Goal: Task Accomplishment & Management: Complete application form

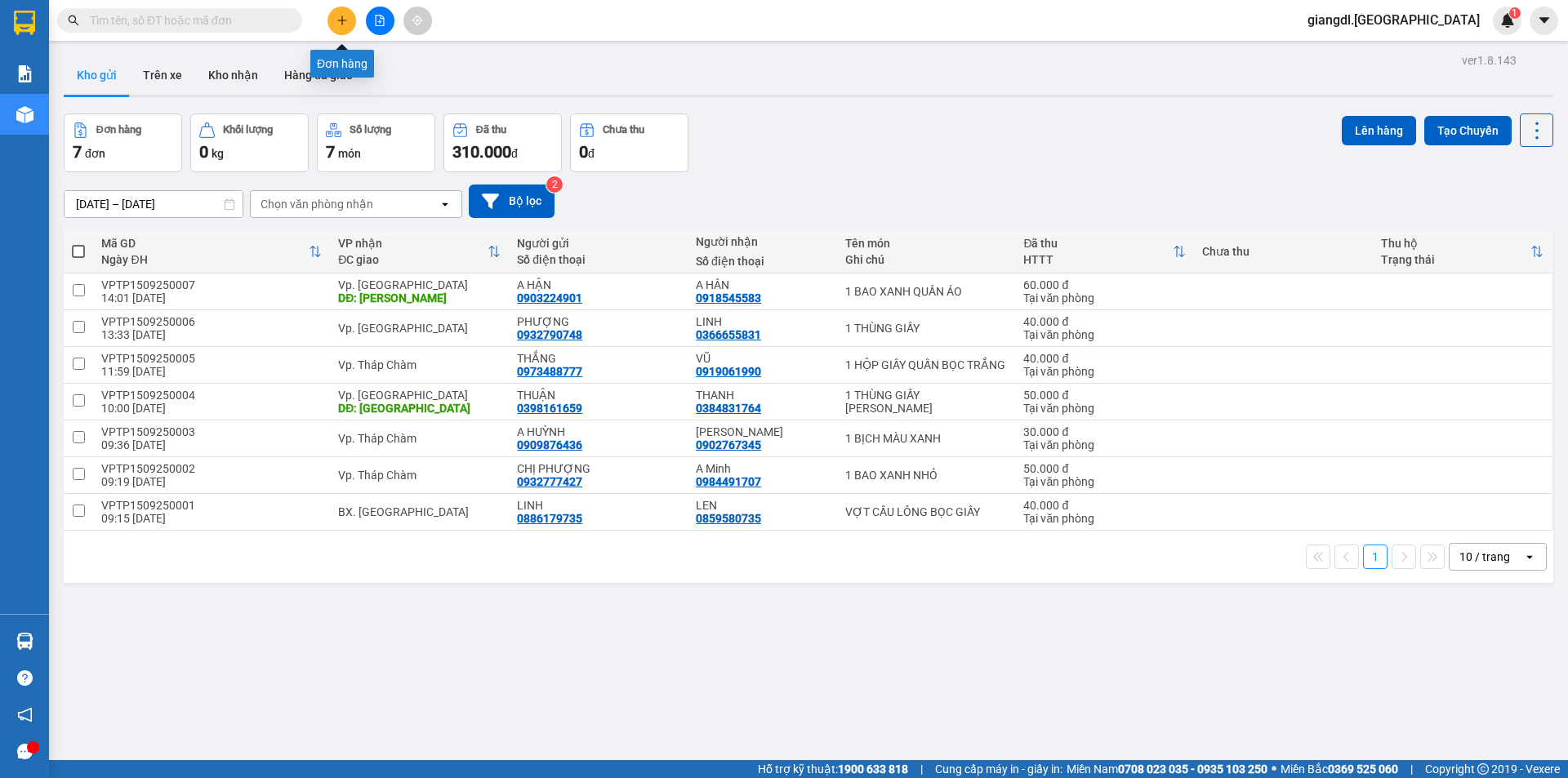
click at [336, 14] on button at bounding box center [341, 21] width 29 height 29
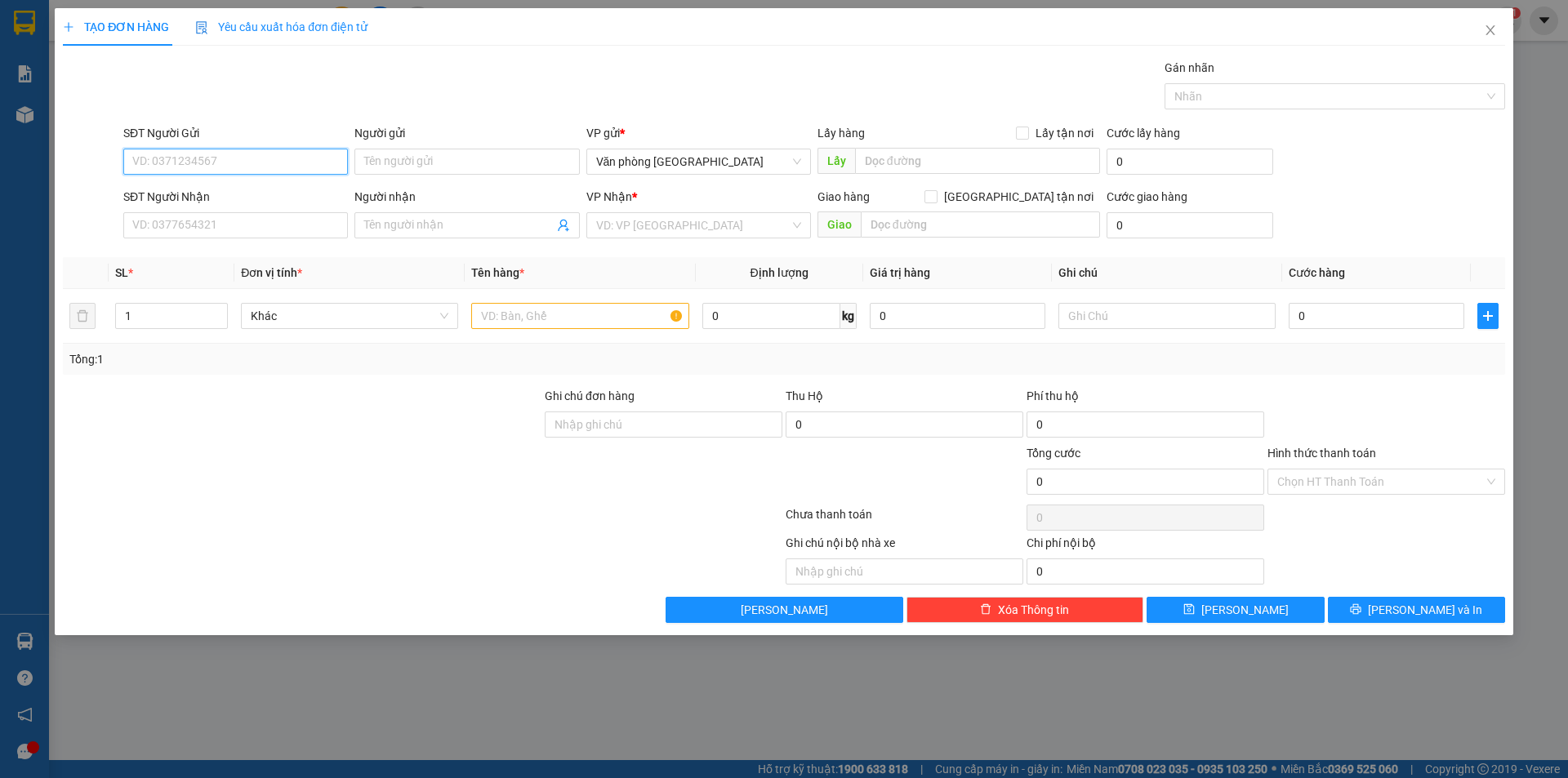
drag, startPoint x: 251, startPoint y: 160, endPoint x: 251, endPoint y: 133, distance: 27.0
click at [251, 155] on input "SĐT Người Gửi" at bounding box center [236, 162] width 224 height 26
click at [434, 164] on input "Người gửi" at bounding box center [467, 162] width 224 height 26
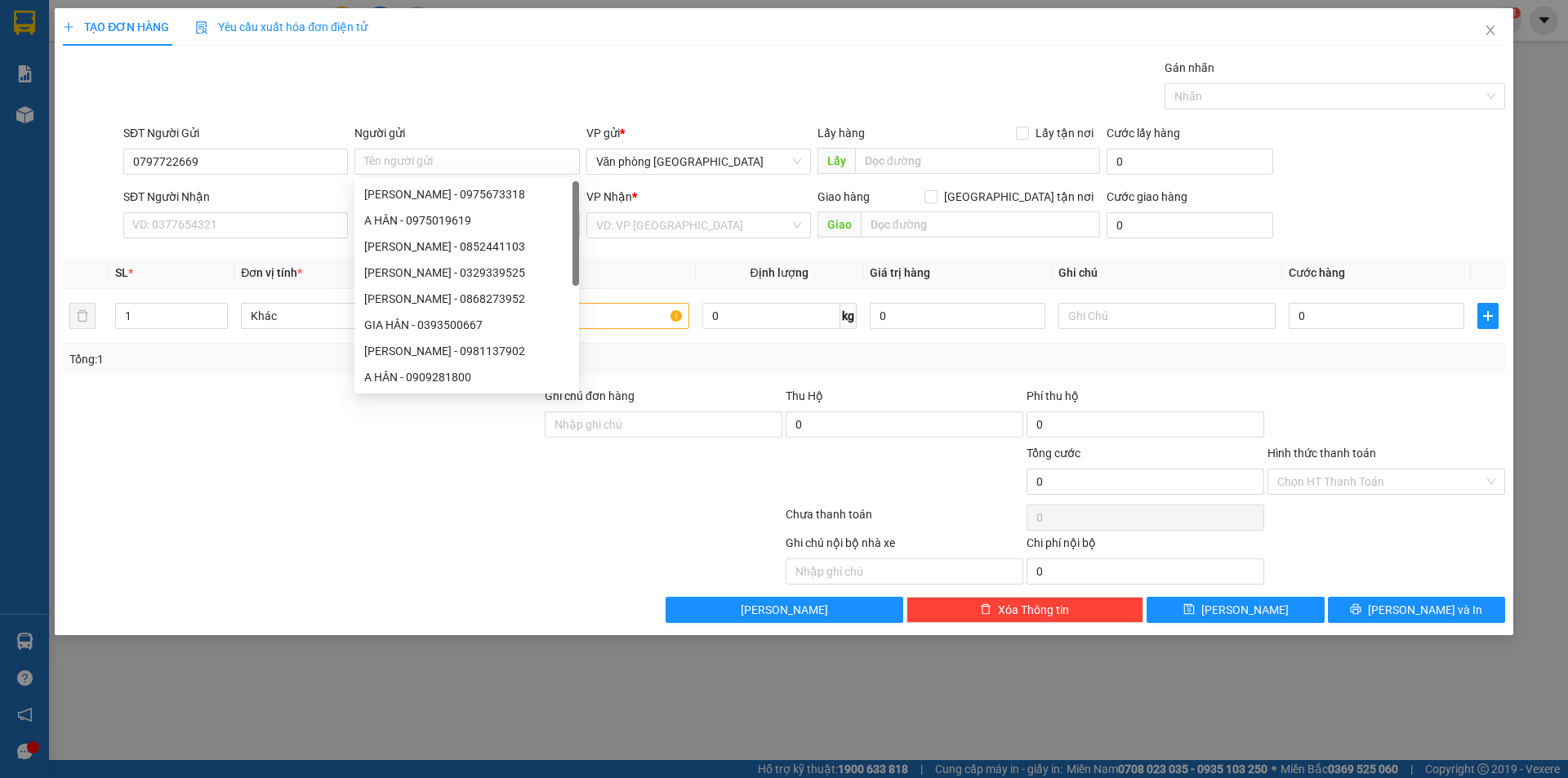
click at [298, 143] on div "SĐT Người Gửi" at bounding box center [236, 137] width 224 height 25
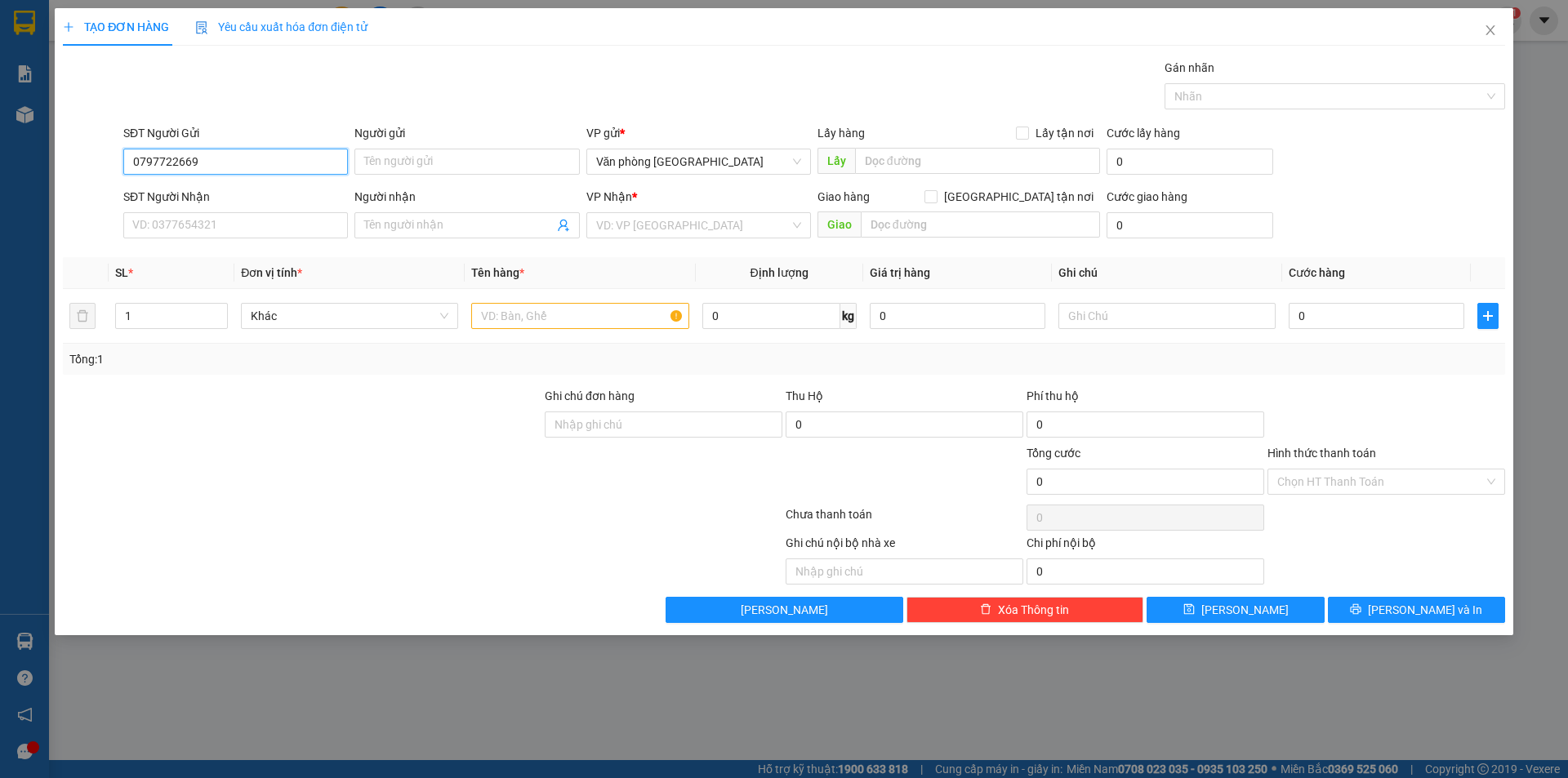
click at [278, 156] on input "0797722669" at bounding box center [236, 162] width 224 height 26
type input "0797722869"
drag, startPoint x: 372, startPoint y: 148, endPoint x: 376, endPoint y: 138, distance: 10.8
click at [373, 142] on div "Người gửi Tên người gửi" at bounding box center [467, 152] width 224 height 57
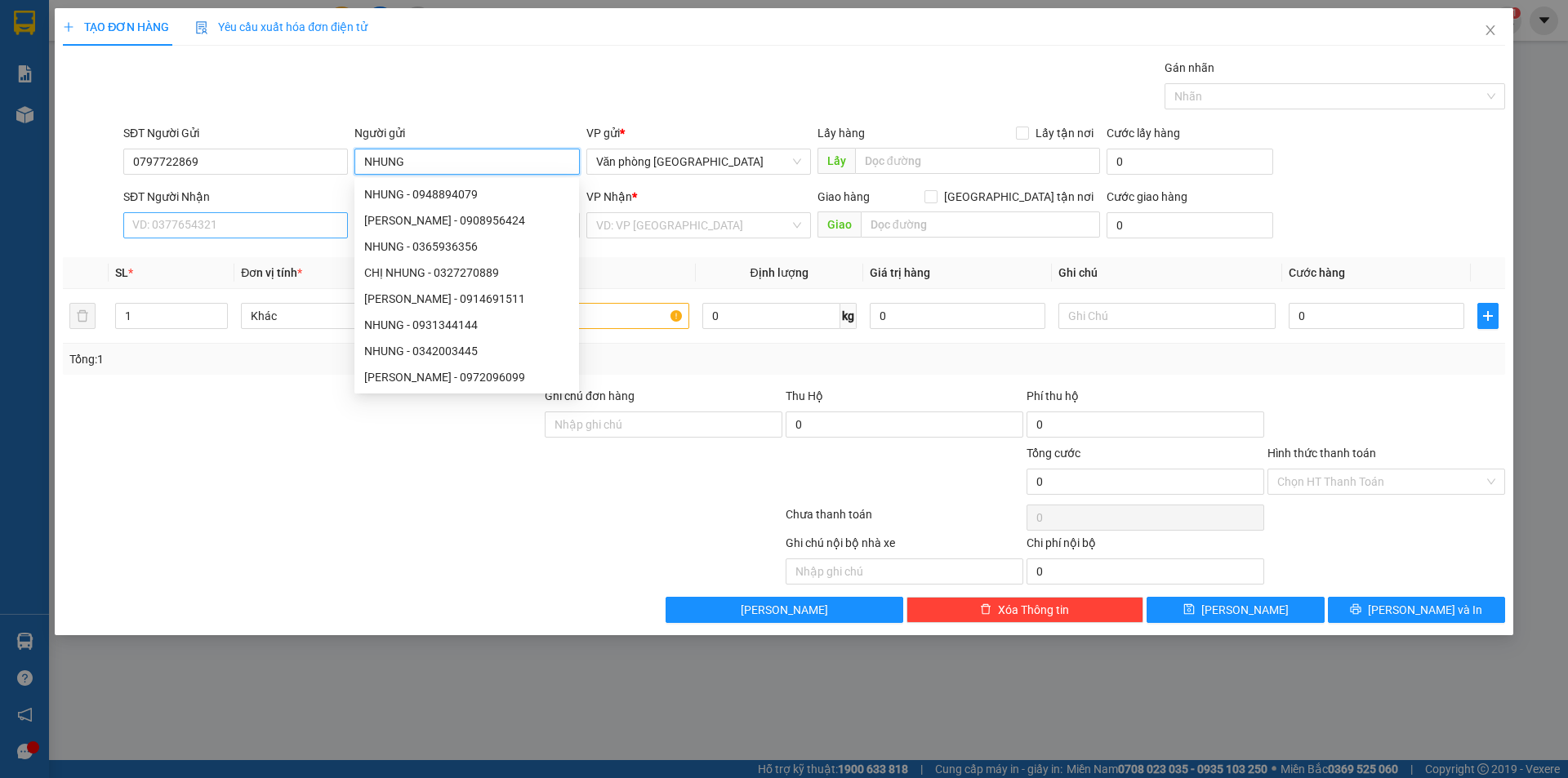
type input "NHUNG"
click at [169, 230] on input "SĐT Người Nhận" at bounding box center [236, 226] width 224 height 26
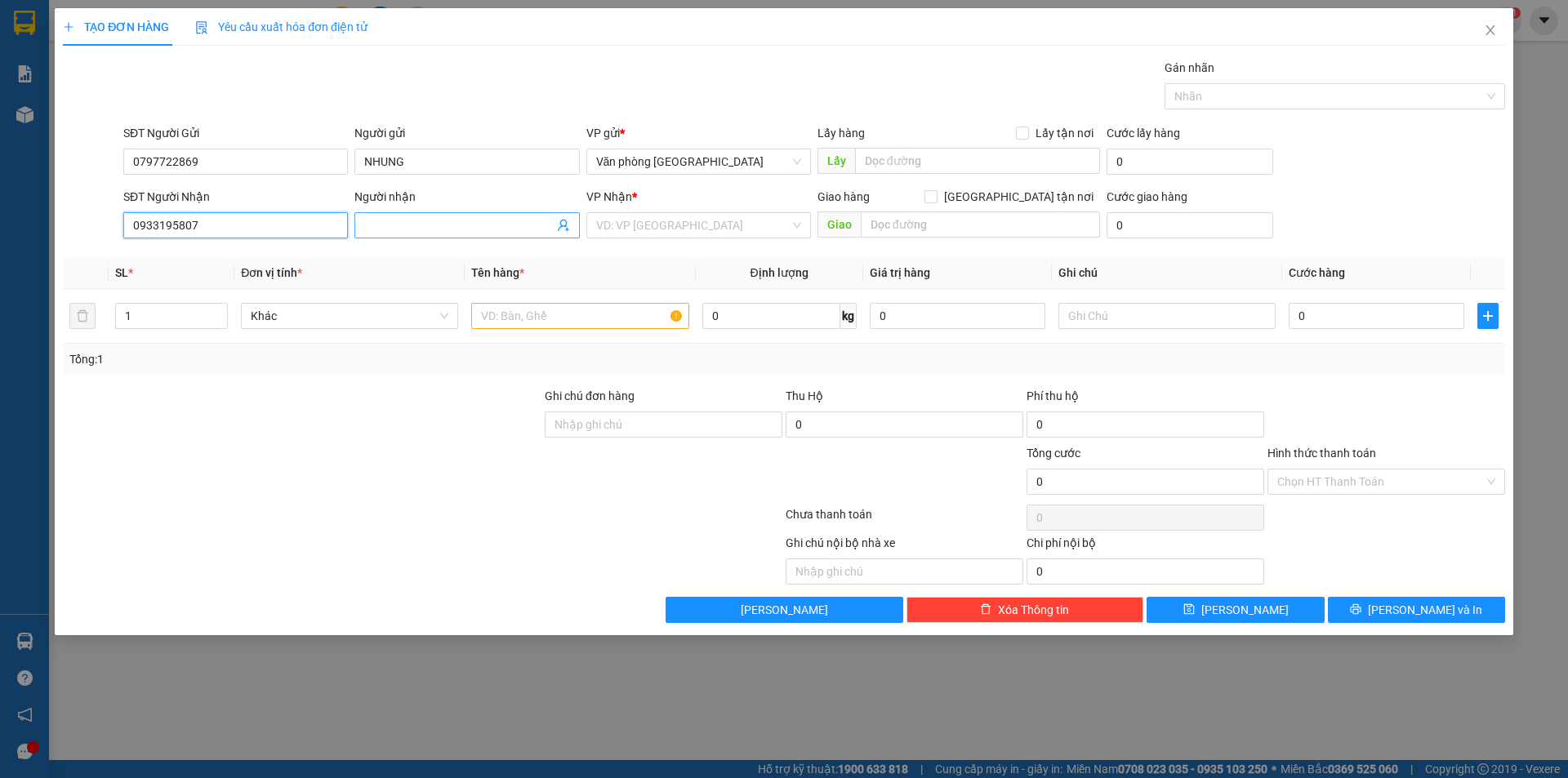
type input "0933195807"
click at [411, 220] on input "Người nhận" at bounding box center [458, 226] width 189 height 18
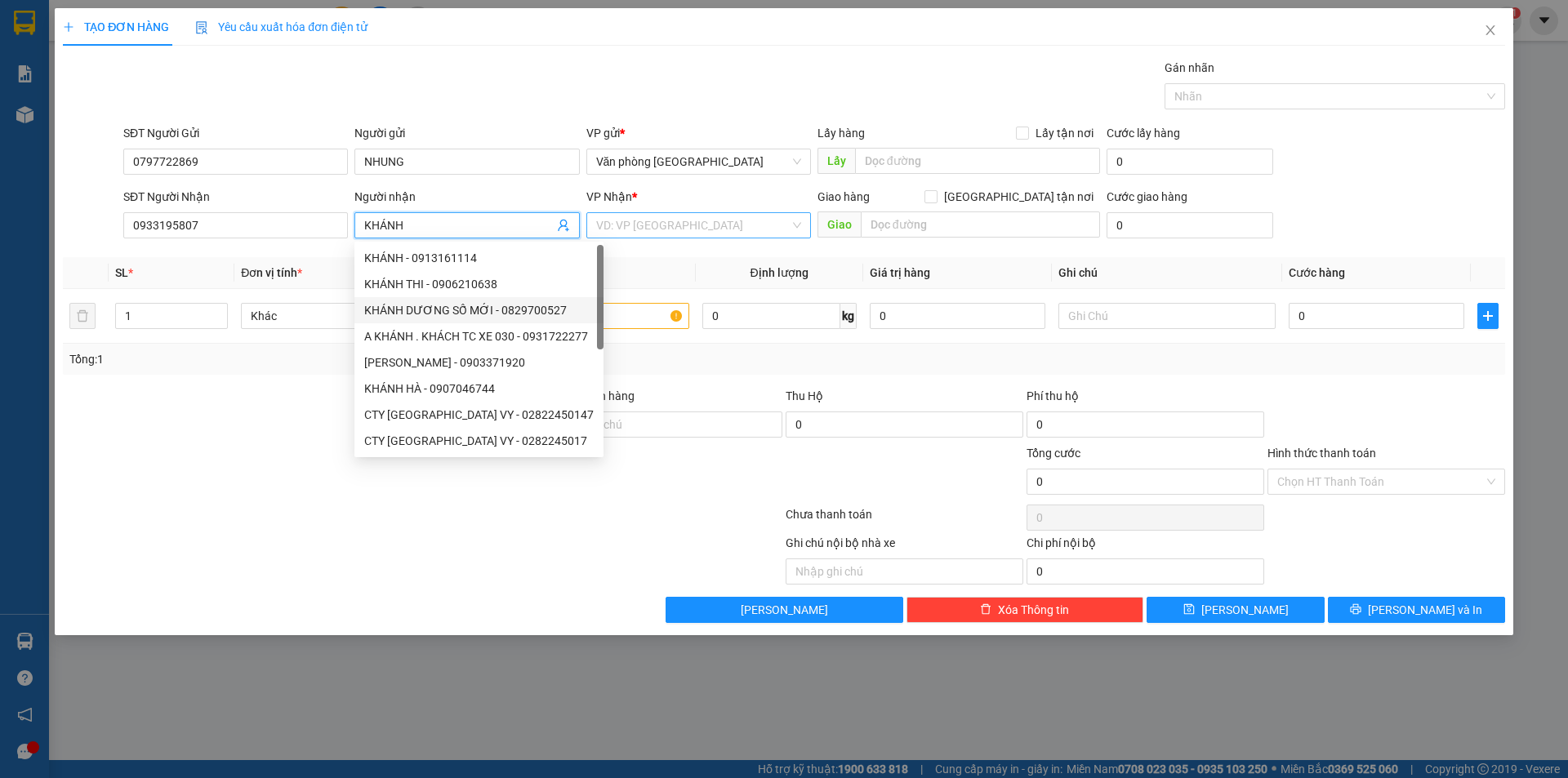
type input "KHÁNH"
click at [646, 227] on input "search" at bounding box center [692, 226] width 194 height 25
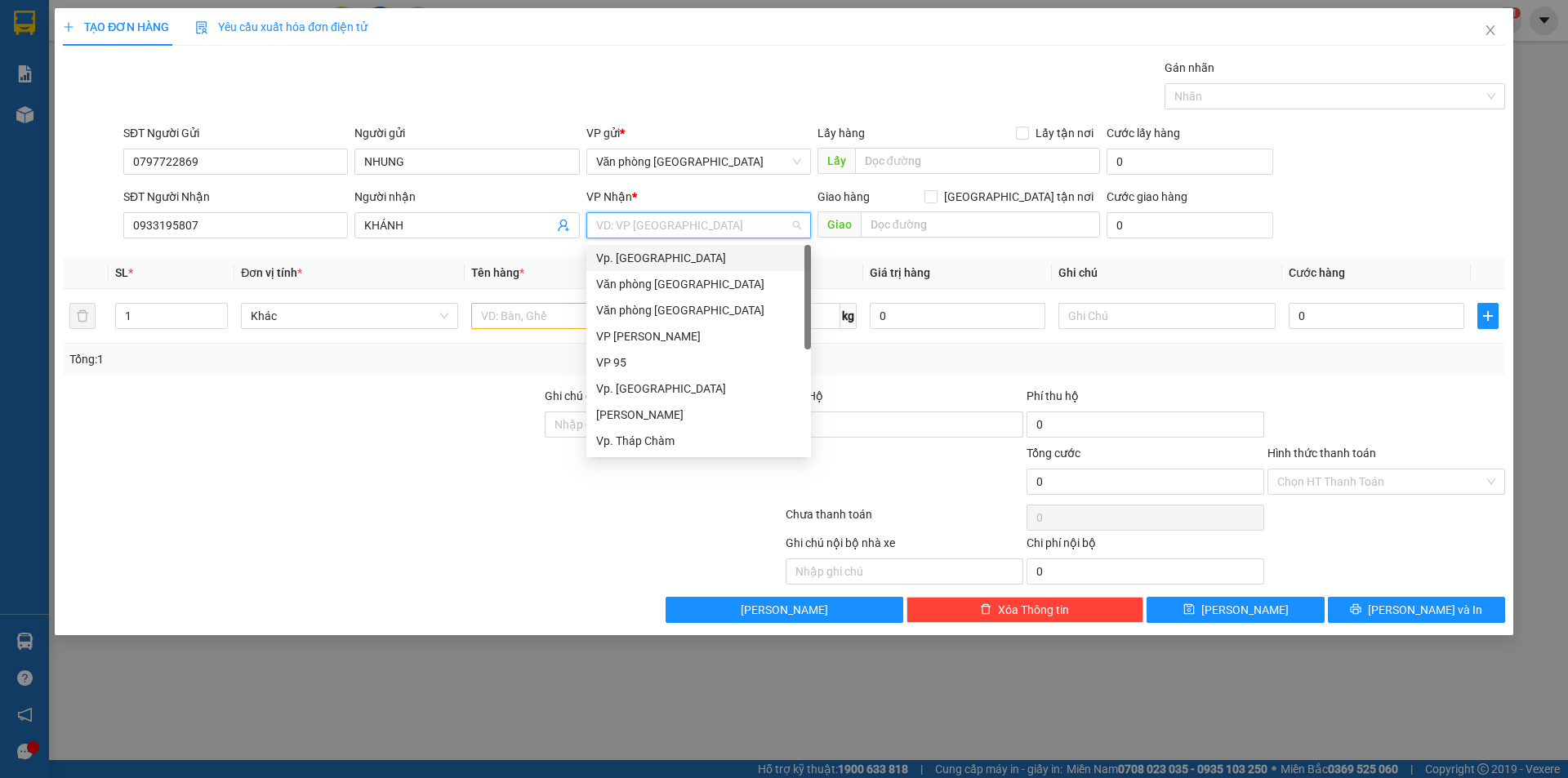
click at [650, 258] on div "Vp. [GEOGRAPHIC_DATA]" at bounding box center [698, 258] width 205 height 18
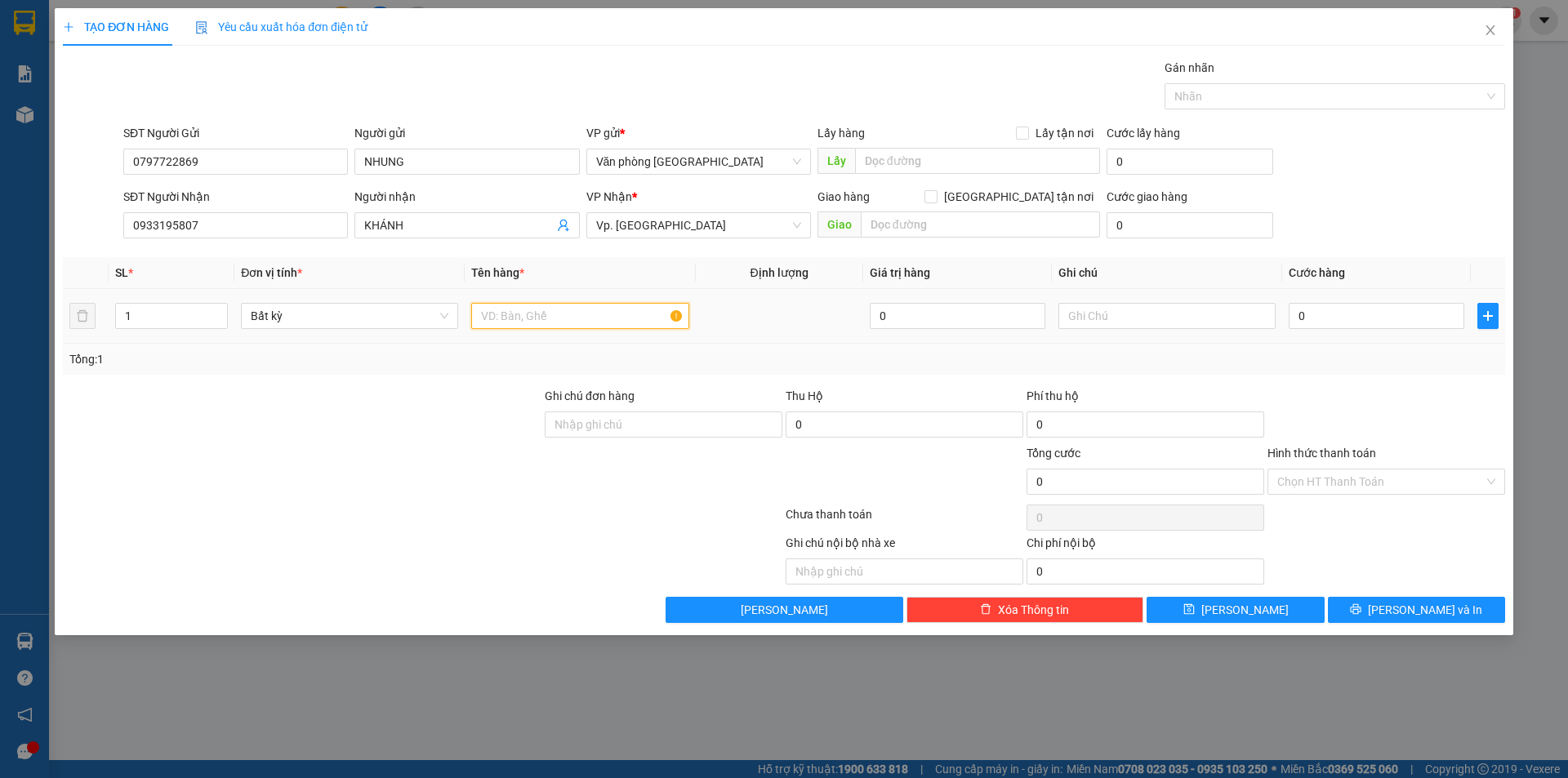
click at [575, 311] on input "text" at bounding box center [580, 316] width 217 height 26
type input "1 THÙNG XỐP"
click at [1301, 320] on input "0" at bounding box center [1376, 316] width 176 height 26
click at [1300, 320] on input "0" at bounding box center [1376, 316] width 176 height 26
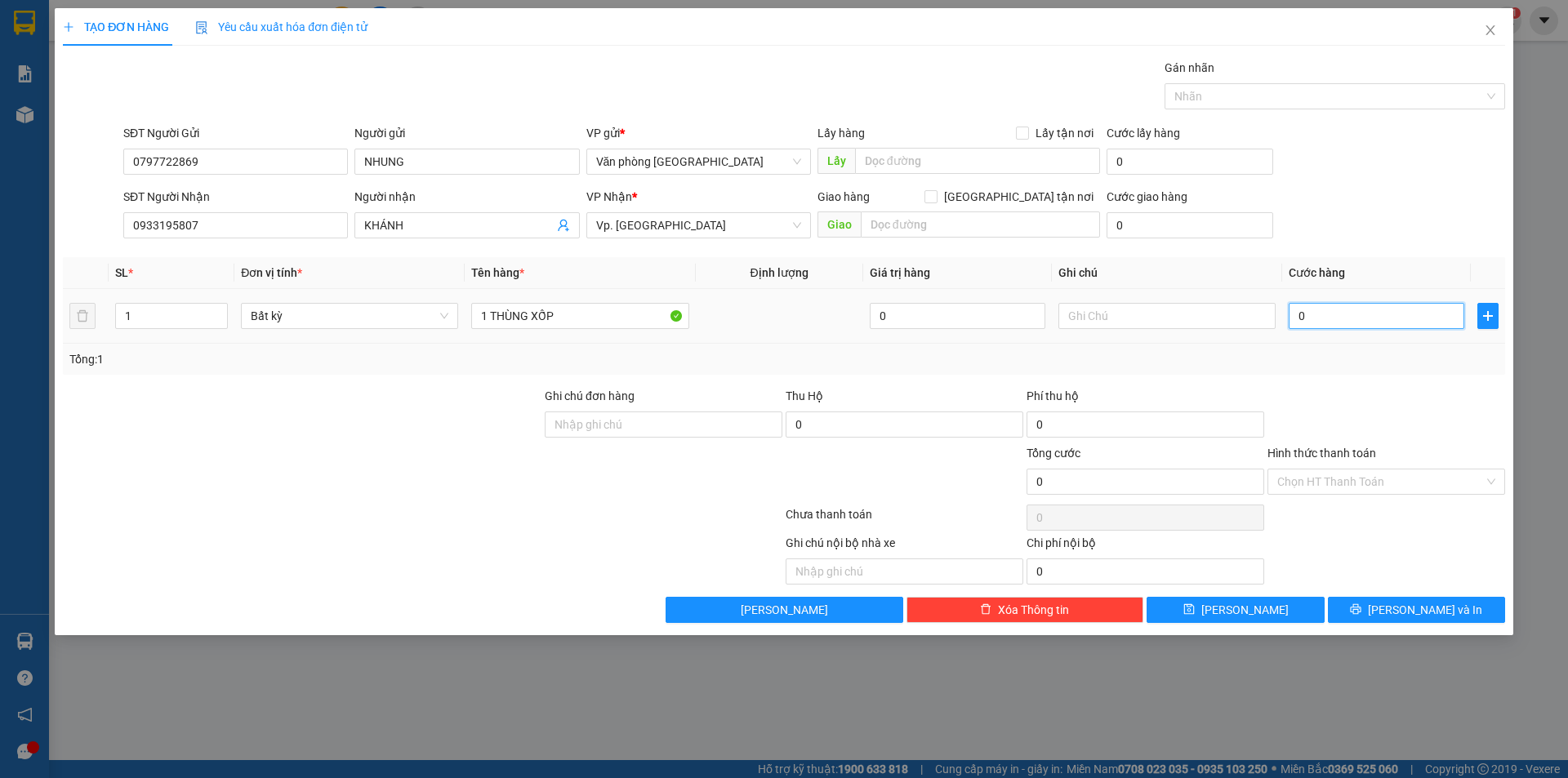
click at [1299, 318] on input "0" at bounding box center [1376, 316] width 176 height 26
click at [1299, 317] on input "0" at bounding box center [1376, 316] width 176 height 26
type input "50"
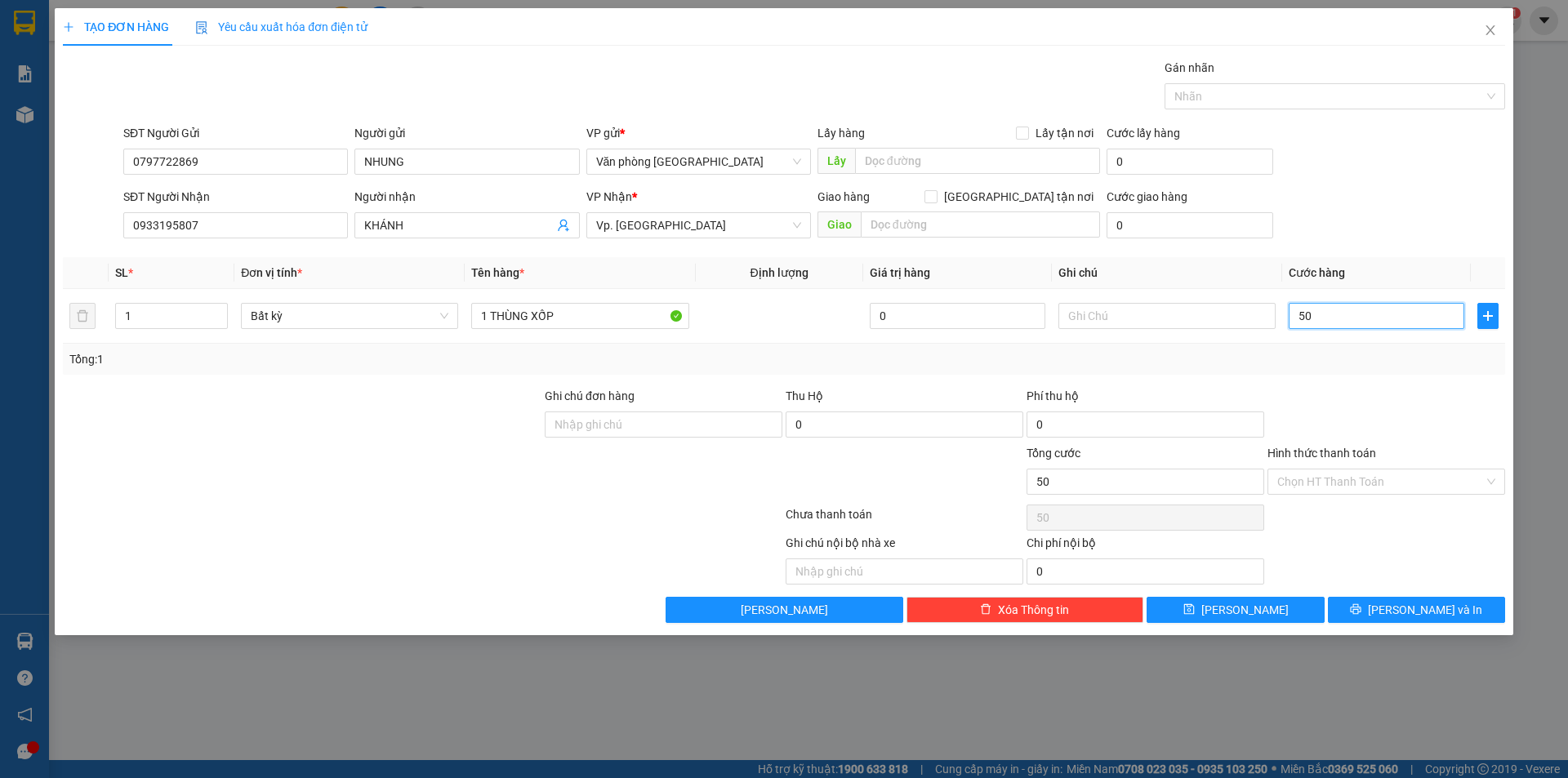
type input "500"
type input "5.000"
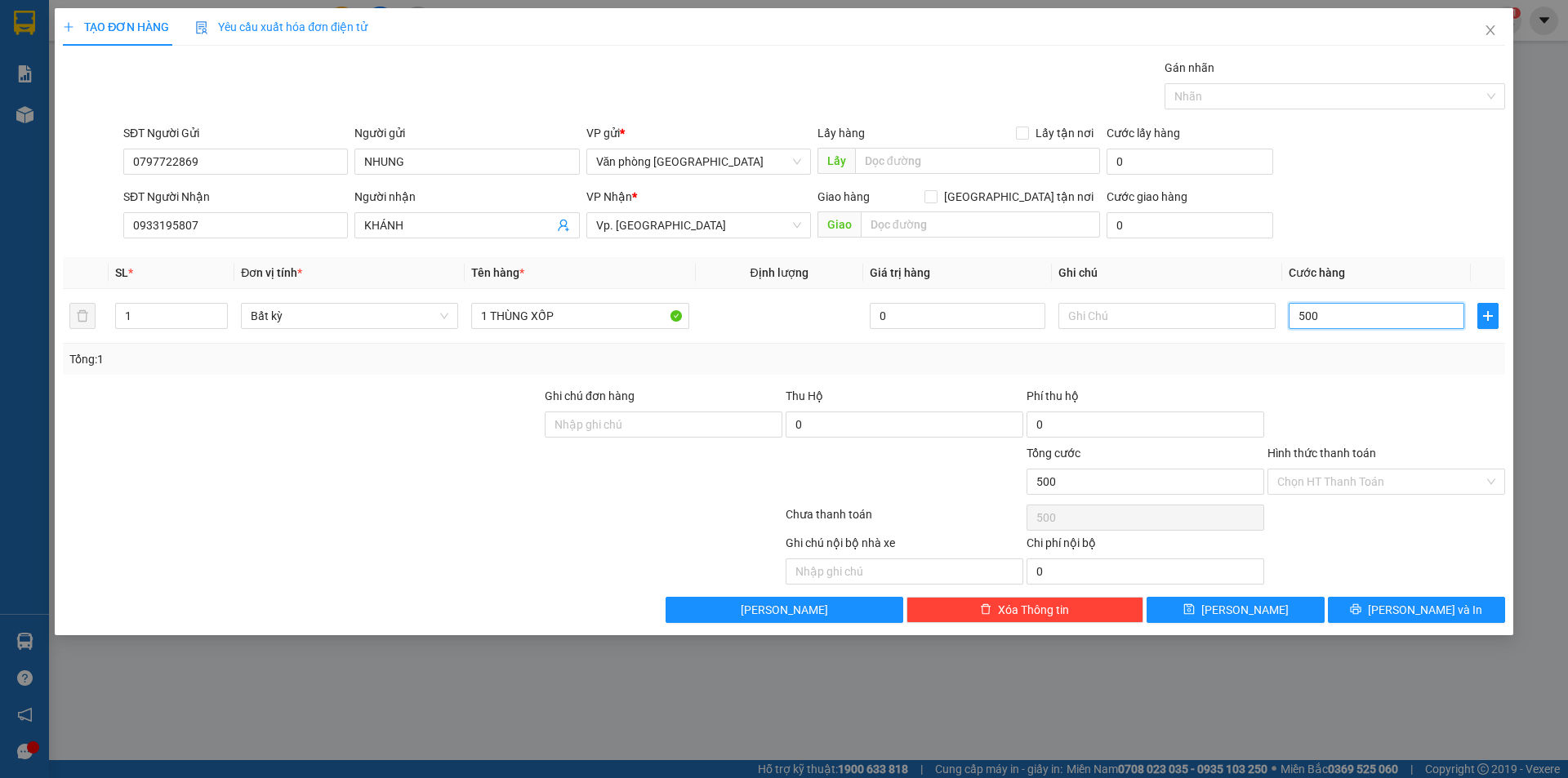
type input "5.000"
type input "50.000"
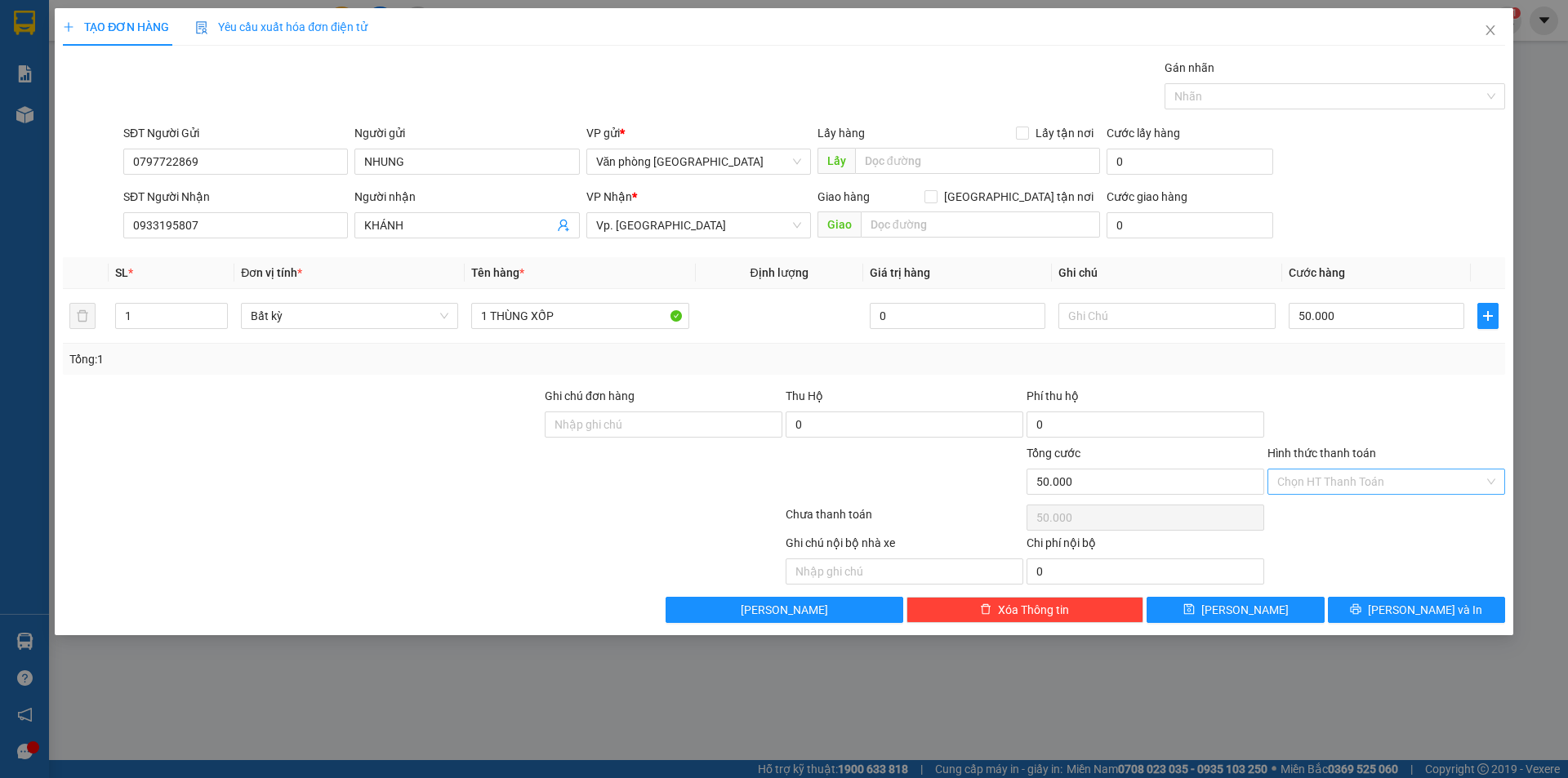
click at [1324, 482] on input "Hình thức thanh toán" at bounding box center [1380, 482] width 207 height 25
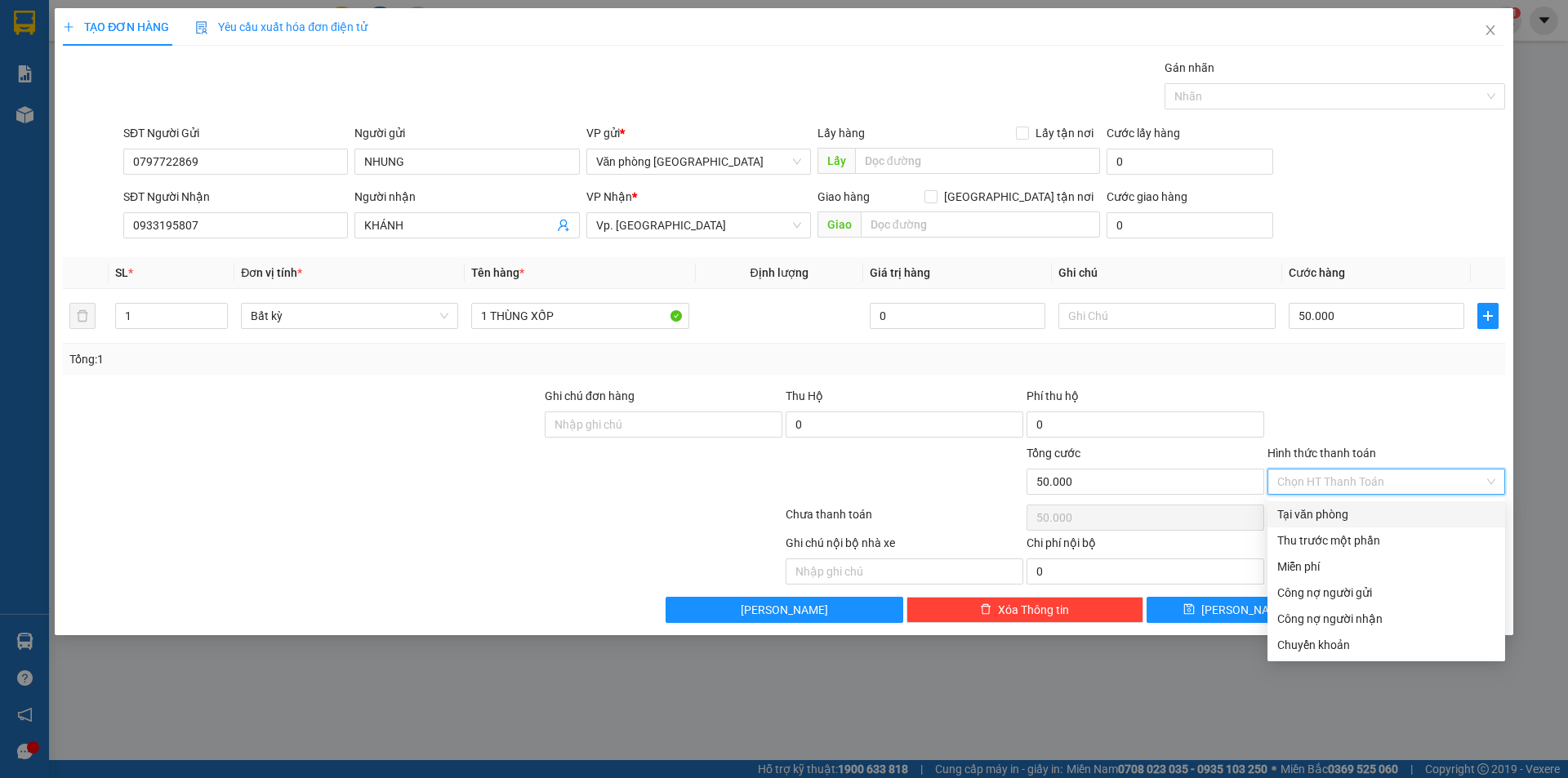
click at [1334, 515] on div "Tại văn phòng" at bounding box center [1386, 514] width 218 height 18
type input "0"
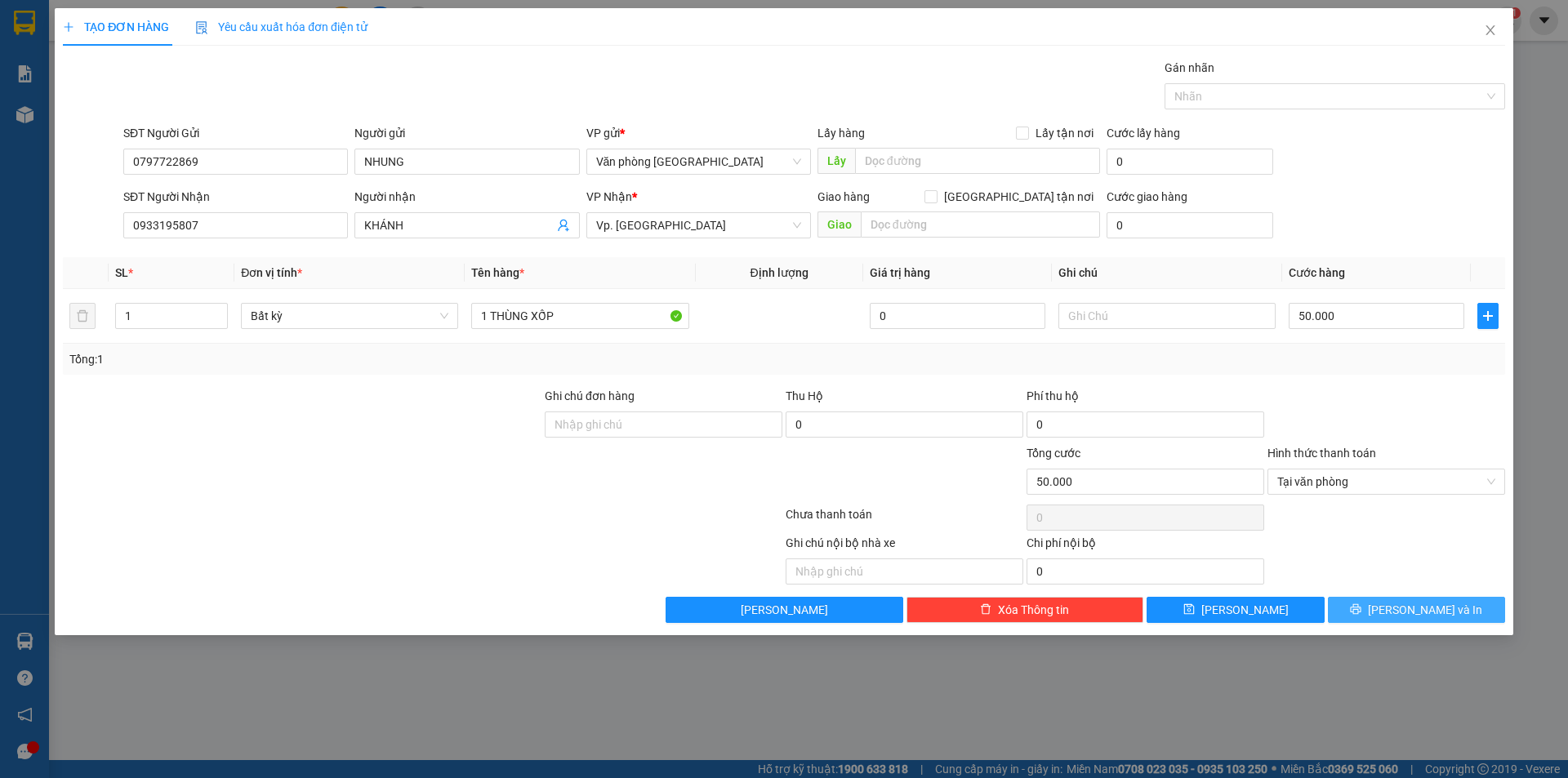
click at [1410, 605] on span "[PERSON_NAME] và In" at bounding box center [1425, 610] width 115 height 18
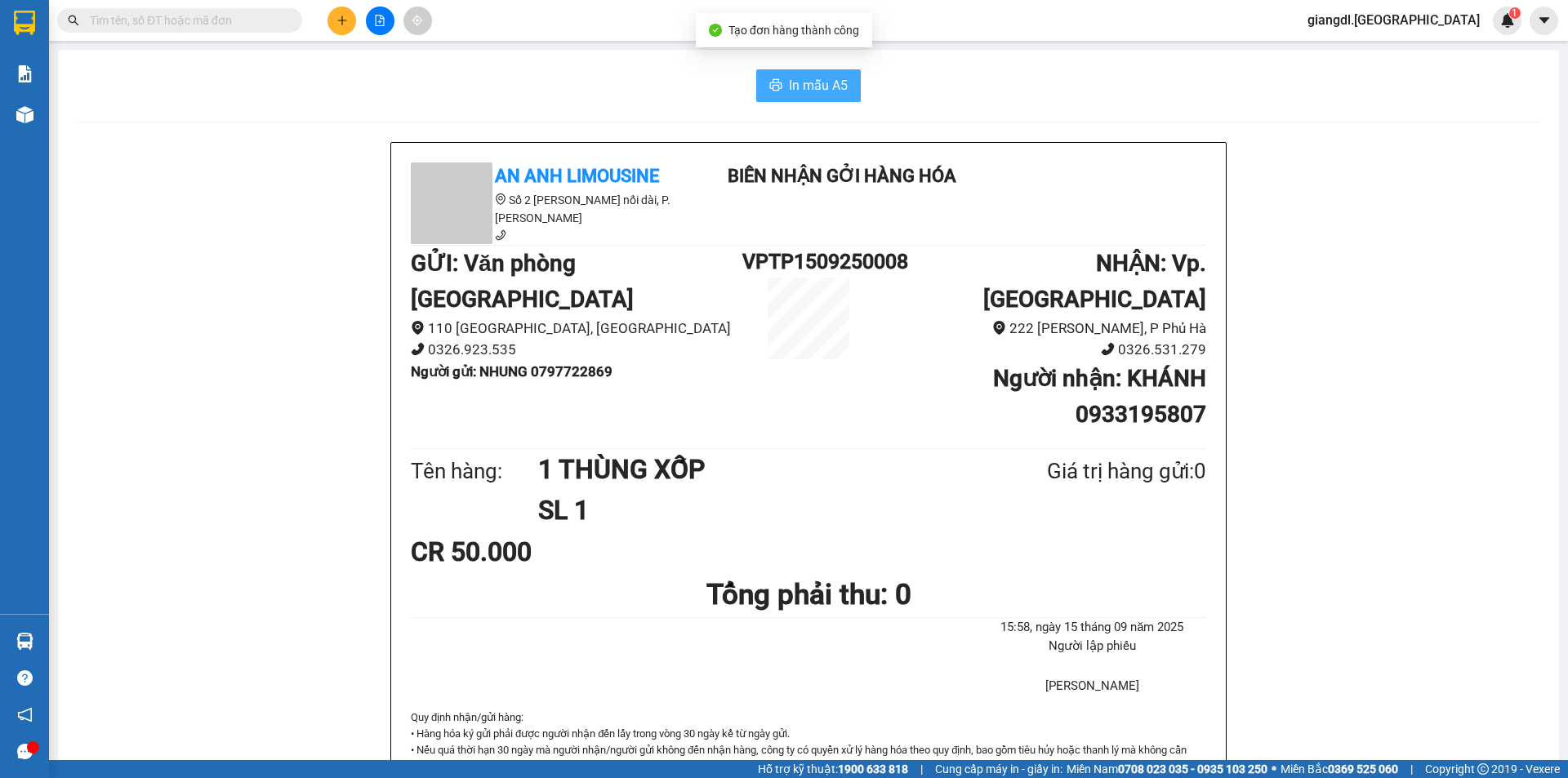
click at [818, 85] on span "In mẫu A5" at bounding box center [818, 85] width 59 height 21
click at [346, 18] on icon "plus" at bounding box center [342, 21] width 12 height 12
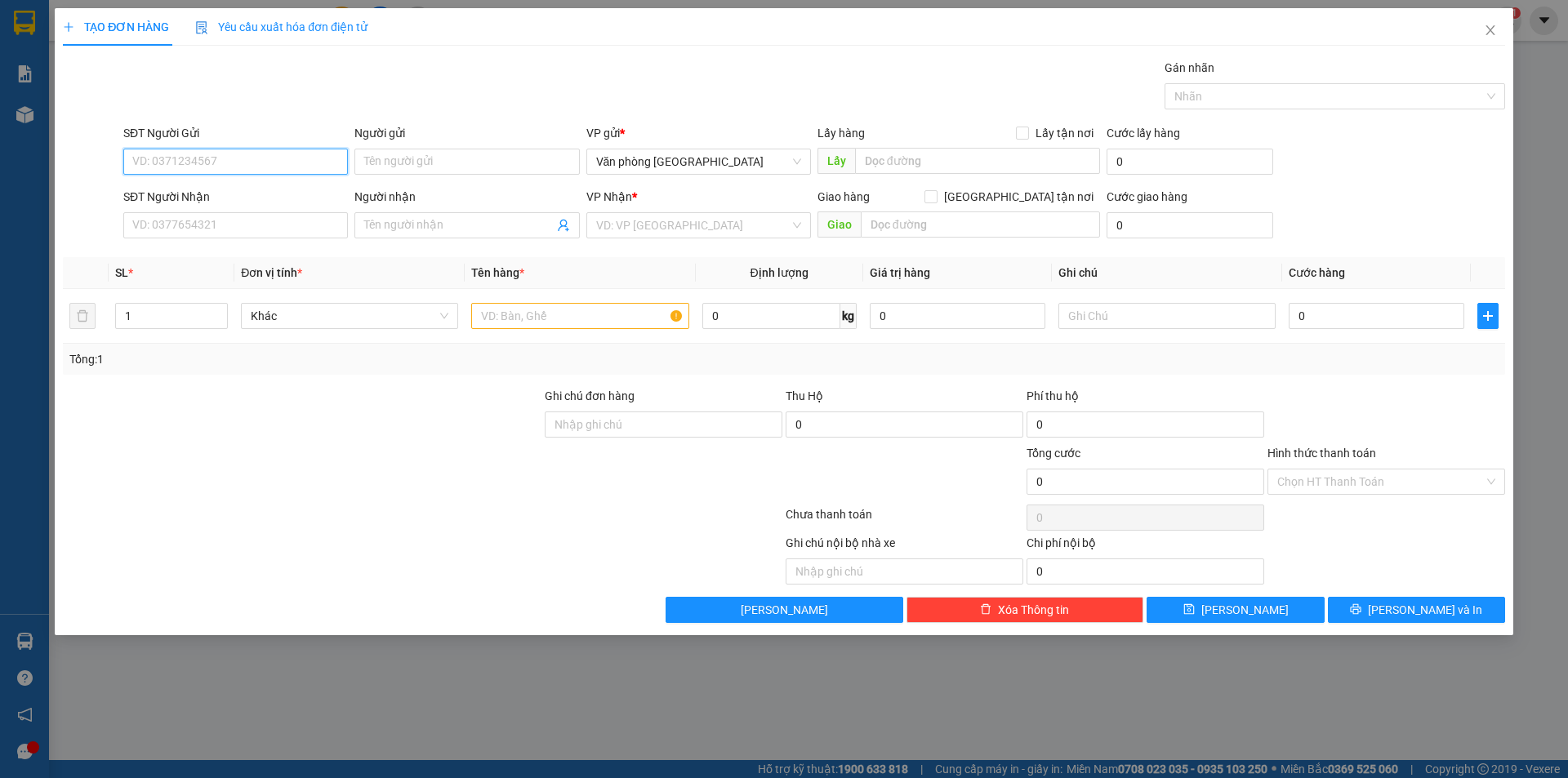
click at [237, 169] on input "SĐT Người Gửi" at bounding box center [236, 162] width 224 height 26
type input "0783601888"
click at [388, 168] on input "Người gửi" at bounding box center [467, 162] width 224 height 26
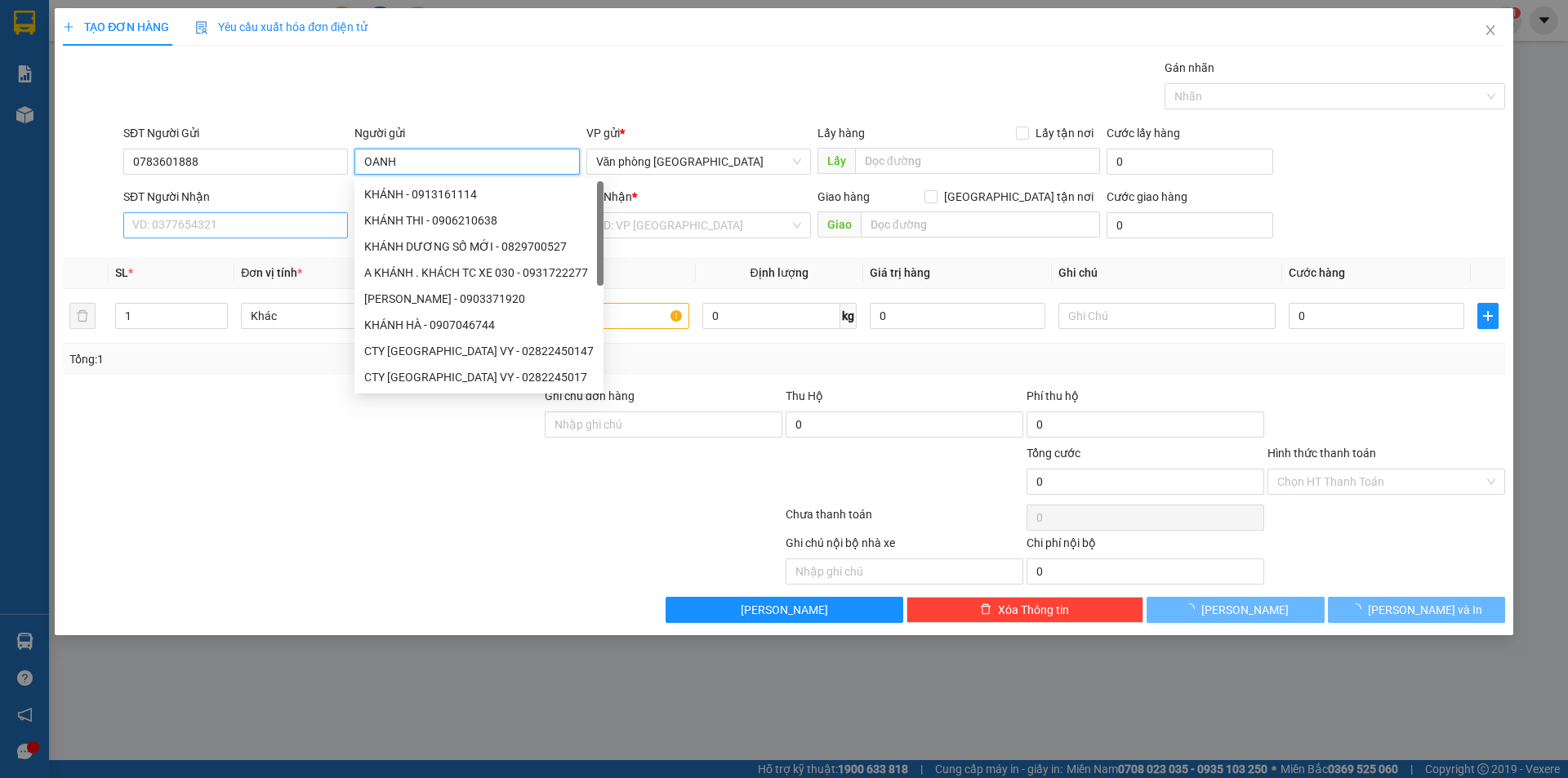
type input "OANH"
drag, startPoint x: 175, startPoint y: 216, endPoint x: 270, endPoint y: 232, distance: 96.3
click at [178, 218] on input "SĐT Người Nhận" at bounding box center [236, 226] width 224 height 26
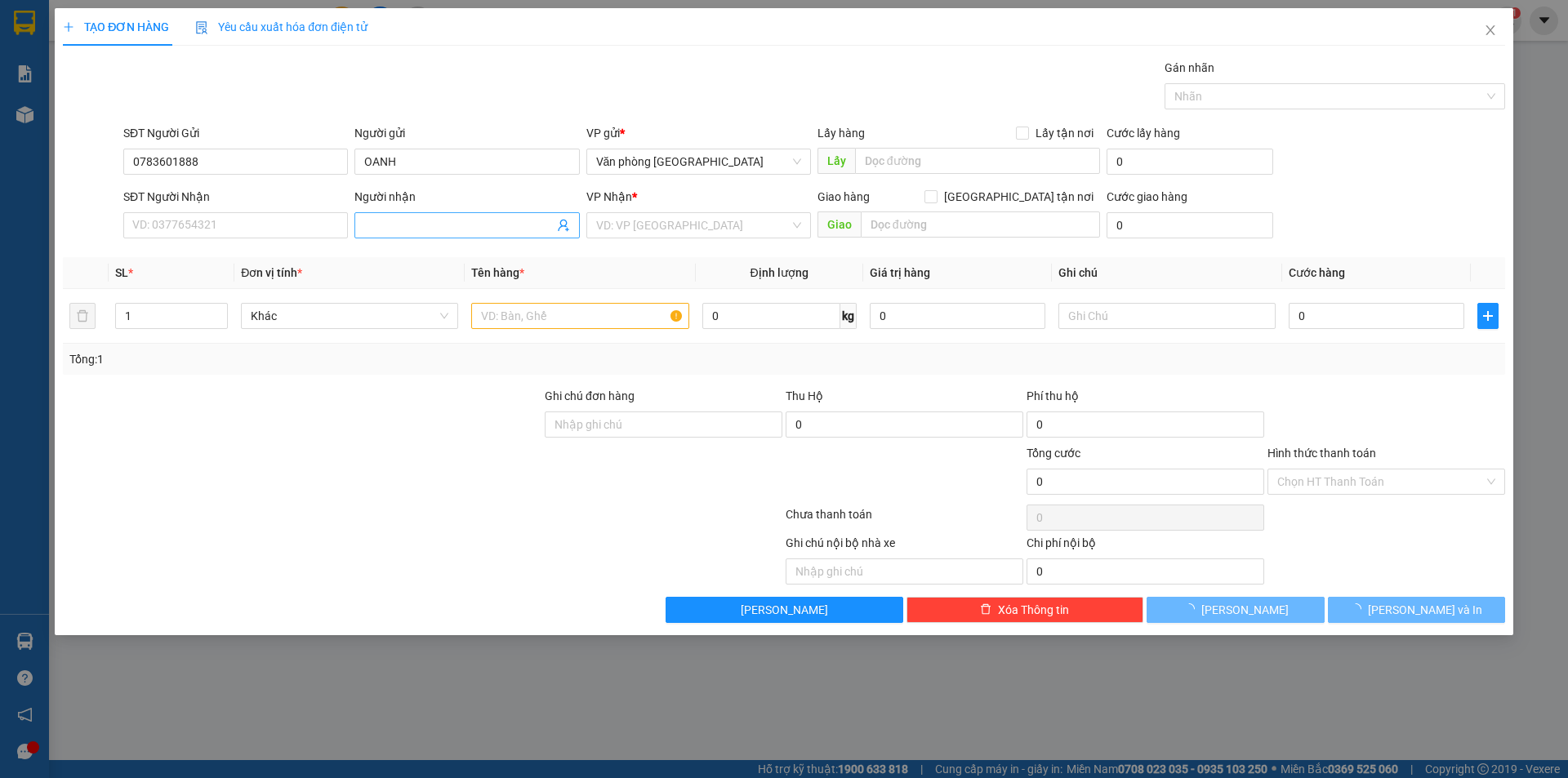
click at [371, 228] on input "Người nhận" at bounding box center [458, 226] width 189 height 18
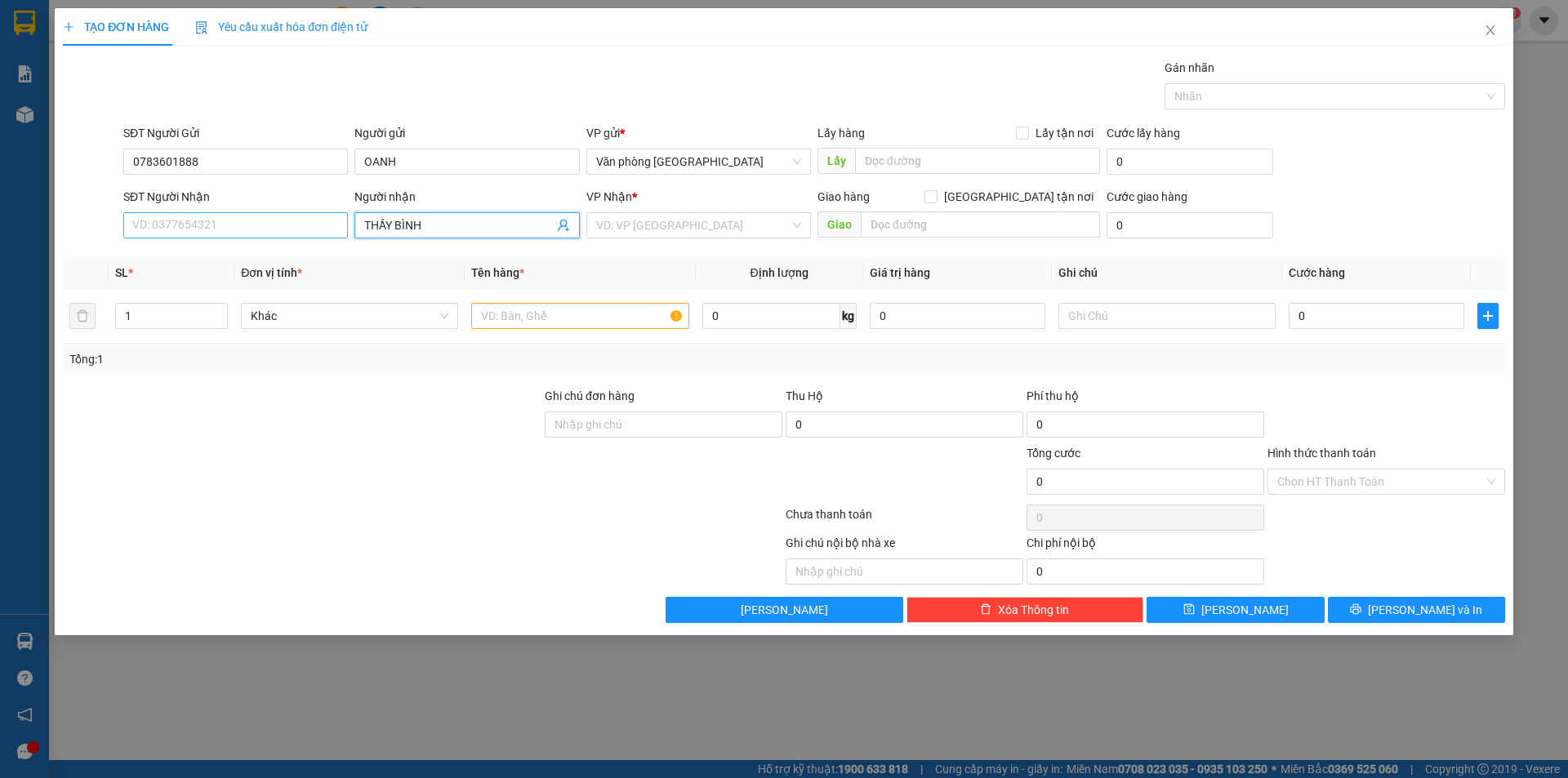
type input "THẦY BÌNH"
click at [272, 231] on input "SĐT Người Nhận" at bounding box center [236, 226] width 224 height 26
type input "0899996466"
click at [642, 227] on input "search" at bounding box center [692, 226] width 194 height 25
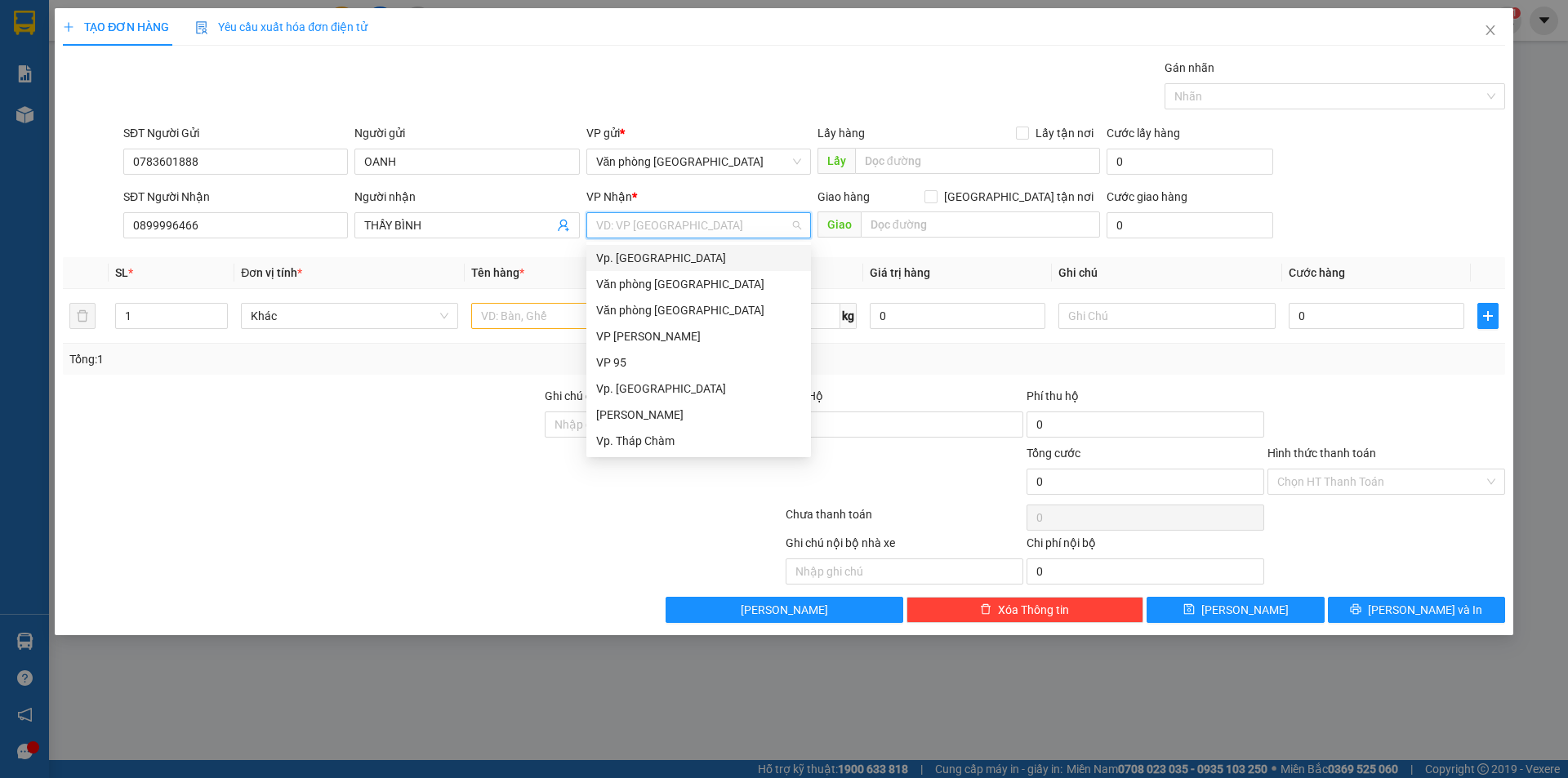
click at [636, 254] on div "Vp. [GEOGRAPHIC_DATA]" at bounding box center [698, 258] width 205 height 18
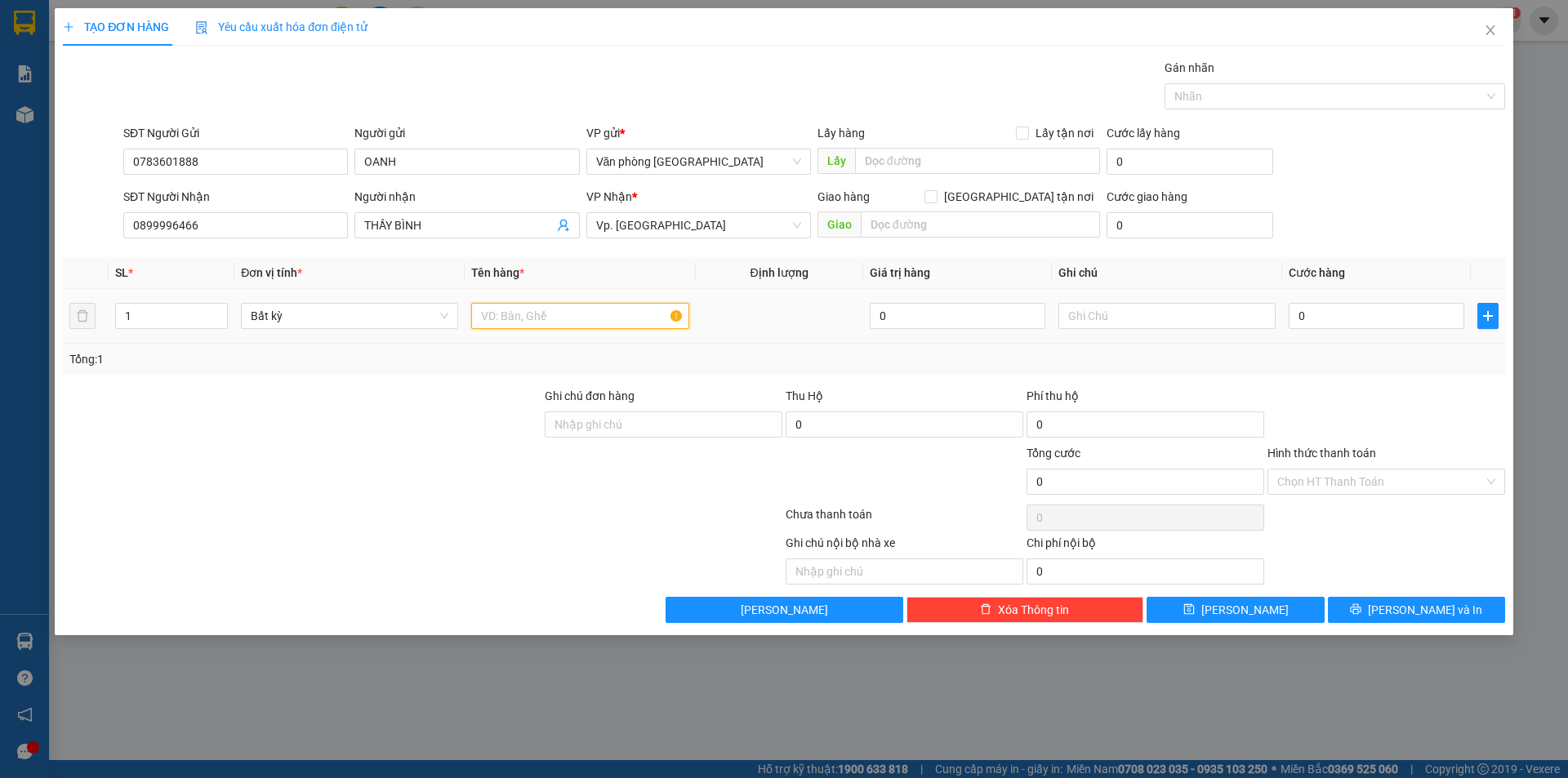
click at [544, 315] on input "text" at bounding box center [580, 316] width 217 height 26
type input "2 BAO 1 THÙNG GIẤY"
click at [143, 316] on input "1" at bounding box center [171, 316] width 111 height 25
click at [143, 313] on input "1" at bounding box center [171, 316] width 111 height 25
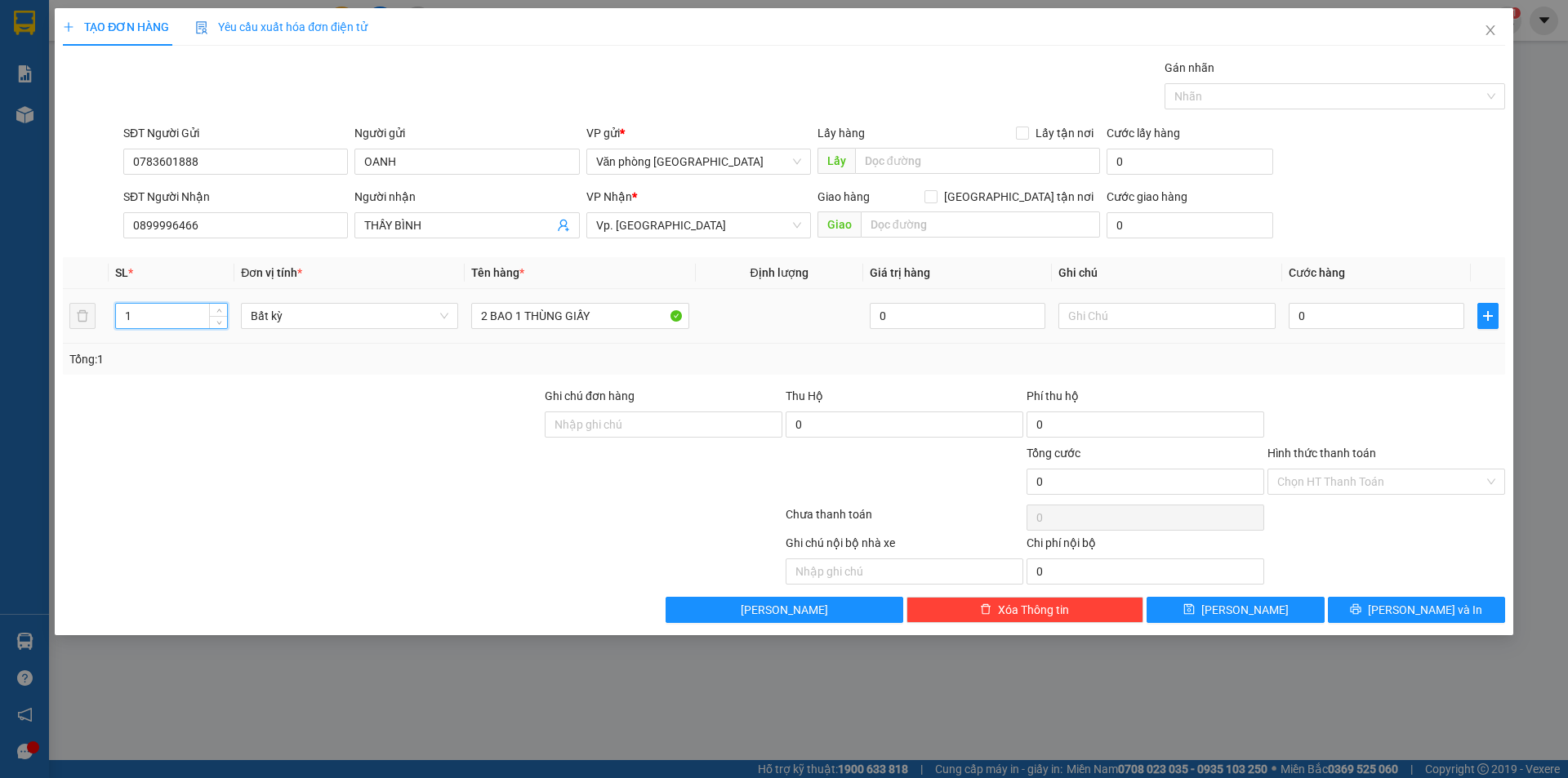
click at [143, 312] on input "1" at bounding box center [171, 316] width 111 height 25
click at [143, 312] on input "1" at bounding box center [171, 316] width 111 height 25
type input "3"
click at [1300, 316] on input "0" at bounding box center [1376, 316] width 176 height 26
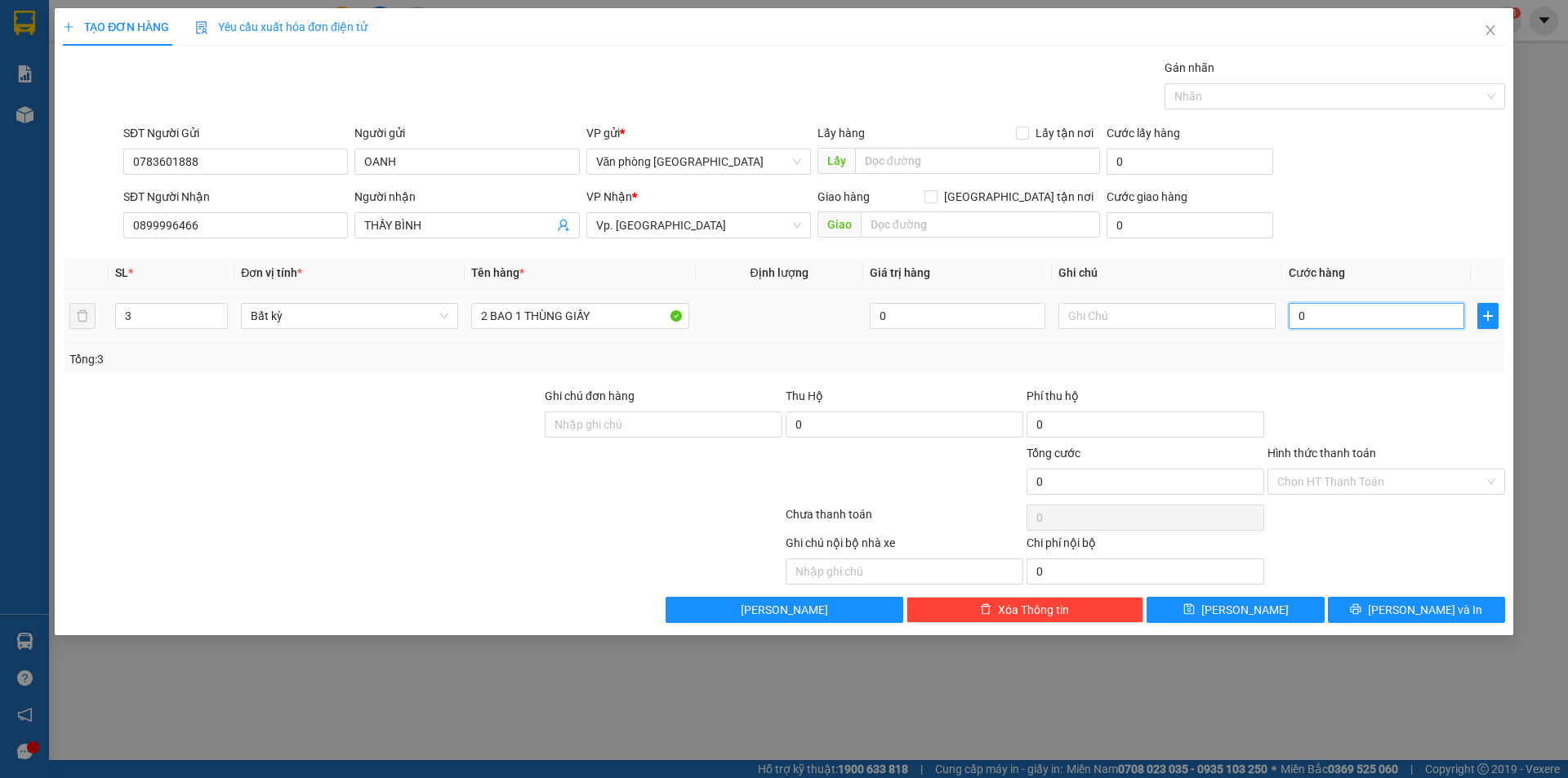
click at [1293, 316] on input "0" at bounding box center [1376, 316] width 176 height 26
type input "10"
type input "110"
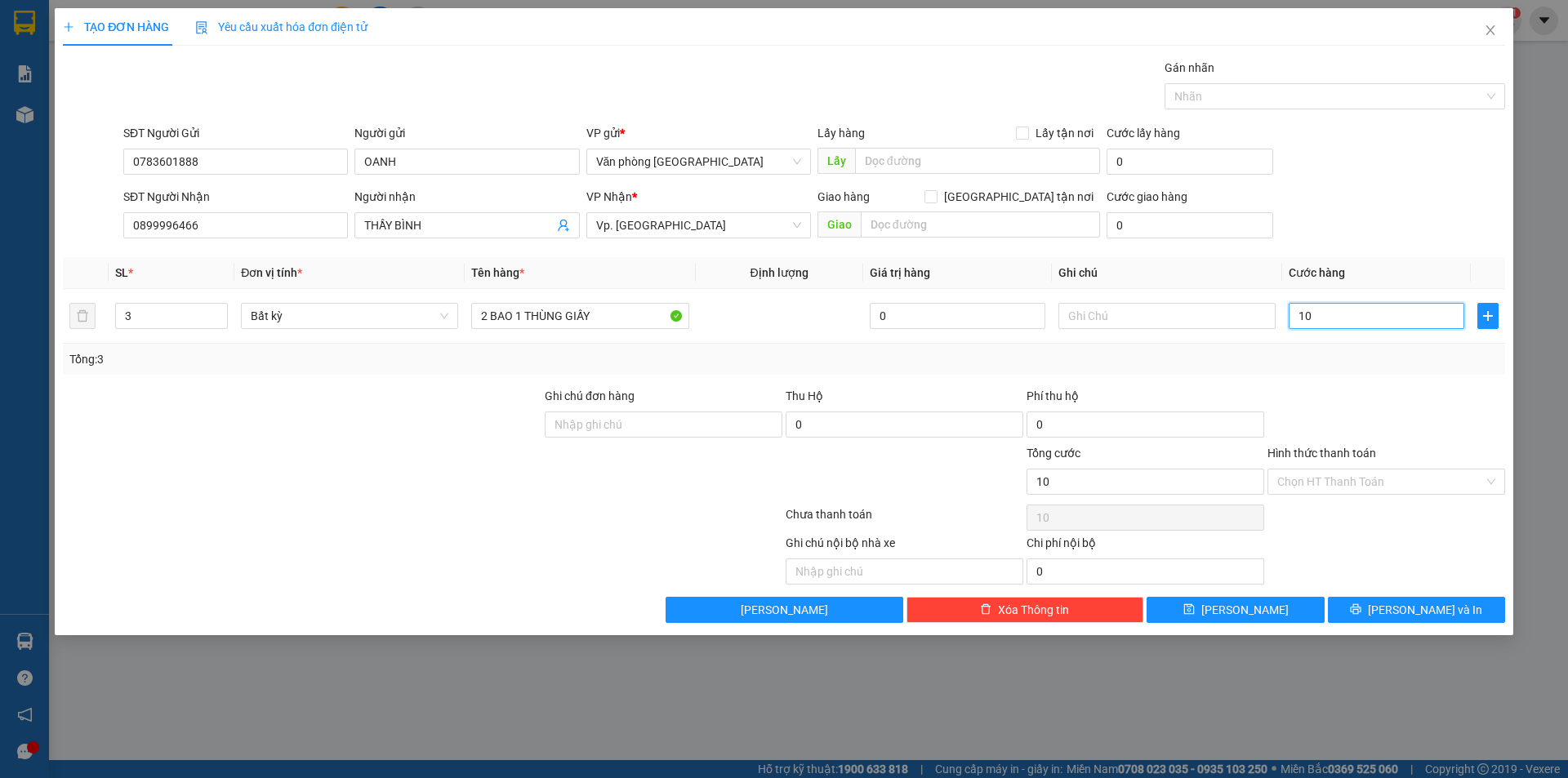
type input "110"
type input "1.100"
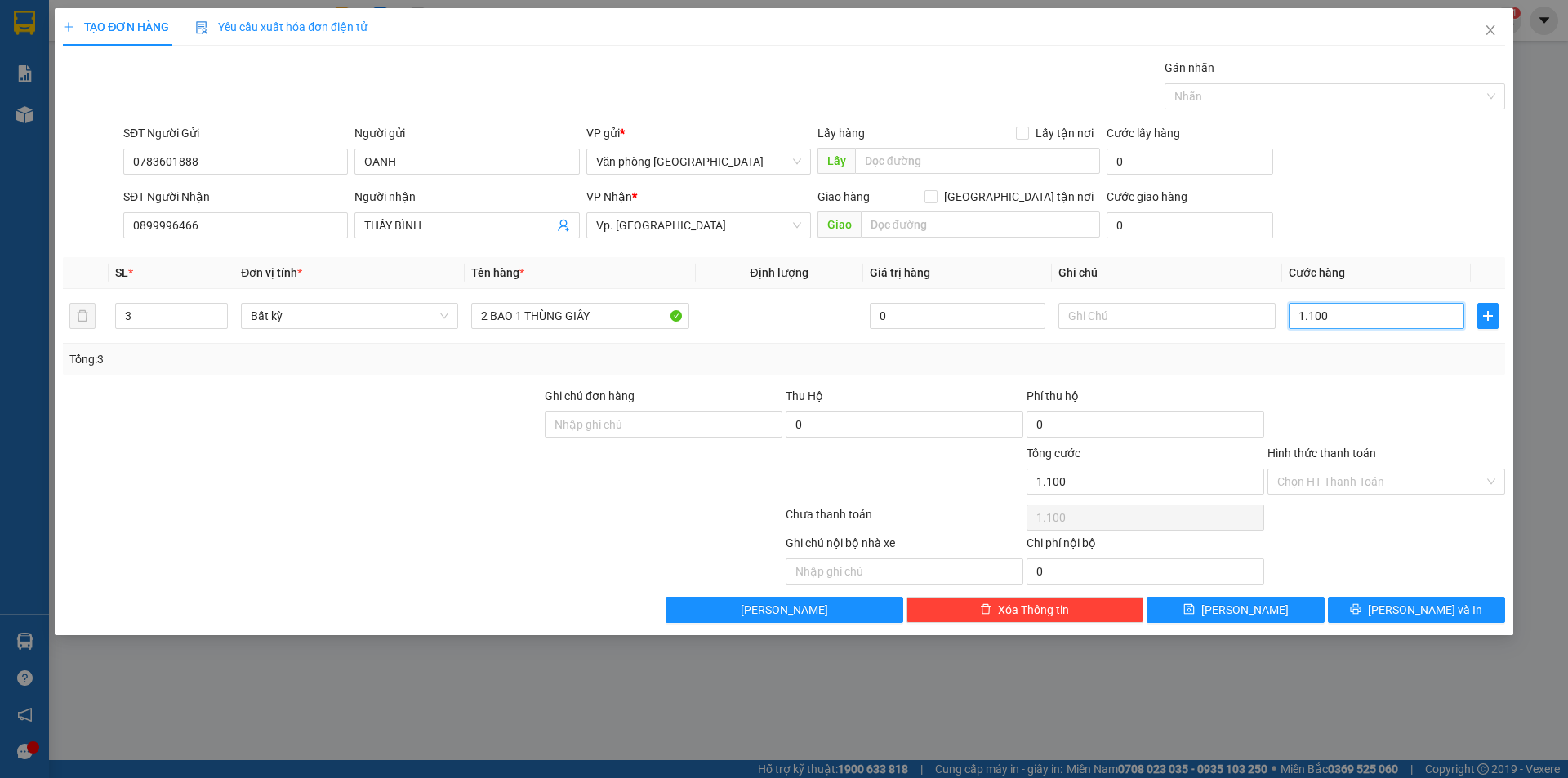
type input "11.000"
type input "110.000"
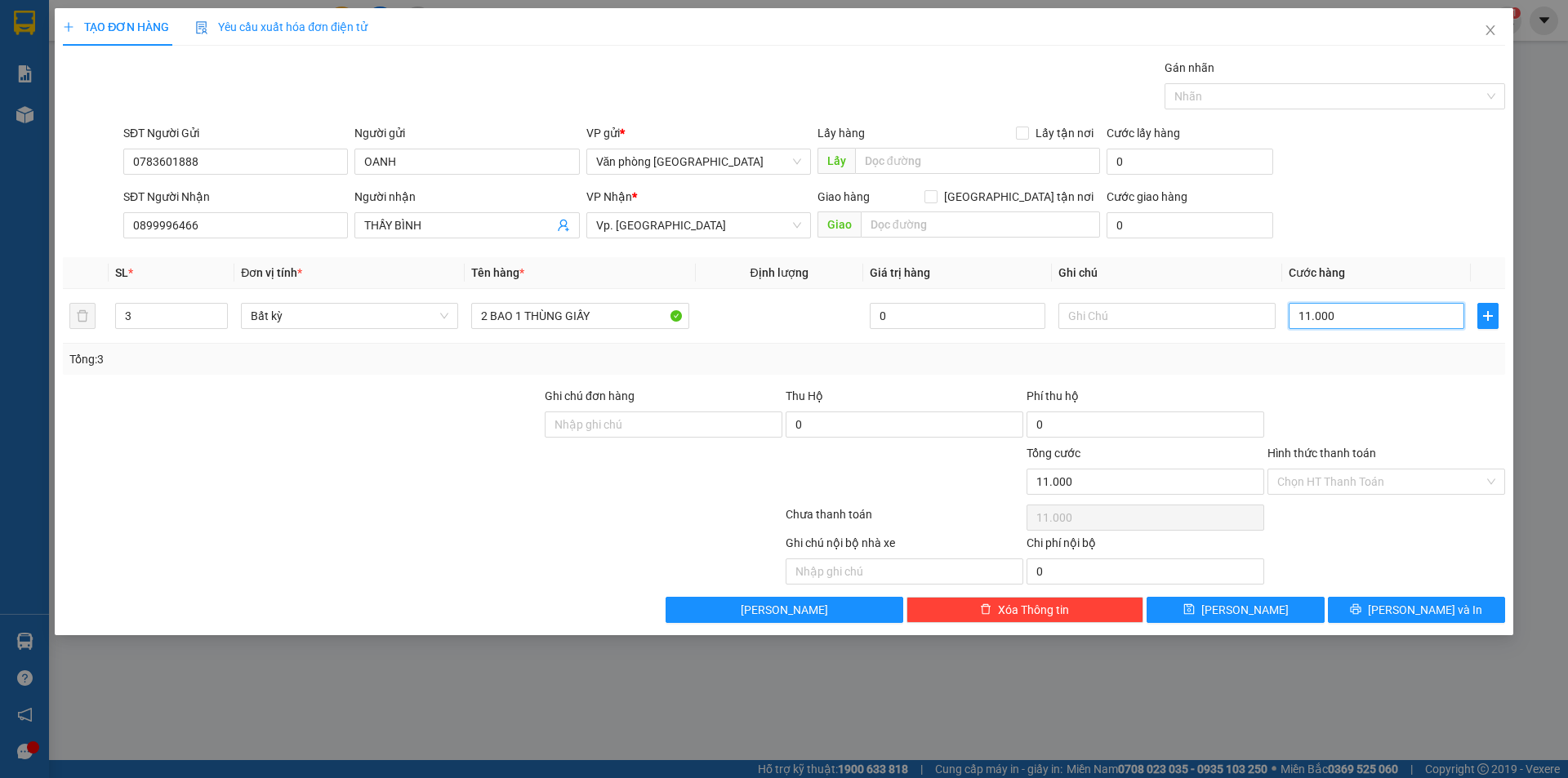
type input "110.000"
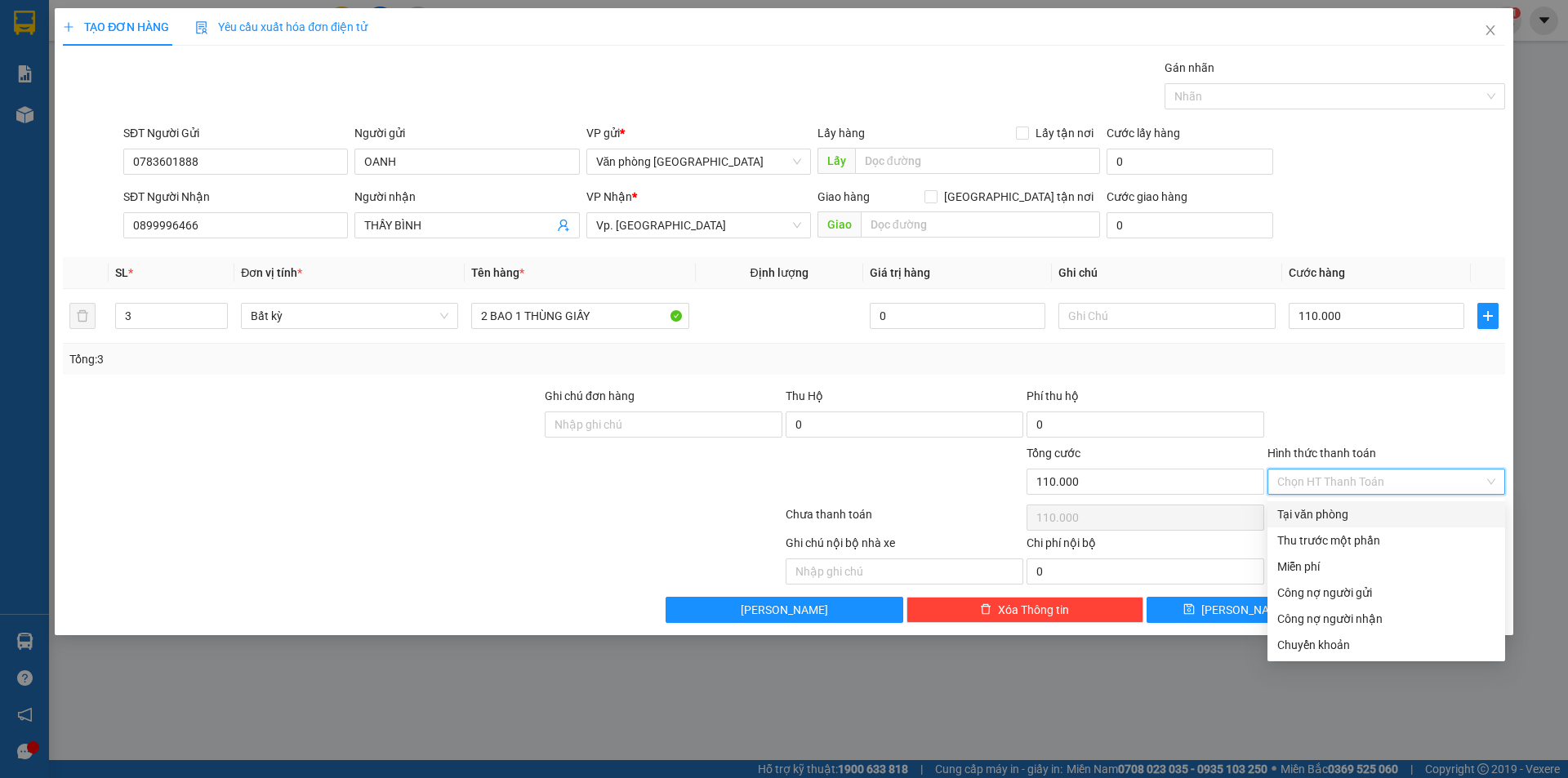
click at [1340, 482] on input "Hình thức thanh toán" at bounding box center [1380, 482] width 207 height 25
click at [1343, 509] on div "Tại văn phòng" at bounding box center [1386, 514] width 218 height 18
type input "0"
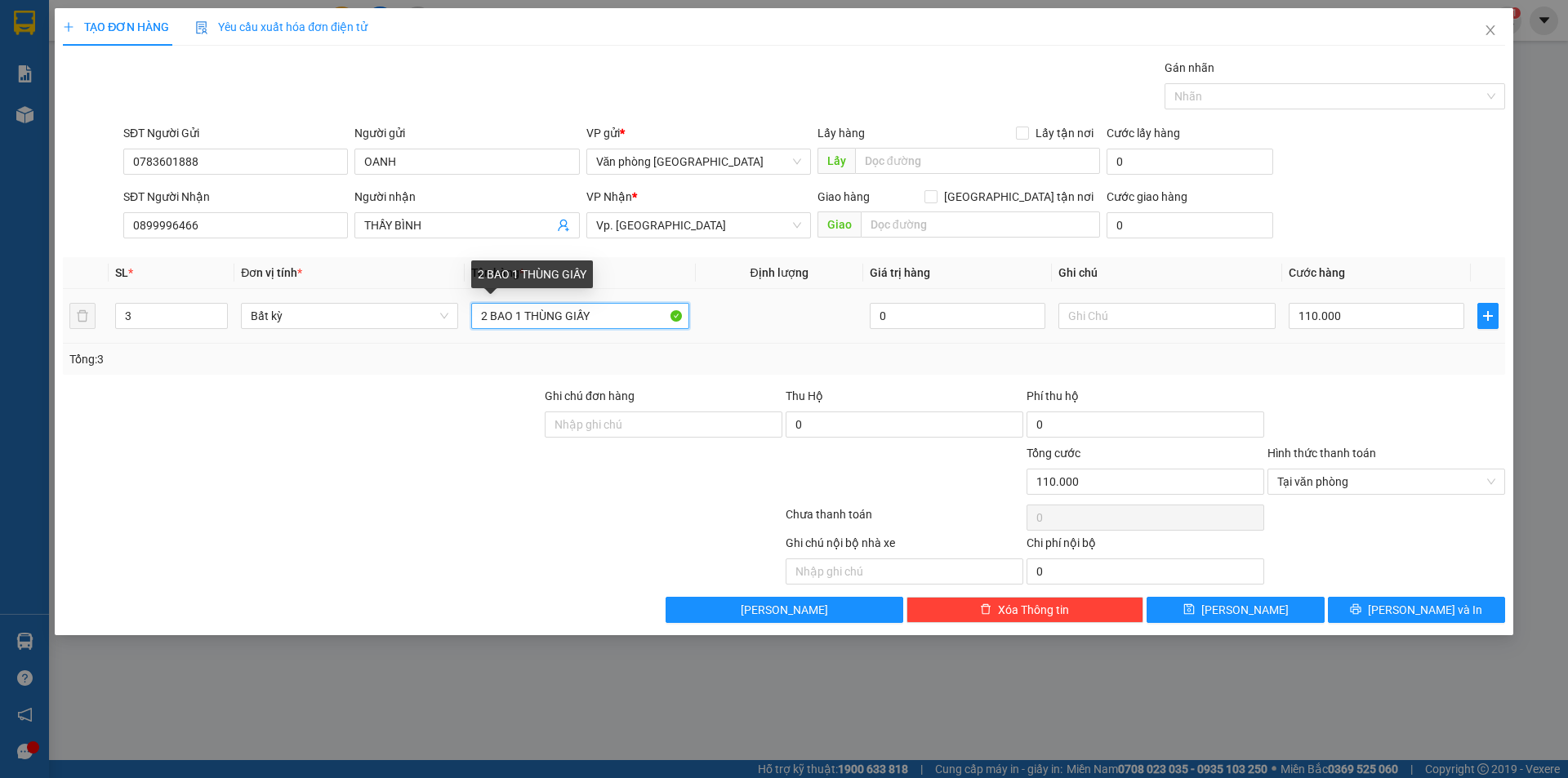
click at [513, 315] on input "2 BAO 1 THÙNG GIẤY" at bounding box center [580, 316] width 217 height 26
type input "2 BAO + 1 THÙNG GIẤY"
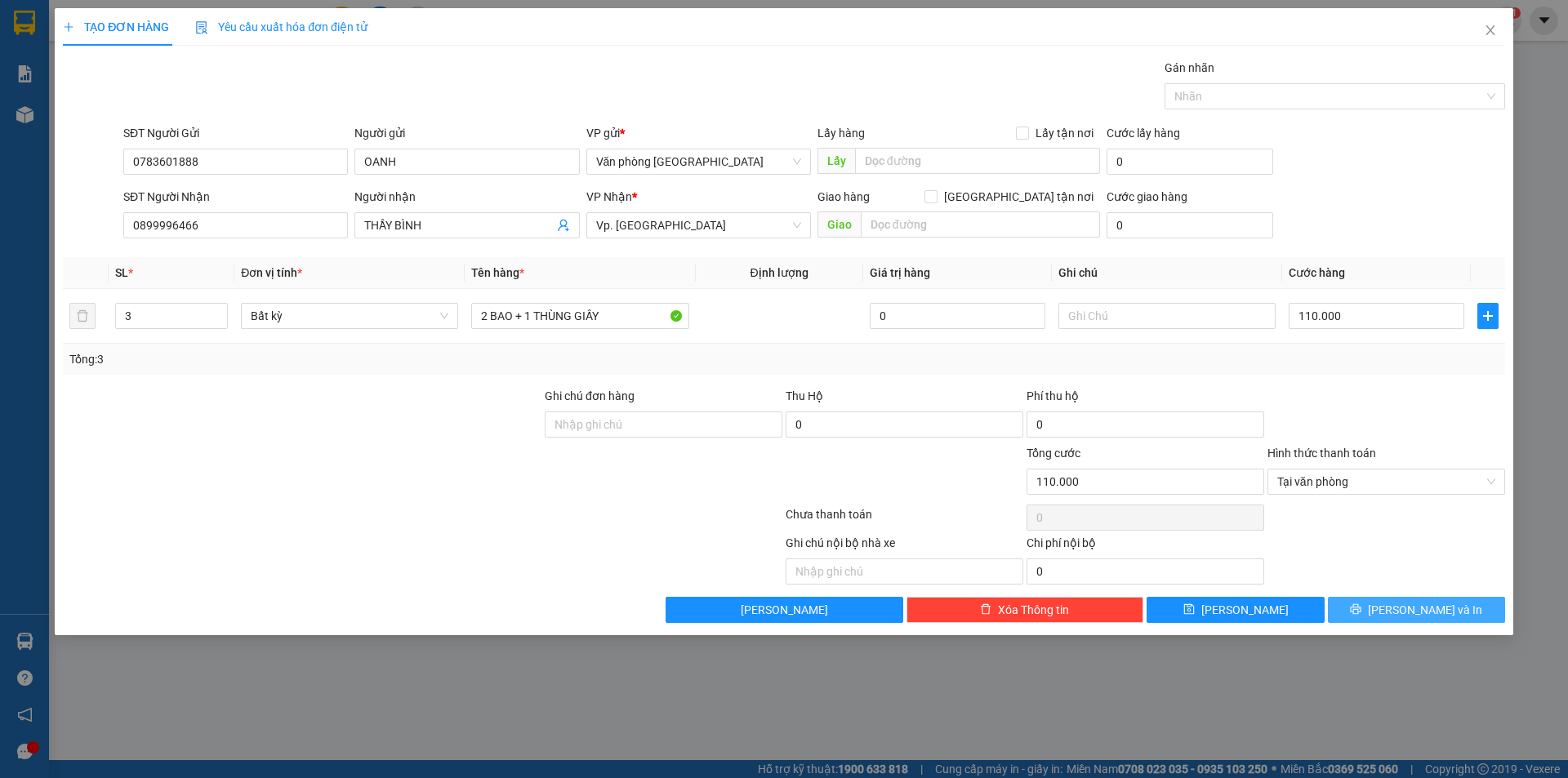
click at [1363, 613] on button "[PERSON_NAME] và In" at bounding box center [1416, 610] width 177 height 26
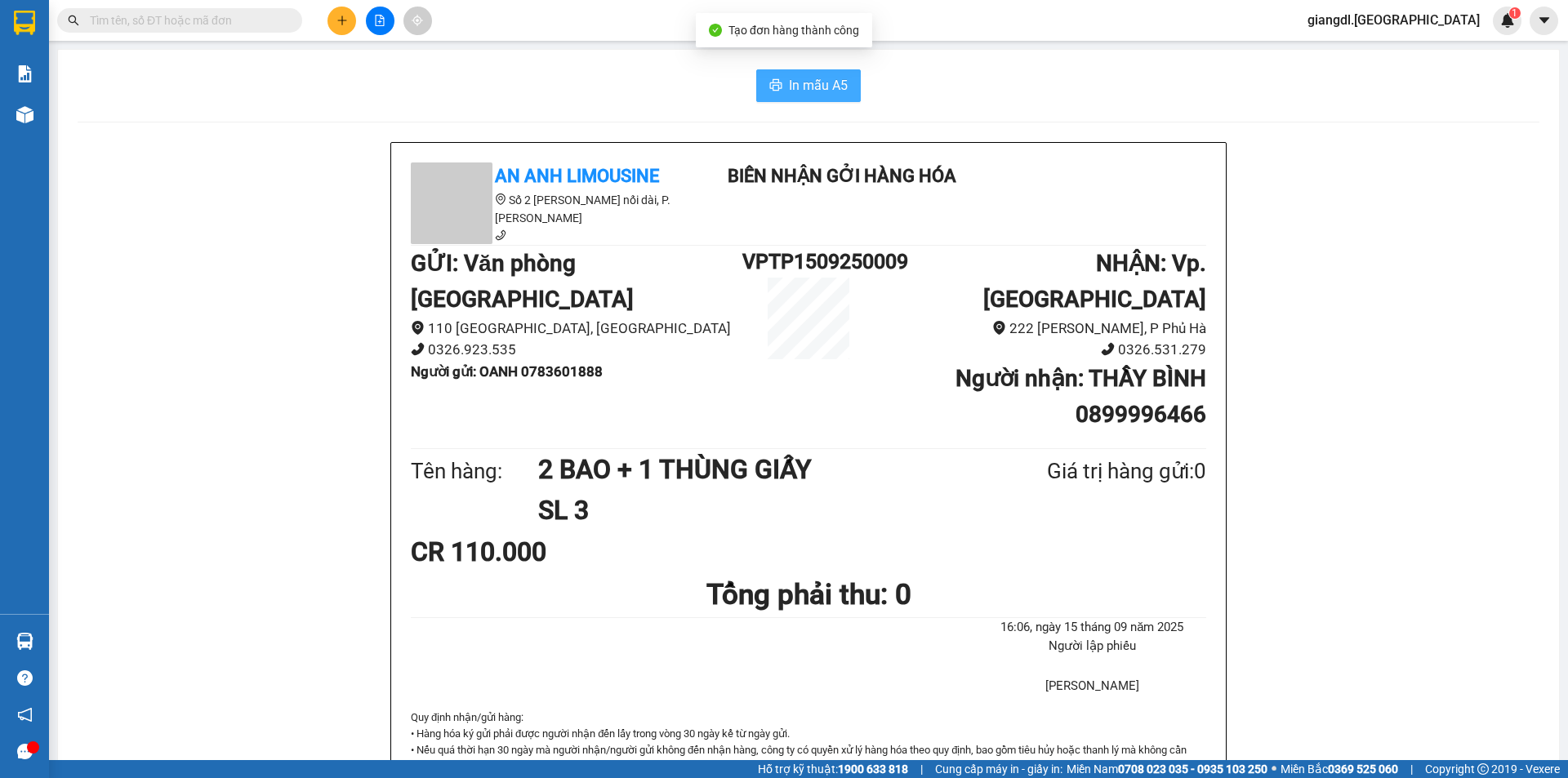
click at [820, 73] on button "In mẫu A5" at bounding box center [808, 86] width 105 height 33
click at [806, 87] on span "In mẫu A5" at bounding box center [818, 85] width 59 height 21
click at [345, 30] on button at bounding box center [341, 21] width 29 height 29
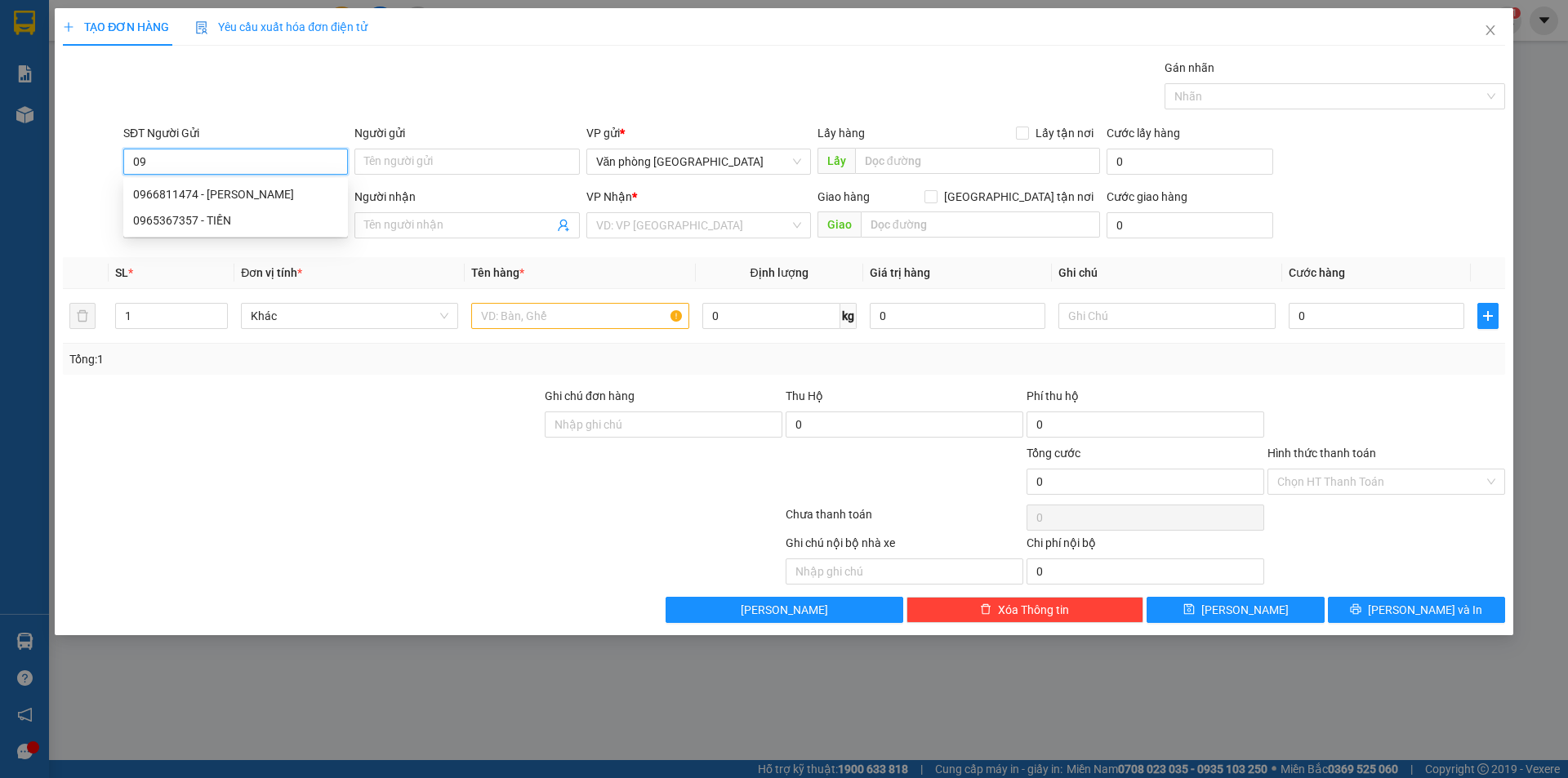
type input "0"
click at [253, 193] on div "0938087475 - PHƯỢNG" at bounding box center [235, 194] width 205 height 18
type input "0938087475"
type input "PHƯỢNG"
type input "0913516332"
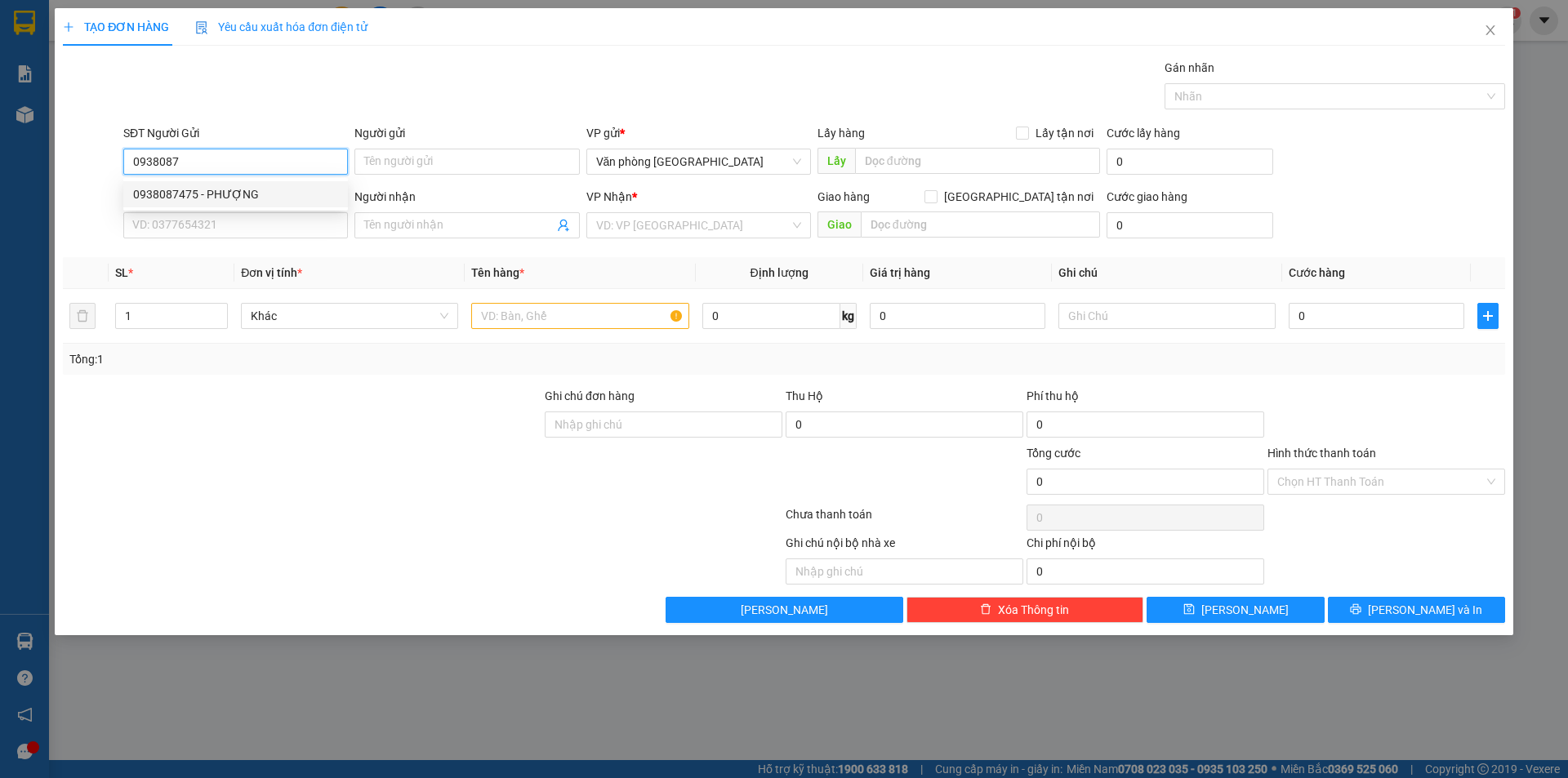
type input "NGỌC"
type input "40.000"
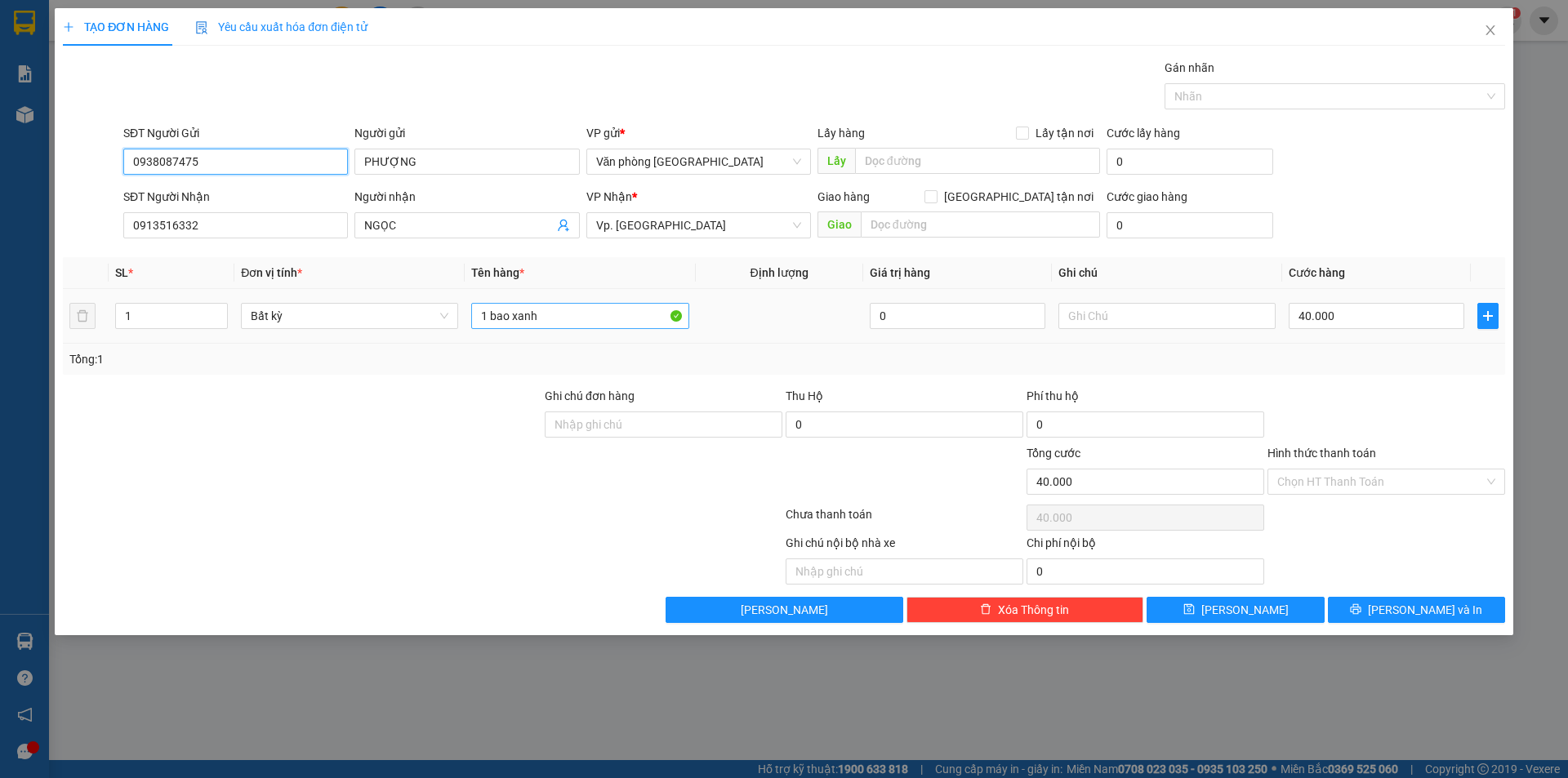
type input "0938087475"
click at [566, 320] on input "1 bao xanh" at bounding box center [580, 316] width 217 height 26
type input "1 bao xanh NHỎ"
click at [1307, 480] on input "Hình thức thanh toán" at bounding box center [1380, 482] width 207 height 25
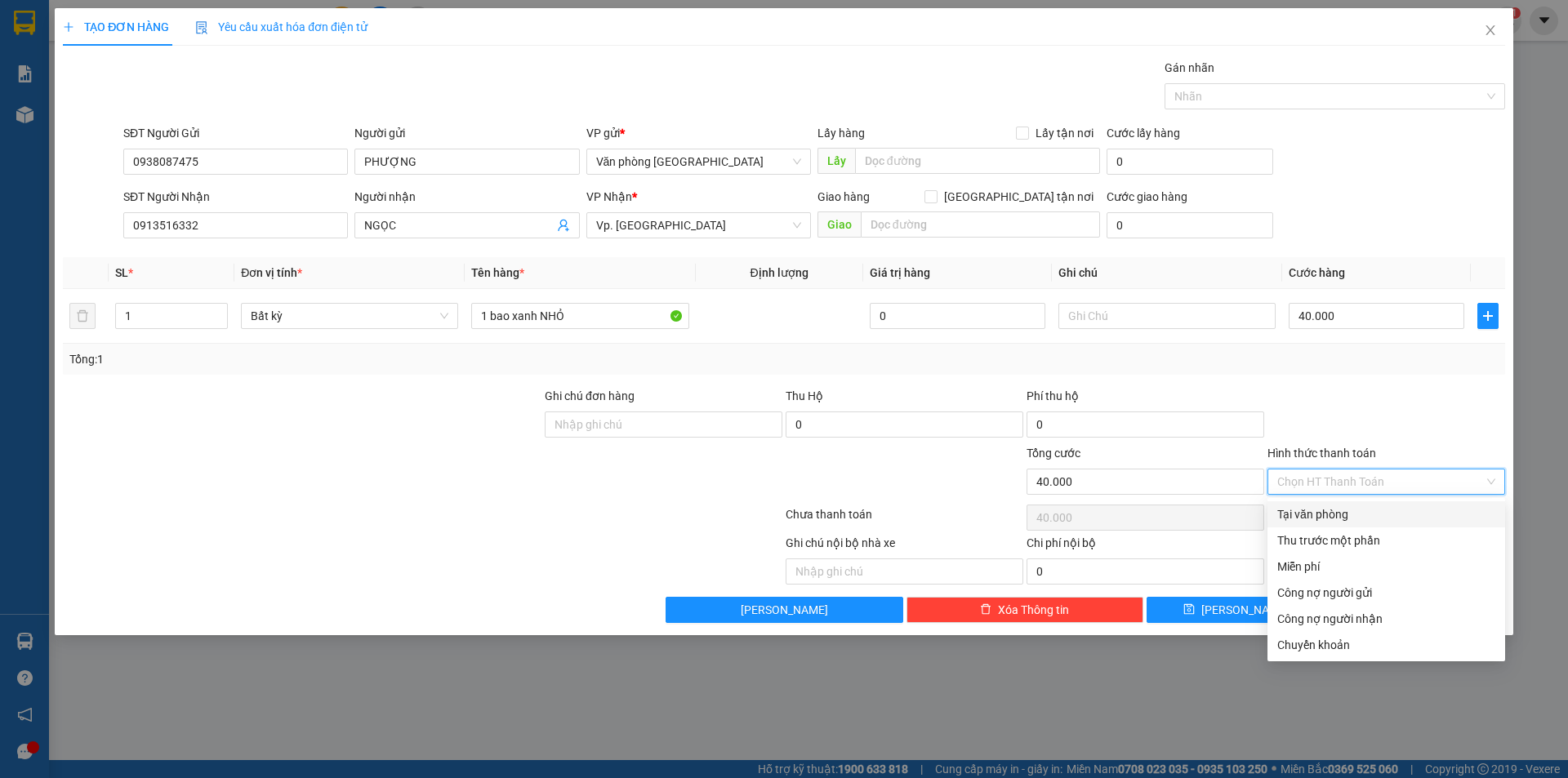
click at [1310, 516] on div "Tại văn phòng" at bounding box center [1386, 514] width 218 height 18
type input "0"
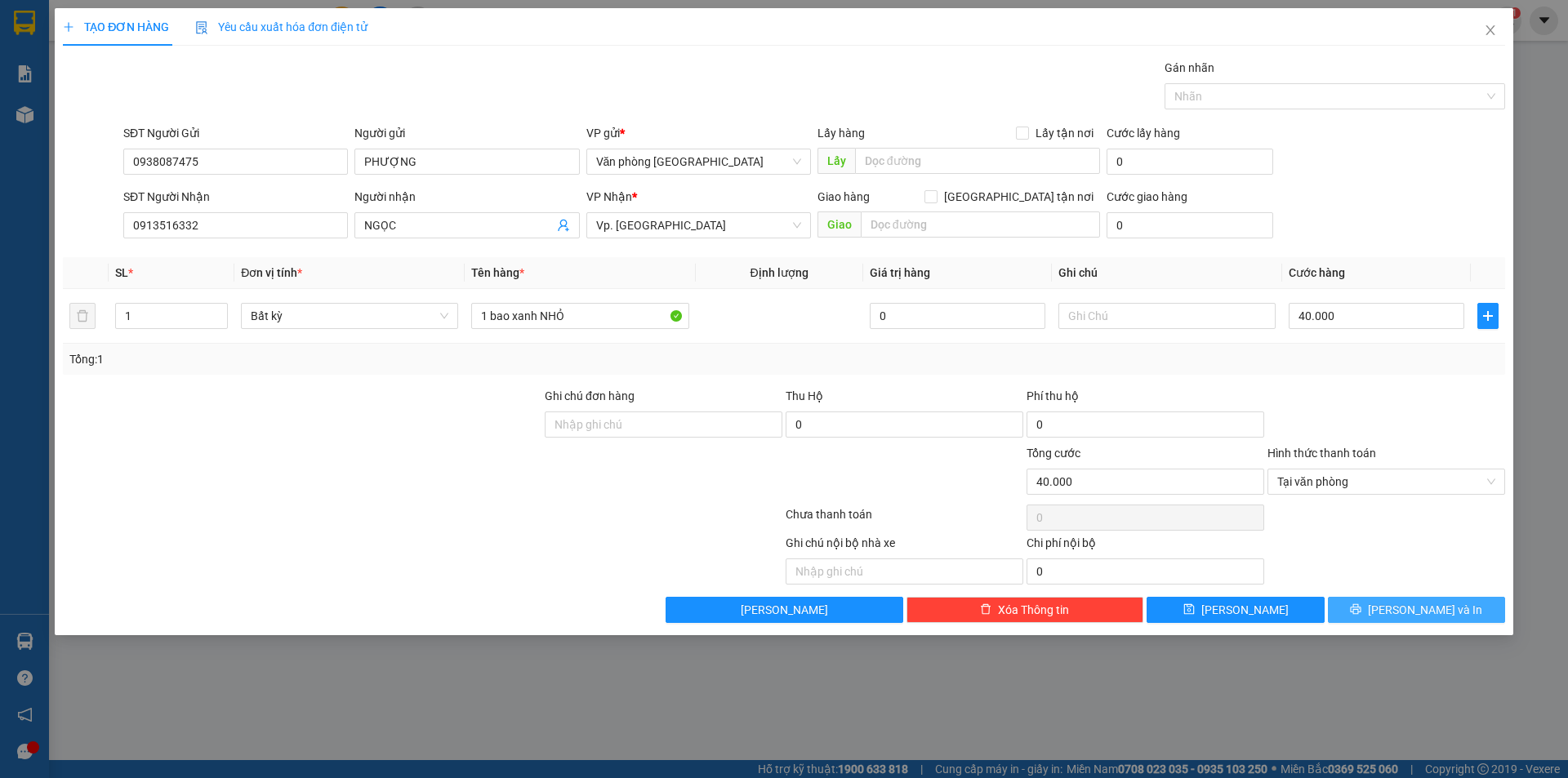
click at [1354, 612] on button "[PERSON_NAME] và In" at bounding box center [1416, 610] width 177 height 26
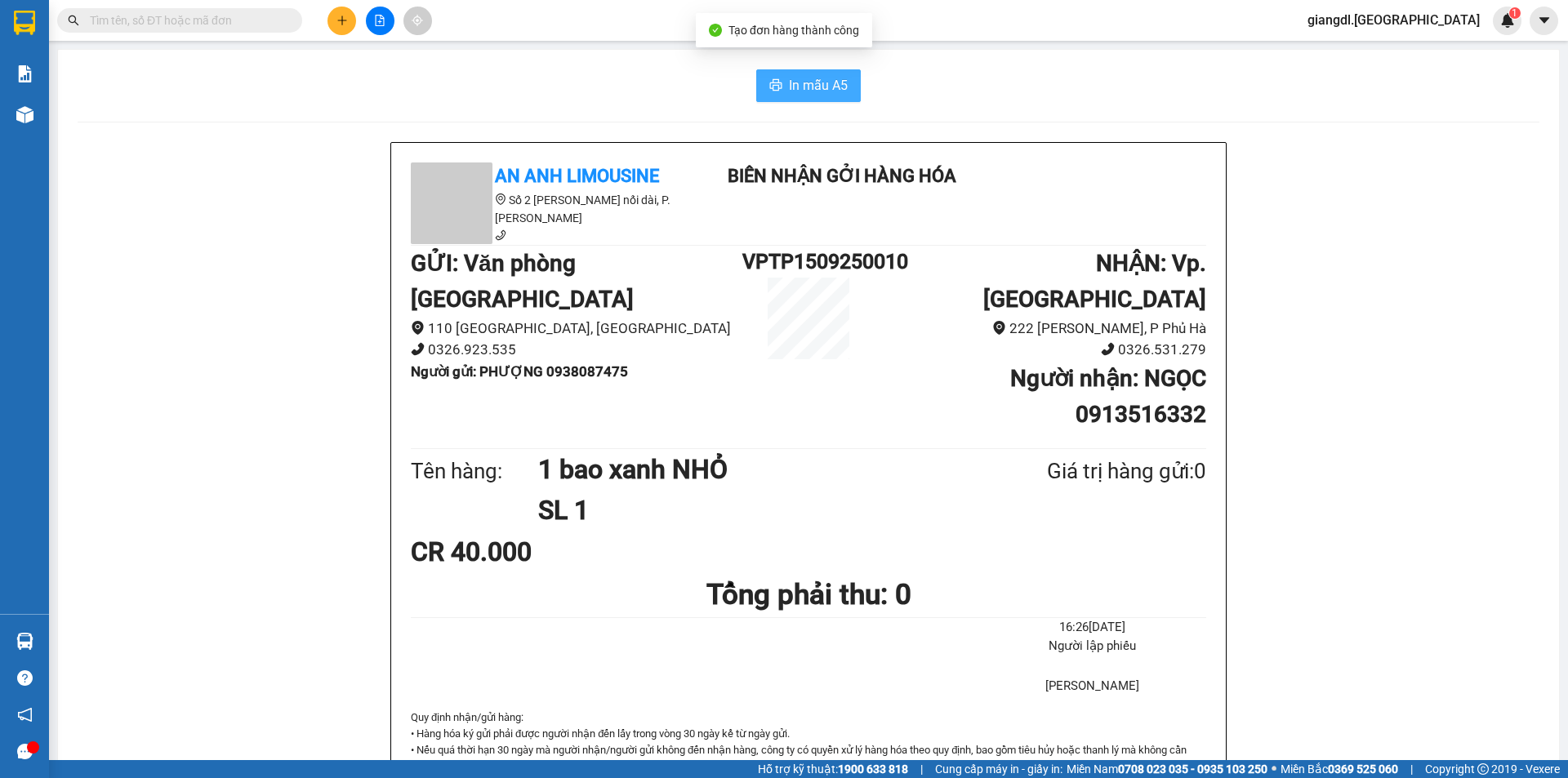
click at [800, 78] on span "In mẫu A5" at bounding box center [818, 85] width 59 height 21
click at [782, 101] on button "In mẫu A5" at bounding box center [808, 86] width 105 height 33
click at [339, 16] on icon "plus" at bounding box center [342, 21] width 12 height 12
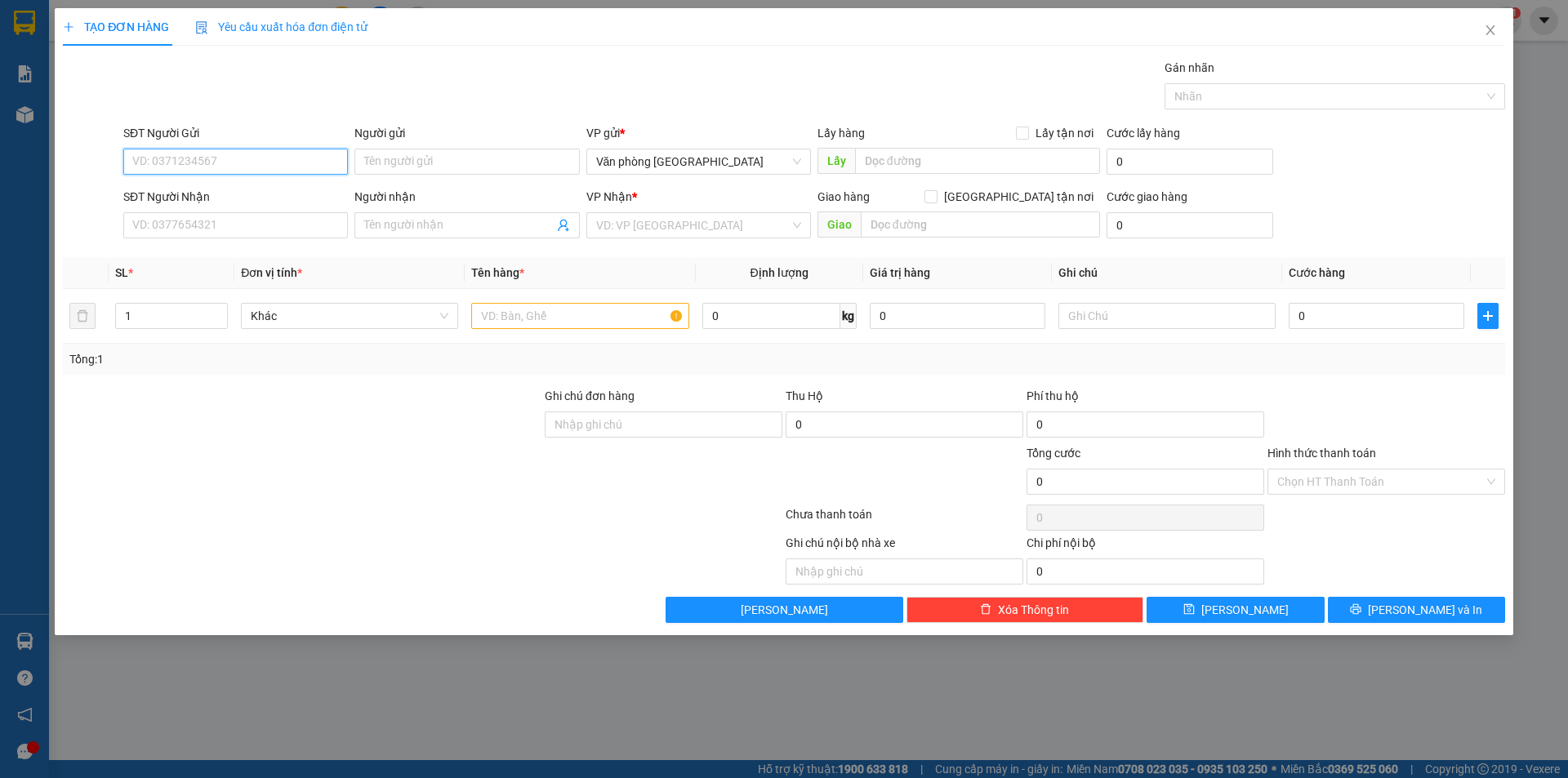
click at [242, 170] on input "SĐT Người Gửi" at bounding box center [236, 162] width 224 height 26
click at [644, 229] on input "search" at bounding box center [692, 226] width 194 height 25
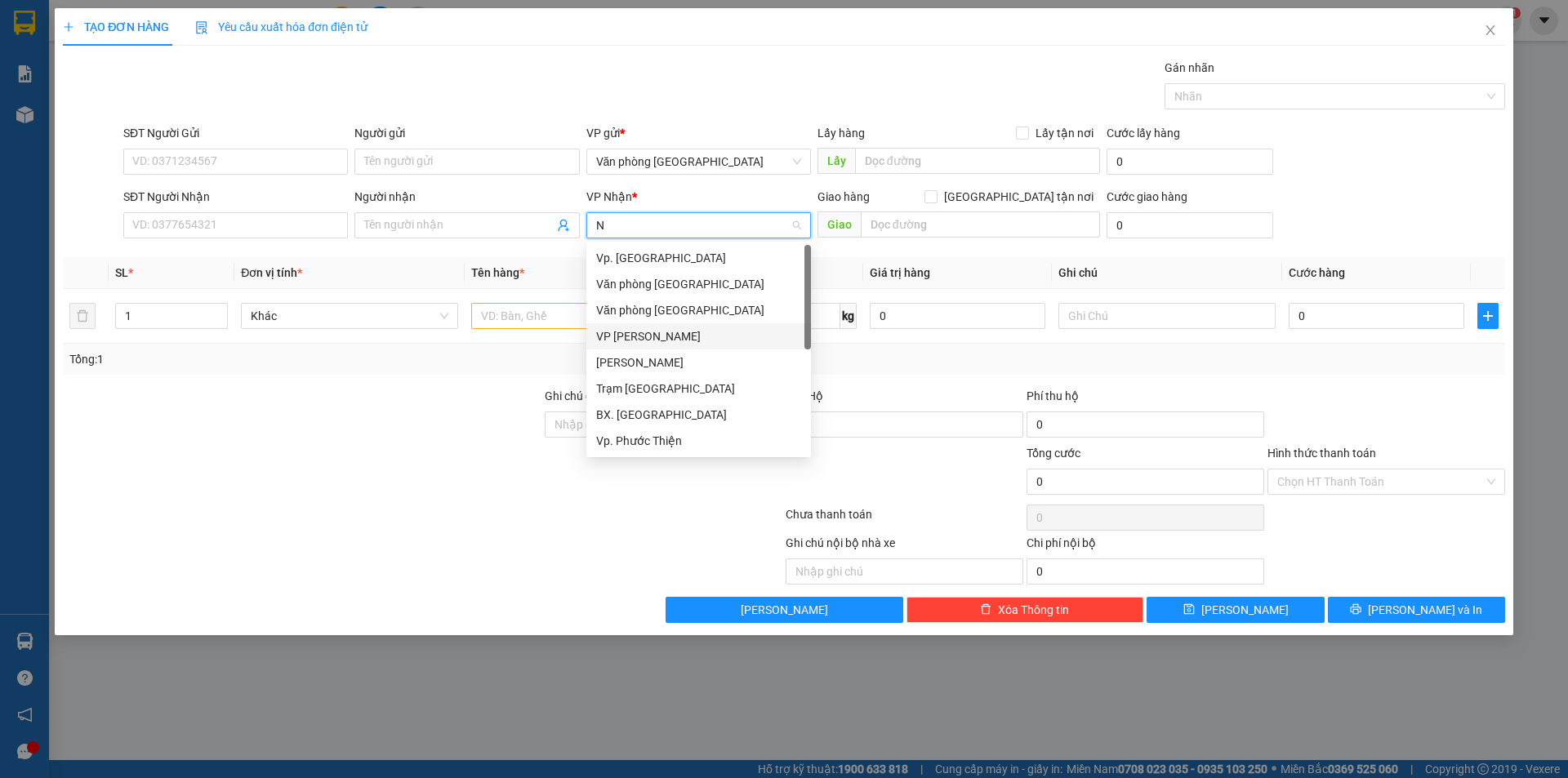
type input "NI"
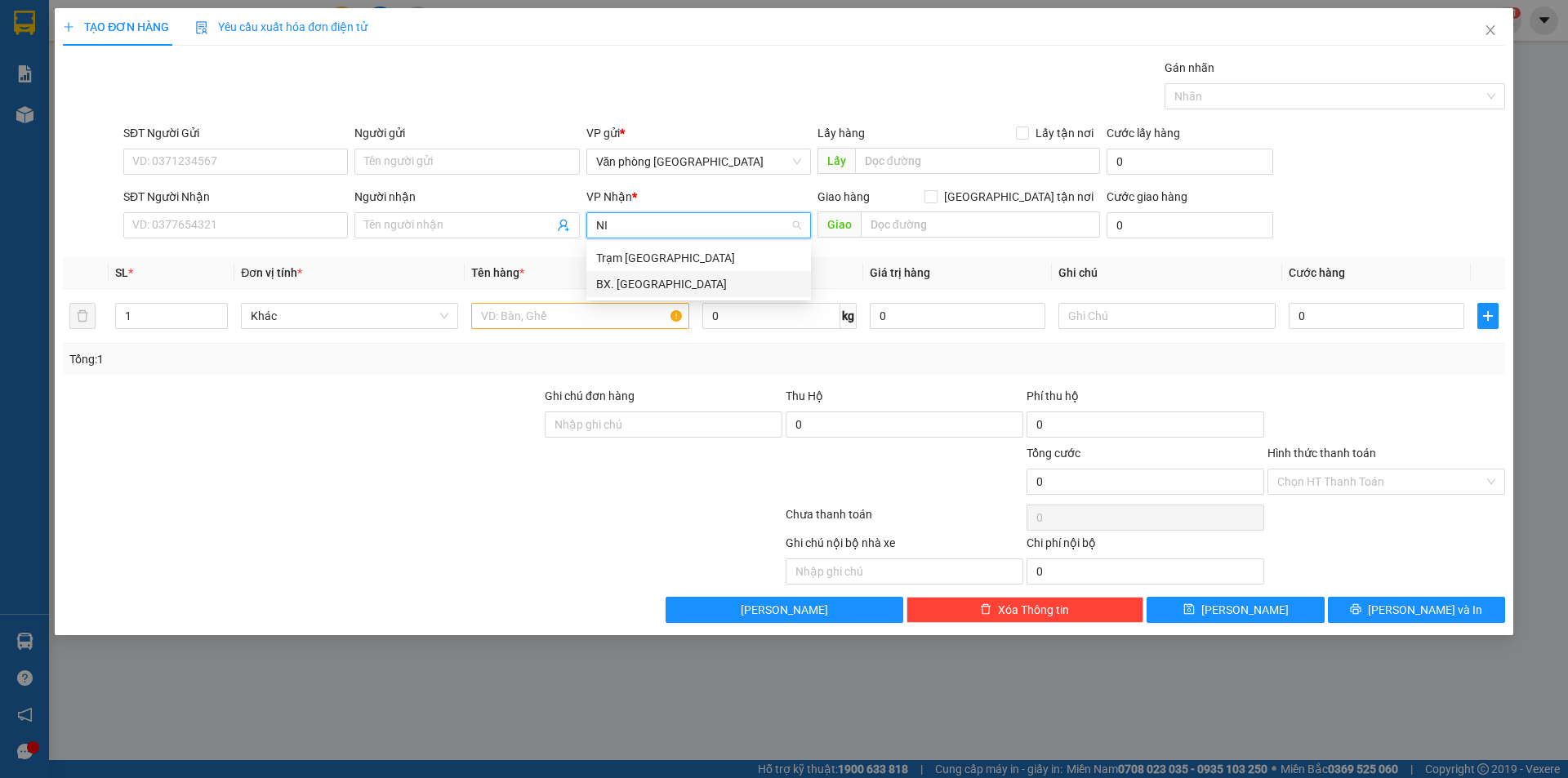
click at [648, 285] on div "BX. [GEOGRAPHIC_DATA]" at bounding box center [698, 284] width 205 height 18
click at [585, 321] on input "text" at bounding box center [580, 316] width 217 height 26
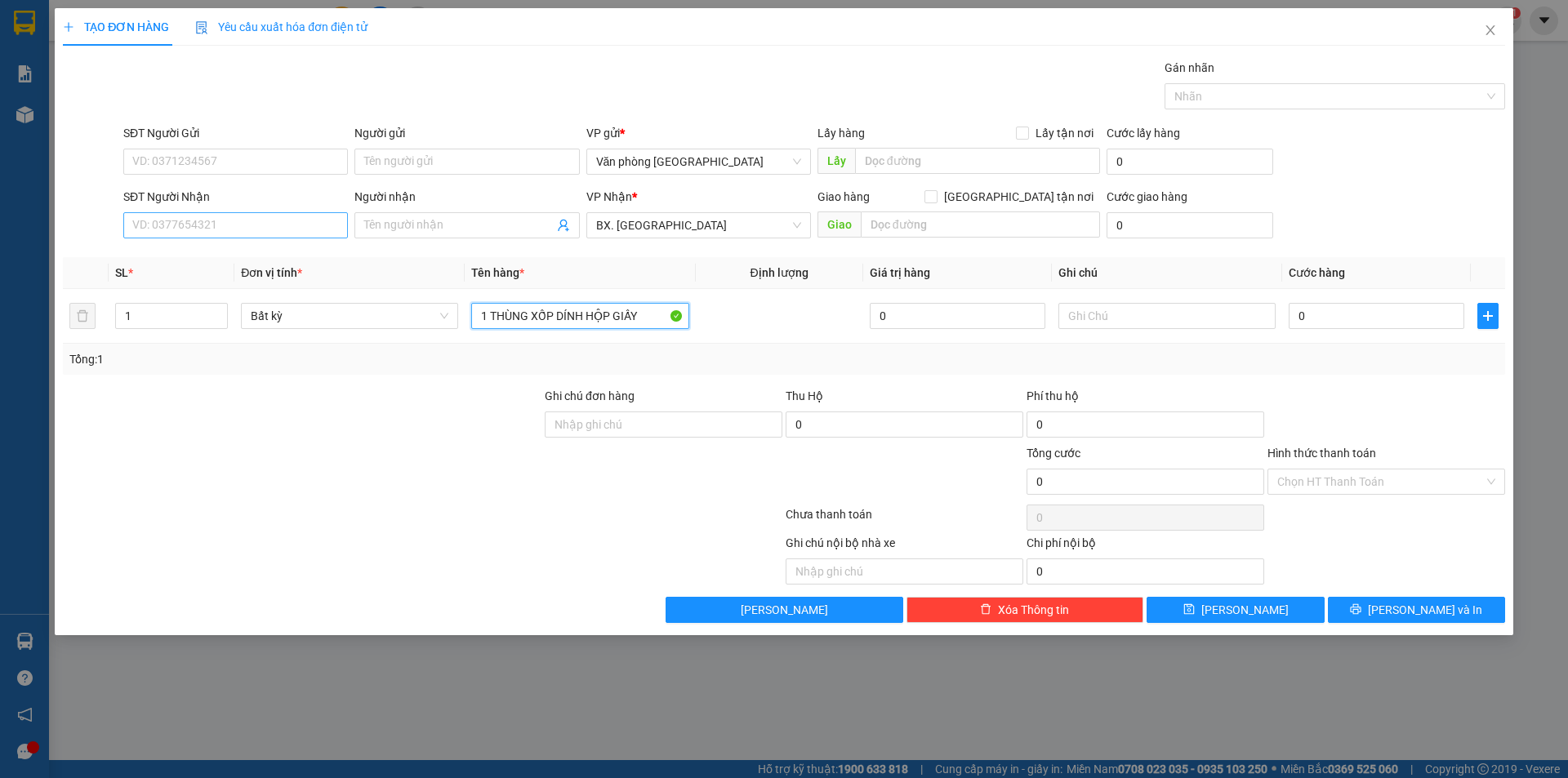
type input "1 THÙNG XỐP DÍNH HỘP GIẤY"
click at [199, 231] on input "SĐT Người Nhận" at bounding box center [236, 226] width 224 height 26
type input "0908343031"
click at [377, 227] on input "Người nhận" at bounding box center [458, 226] width 189 height 18
drag, startPoint x: 248, startPoint y: 165, endPoint x: 246, endPoint y: 176, distance: 11.2
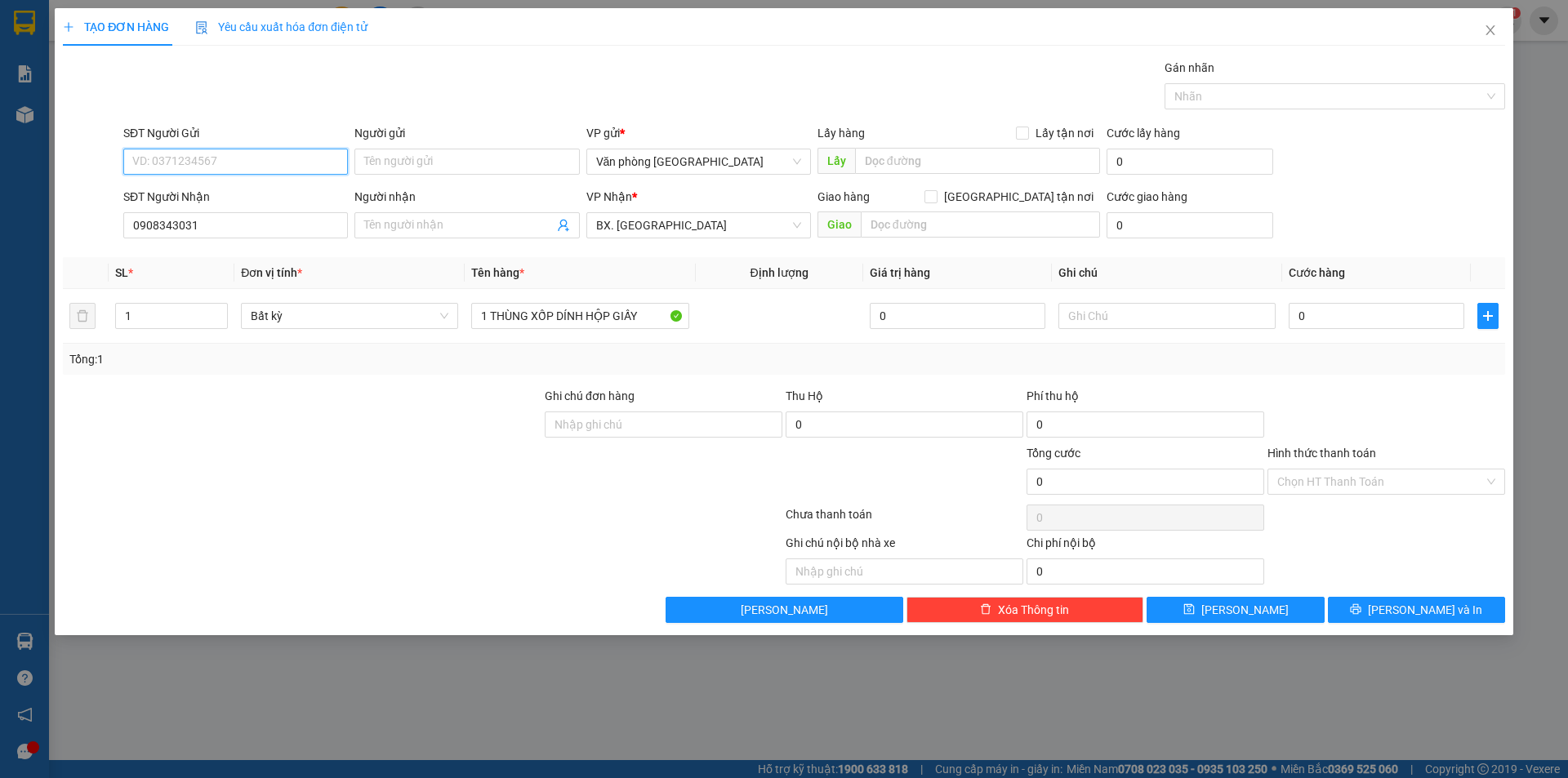
click at [248, 166] on input "SĐT Người Gửi" at bounding box center [236, 162] width 224 height 26
click at [225, 228] on input "0908343031" at bounding box center [236, 226] width 224 height 26
click at [225, 231] on input "0908343031" at bounding box center [236, 226] width 224 height 26
click at [216, 159] on input "SĐT Người Gửi" at bounding box center [236, 162] width 224 height 26
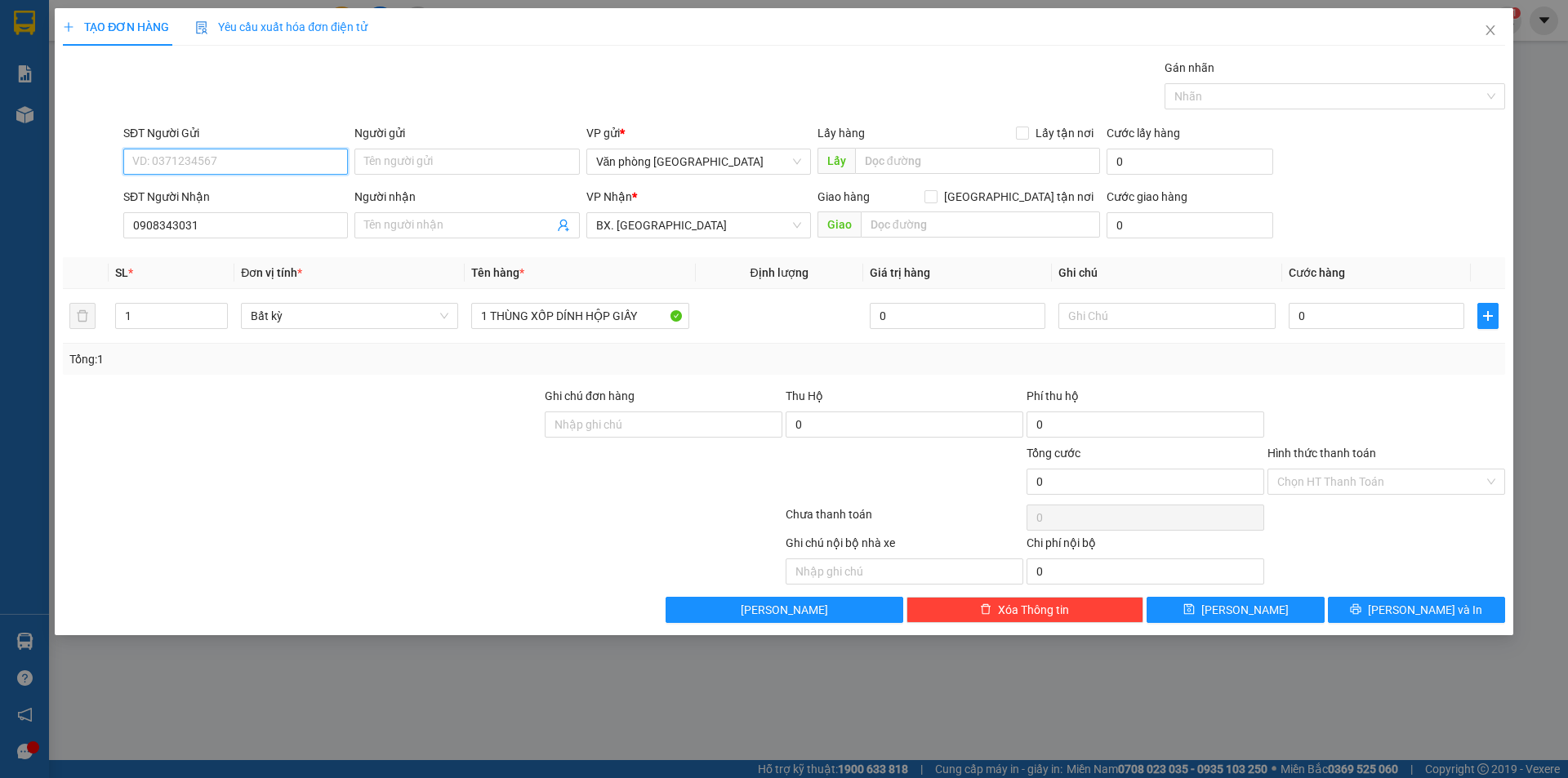
paste input "0908343031"
type input "0908343031"
click at [218, 229] on input "0908343031" at bounding box center [236, 226] width 224 height 26
click at [218, 227] on input "0908343031" at bounding box center [236, 226] width 224 height 26
click at [218, 226] on input "0908343031" at bounding box center [236, 226] width 224 height 26
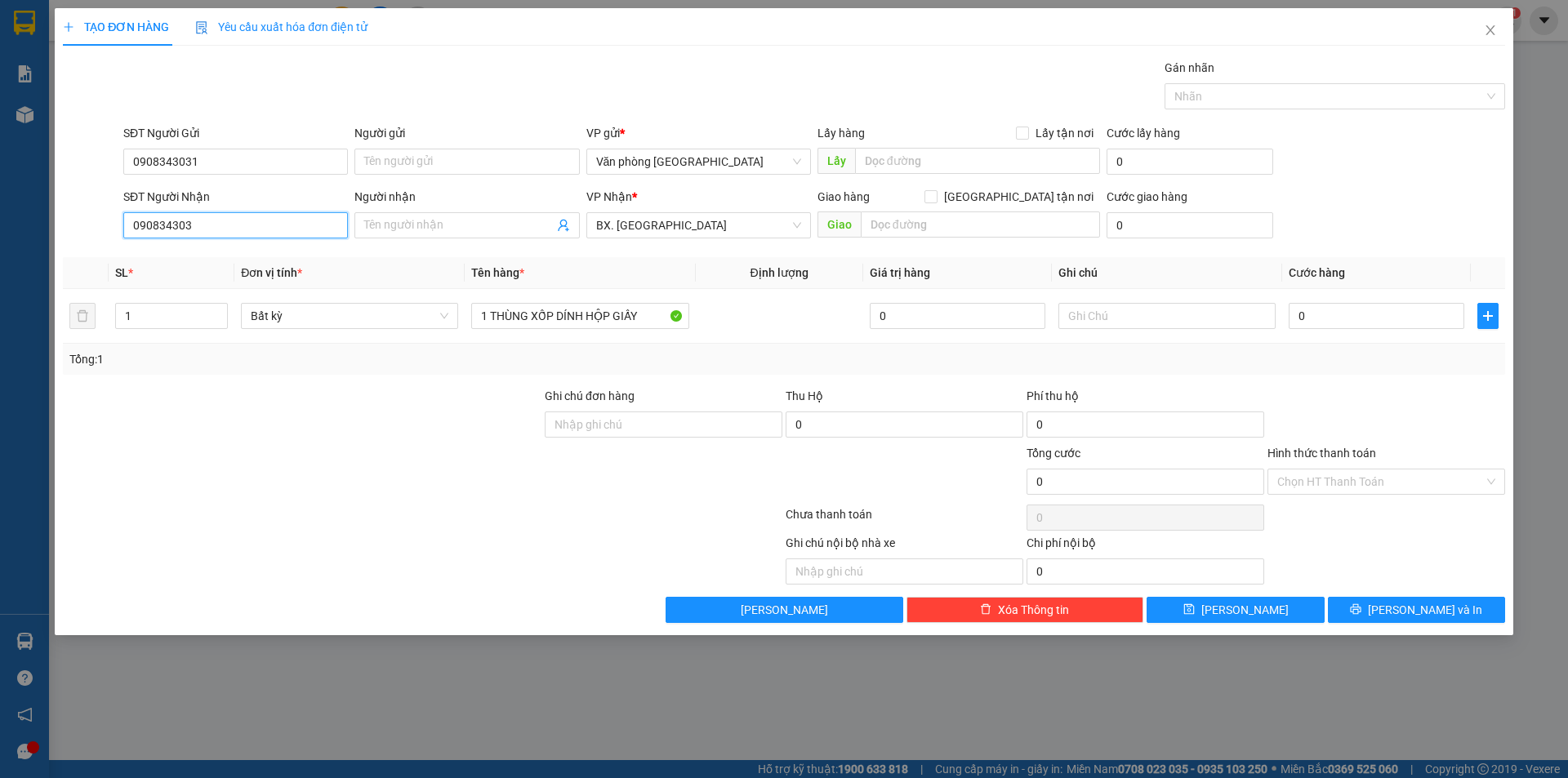
type input "09083430"
click at [218, 225] on input "09083430" at bounding box center [236, 226] width 224 height 26
type input "0975167458"
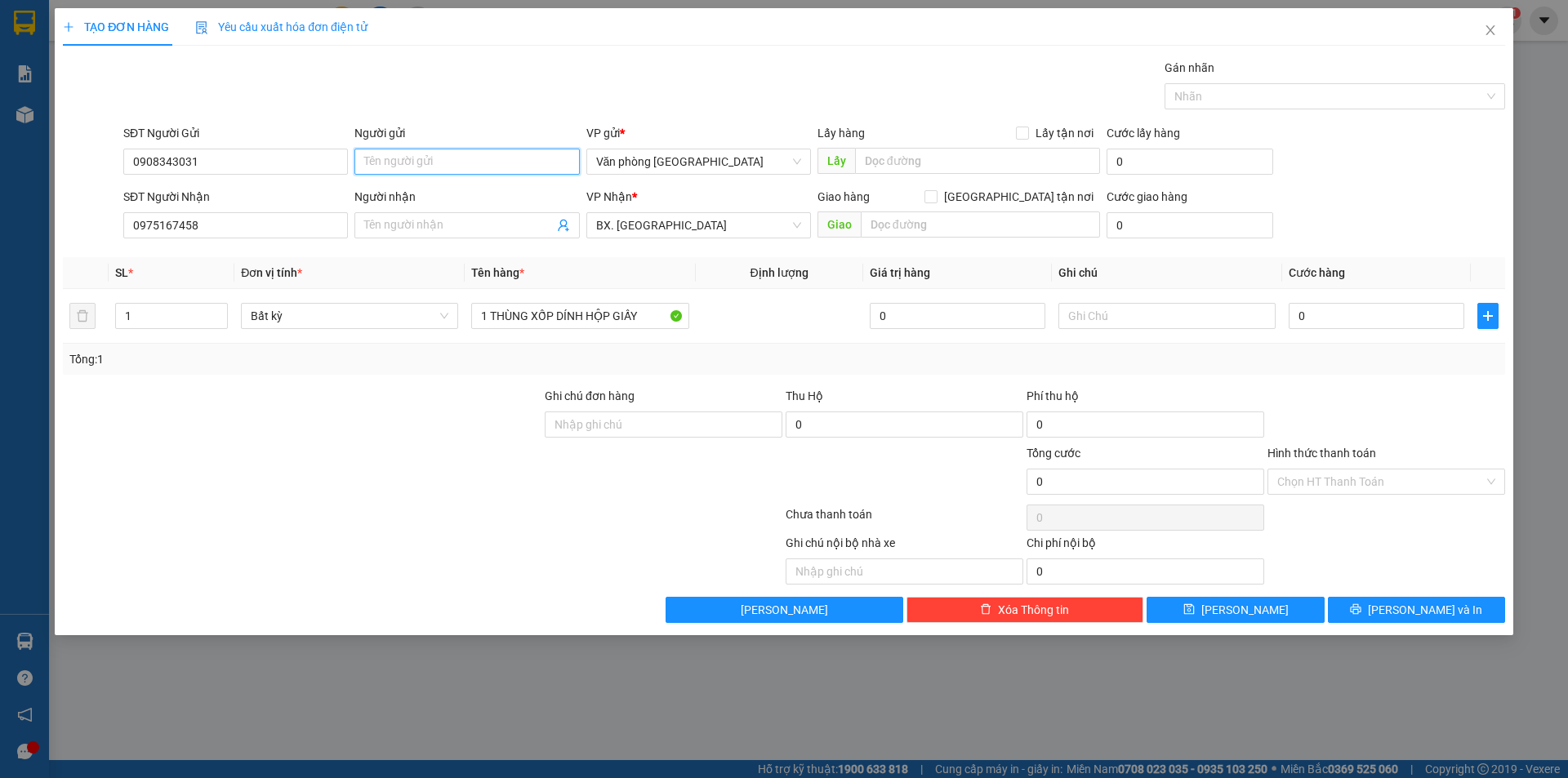
click at [373, 162] on input "Người gửi" at bounding box center [467, 162] width 224 height 26
type input "LAN VY"
click at [412, 227] on input "Người nhận" at bounding box center [458, 226] width 189 height 18
type input "[PERSON_NAME]"
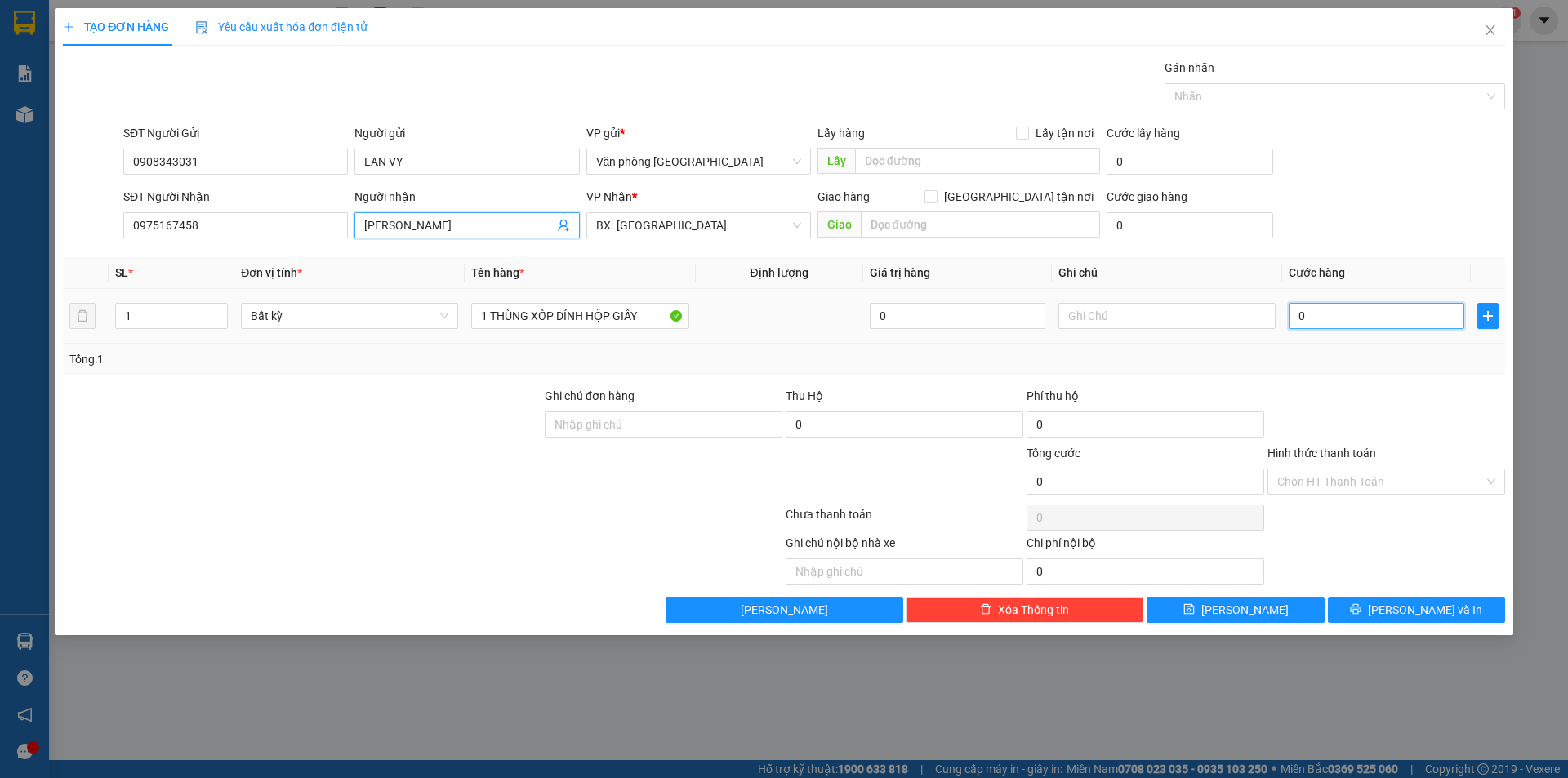
click at [1298, 313] on input "0" at bounding box center [1376, 316] width 176 height 26
click at [1299, 313] on input "0" at bounding box center [1376, 316] width 176 height 26
click at [1300, 315] on input "0" at bounding box center [1376, 316] width 176 height 26
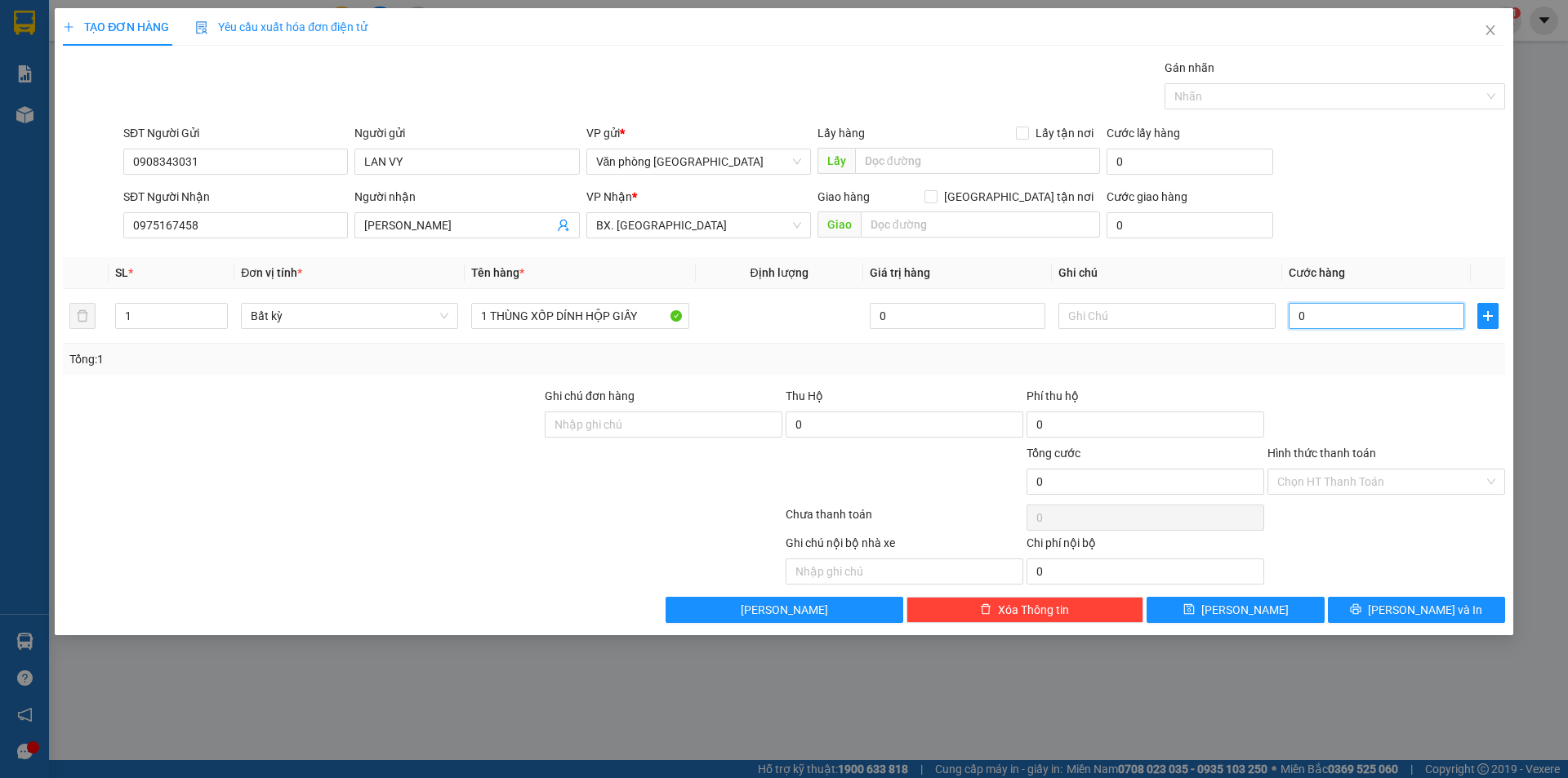
type input "40"
type input "400"
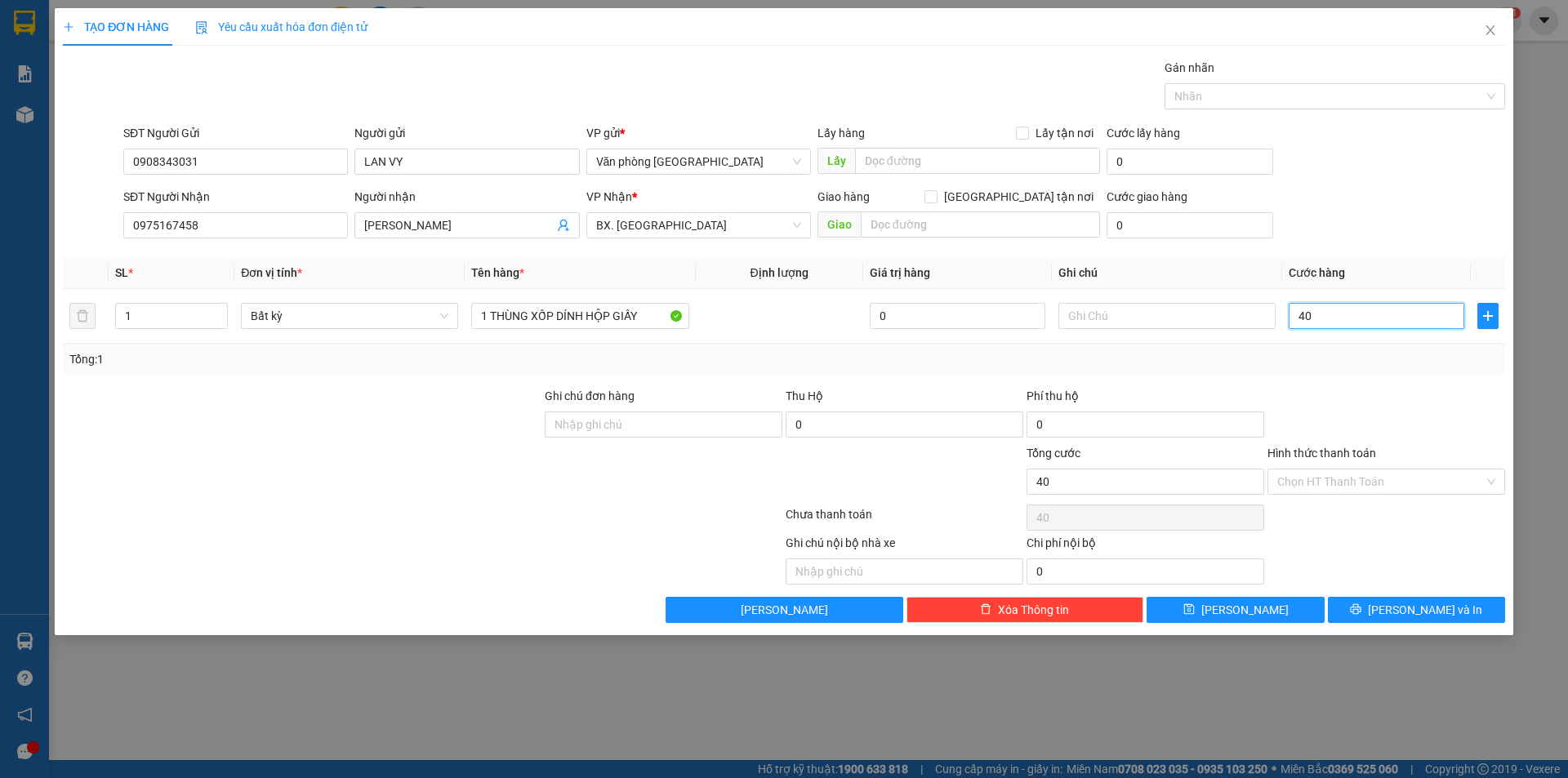
type input "400"
type input "4.000"
type input "40.000"
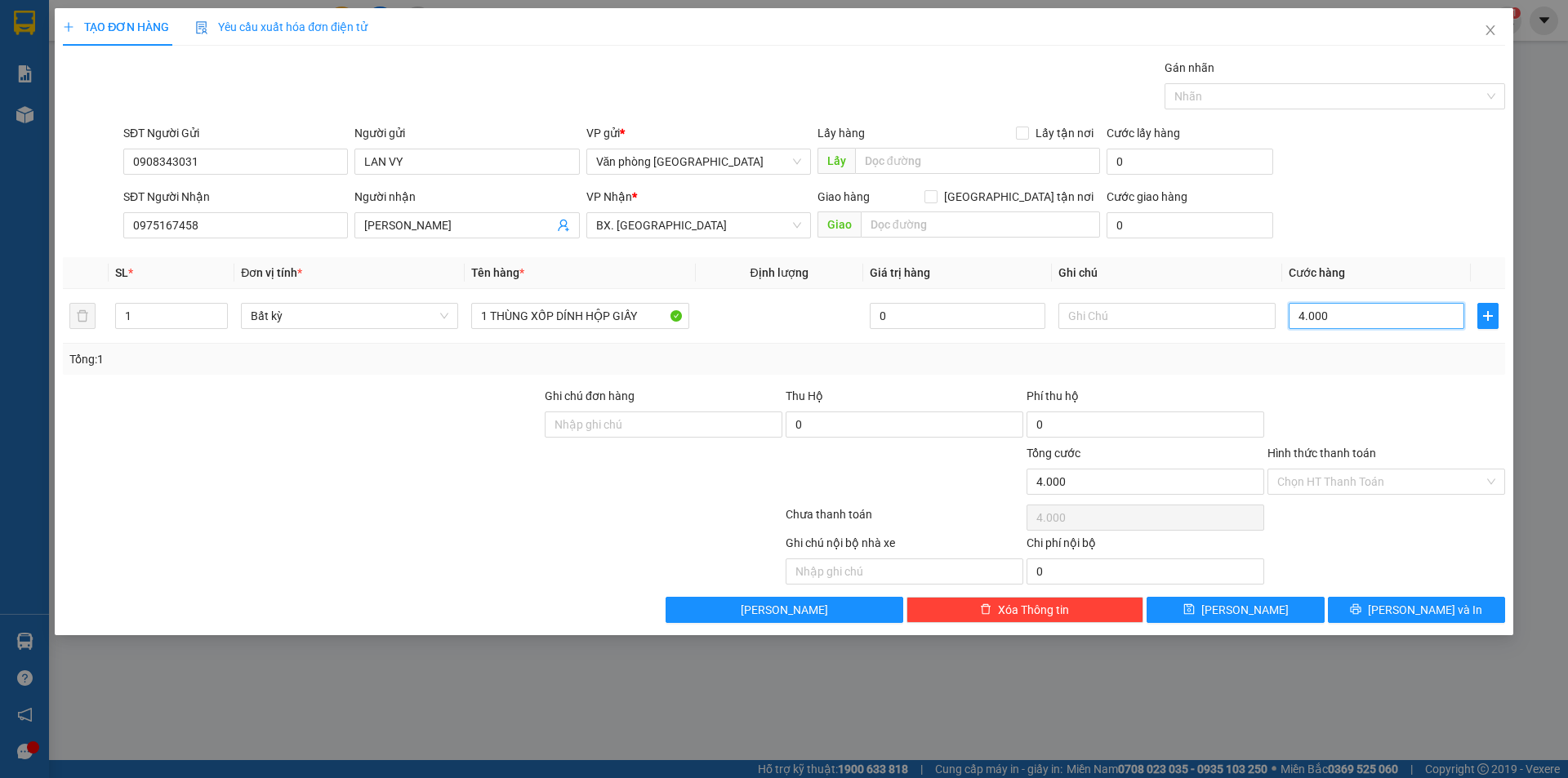
type input "40.000"
click at [1348, 484] on input "Hình thức thanh toán" at bounding box center [1380, 482] width 207 height 25
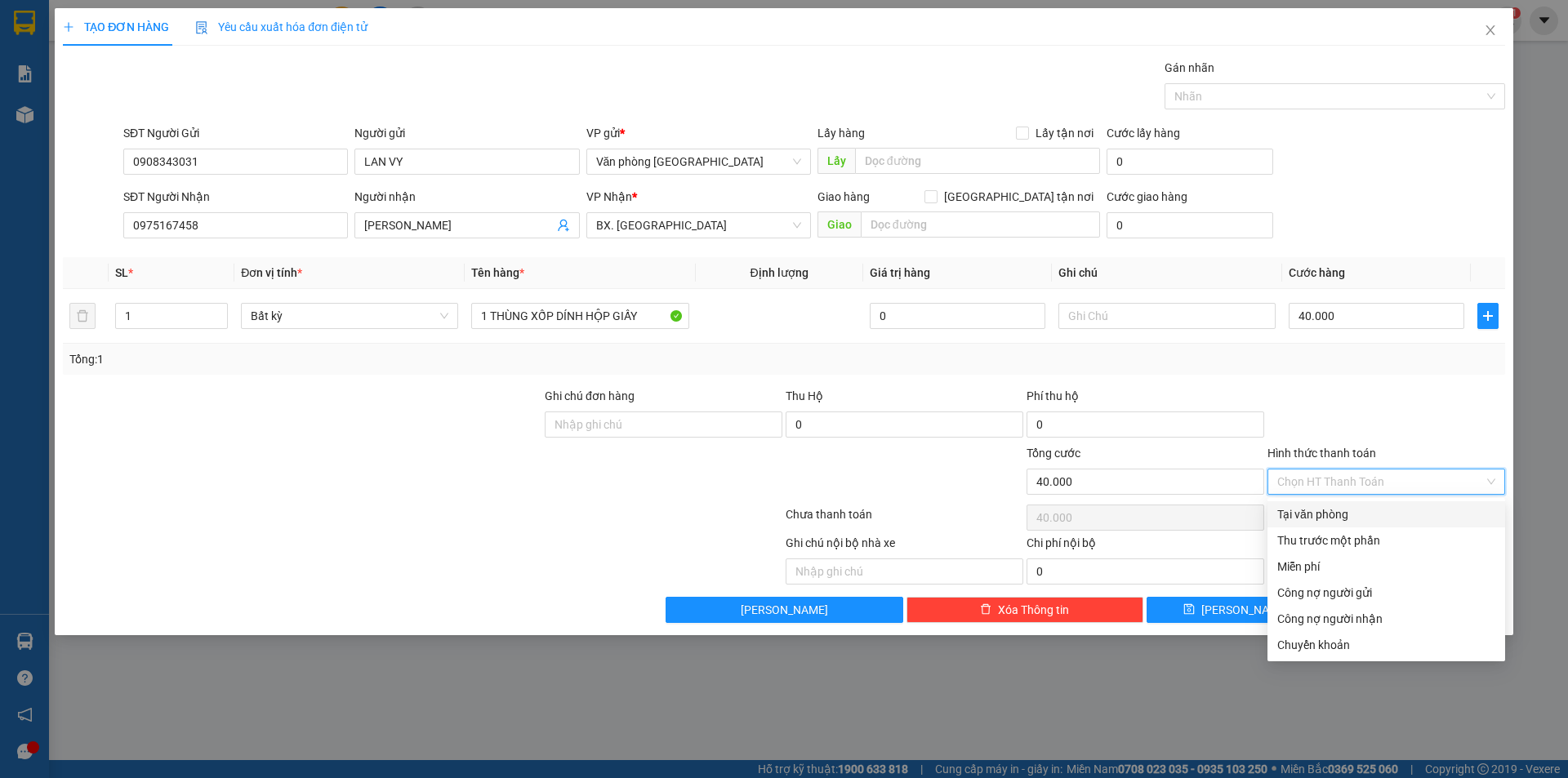
click at [1327, 518] on div "Tại văn phòng" at bounding box center [1386, 514] width 218 height 18
type input "0"
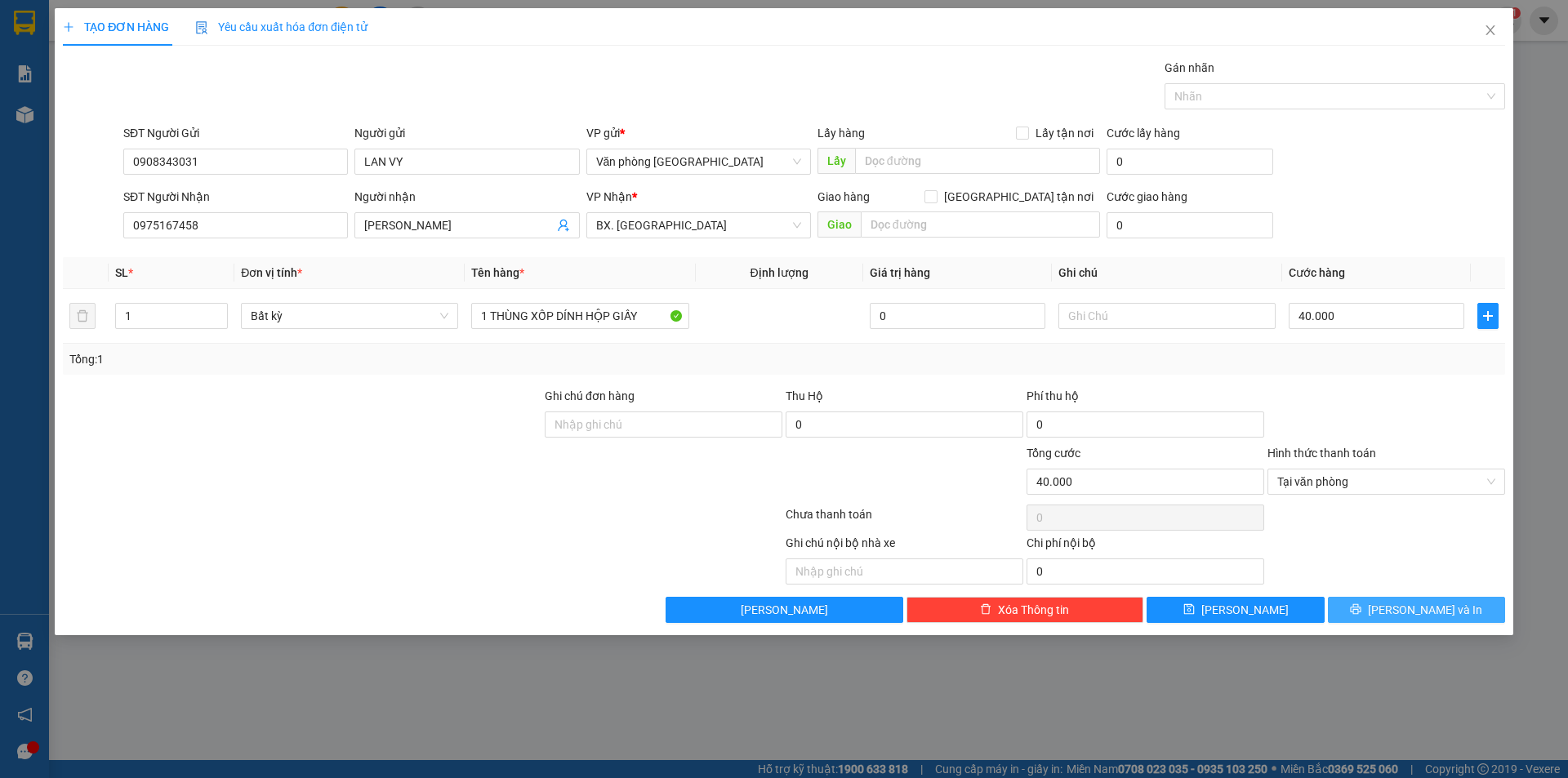
click at [1378, 609] on button "[PERSON_NAME] và In" at bounding box center [1416, 610] width 177 height 26
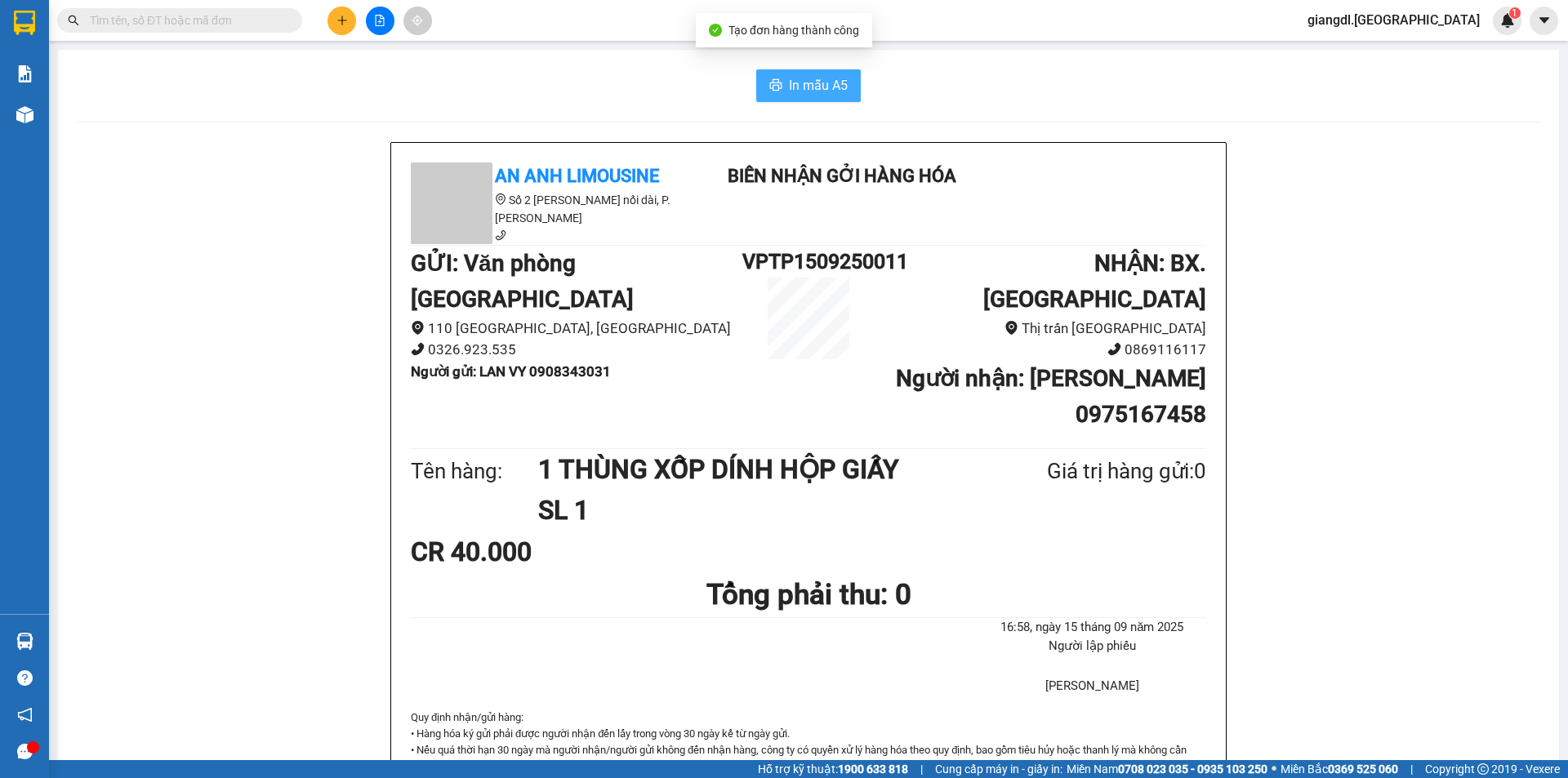
click at [827, 93] on span "In mẫu A5" at bounding box center [818, 85] width 59 height 21
click at [345, 21] on icon "plus" at bounding box center [341, 20] width 9 height 1
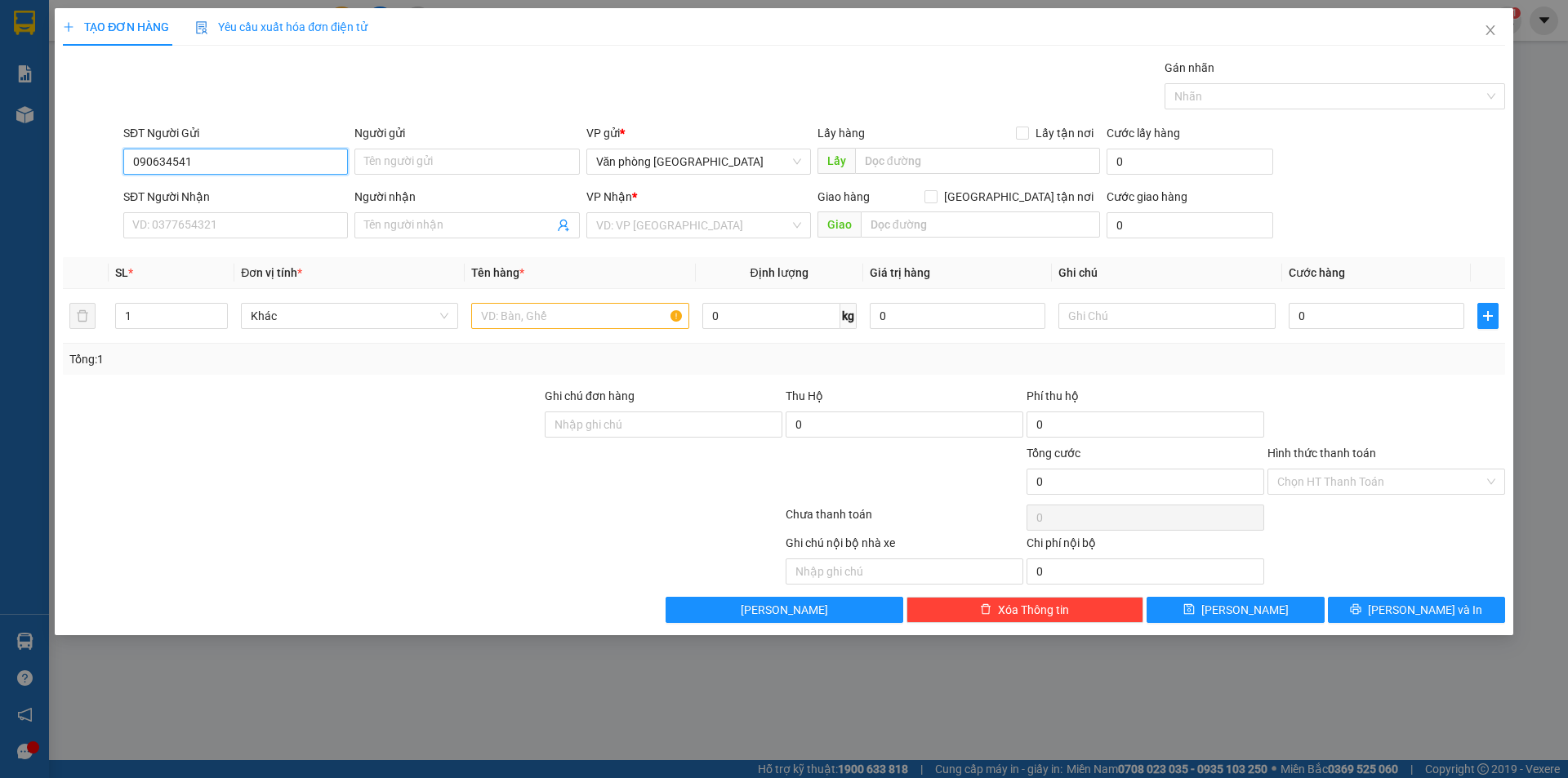
type input "0906345416"
click at [214, 199] on div "0906345416 - Duyên" at bounding box center [235, 194] width 205 height 18
type input "Duyên"
type input "0357142472"
type input "[PERSON_NAME]"
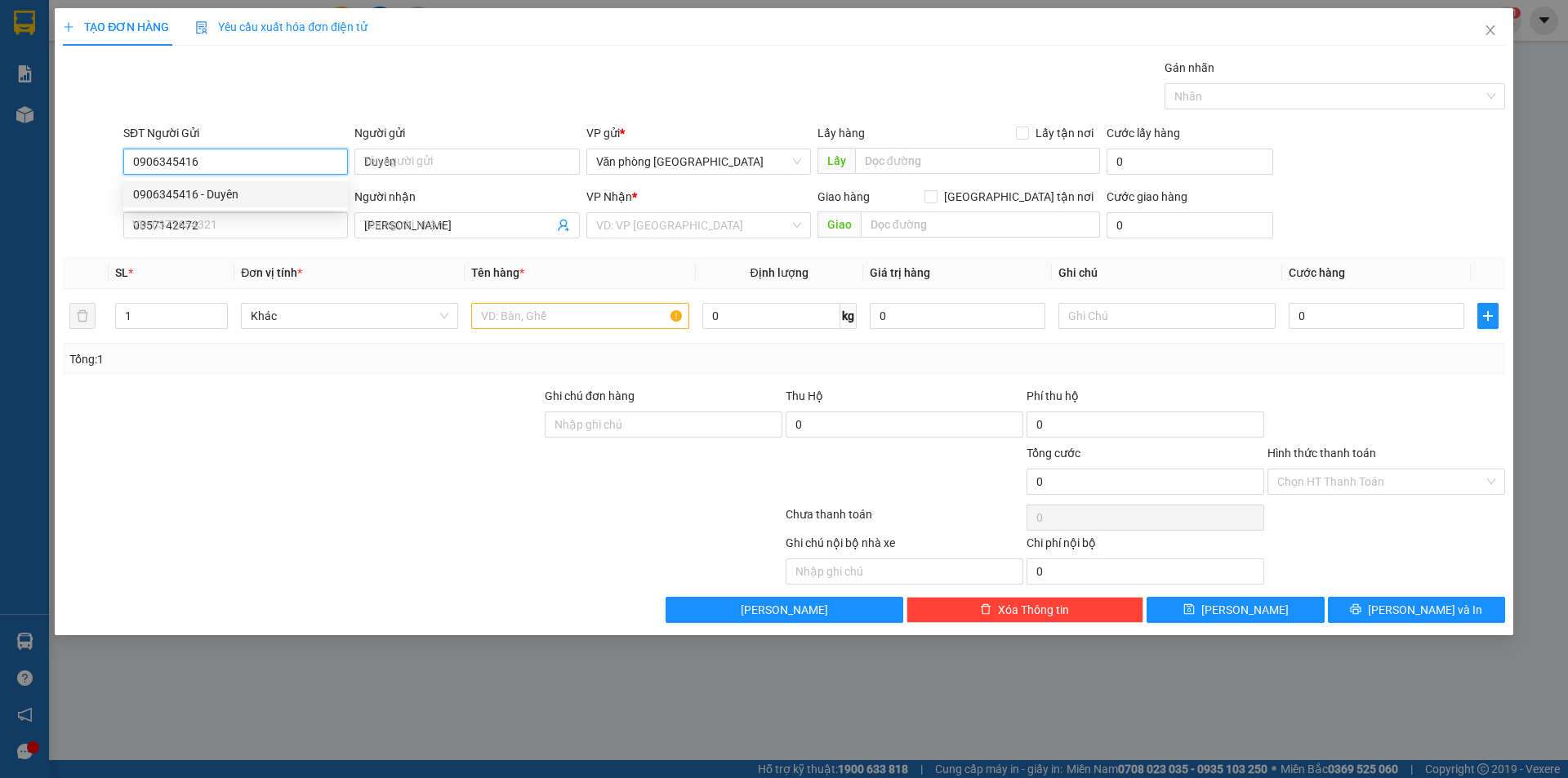
type input "170.000"
type input "0906345416"
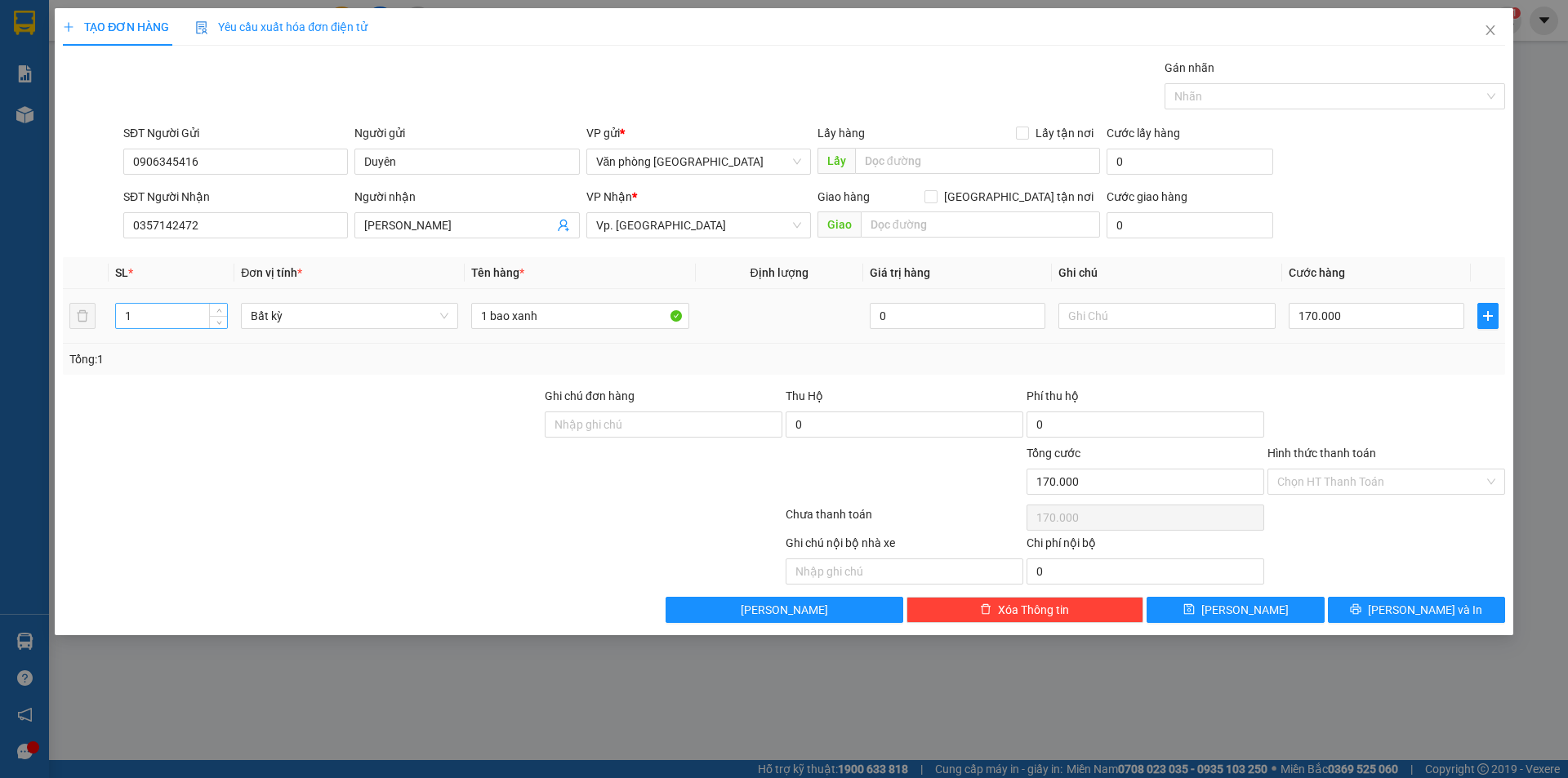
click at [206, 326] on input "1" at bounding box center [171, 316] width 111 height 25
click at [206, 321] on input "1" at bounding box center [171, 316] width 111 height 25
click at [206, 321] on input "1" at bounding box center [171, 316] width 111 height 25
click at [204, 319] on input "1" at bounding box center [171, 316] width 111 height 25
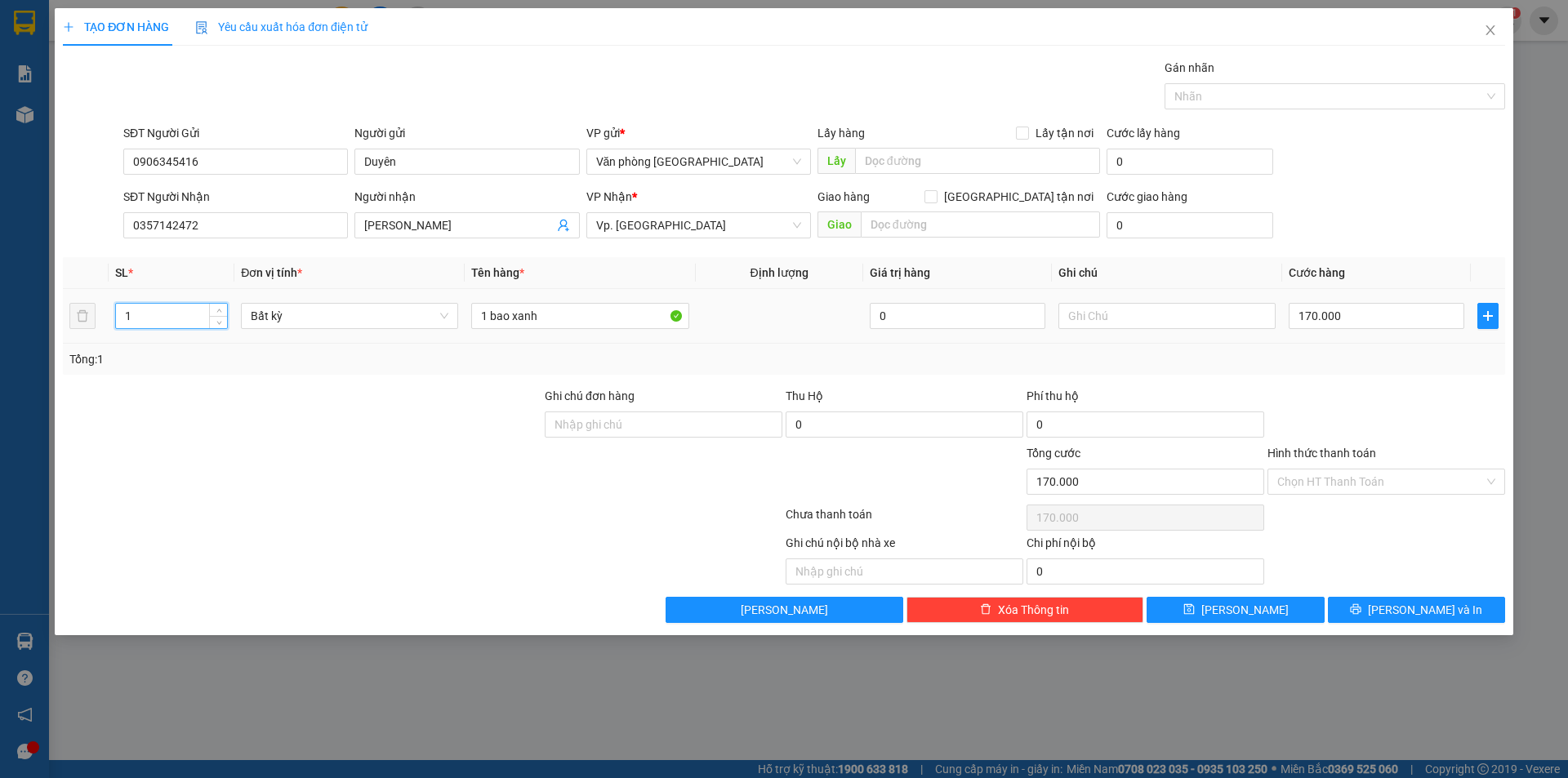
click at [204, 319] on input "1" at bounding box center [171, 316] width 111 height 25
type input "13"
click at [497, 310] on input "1 bao xanh" at bounding box center [580, 316] width 217 height 26
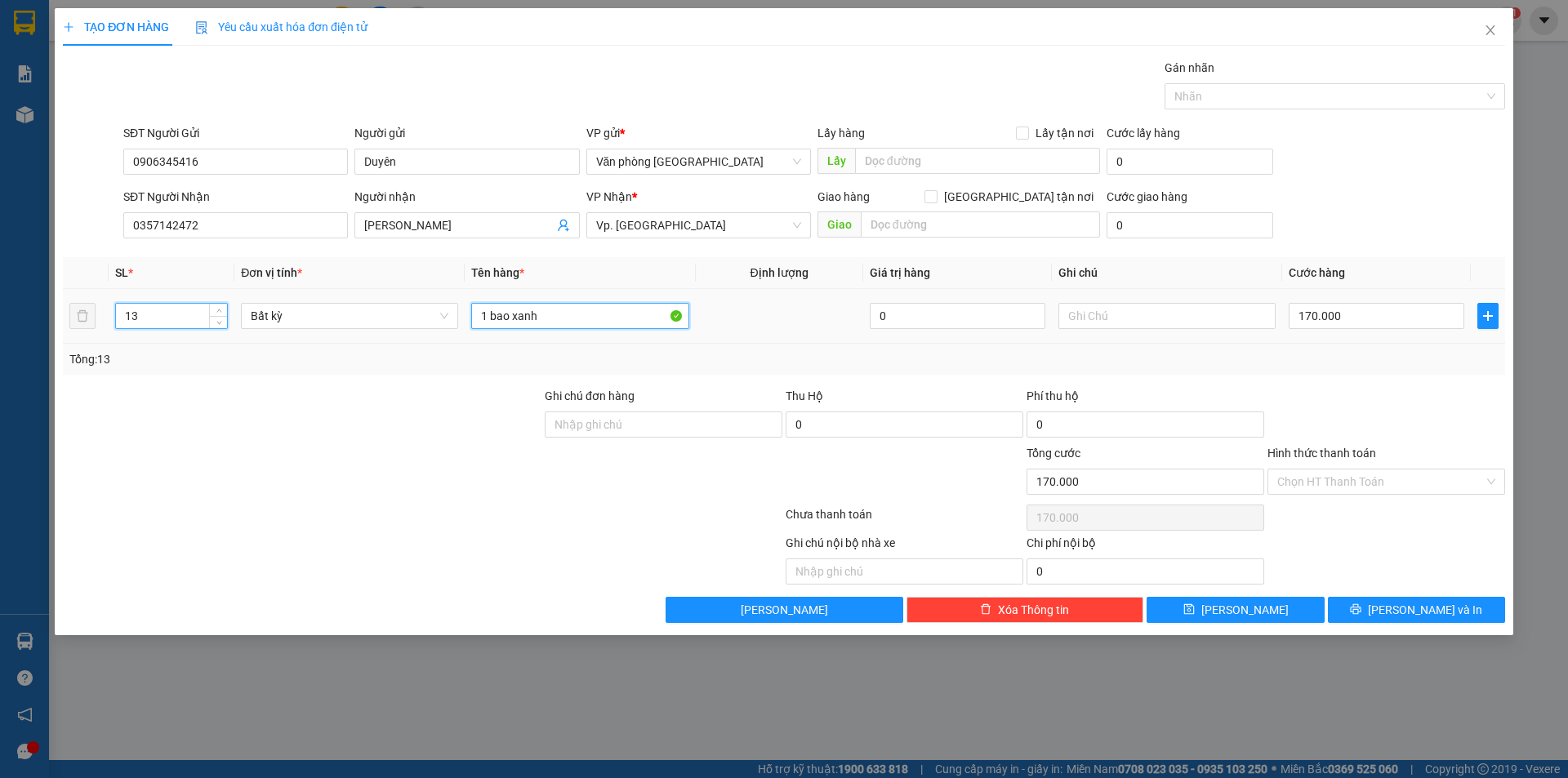
type input "0"
click at [497, 310] on input "1 bao xanh" at bounding box center [580, 316] width 217 height 26
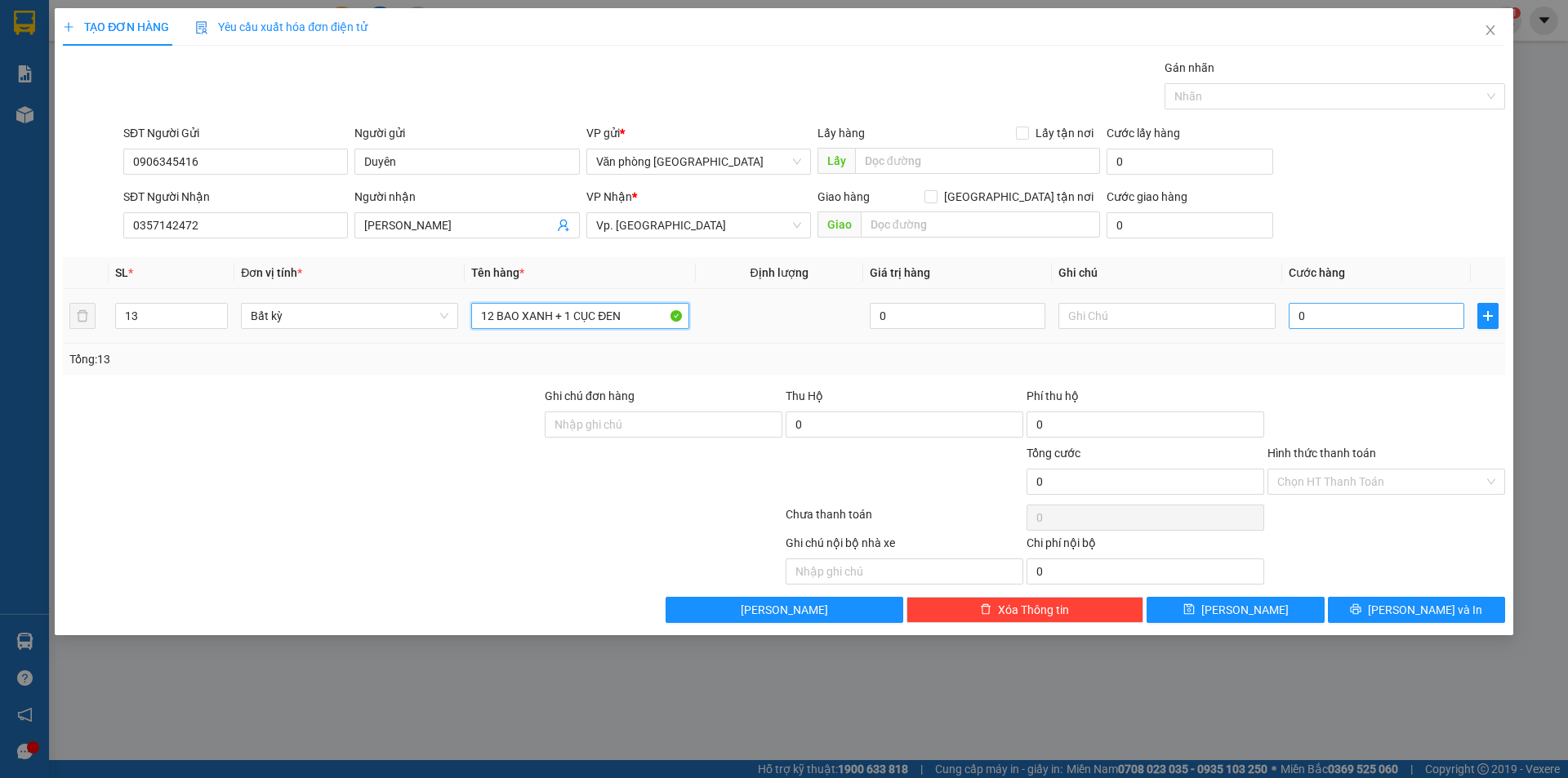
type input "12 BAO XANH + 1 CỤC ĐEN"
click at [1298, 319] on input "0" at bounding box center [1376, 316] width 176 height 26
click at [1298, 318] on input "0" at bounding box center [1376, 316] width 176 height 26
click at [1299, 317] on input "0" at bounding box center [1376, 316] width 176 height 26
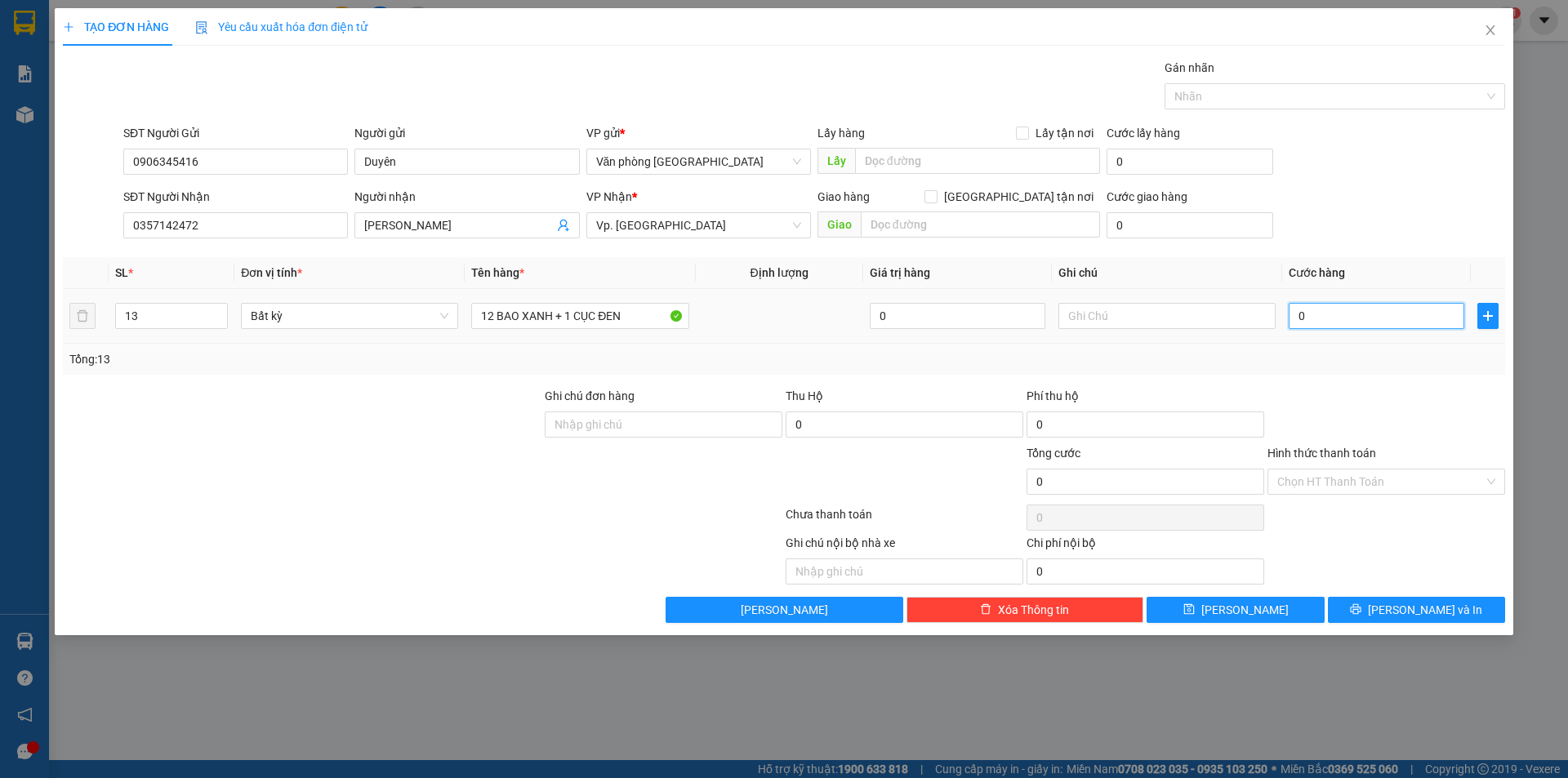
click at [1301, 317] on input "0" at bounding box center [1376, 316] width 176 height 26
type input "10"
type input "170"
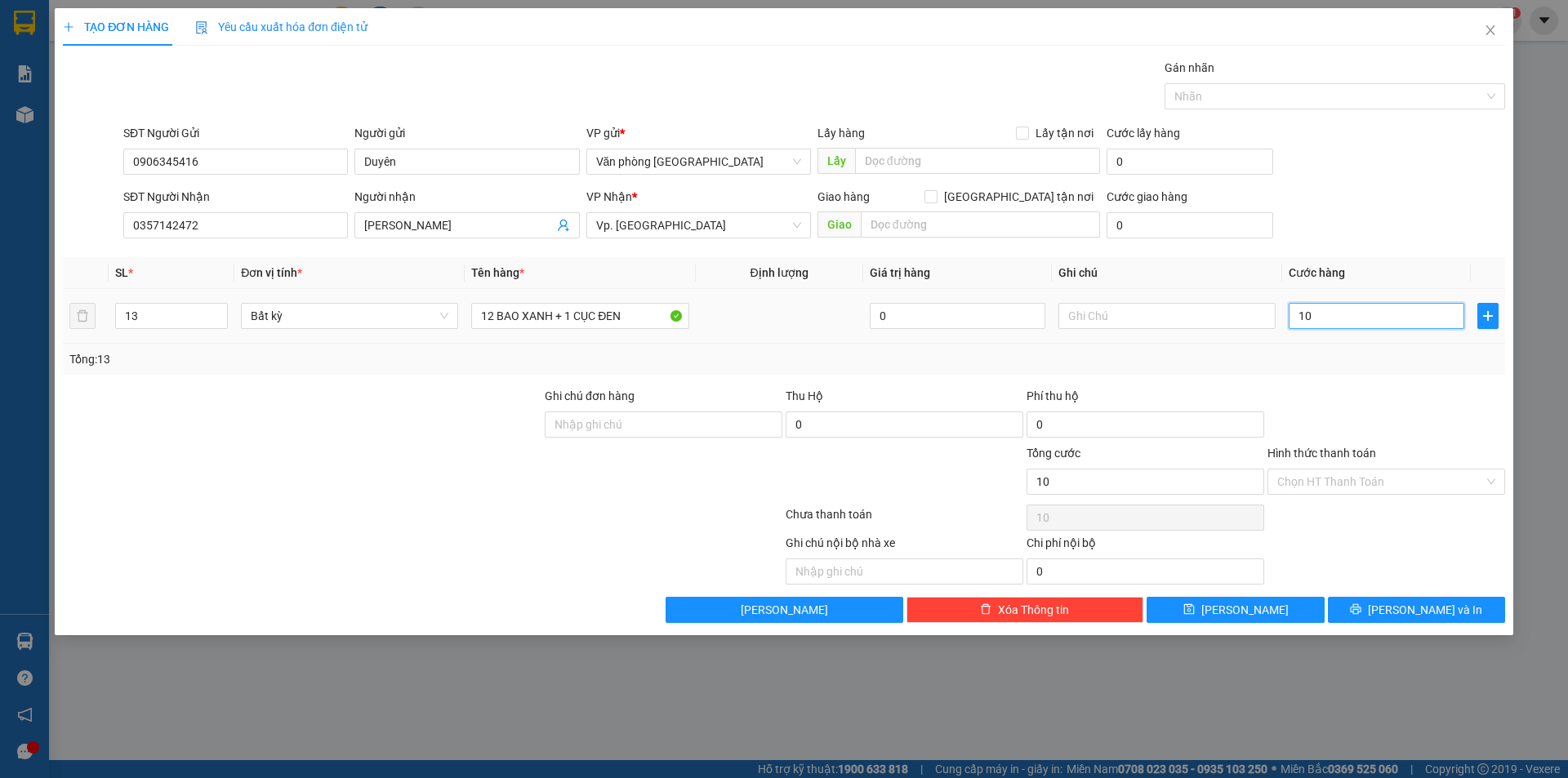
type input "170"
type input "1.700"
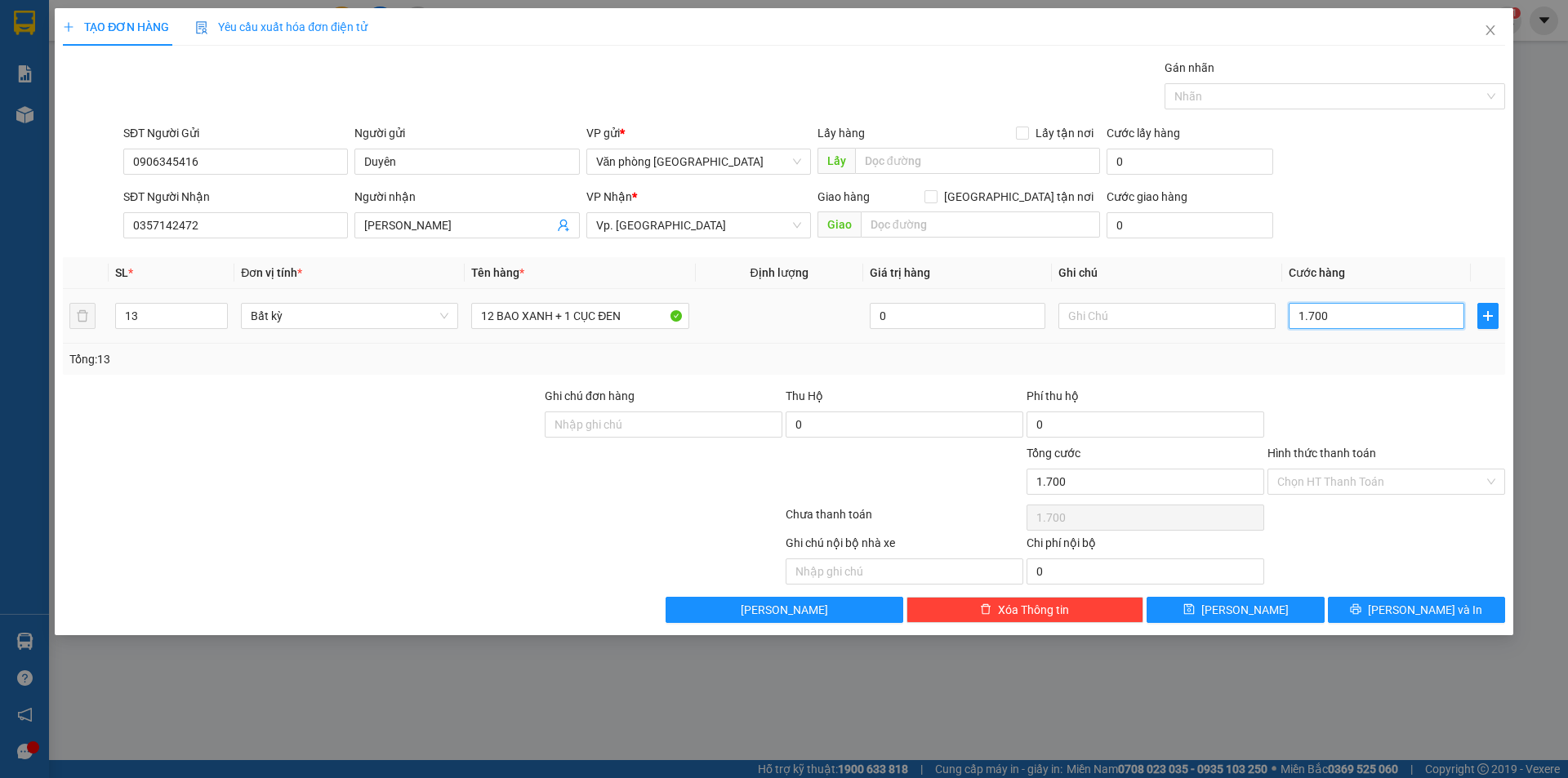
type input "17.000"
type input "170.000"
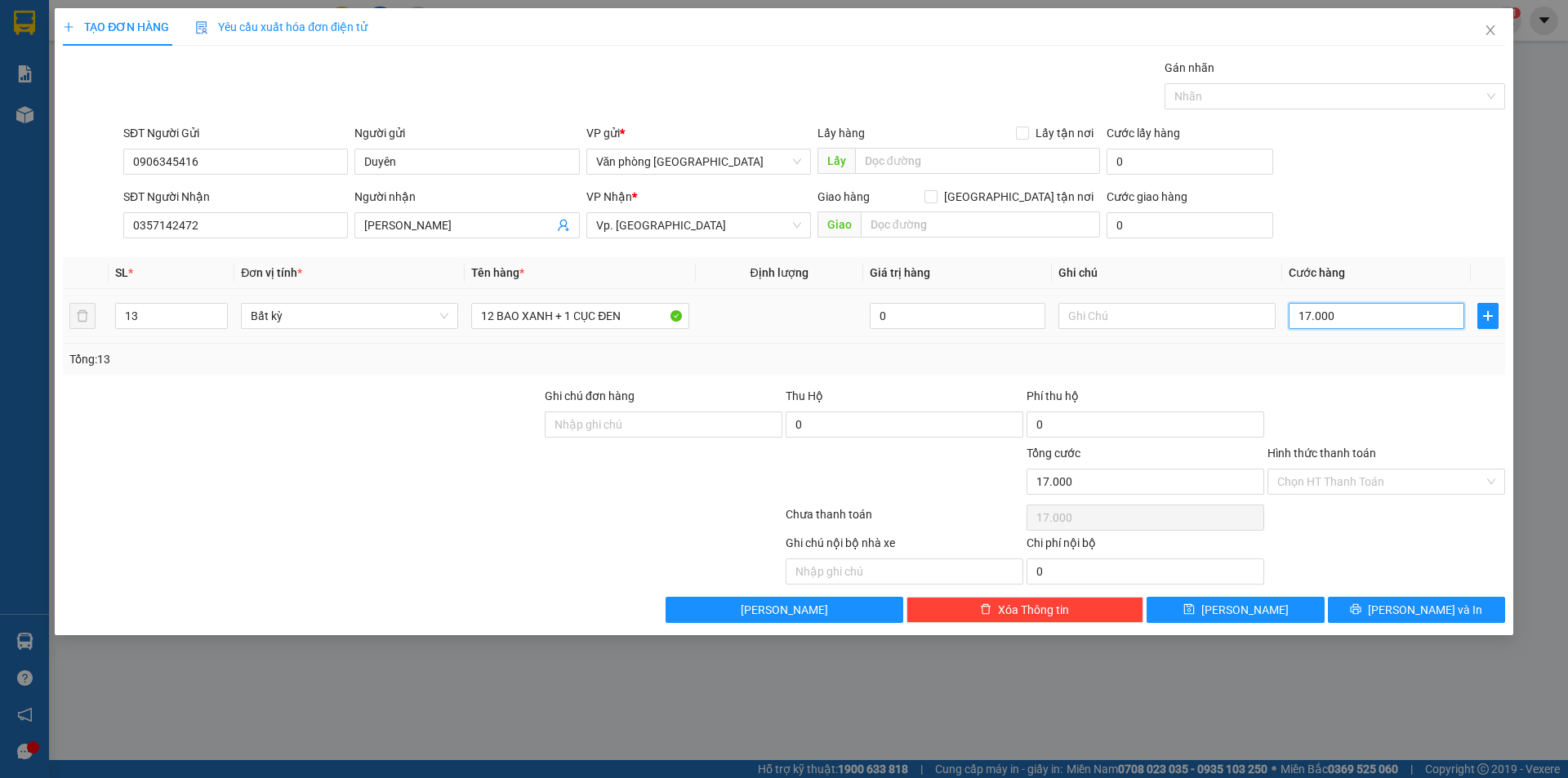
type input "170.000"
type input "17.000"
type input "1.700"
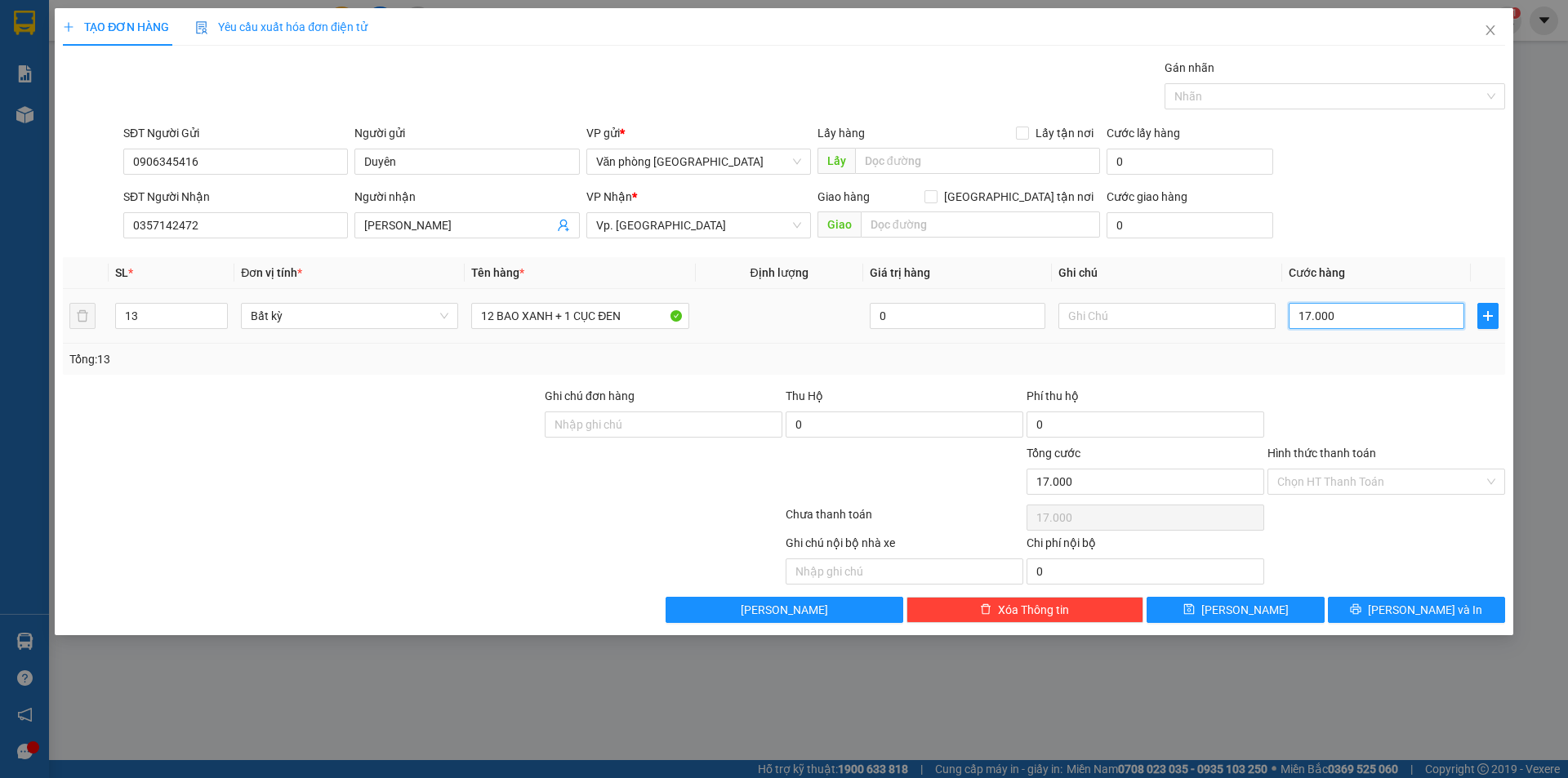
type input "1.700"
type input "170"
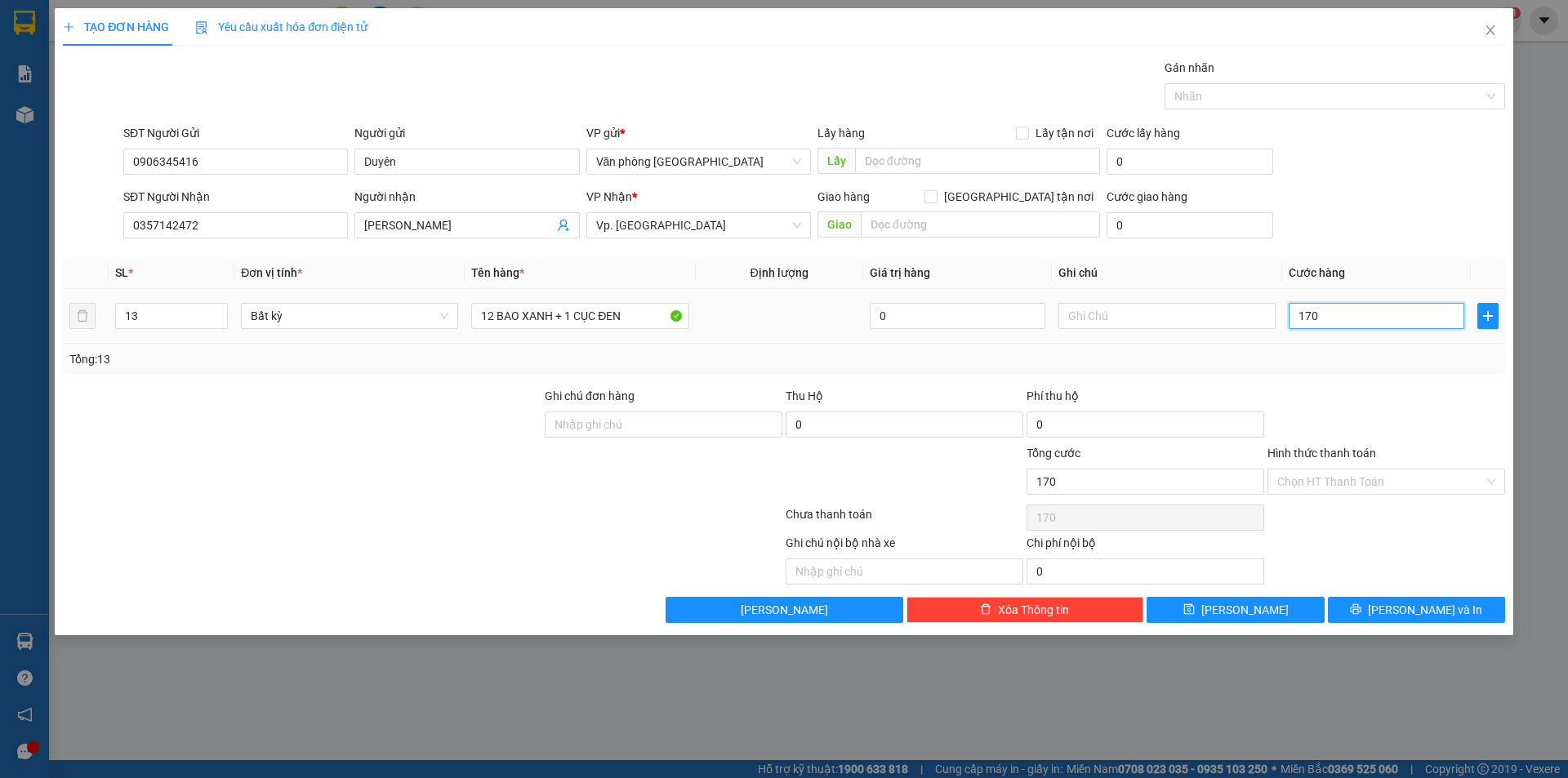
type input "17"
type input "1"
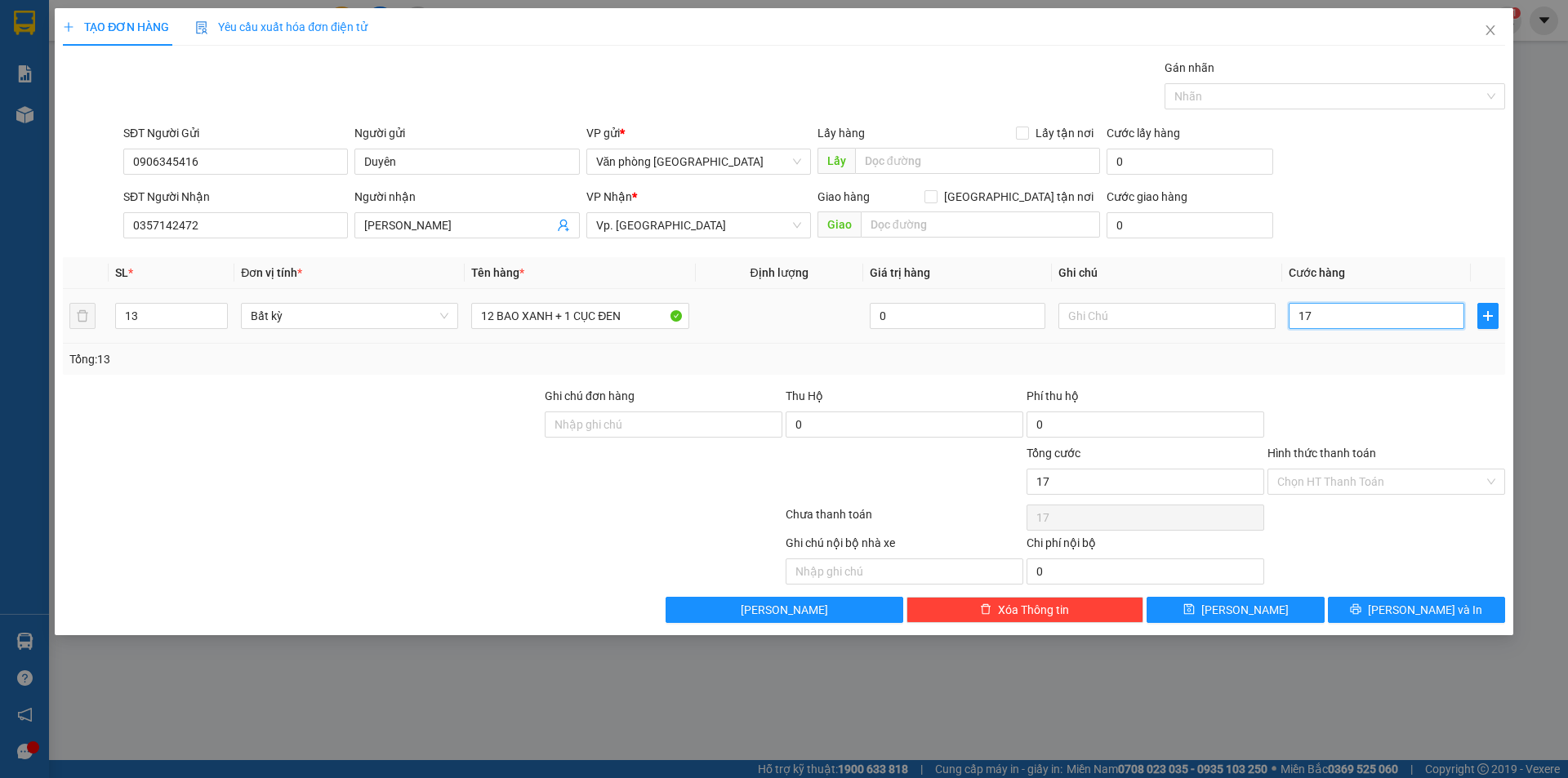
type input "1"
type input "0"
type input "20"
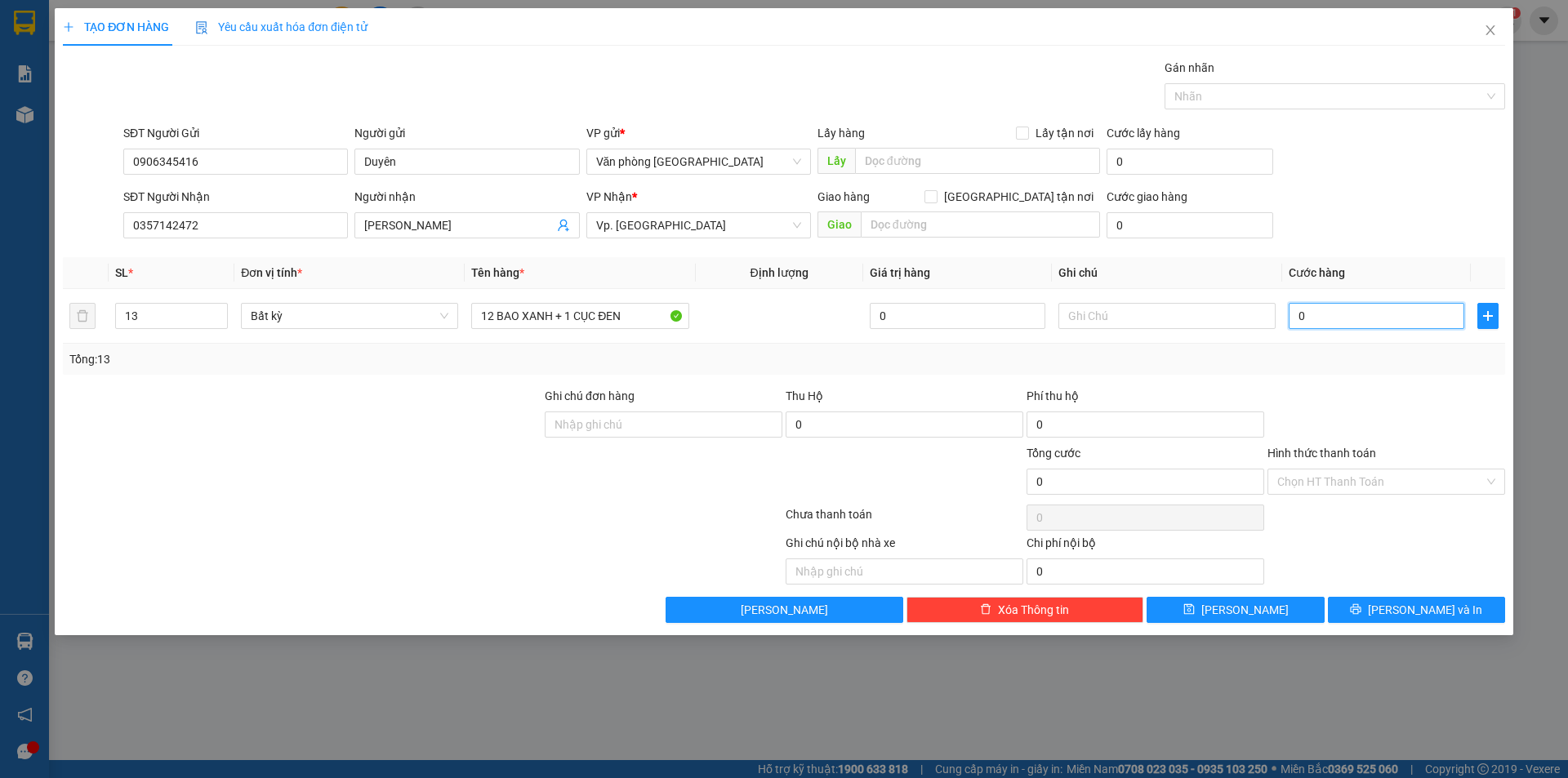
type input "20"
type input "200"
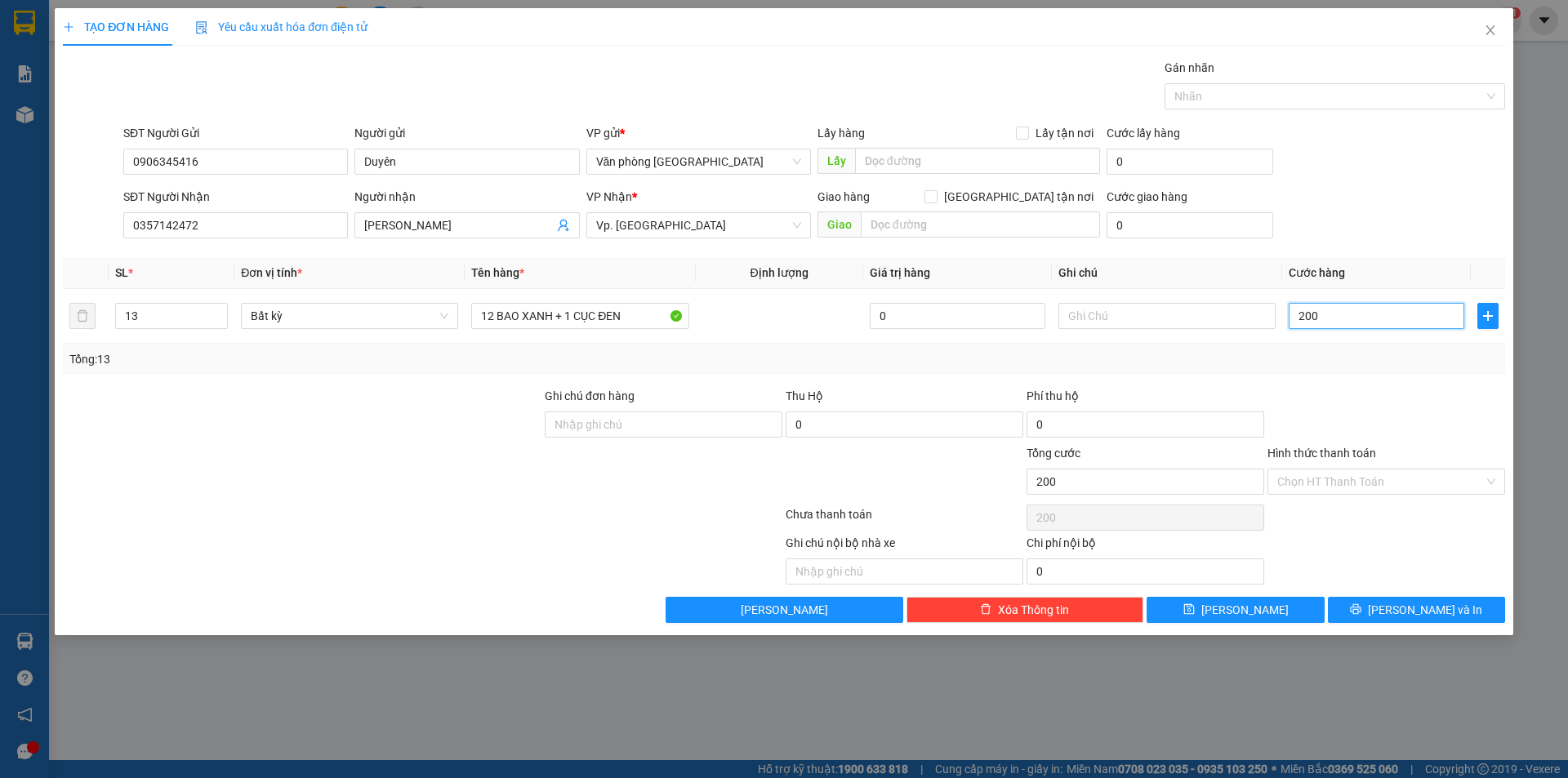
type input "2.040"
type input "20.400"
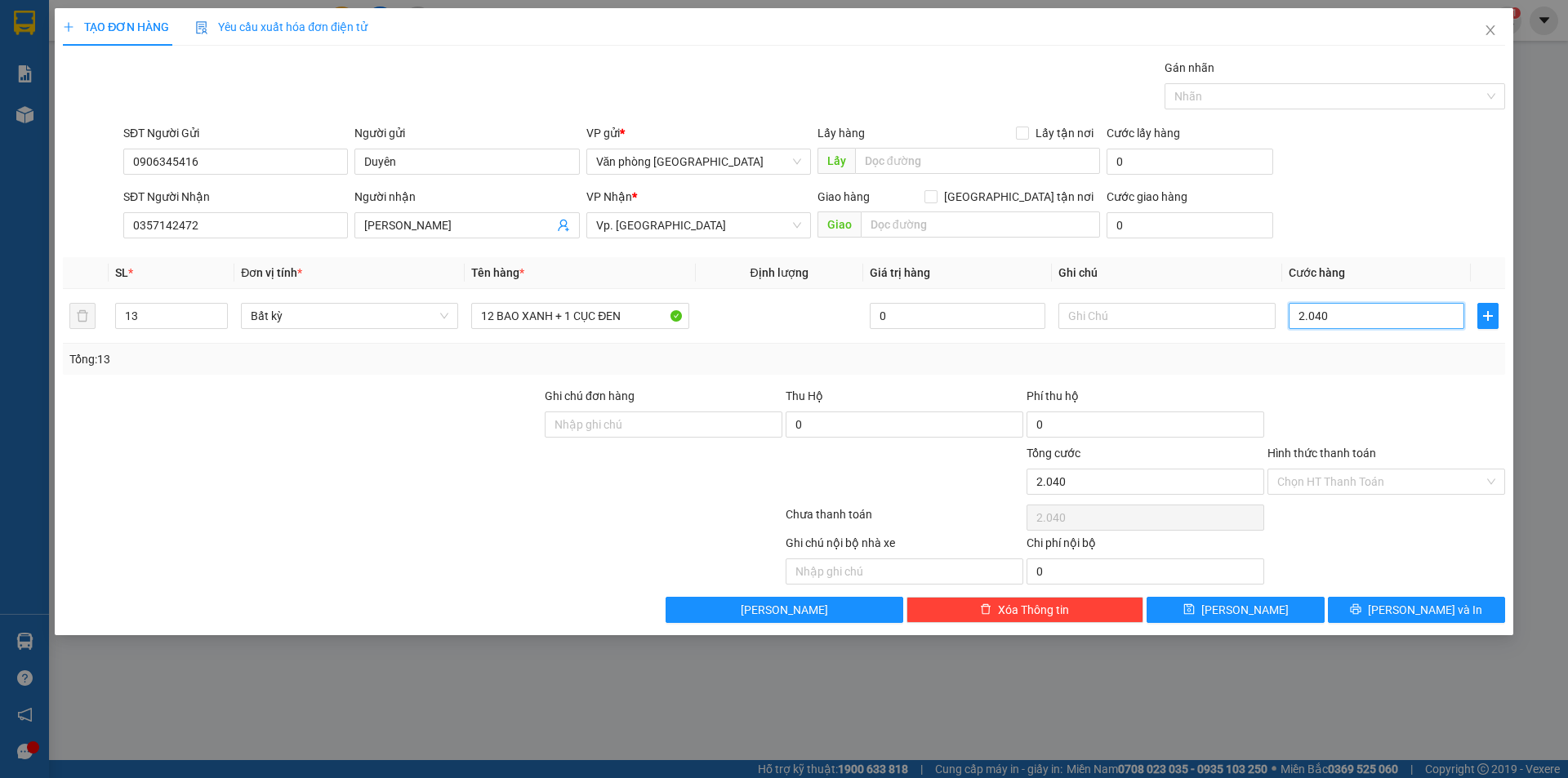
type input "20.400"
type input "204.000"
type input "2.040.000"
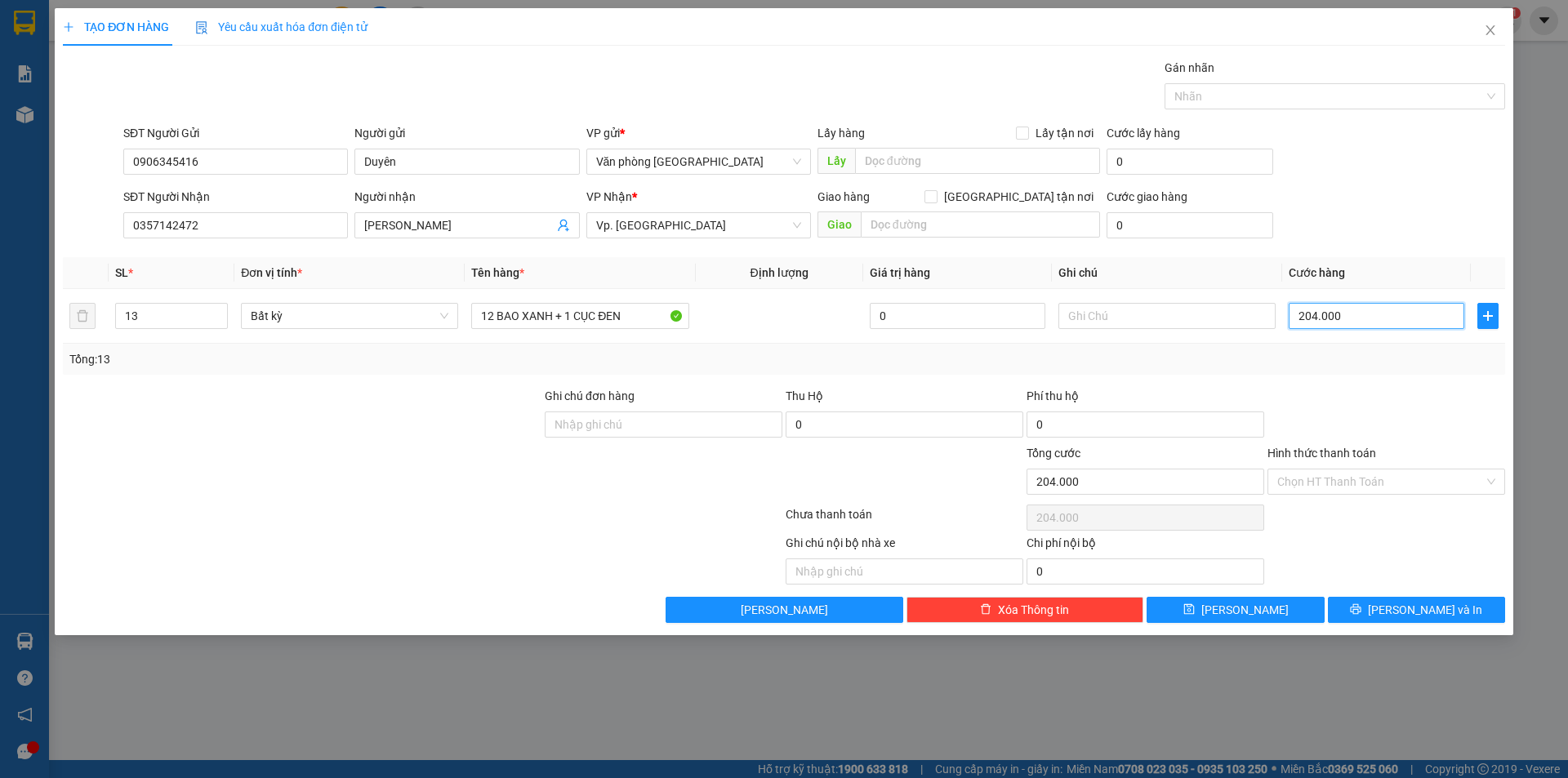
type input "2.040.000"
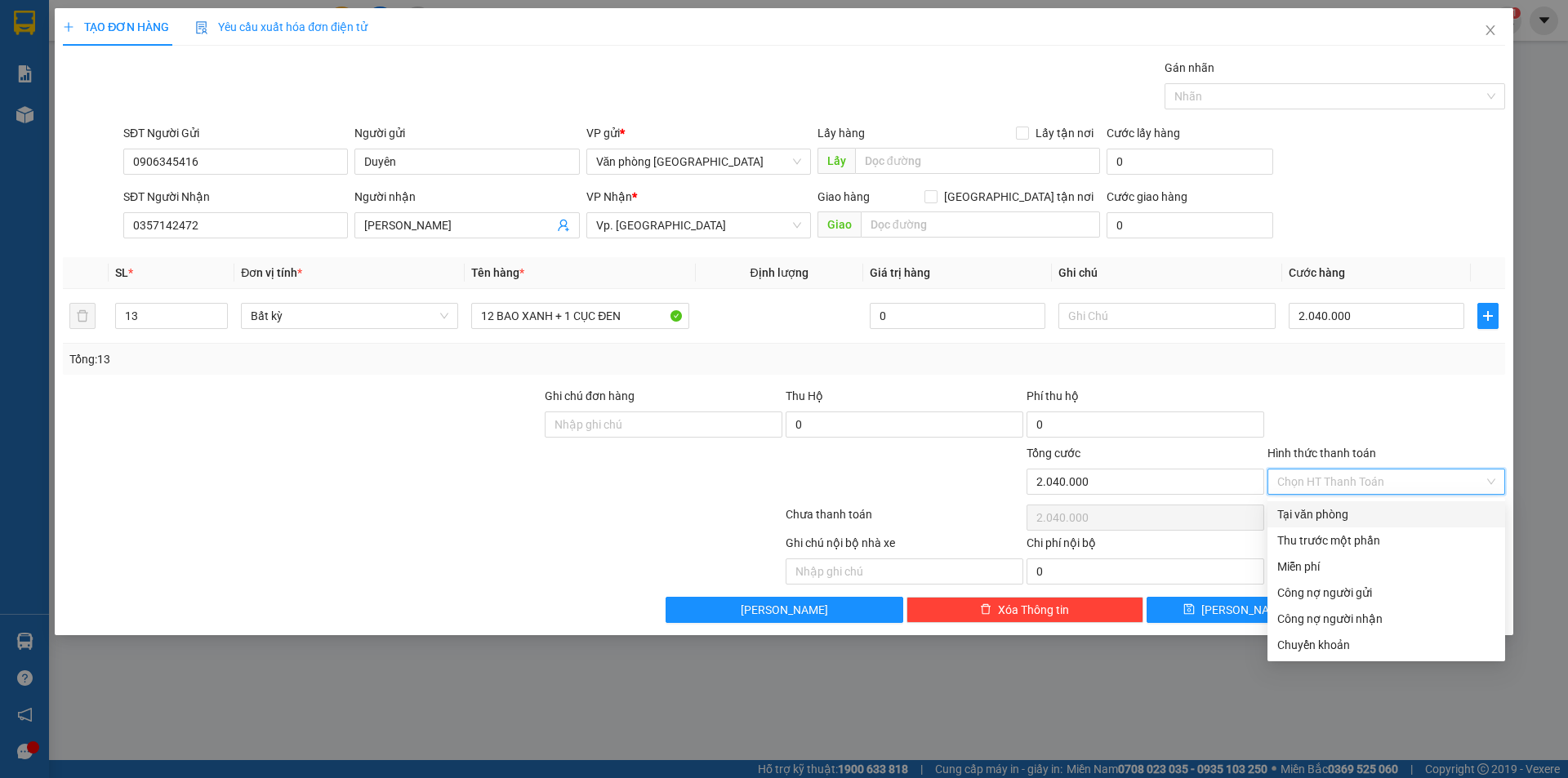
click at [1321, 479] on input "Hình thức thanh toán" at bounding box center [1380, 482] width 207 height 25
click at [1321, 506] on div "Tại văn phòng" at bounding box center [1386, 514] width 218 height 18
type input "0"
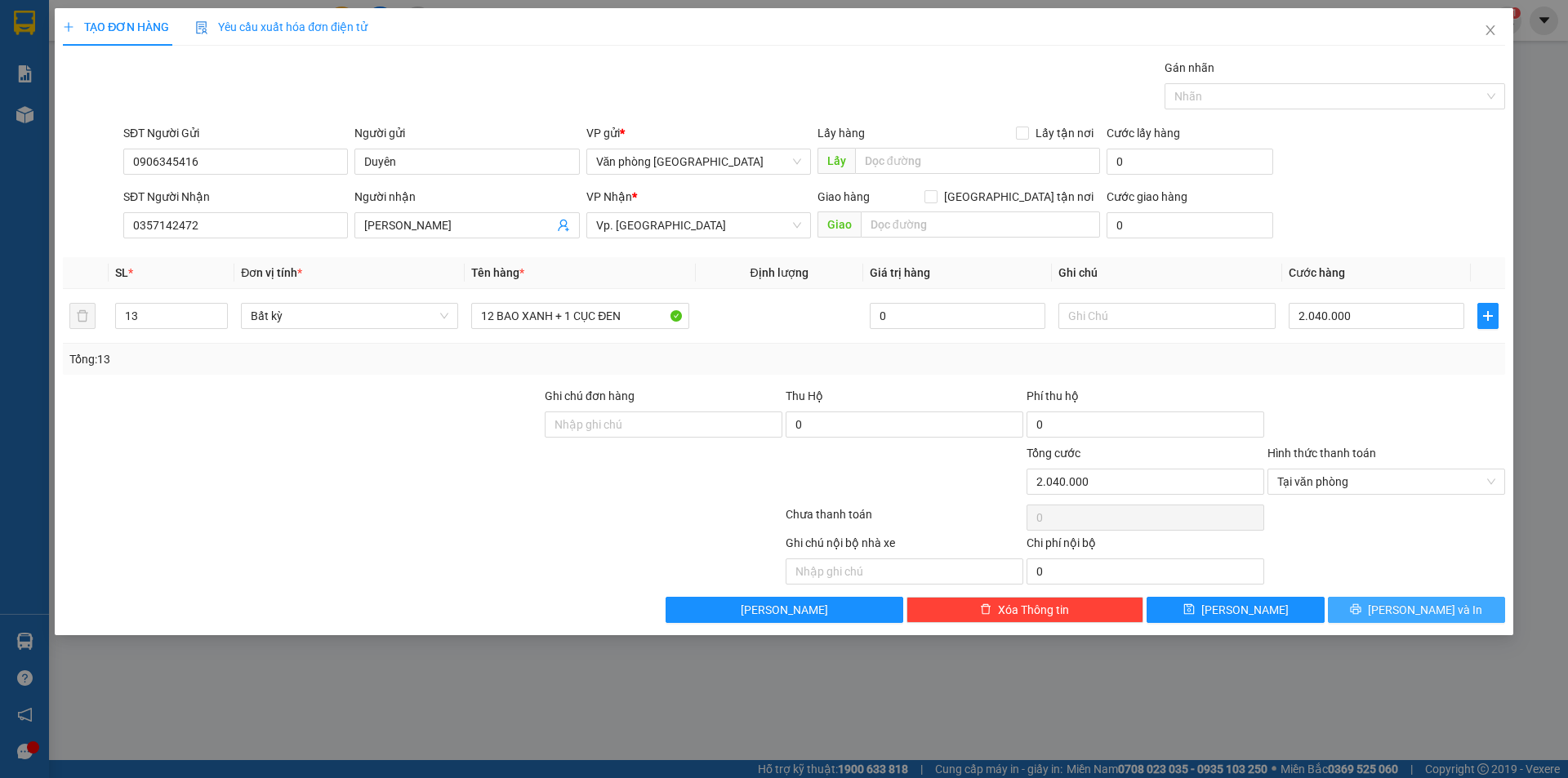
click at [1375, 609] on button "[PERSON_NAME] và In" at bounding box center [1416, 610] width 177 height 26
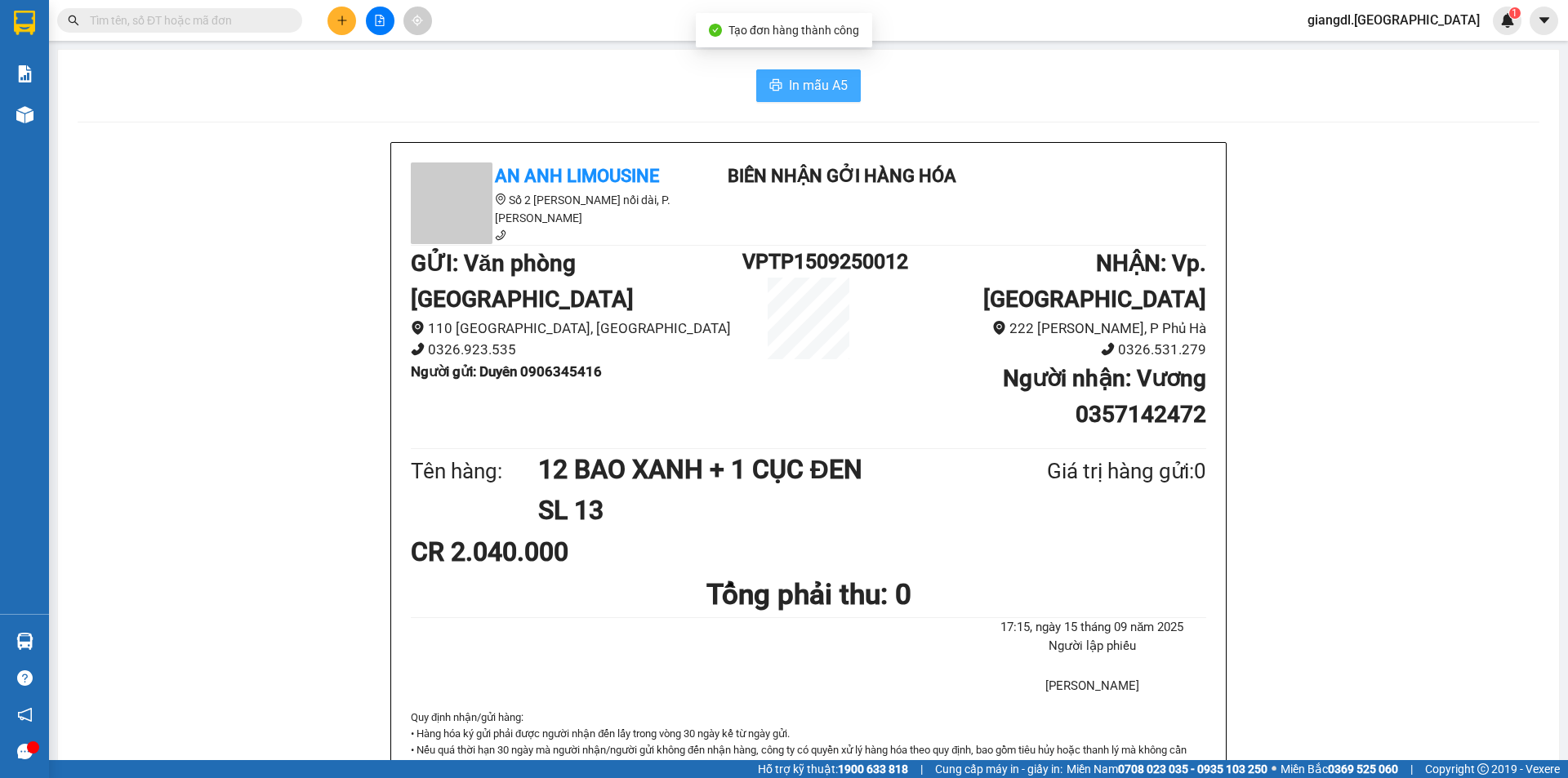
click at [814, 91] on span "In mẫu A5" at bounding box center [818, 85] width 59 height 21
click at [823, 83] on span "In mẫu A5" at bounding box center [818, 85] width 59 height 21
click at [827, 91] on span "In mẫu A5" at bounding box center [818, 85] width 59 height 21
click at [836, 91] on span "In mẫu A5" at bounding box center [818, 85] width 59 height 21
click at [841, 80] on span "In mẫu A5" at bounding box center [818, 85] width 59 height 21
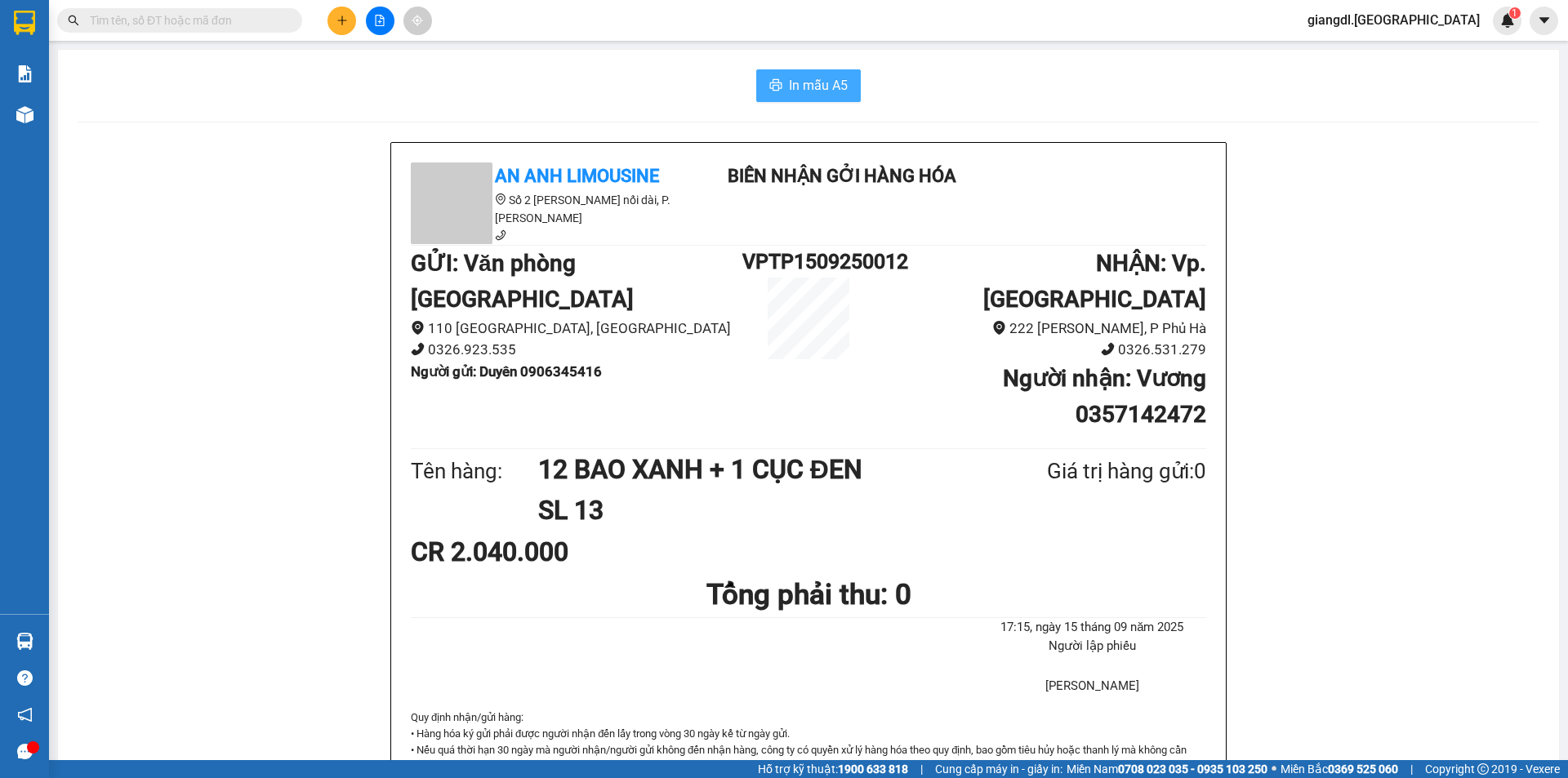
click at [838, 71] on button "In mẫu A5" at bounding box center [808, 86] width 105 height 33
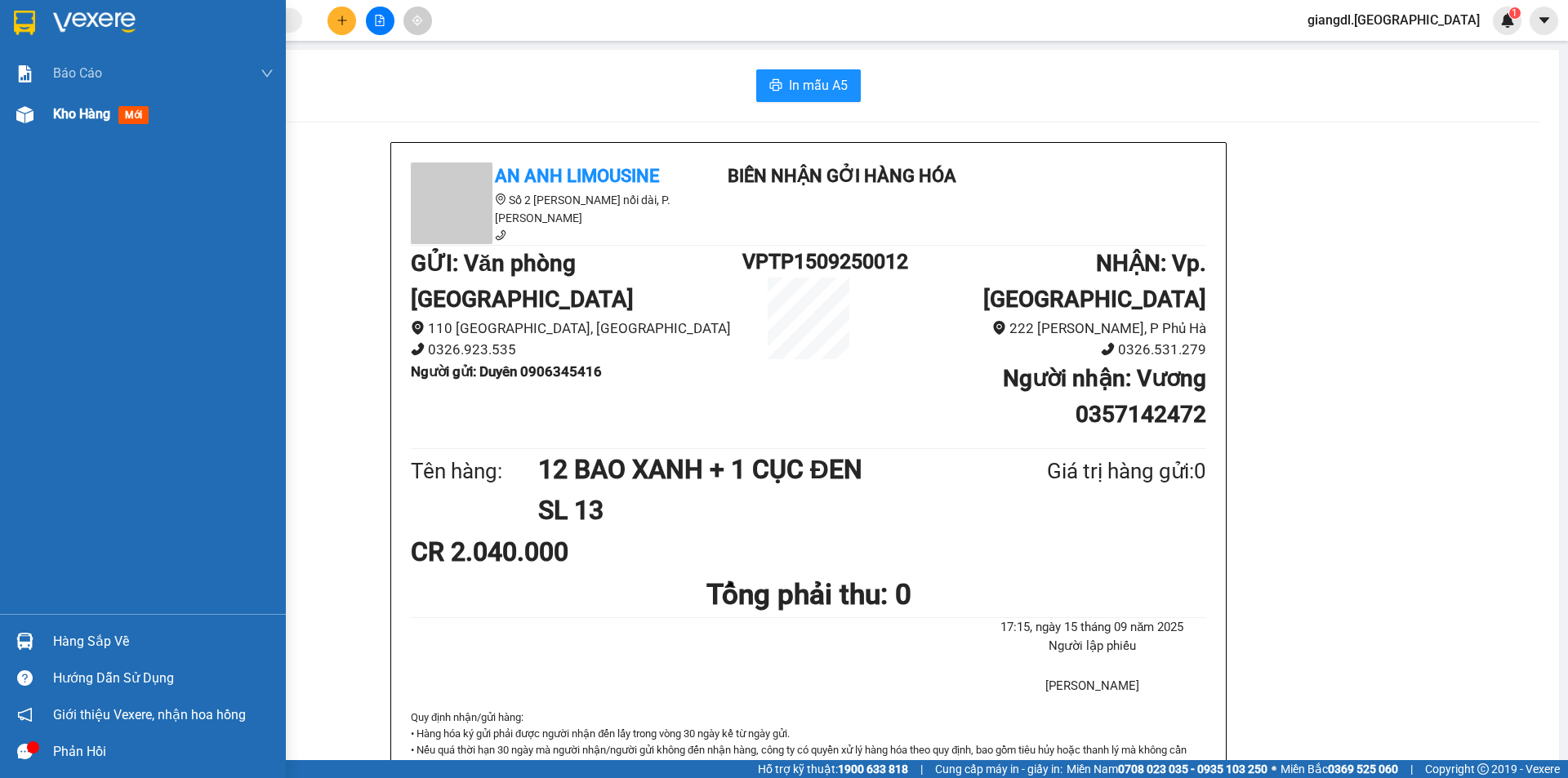
click at [39, 118] on div at bounding box center [25, 115] width 29 height 29
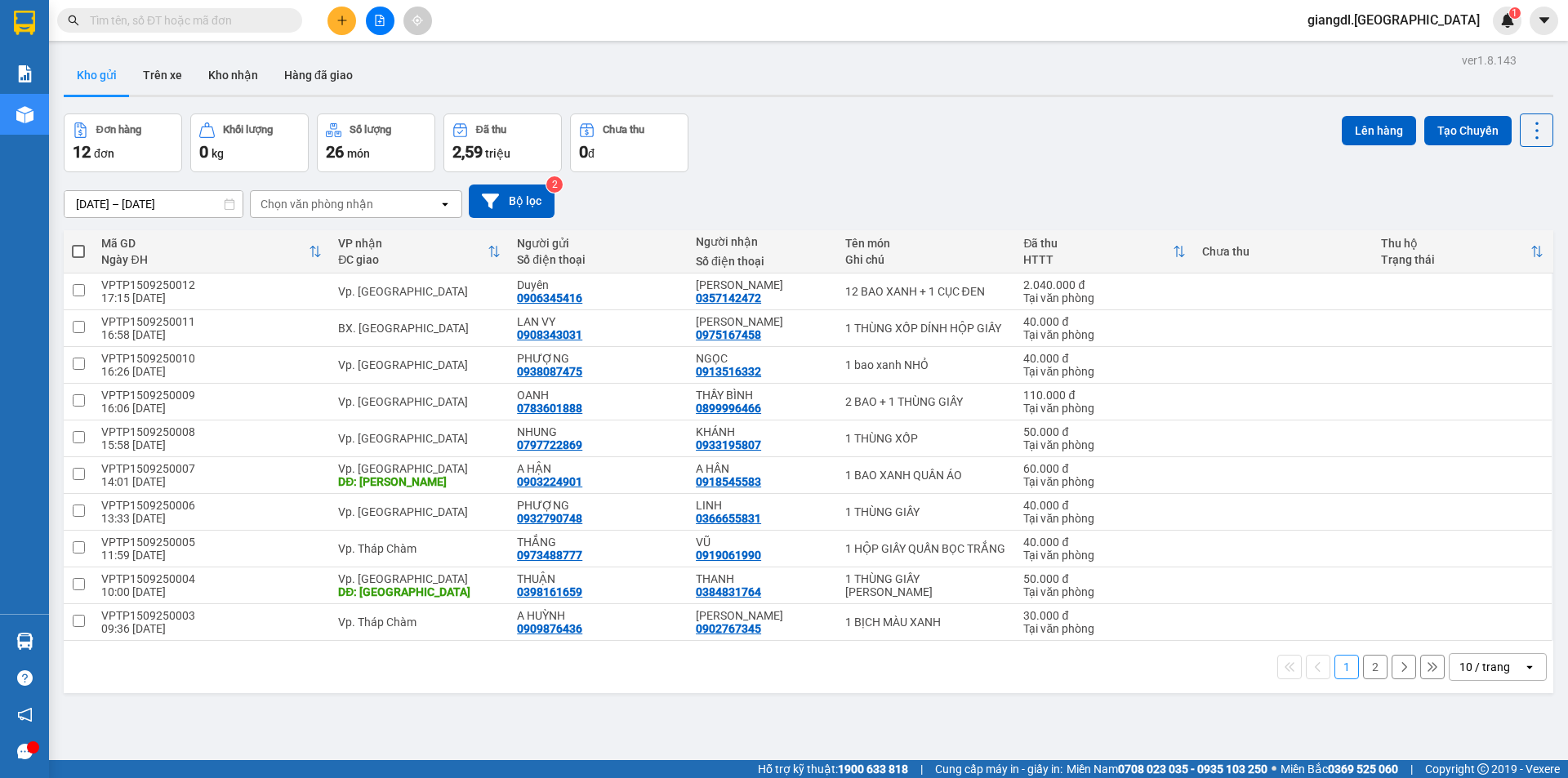
drag, startPoint x: 612, startPoint y: 40, endPoint x: 263, endPoint y: 130, distance: 360.4
click at [611, 41] on section "Kết quả tìm kiếm ( 0 ) Bộ lọc No Data giangdl.quehuong 1 Báo cáo 1. Doanh số tạ…" at bounding box center [784, 389] width 1568 height 778
click at [340, 23] on icon "plus" at bounding box center [342, 21] width 12 height 12
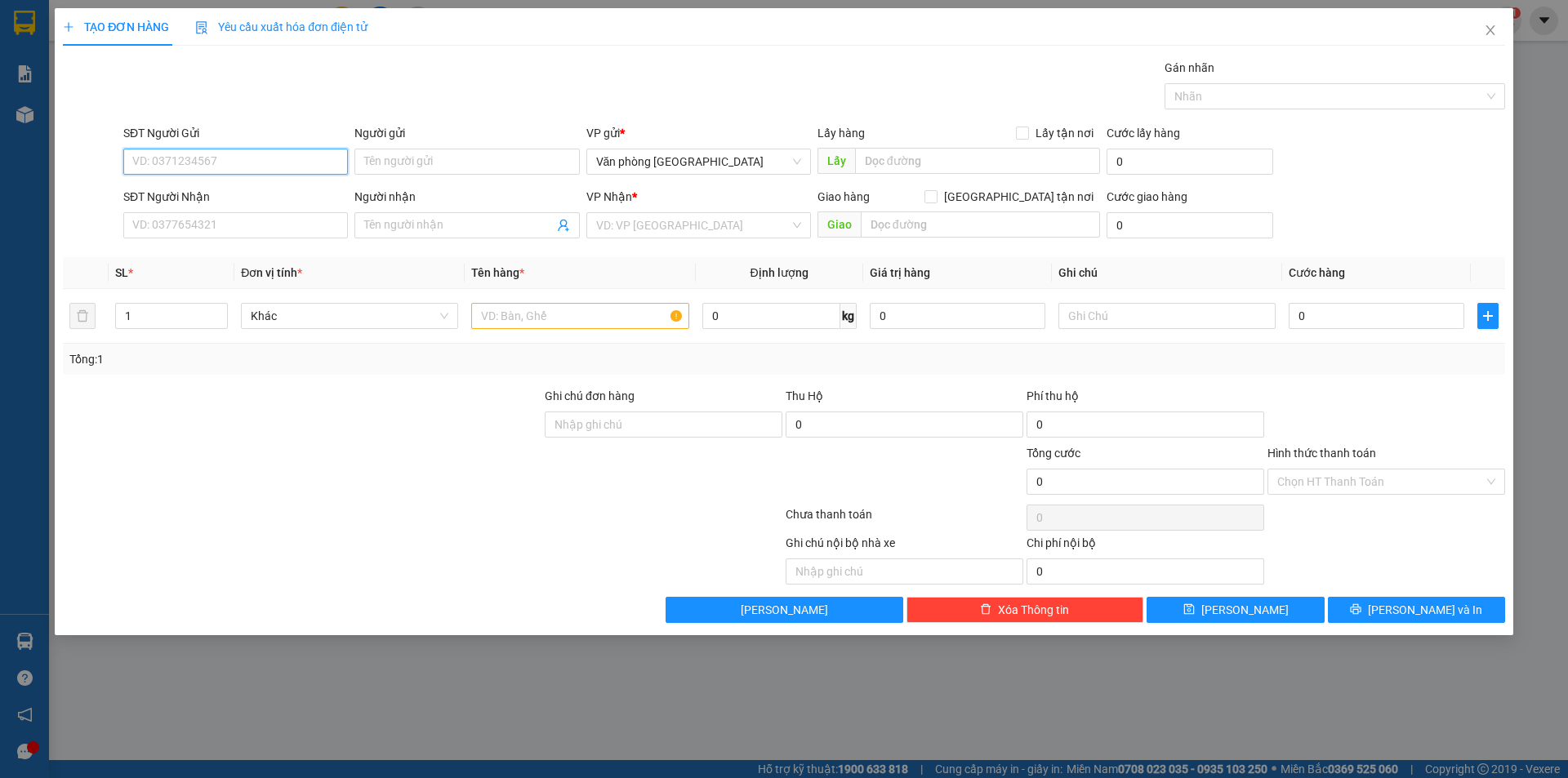
click at [263, 160] on input "SĐT Người Gửi" at bounding box center [236, 162] width 224 height 26
type input "0"
type input "0989042850"
click at [385, 166] on input "Người gửi" at bounding box center [467, 162] width 224 height 26
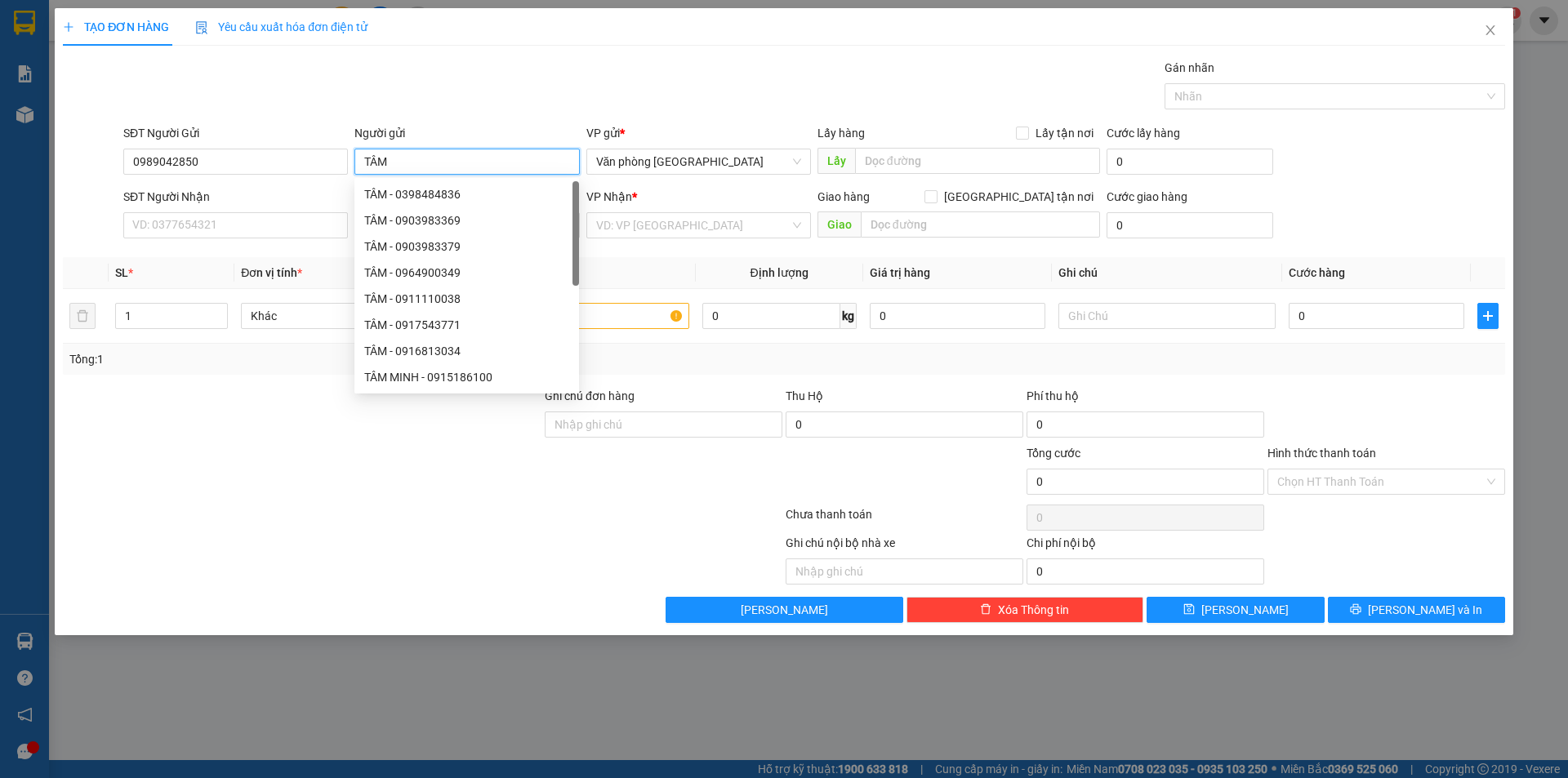
type input "TÂM"
click at [262, 243] on div "SĐT Người Nhận VD: 0377654321" at bounding box center [236, 216] width 224 height 57
click at [269, 237] on input "SĐT Người Nhận" at bounding box center [236, 226] width 224 height 26
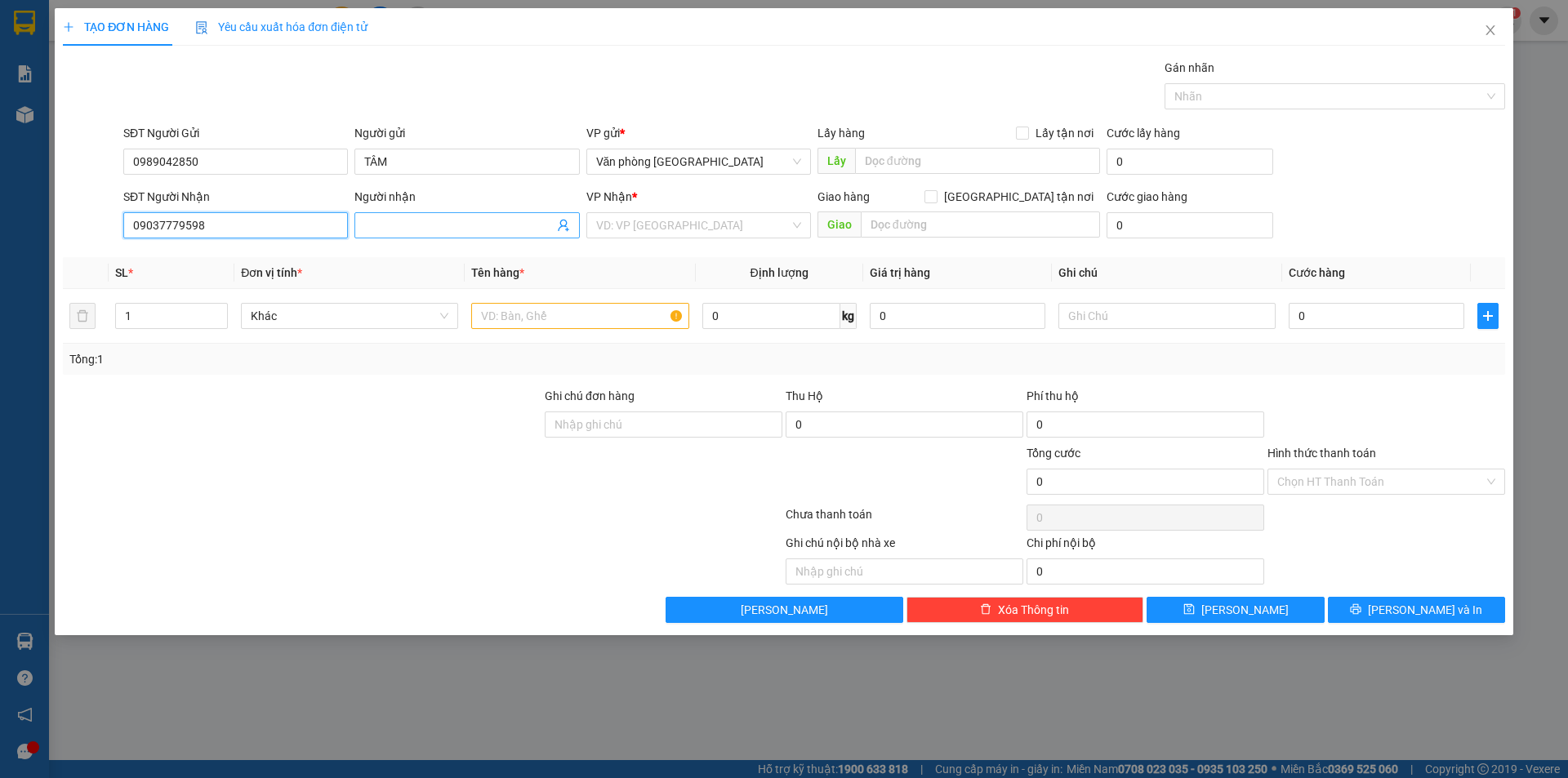
type input "09037779598"
click at [462, 222] on input "Người nhận" at bounding box center [458, 226] width 189 height 18
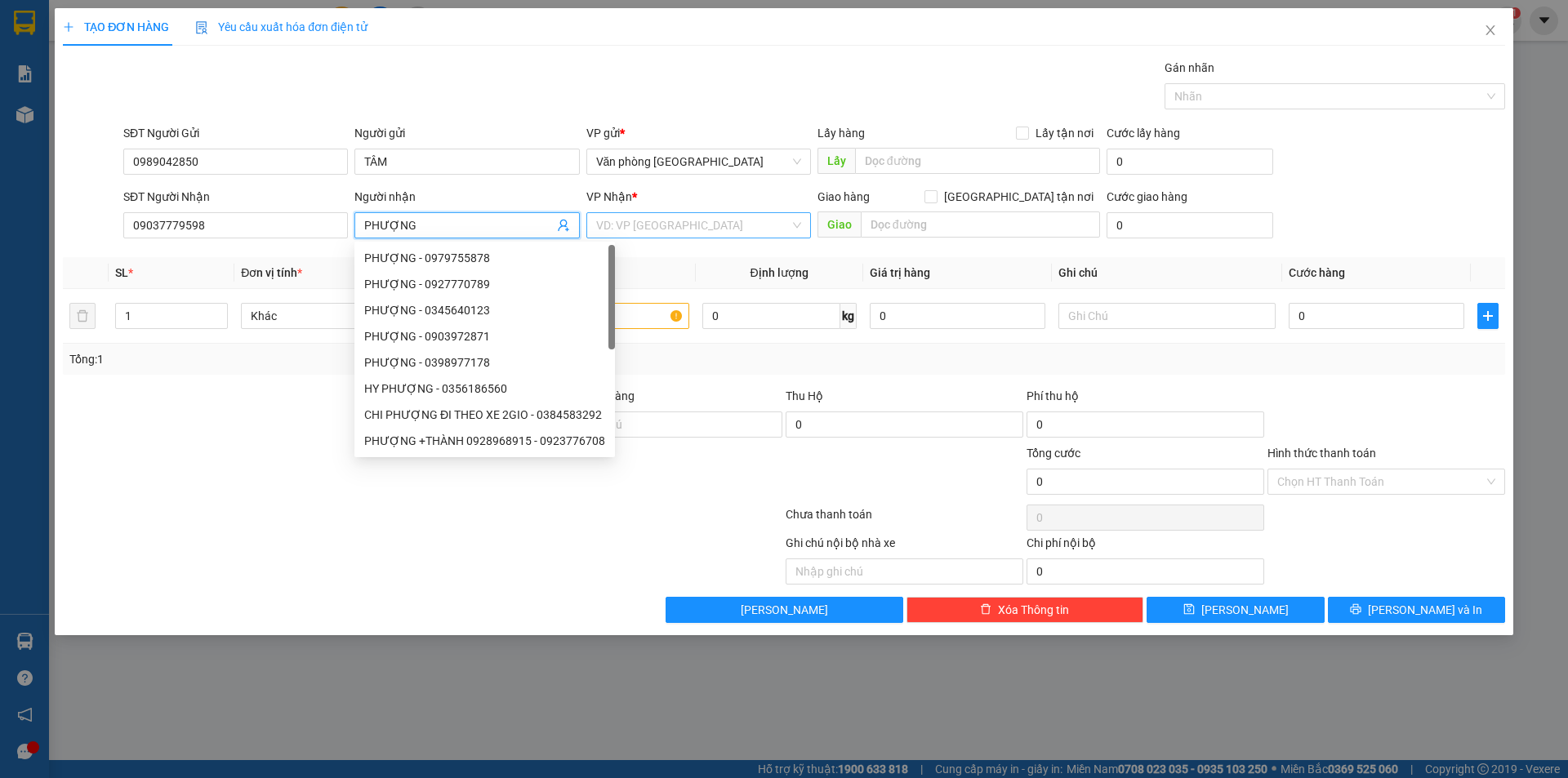
type input "PHƯỢNG"
click at [626, 217] on input "search" at bounding box center [692, 226] width 194 height 25
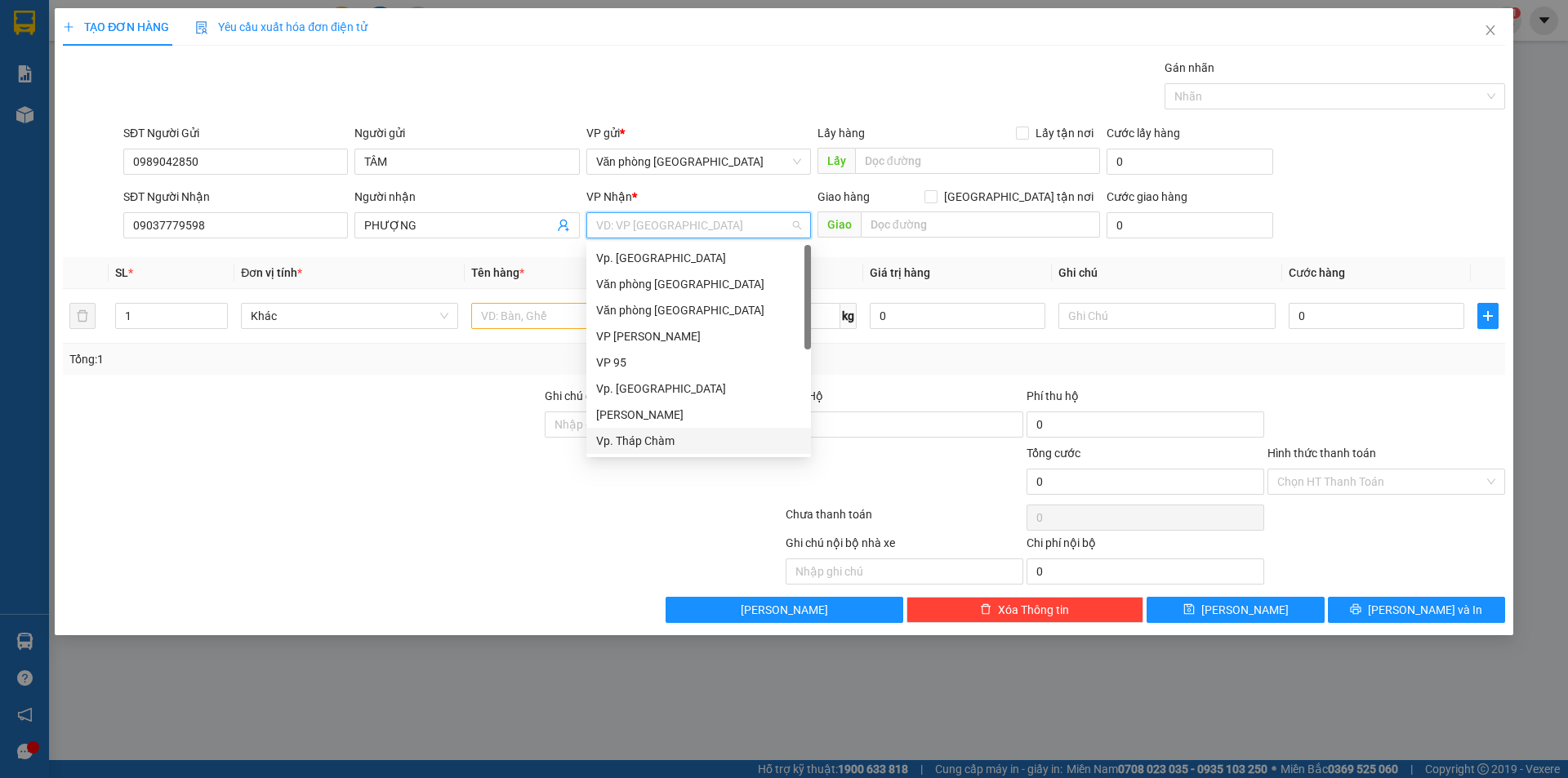
click at [650, 440] on div "Vp. Tháp Chàm" at bounding box center [698, 441] width 205 height 18
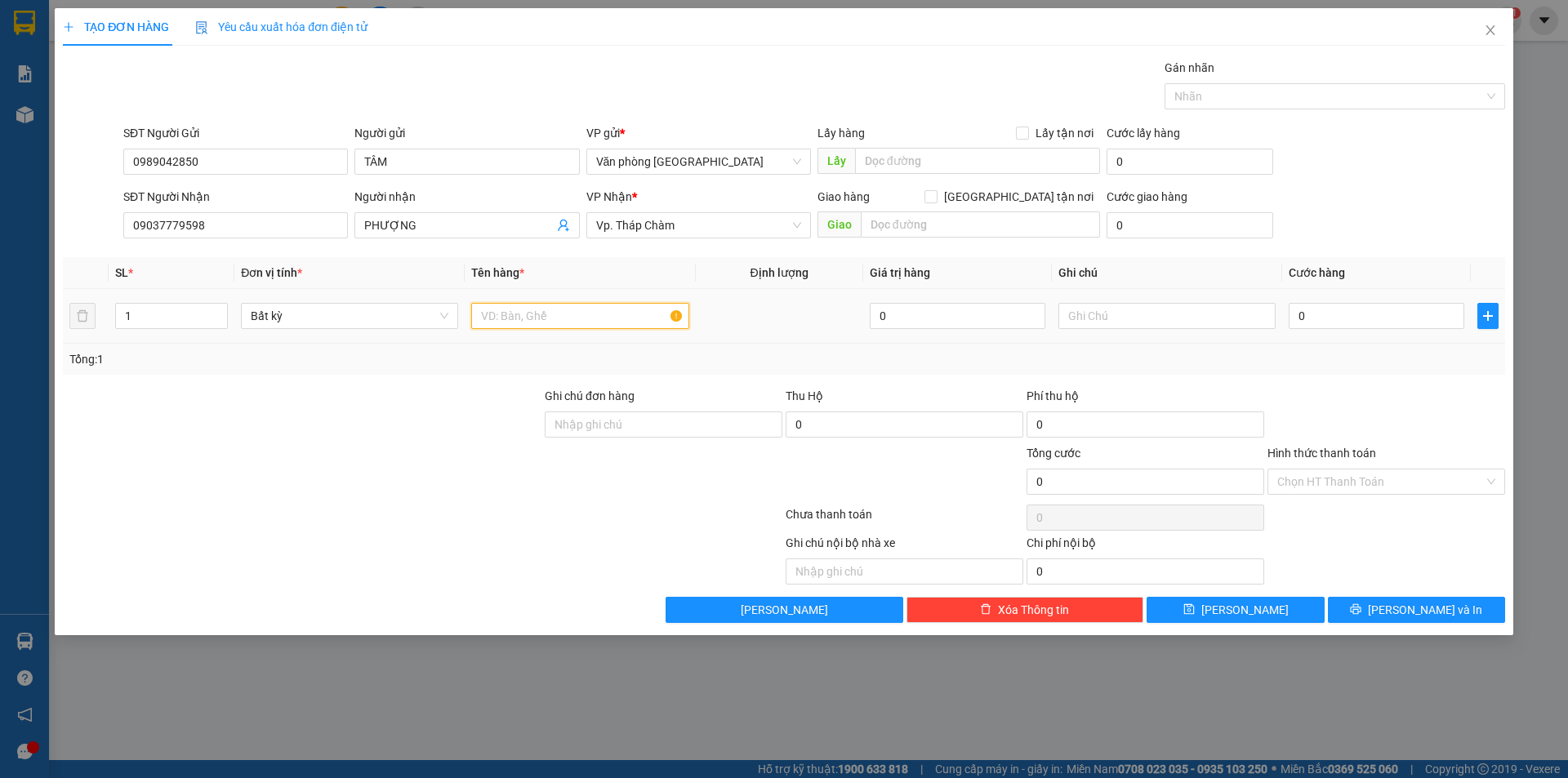
click at [533, 314] on input "text" at bounding box center [580, 316] width 217 height 26
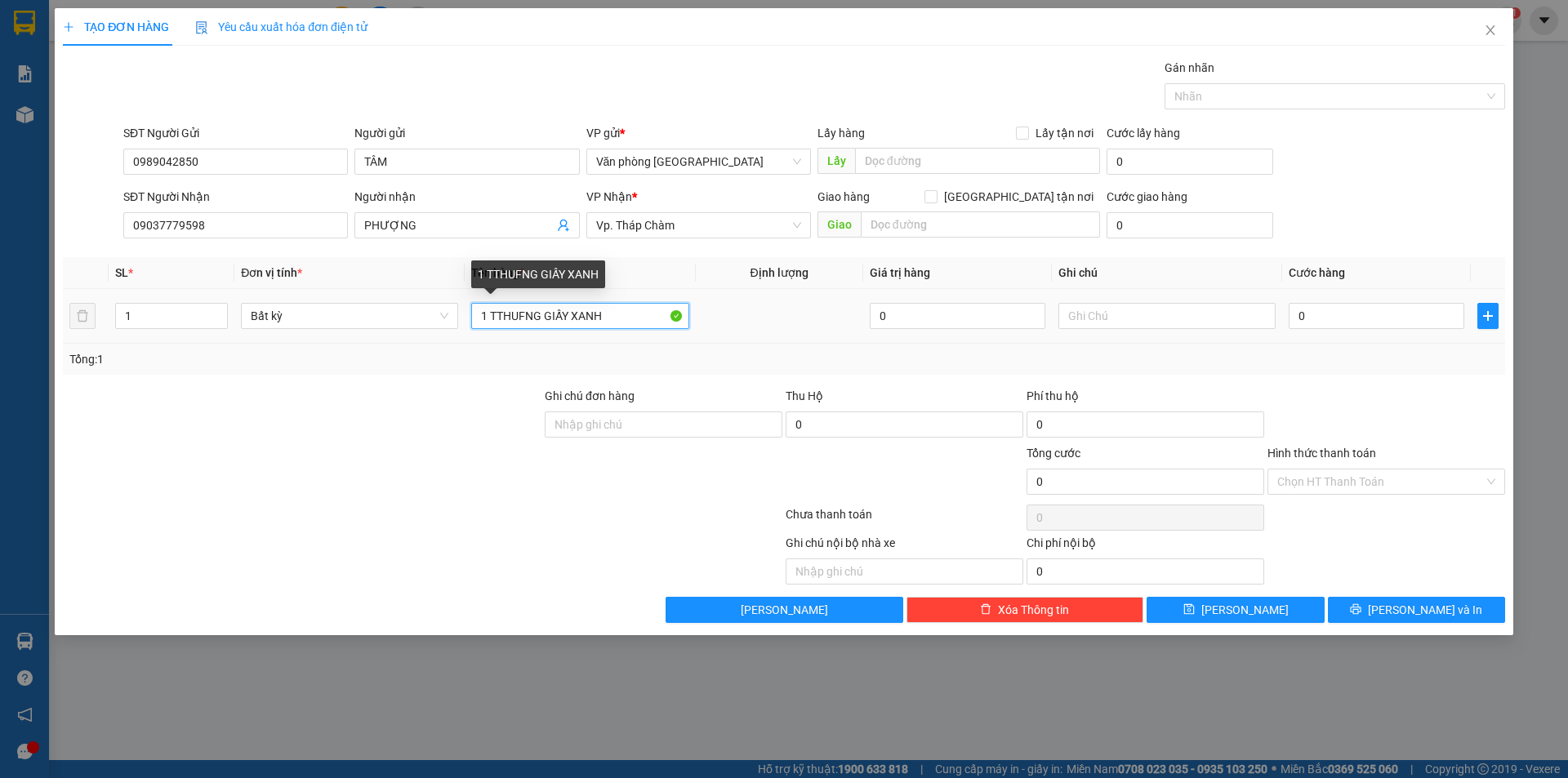
click at [544, 313] on input "1 TTHUFNG GIẤY XANH" at bounding box center [580, 316] width 217 height 26
type input "1 THÙNG GIẤY XANH"
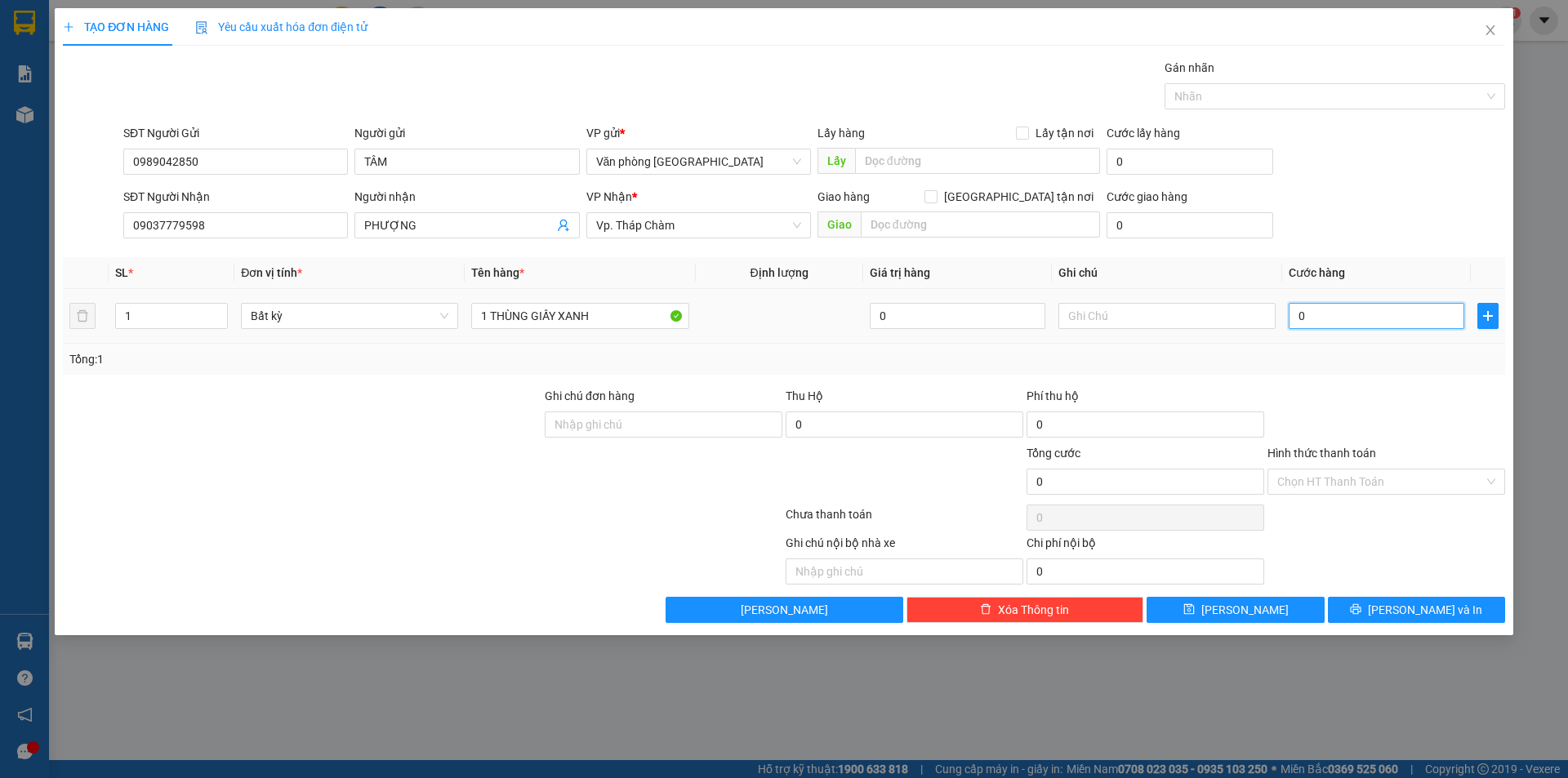
click at [1301, 316] on input "0" at bounding box center [1376, 316] width 176 height 26
click at [1300, 316] on input "0" at bounding box center [1376, 316] width 176 height 26
type input "40"
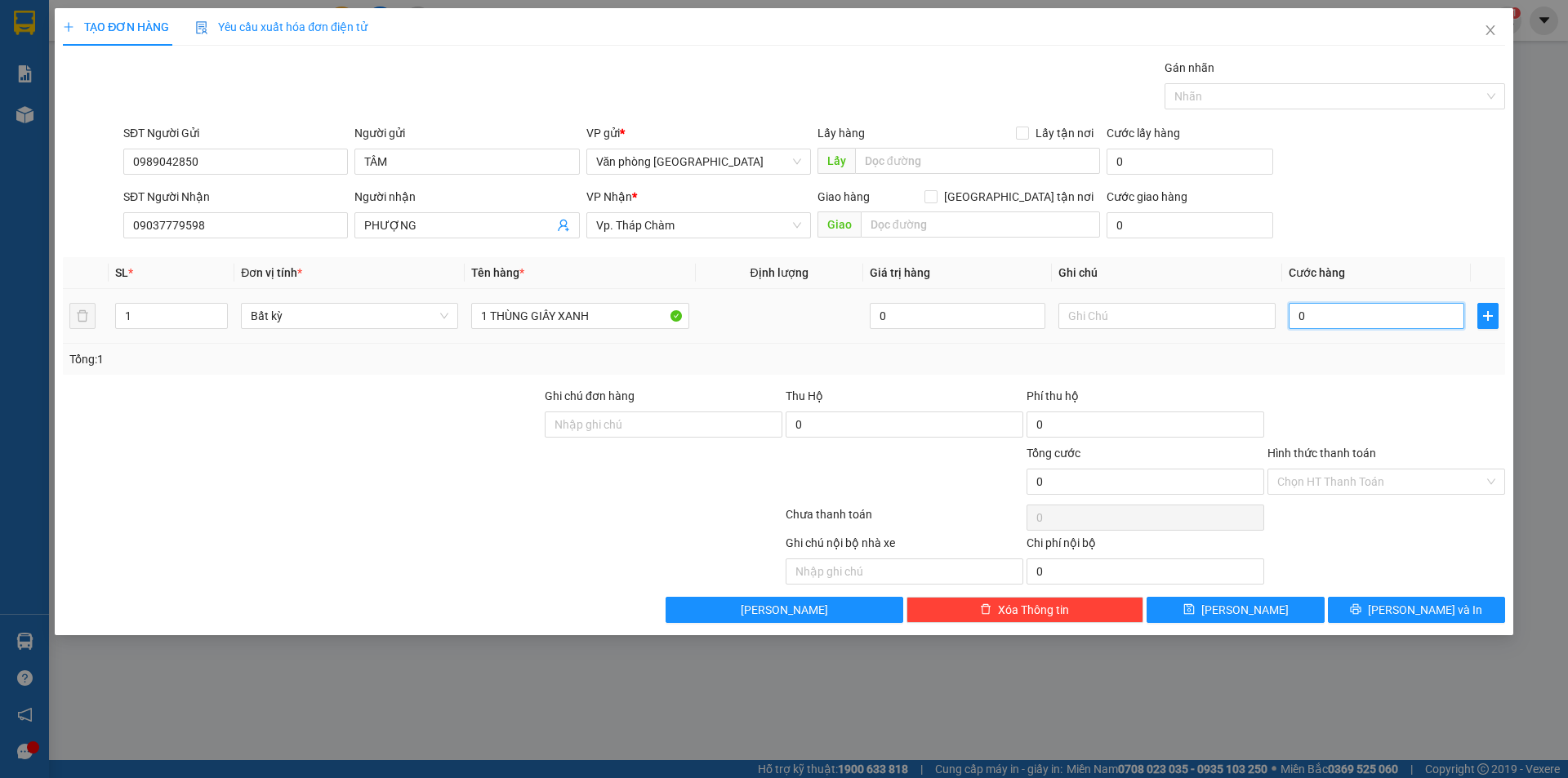
type input "40"
type input "400"
type input "4.000"
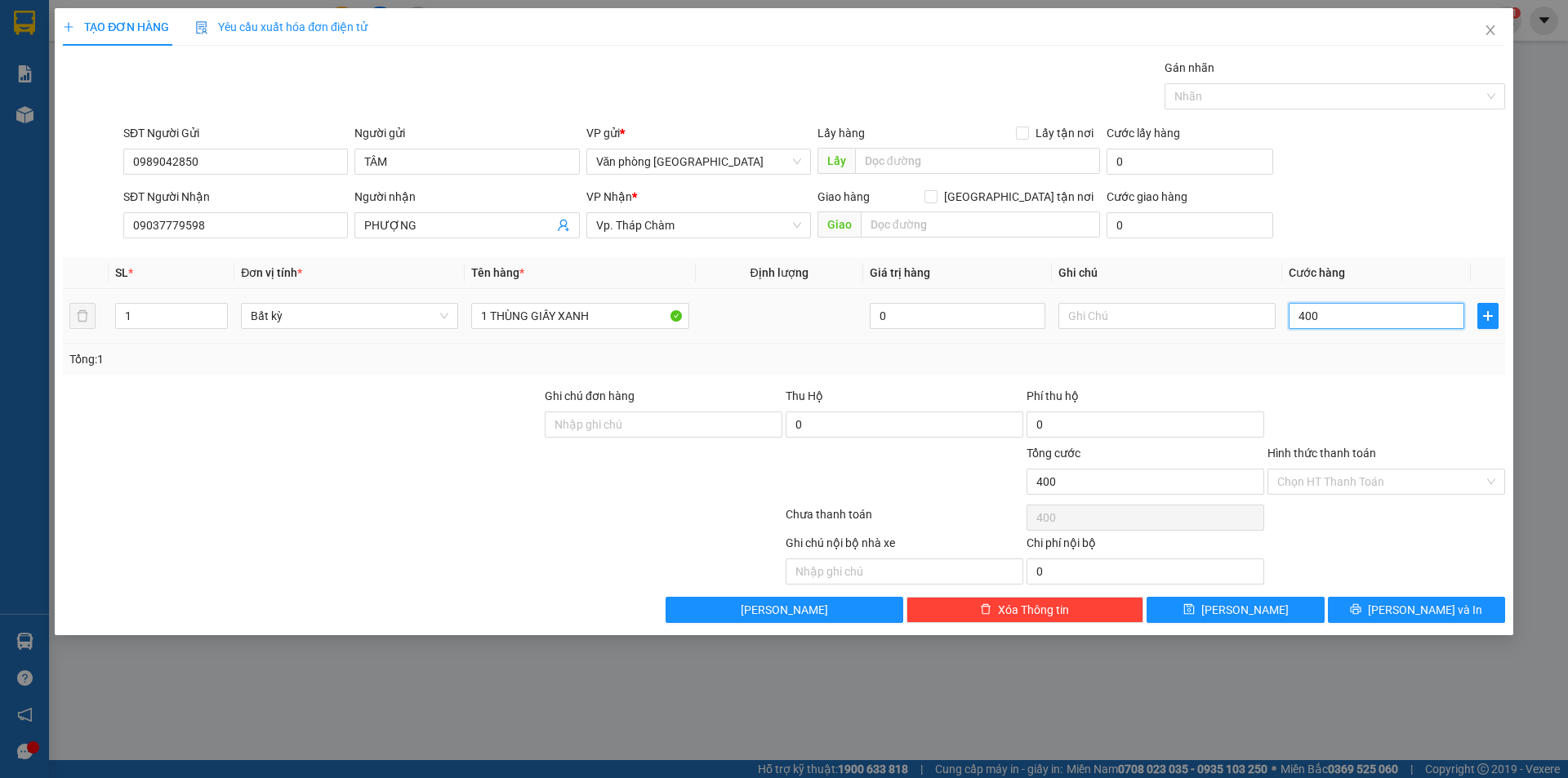
type input "4.000"
type input "40.000"
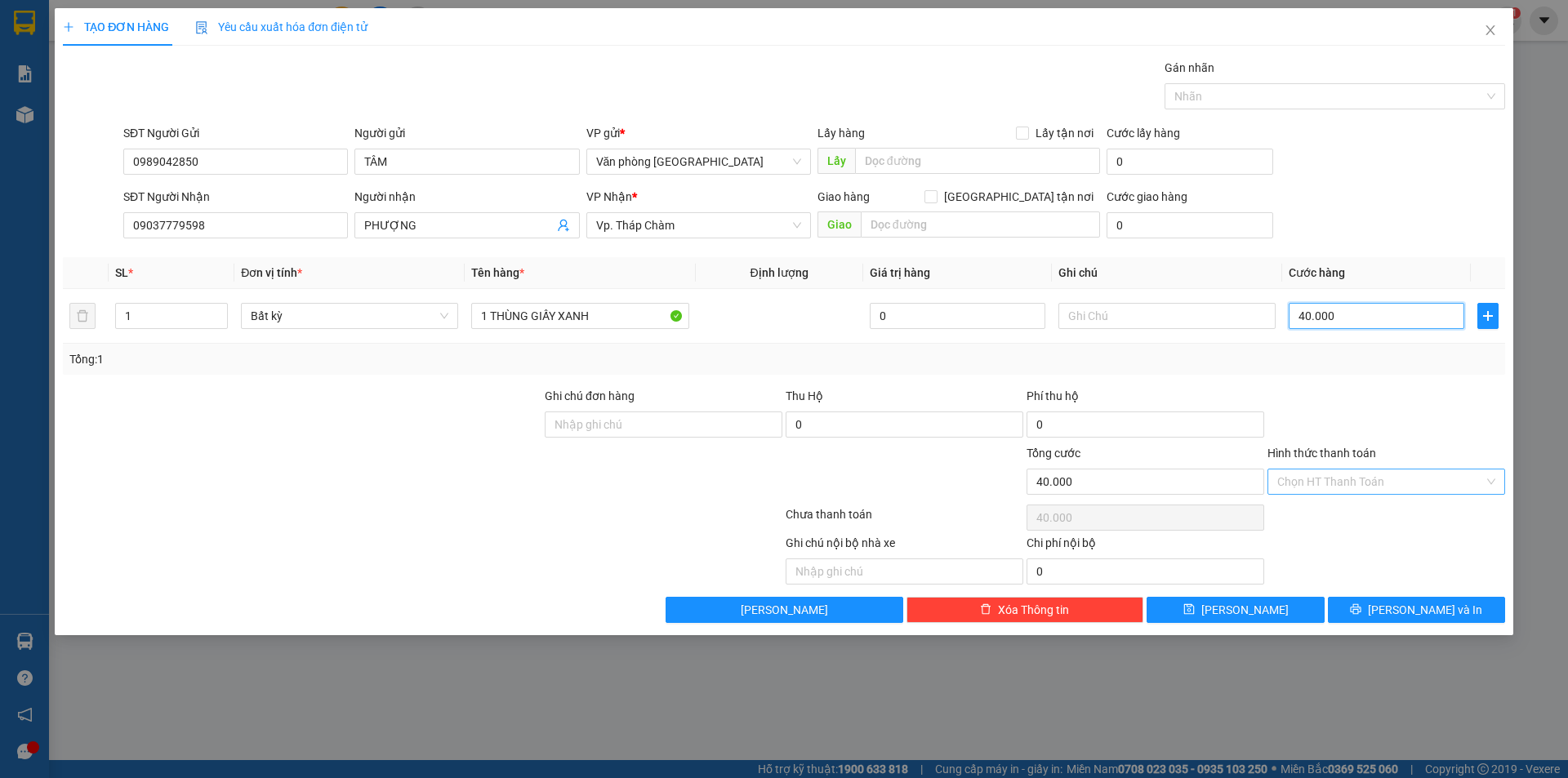
type input "40.000"
click at [1377, 487] on input "Hình thức thanh toán" at bounding box center [1380, 482] width 207 height 25
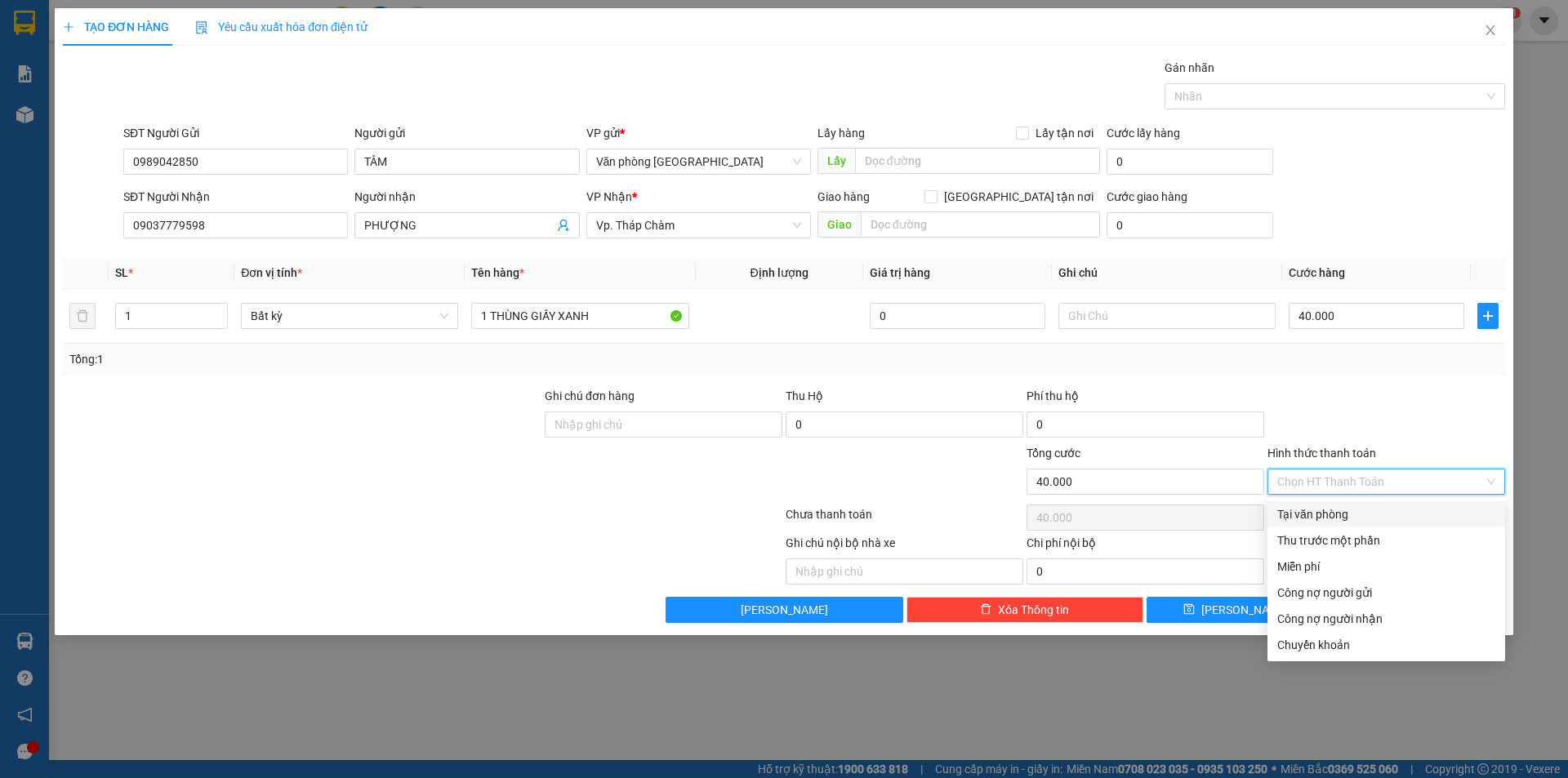
click at [1348, 512] on div "Tại văn phòng" at bounding box center [1386, 514] width 218 height 18
type input "0"
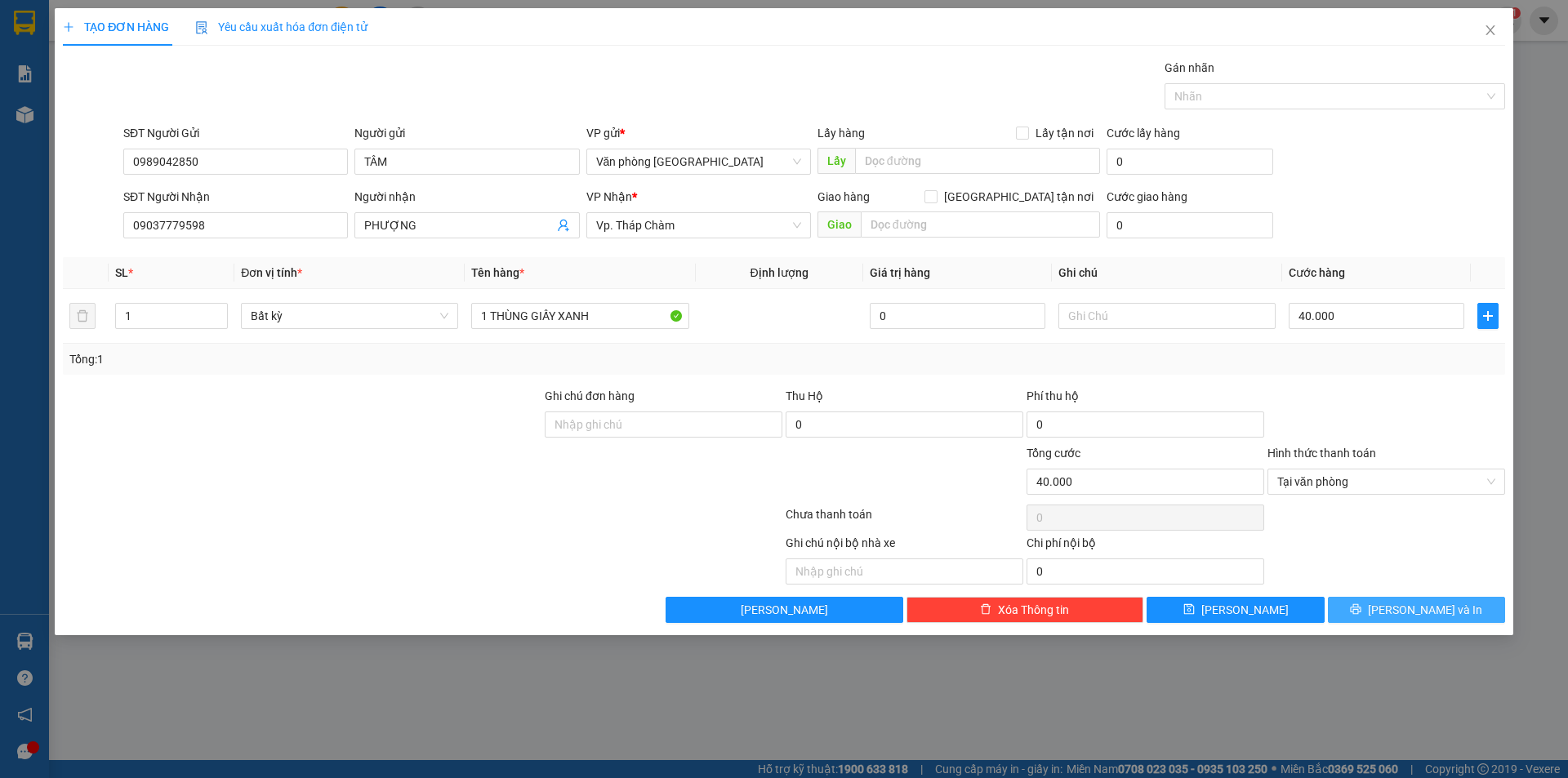
click at [1435, 611] on span "[PERSON_NAME] và In" at bounding box center [1425, 610] width 115 height 18
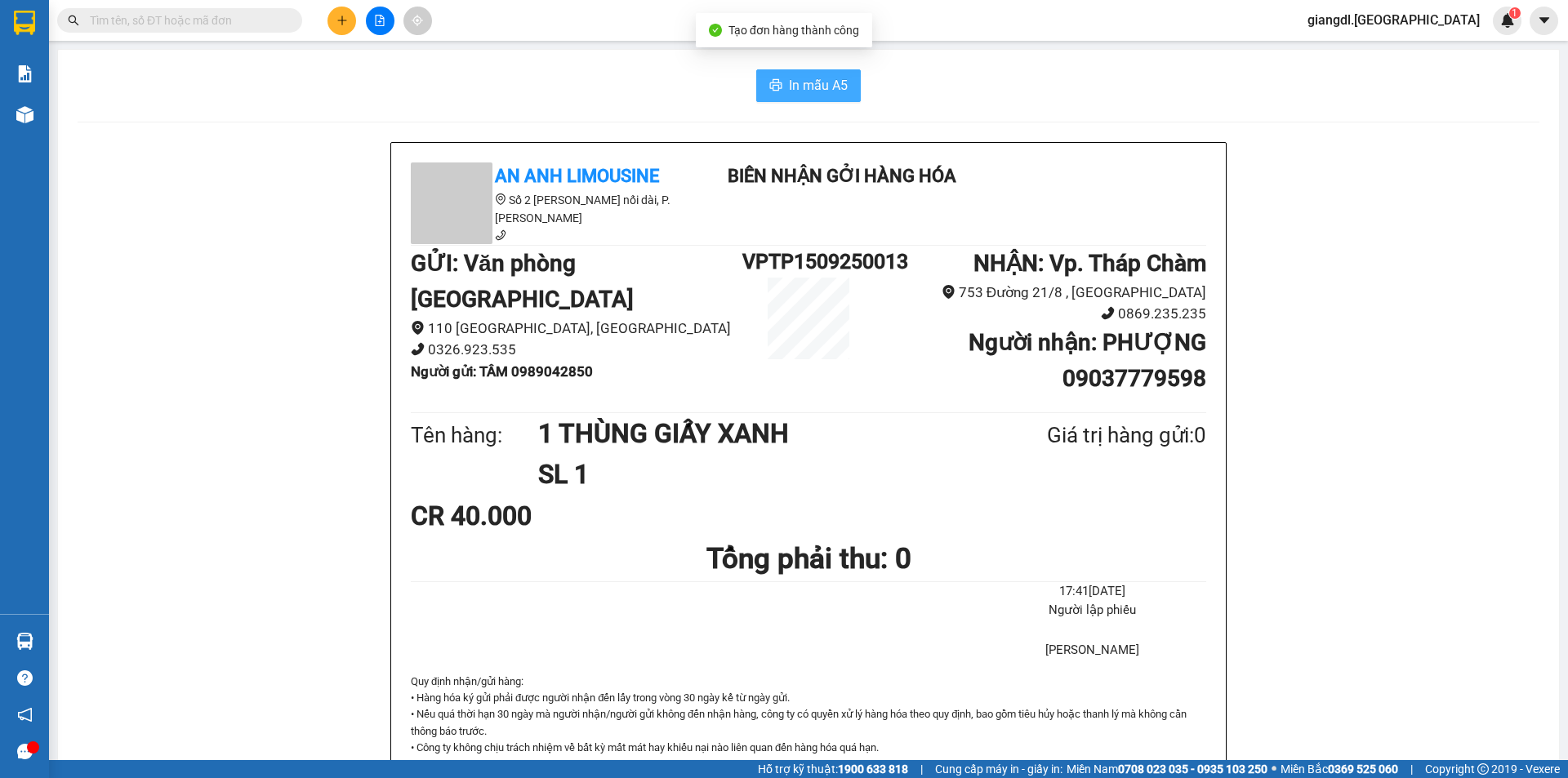
click at [796, 78] on span "In mẫu A5" at bounding box center [818, 85] width 59 height 21
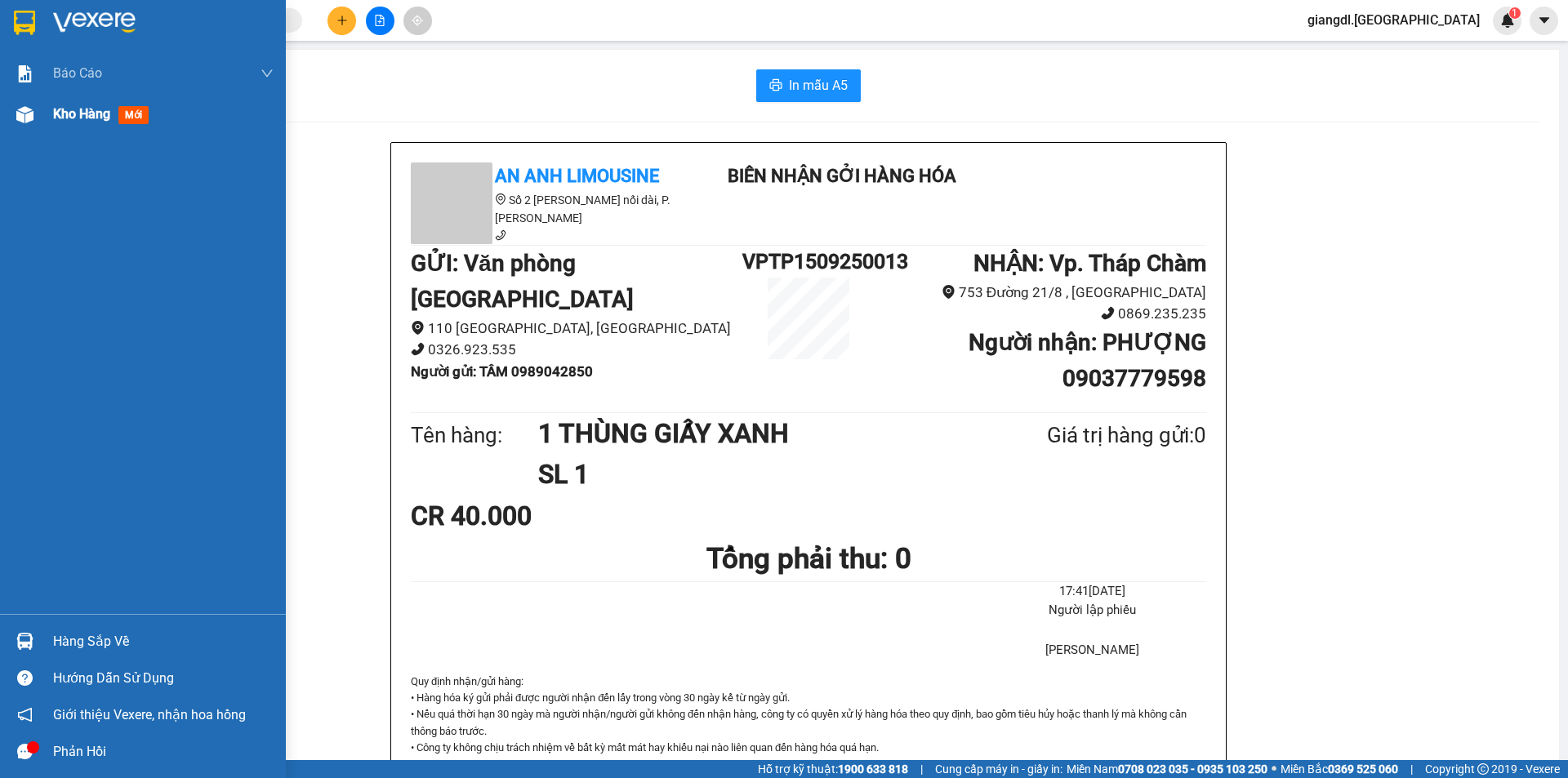
click at [140, 127] on div "Kho hàng mới" at bounding box center [162, 115] width 220 height 41
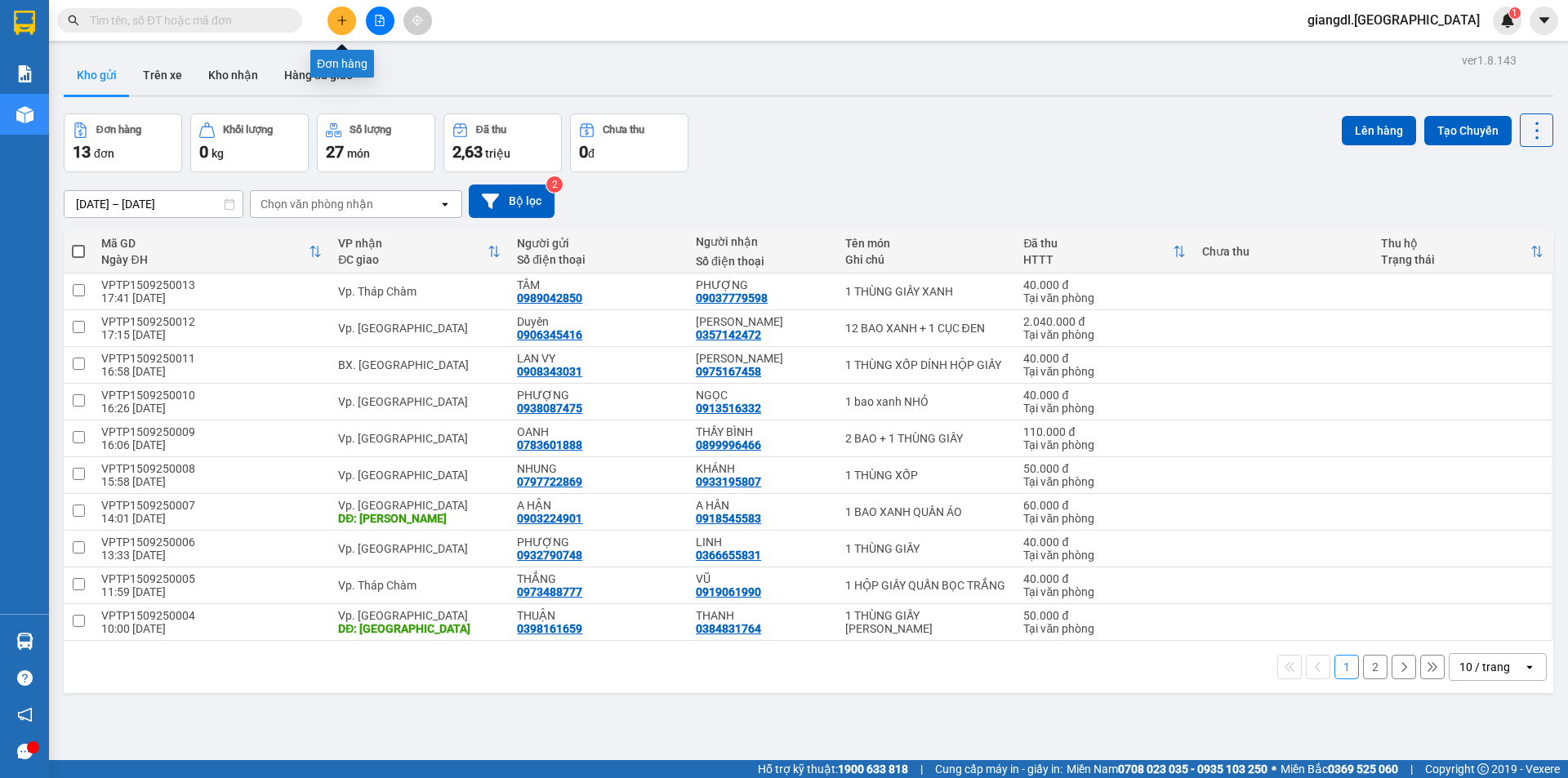
click at [348, 16] on button at bounding box center [341, 21] width 29 height 29
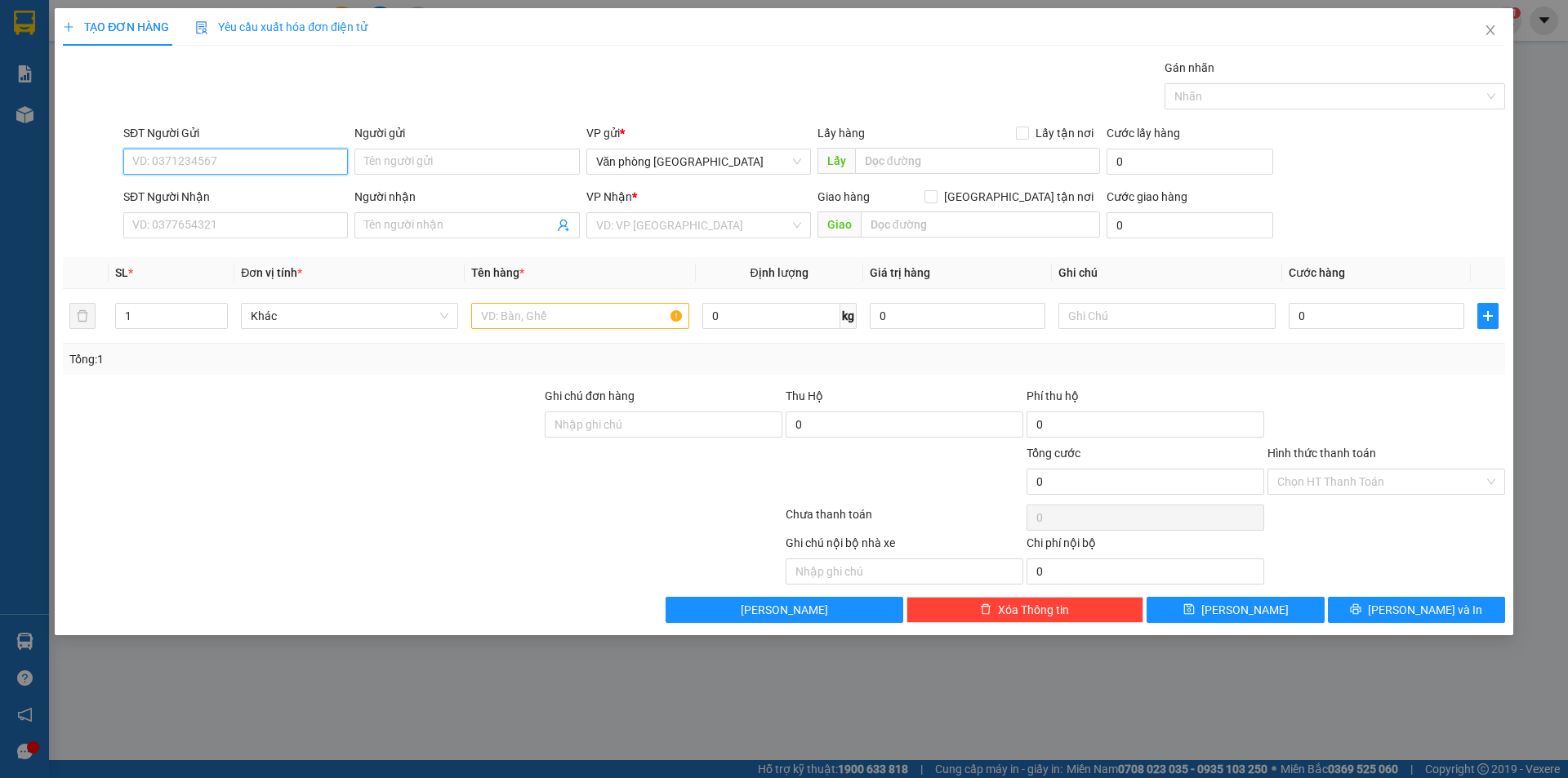
drag, startPoint x: 197, startPoint y: 168, endPoint x: 196, endPoint y: 143, distance: 25.0
click at [196, 152] on input "SĐT Người Gửi" at bounding box center [236, 162] width 224 height 26
type input "0908096959"
click at [388, 159] on input "Người gửi" at bounding box center [467, 162] width 224 height 26
type input "NGOẠI PHỤNG"
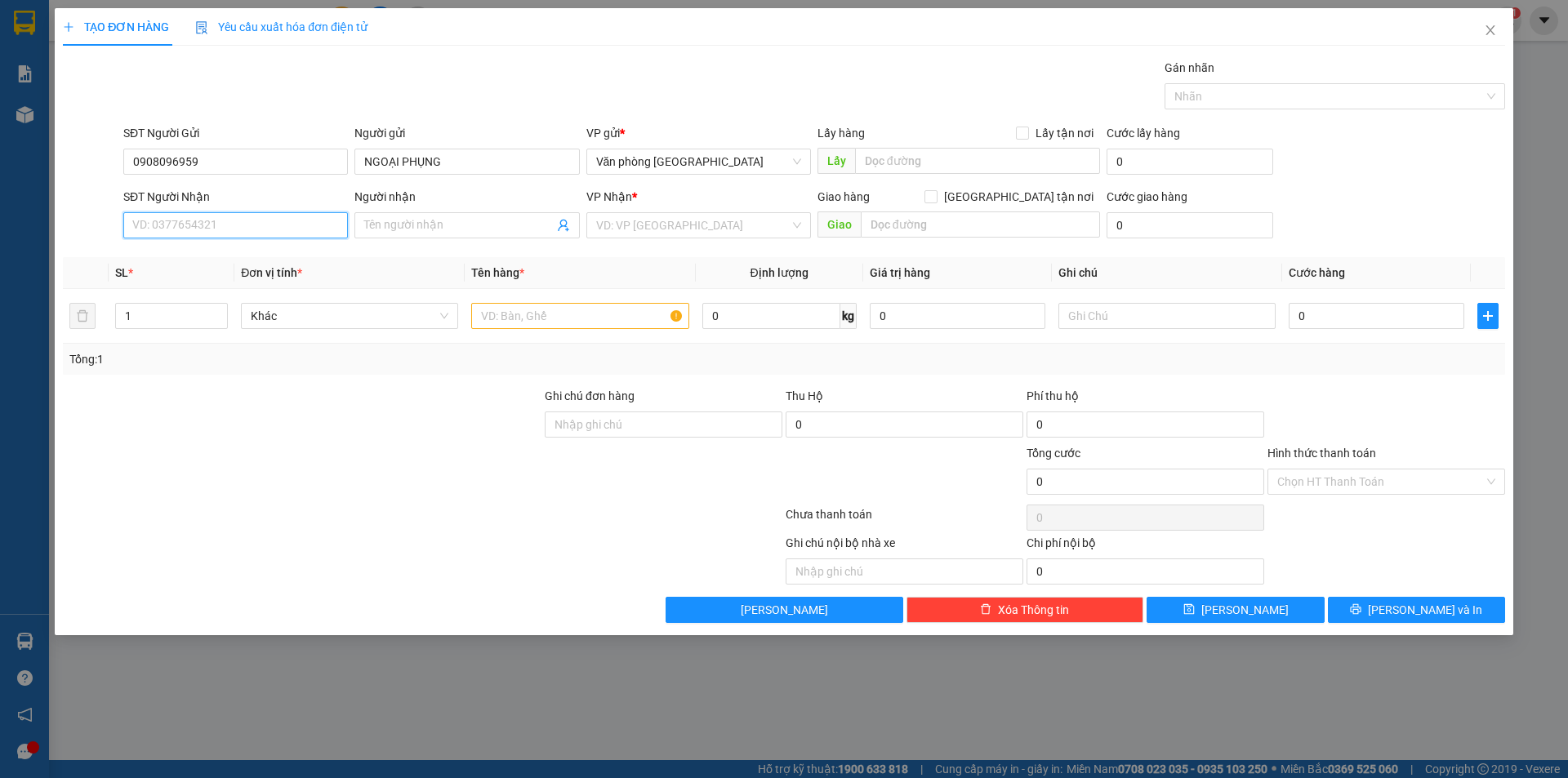
click at [199, 224] on input "SĐT Người Nhận" at bounding box center [236, 226] width 224 height 26
drag, startPoint x: 195, startPoint y: 167, endPoint x: 53, endPoint y: 191, distance: 144.0
click at [53, 191] on div "TẠO ĐƠN HÀNG Yêu cầu xuất hóa đơn điện tử Transit Pickup Surcharge Ids Transit …" at bounding box center [784, 389] width 1568 height 778
click at [152, 231] on input "SĐT Người Nhận" at bounding box center [236, 226] width 224 height 26
paste input "0908096959"
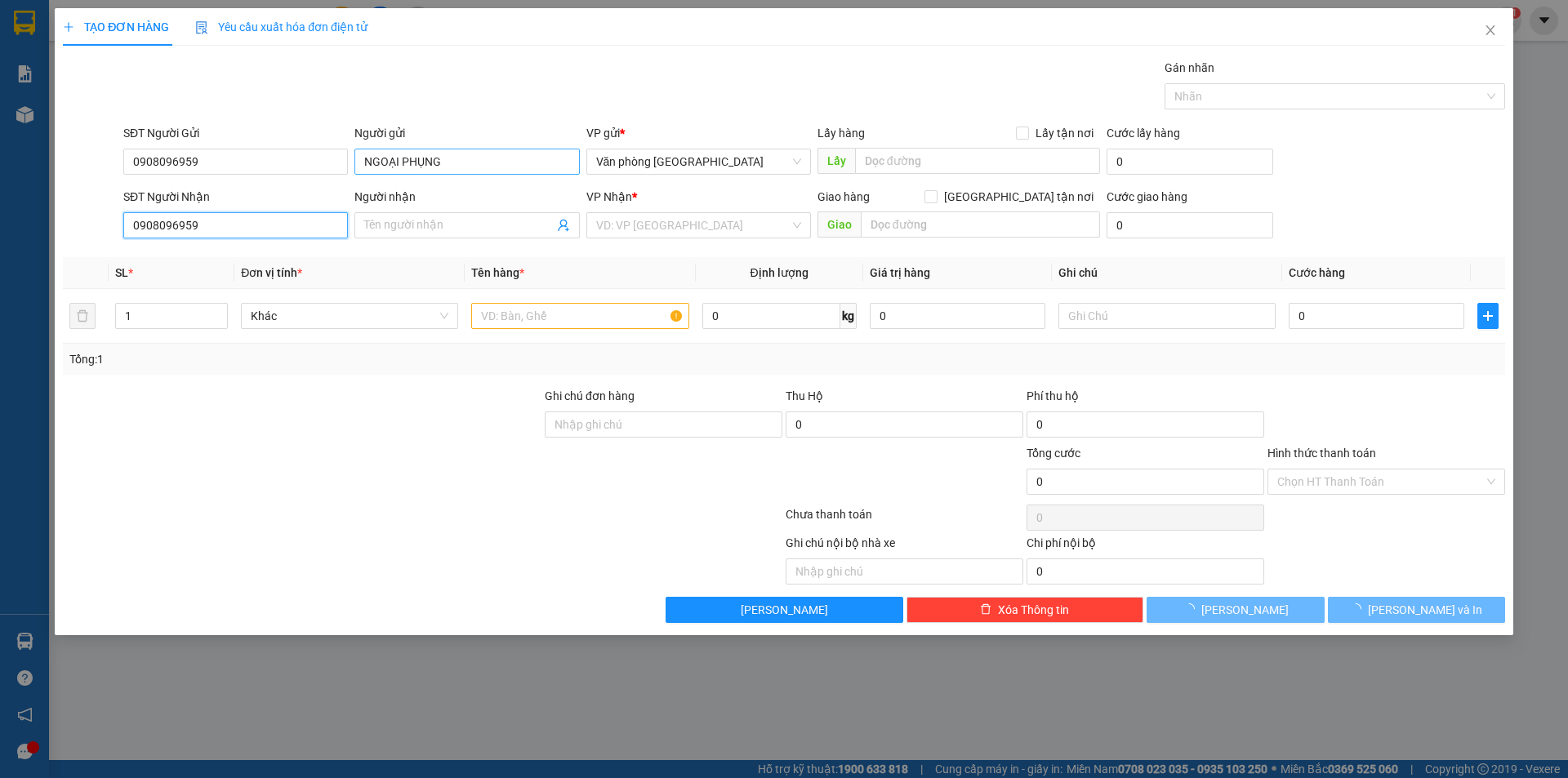
type input "0908096959"
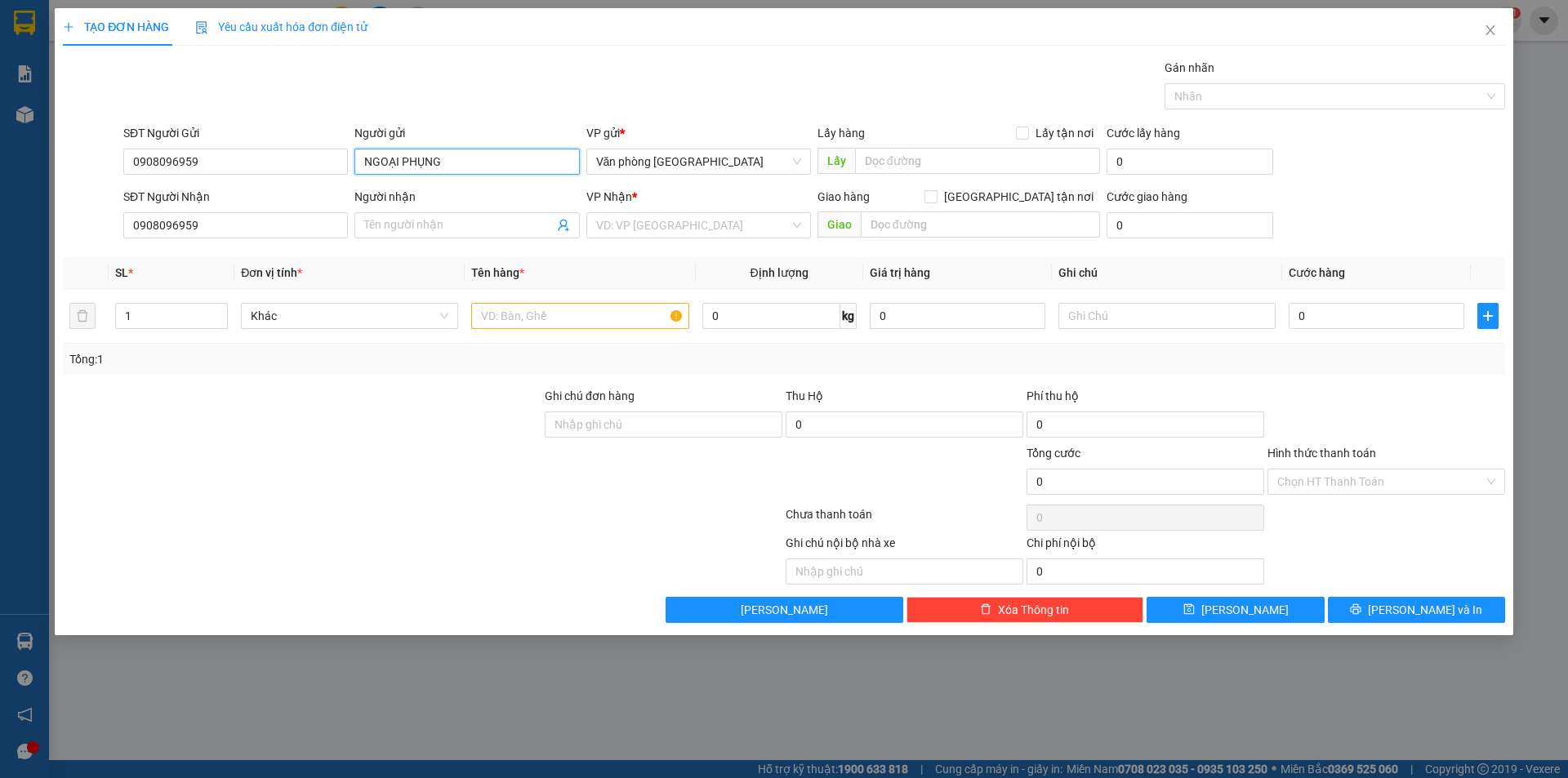
drag, startPoint x: 467, startPoint y: 159, endPoint x: 303, endPoint y: 187, distance: 166.4
click at [303, 187] on form "SĐT Người Gửi 0908096959 Người gửi NGOẠI PHỤNG NGOẠI PHỤNG VP gửi * Văn phòng […" at bounding box center [783, 185] width 1442 height 121
click at [438, 228] on input "Người nhận" at bounding box center [458, 226] width 189 height 18
paste input "NGOẠI PHỤNG"
type input "NGOẠI PHỤNG"
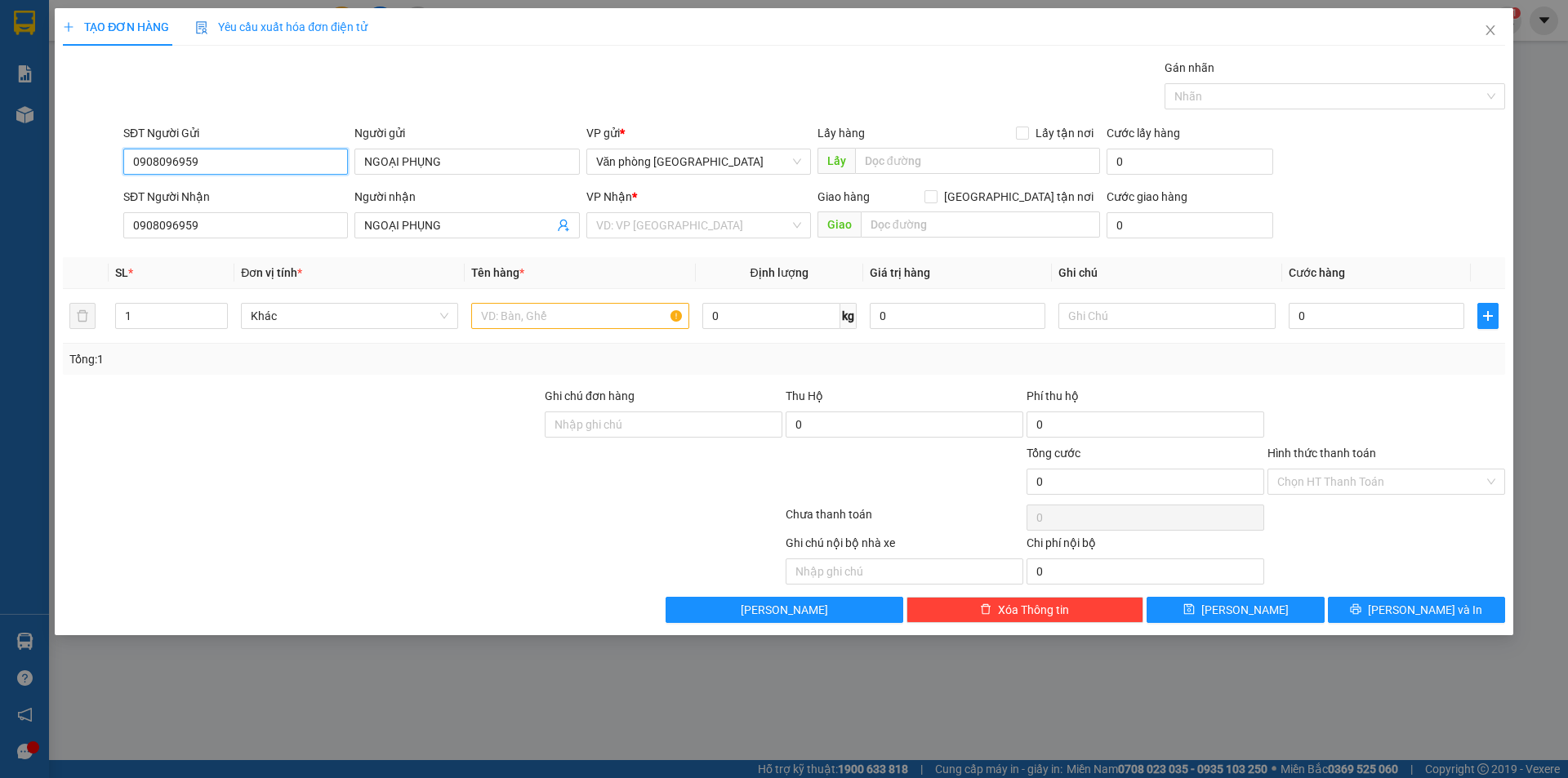
drag, startPoint x: 221, startPoint y: 154, endPoint x: 0, endPoint y: 182, distance: 222.8
click at [0, 182] on div "TẠO ĐƠN HÀNG Yêu cầu xuất hóa đơn điện tử Transit Pickup Surcharge Ids Transit …" at bounding box center [784, 389] width 1568 height 778
type input "0912393727"
drag, startPoint x: 466, startPoint y: 167, endPoint x: 245, endPoint y: 212, distance: 225.5
click at [245, 212] on form "SĐT Người Gửi 0912393727 Người gửi NGOẠI PHỤNG NGOẠI PHỤNG VP gửi * Văn phòng […" at bounding box center [783, 185] width 1442 height 121
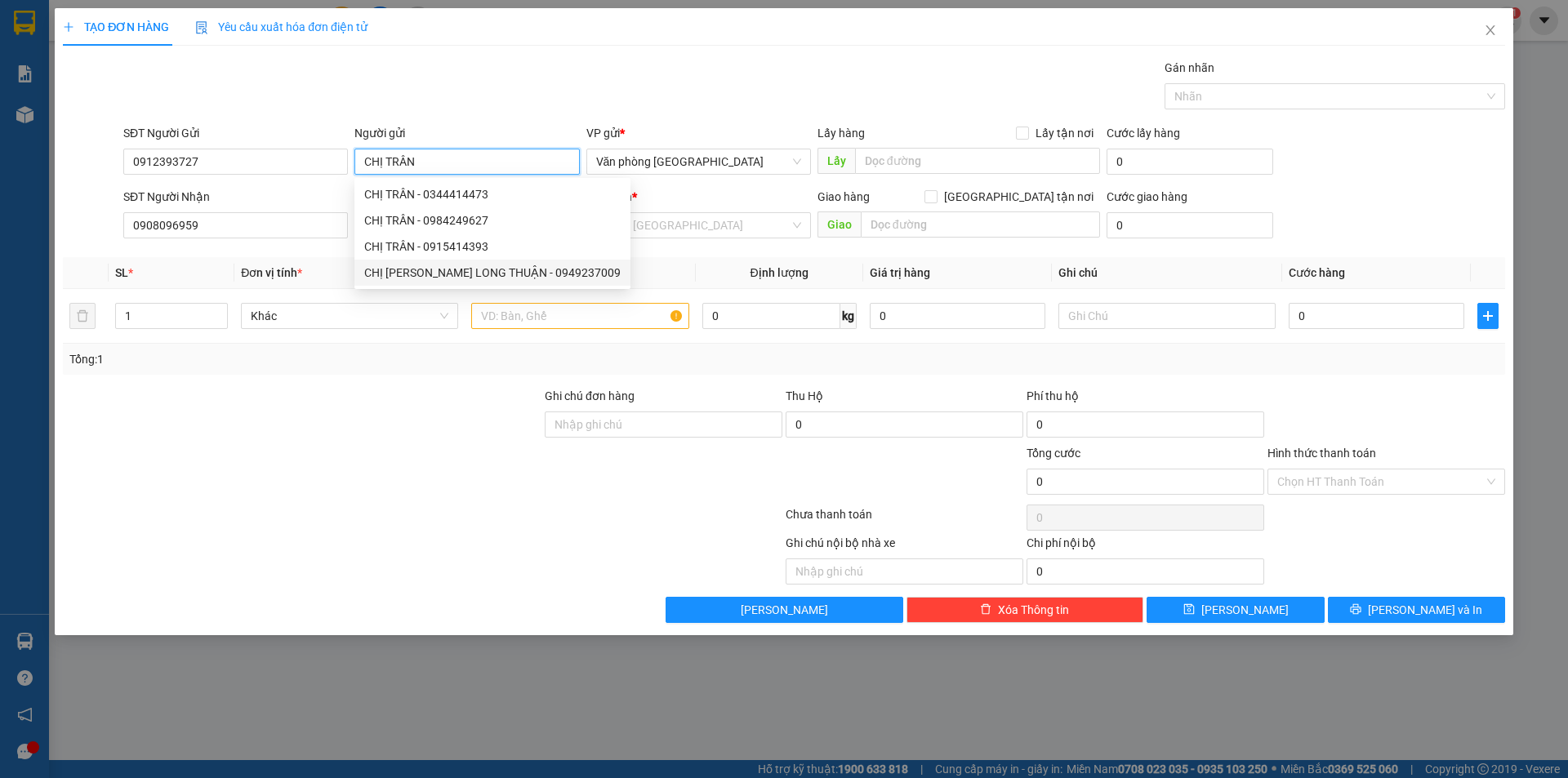
type input "CHỊ TRÂN"
click at [704, 252] on div "Transit Pickup Surcharge Ids Transit Deliver Surcharge Ids Transit Deliver Surc…" at bounding box center [783, 340] width 1442 height 564
click at [739, 220] on input "search" at bounding box center [692, 226] width 194 height 25
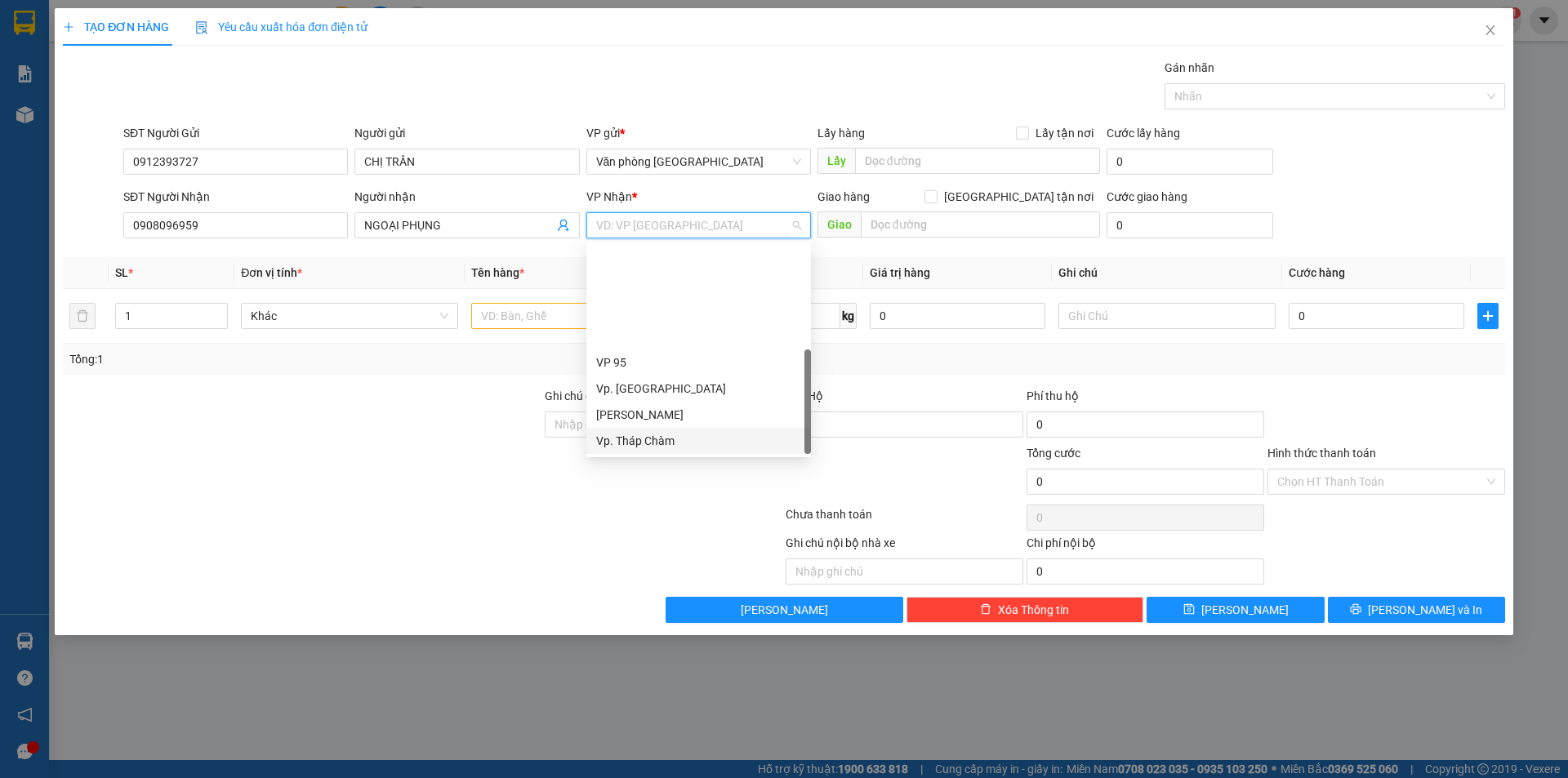
click at [670, 432] on div "Vp. Tháp Chàm" at bounding box center [698, 441] width 205 height 18
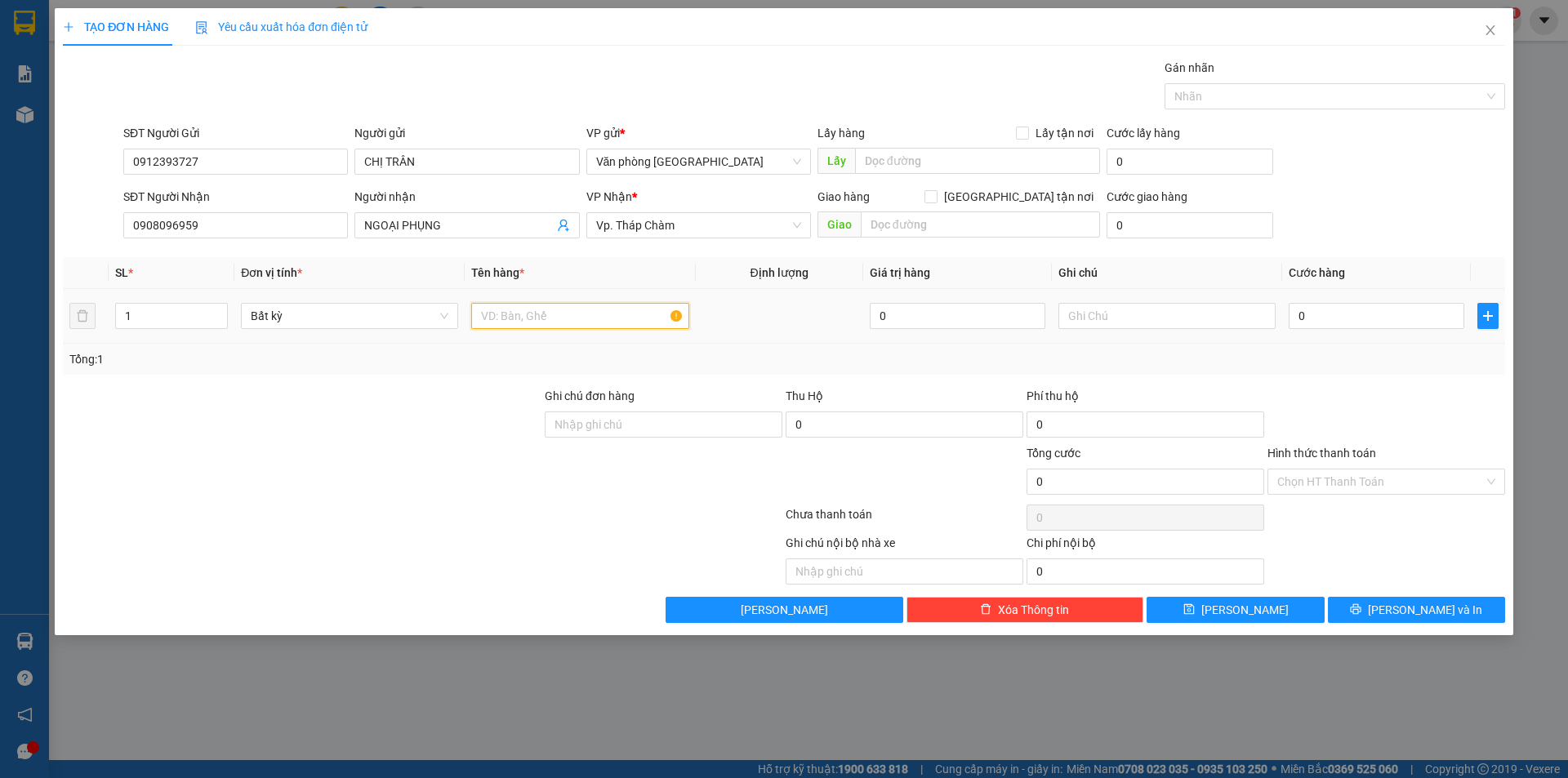
click at [521, 318] on input "text" at bounding box center [580, 316] width 217 height 26
type input "1 THÙNG XỐP VÀNG"
click at [989, 265] on th "Giá trị hàng" at bounding box center [957, 273] width 189 height 32
click at [1135, 321] on input "text" at bounding box center [1167, 316] width 217 height 26
type input "CÁ ĐÔNG LẠNH"
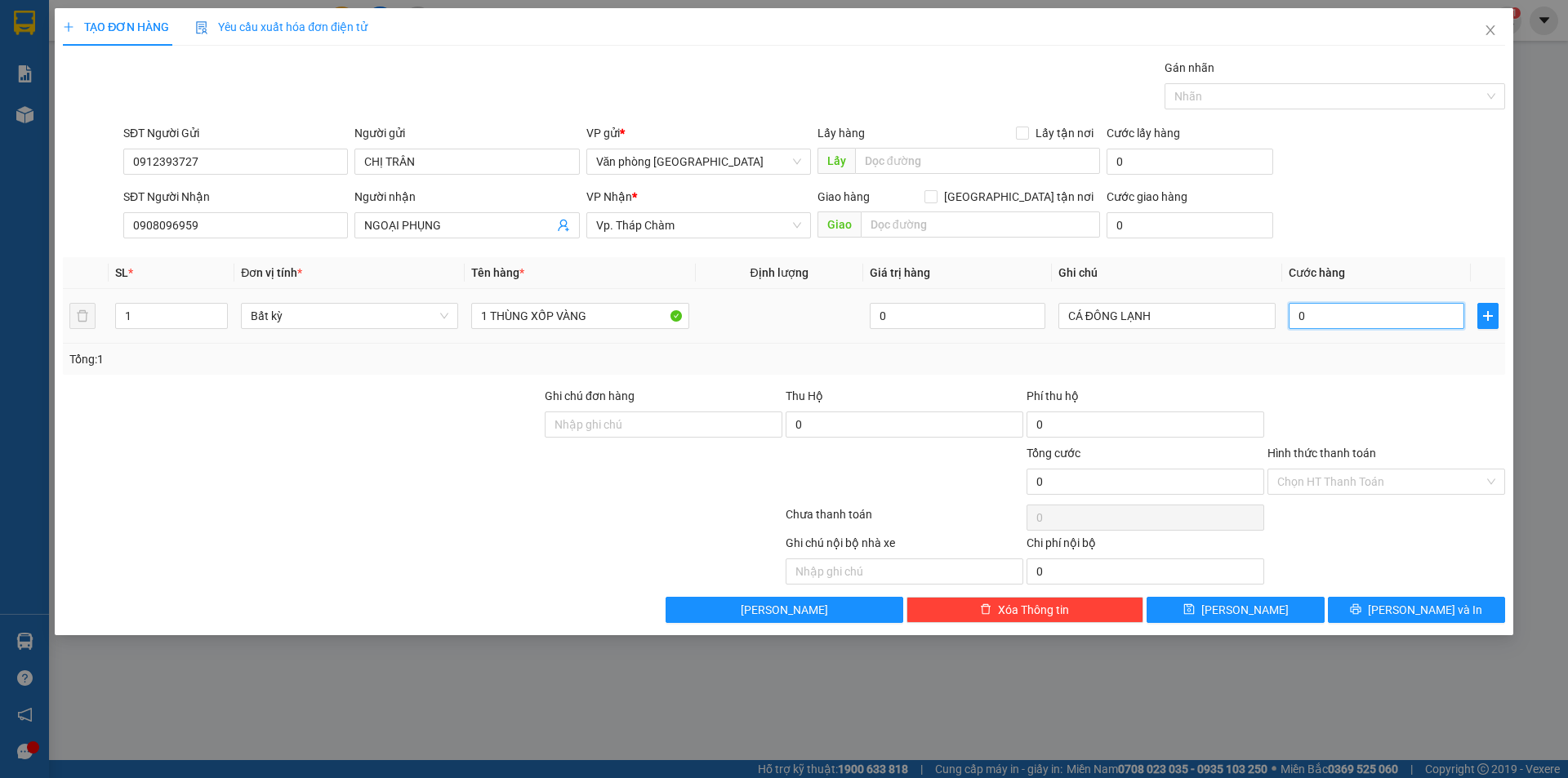
click at [1342, 308] on input "0" at bounding box center [1376, 316] width 176 height 26
type input "5"
type input "50"
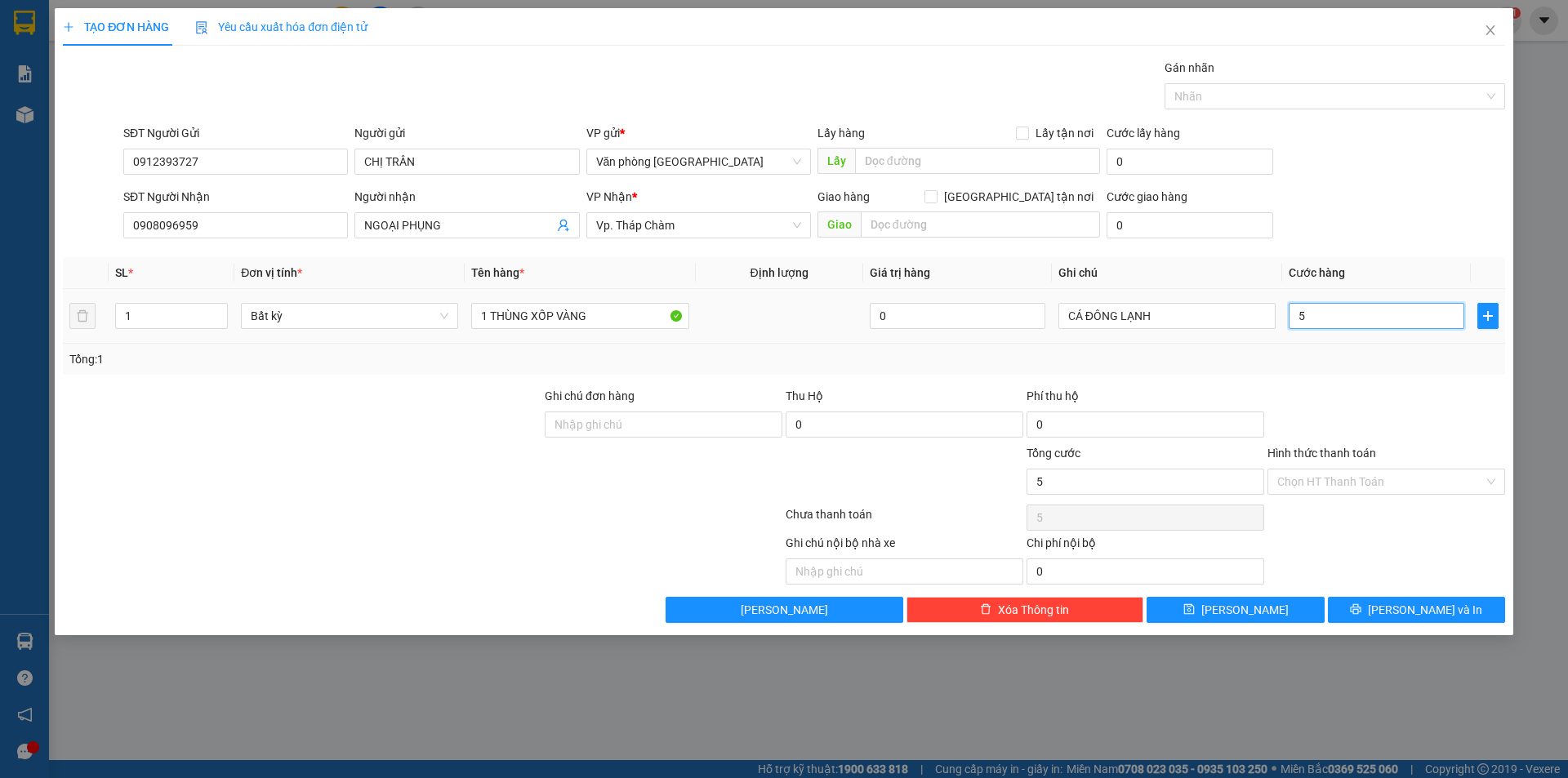
type input "50"
type input "50.000"
click at [1391, 485] on input "Hình thức thanh toán" at bounding box center [1380, 482] width 207 height 25
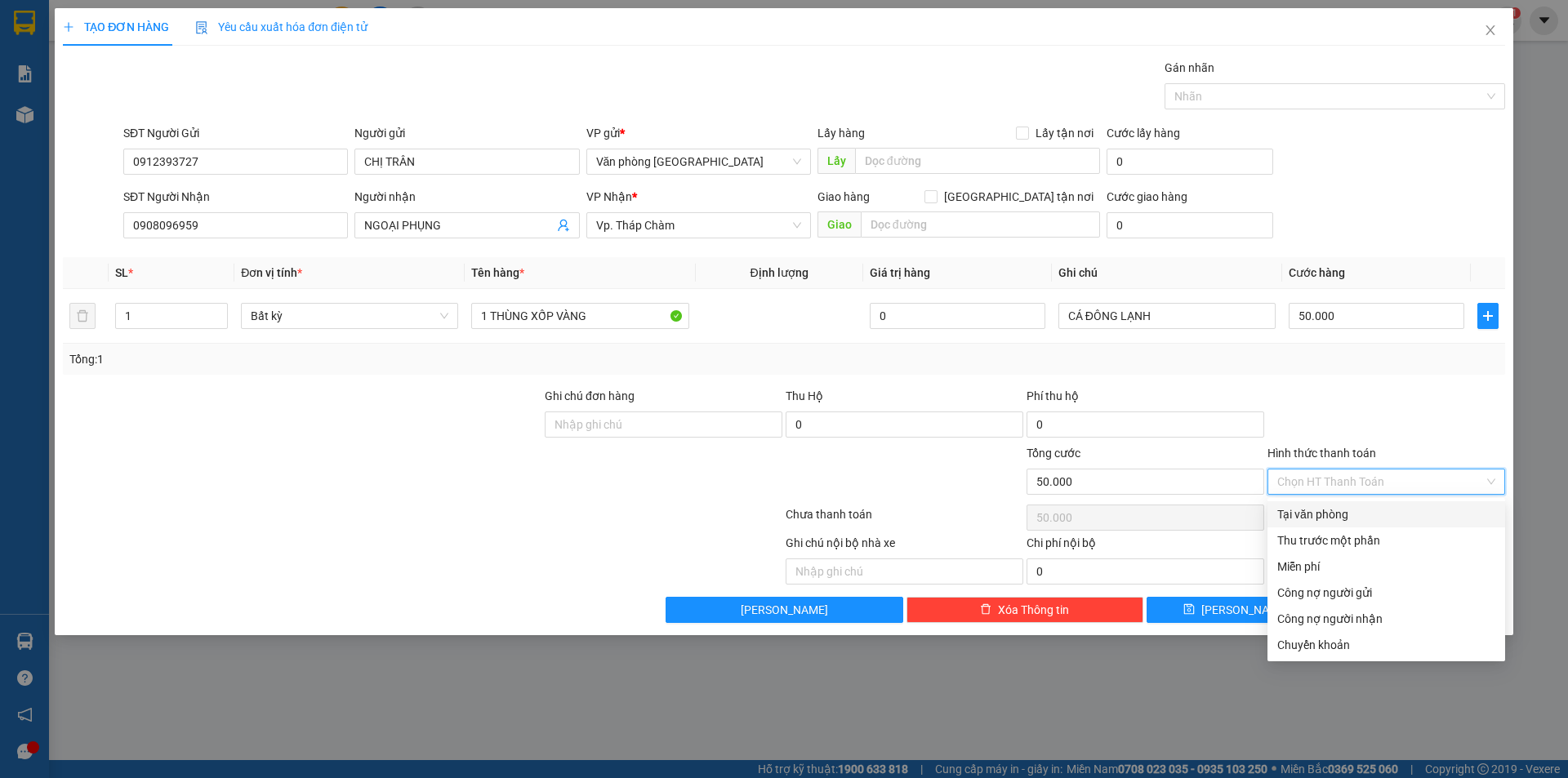
click at [1336, 523] on div "Tại văn phòng" at bounding box center [1386, 514] width 218 height 18
type input "0"
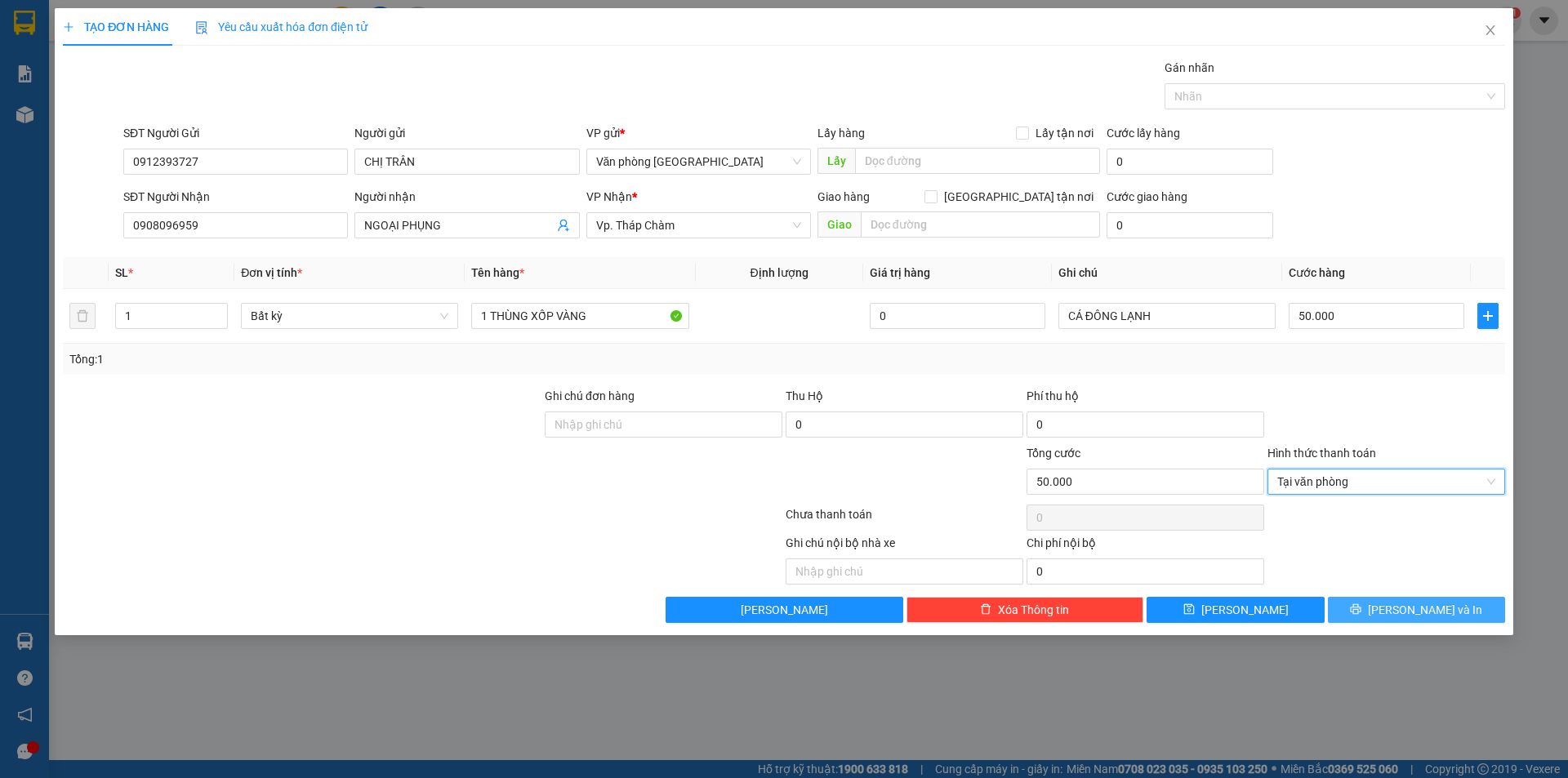
click at [1407, 612] on span "[PERSON_NAME] và In" at bounding box center [1425, 610] width 115 height 18
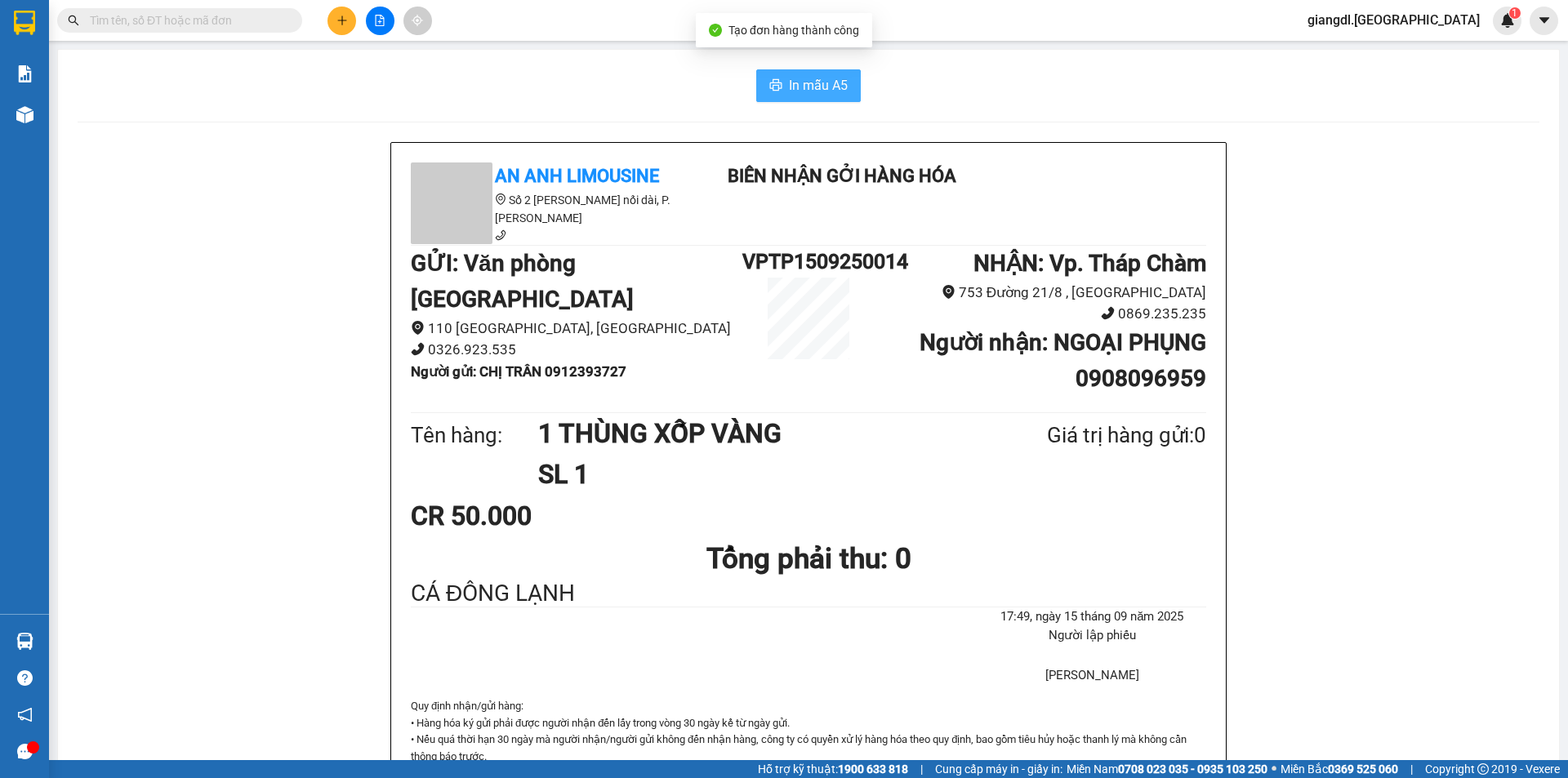
click at [825, 93] on span "In mẫu A5" at bounding box center [818, 85] width 59 height 21
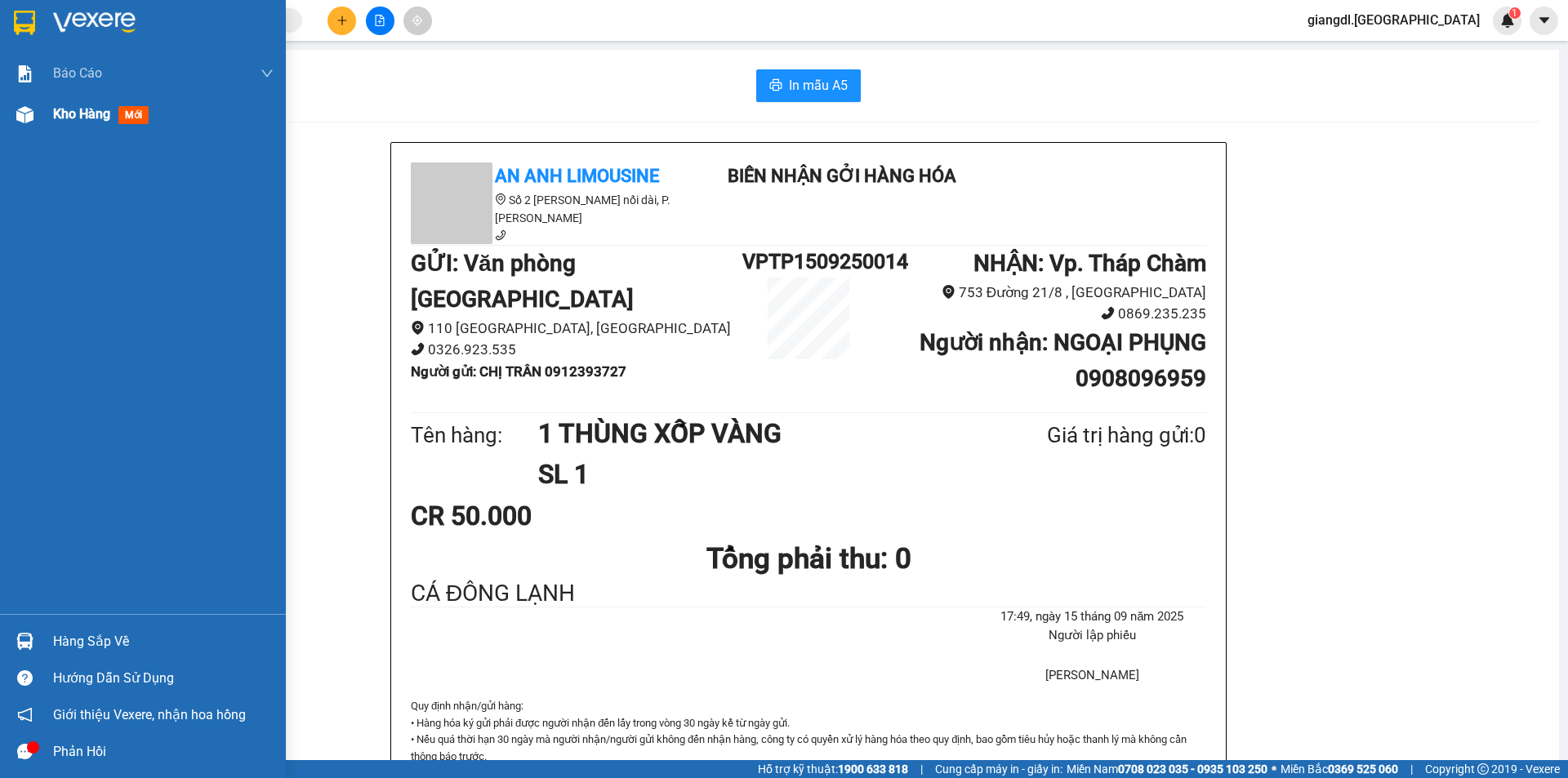
click at [92, 120] on span "Kho hàng" at bounding box center [81, 114] width 57 height 16
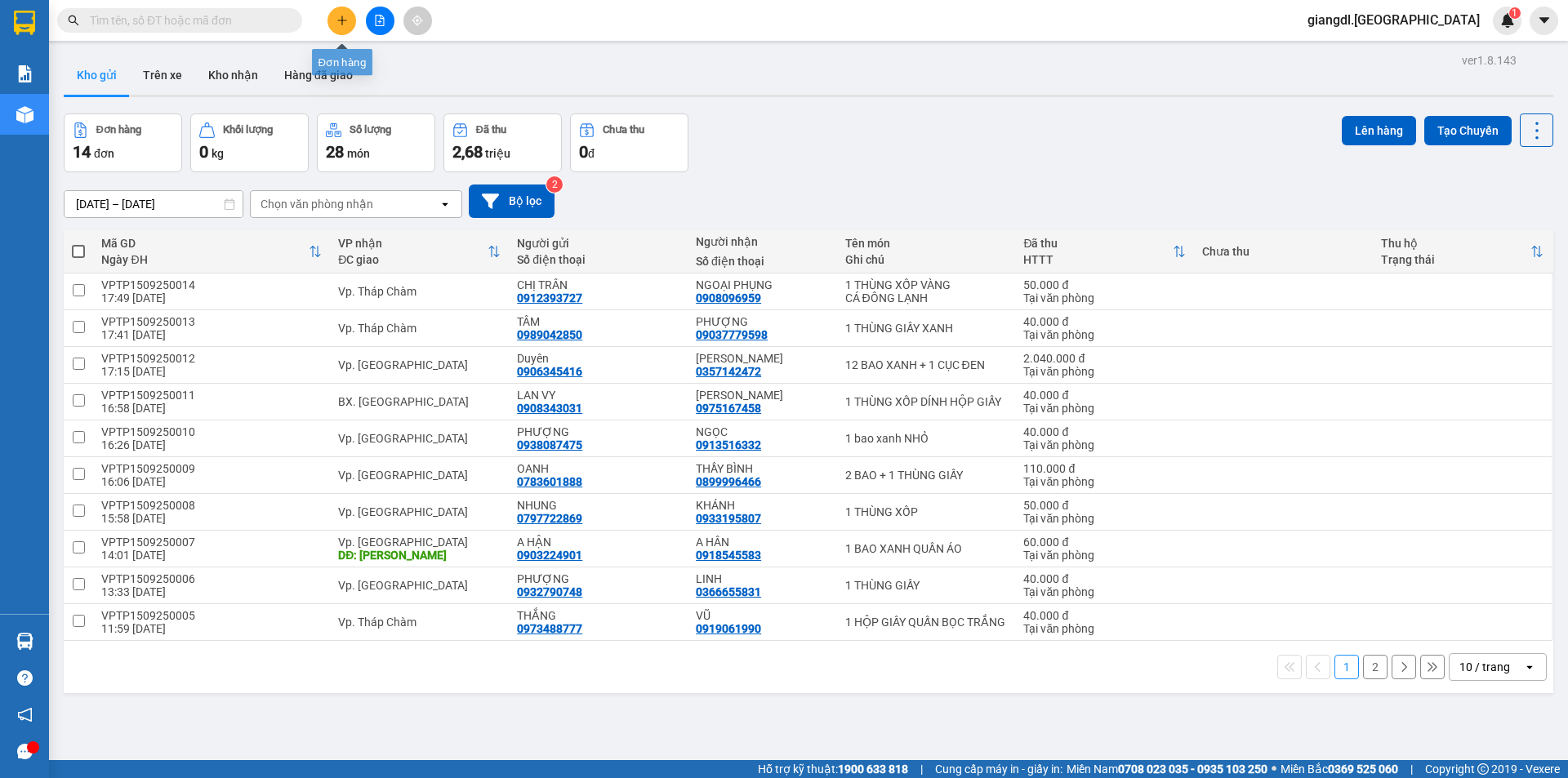
click at [346, 20] on icon "plus" at bounding box center [342, 21] width 12 height 12
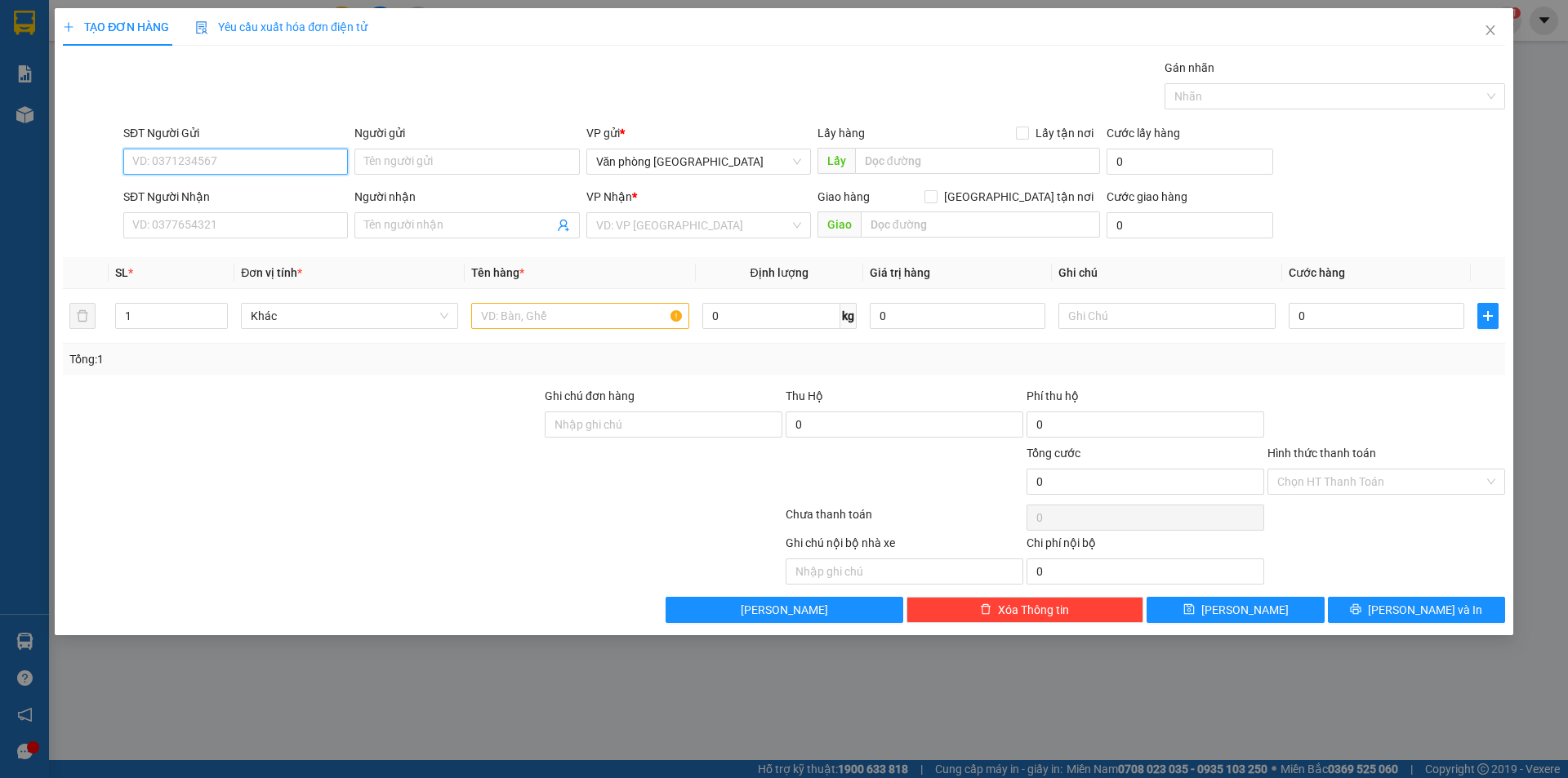
click at [223, 163] on input "SĐT Người Gửi" at bounding box center [236, 162] width 224 height 26
click at [219, 190] on div "0354537072 - ANH" at bounding box center [235, 194] width 205 height 18
type input "0354537072"
type input "ANH"
type input "0914364533"
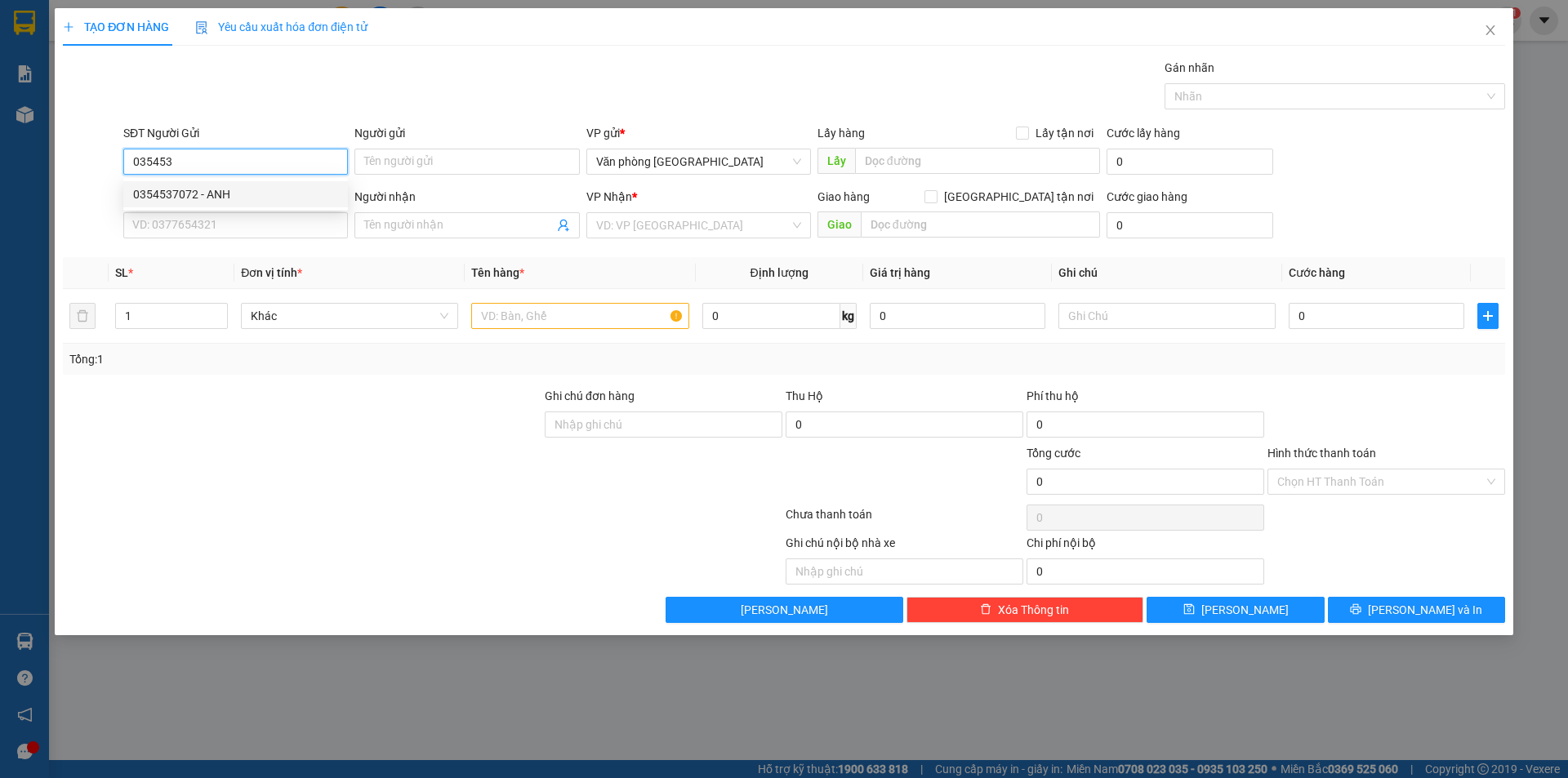
type input "C Hằng"
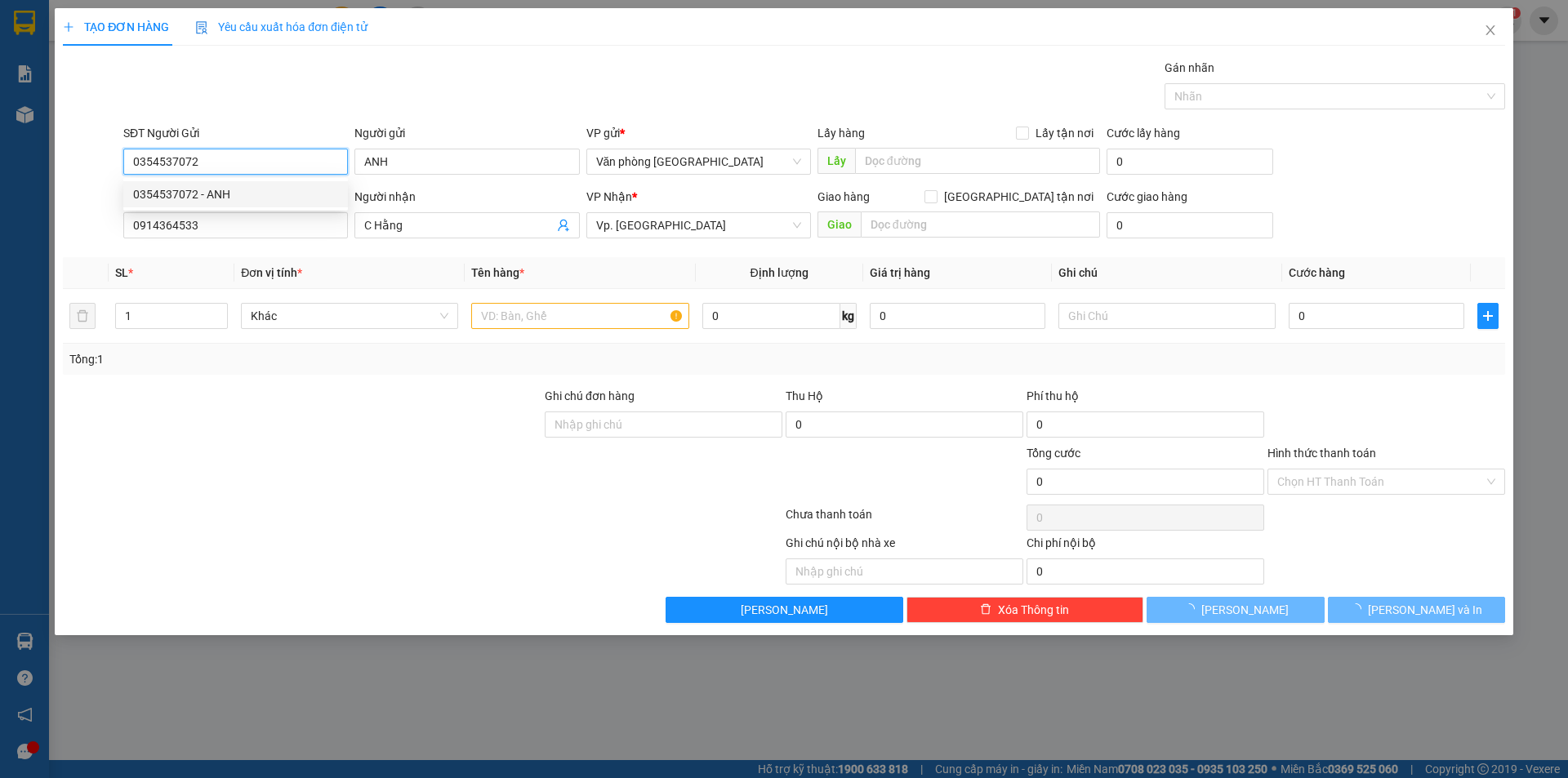
type input "30.000"
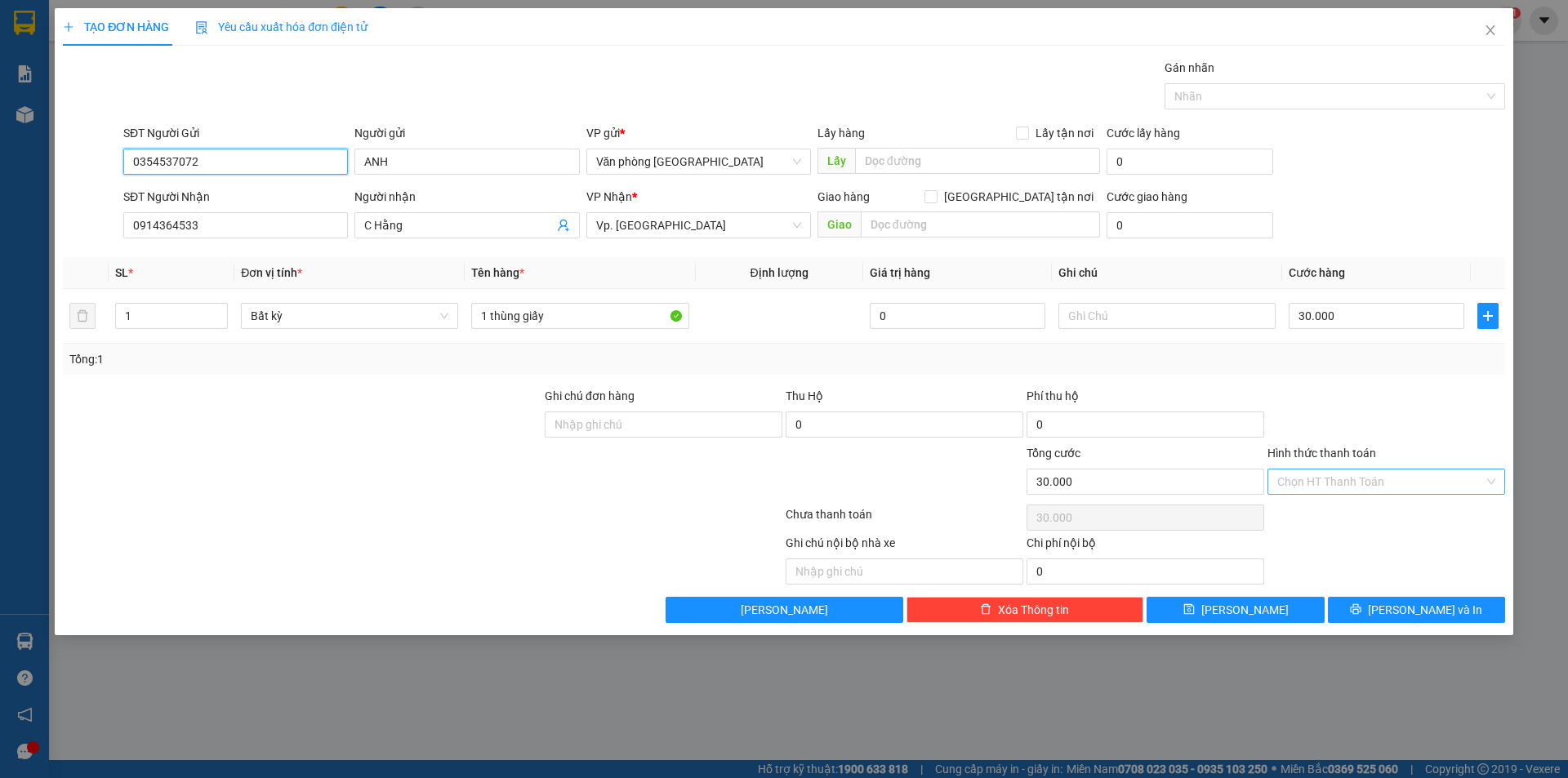
type input "0354537072"
click at [1324, 480] on input "Hình thức thanh toán" at bounding box center [1380, 482] width 207 height 25
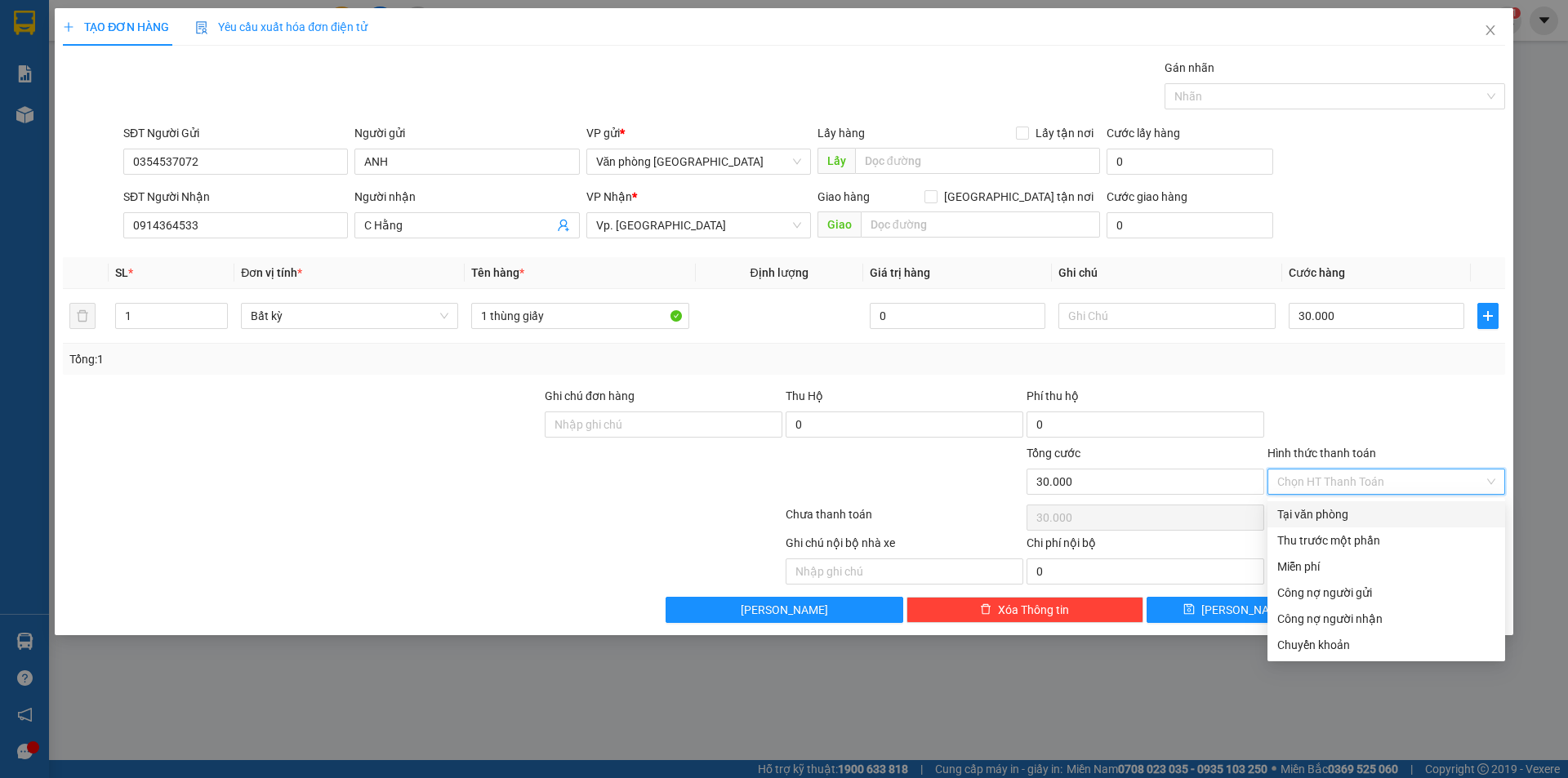
click at [1323, 514] on div "Tại văn phòng" at bounding box center [1386, 514] width 218 height 18
type input "0"
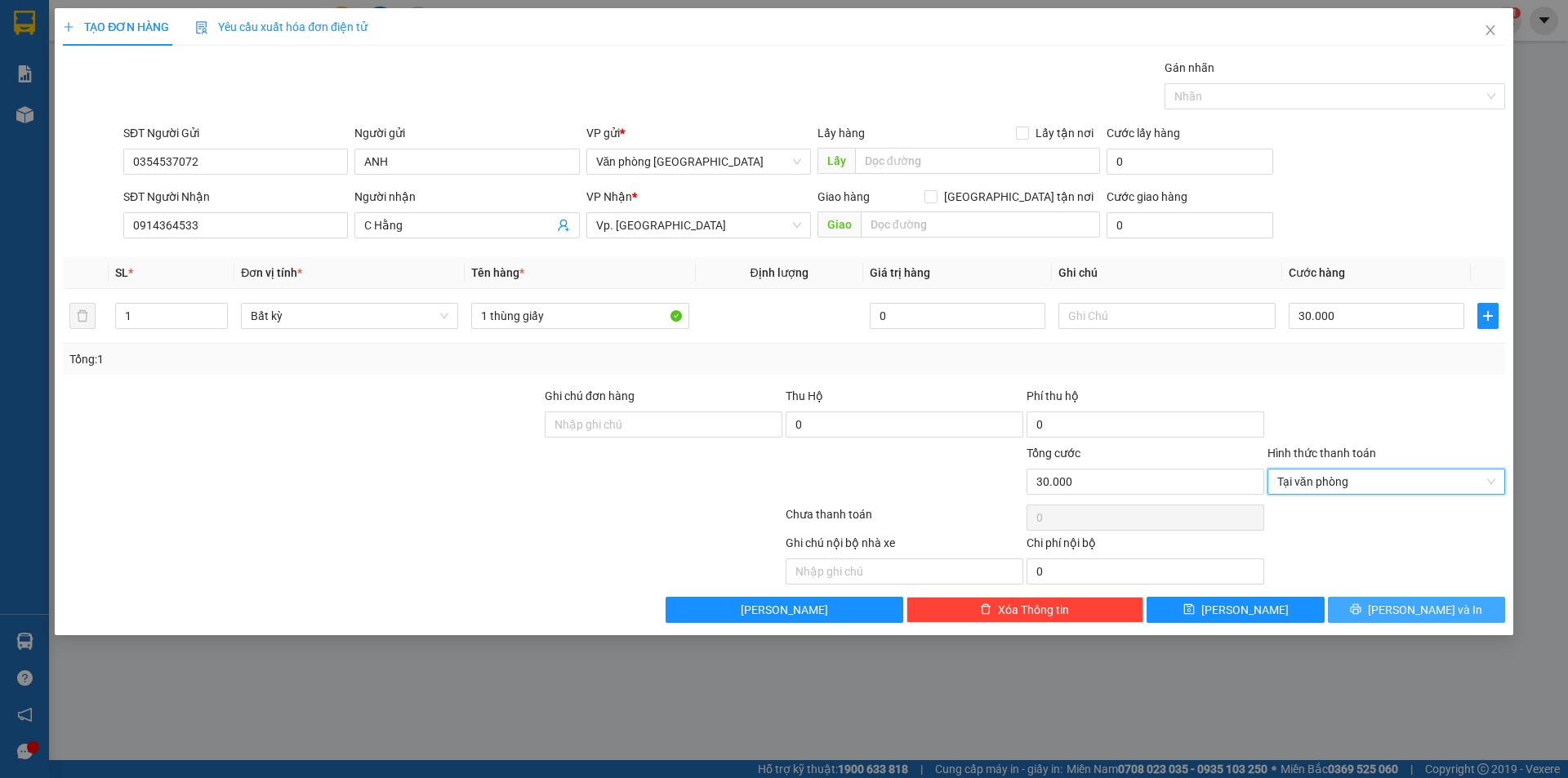
click at [1375, 605] on button "[PERSON_NAME] và In" at bounding box center [1416, 610] width 177 height 26
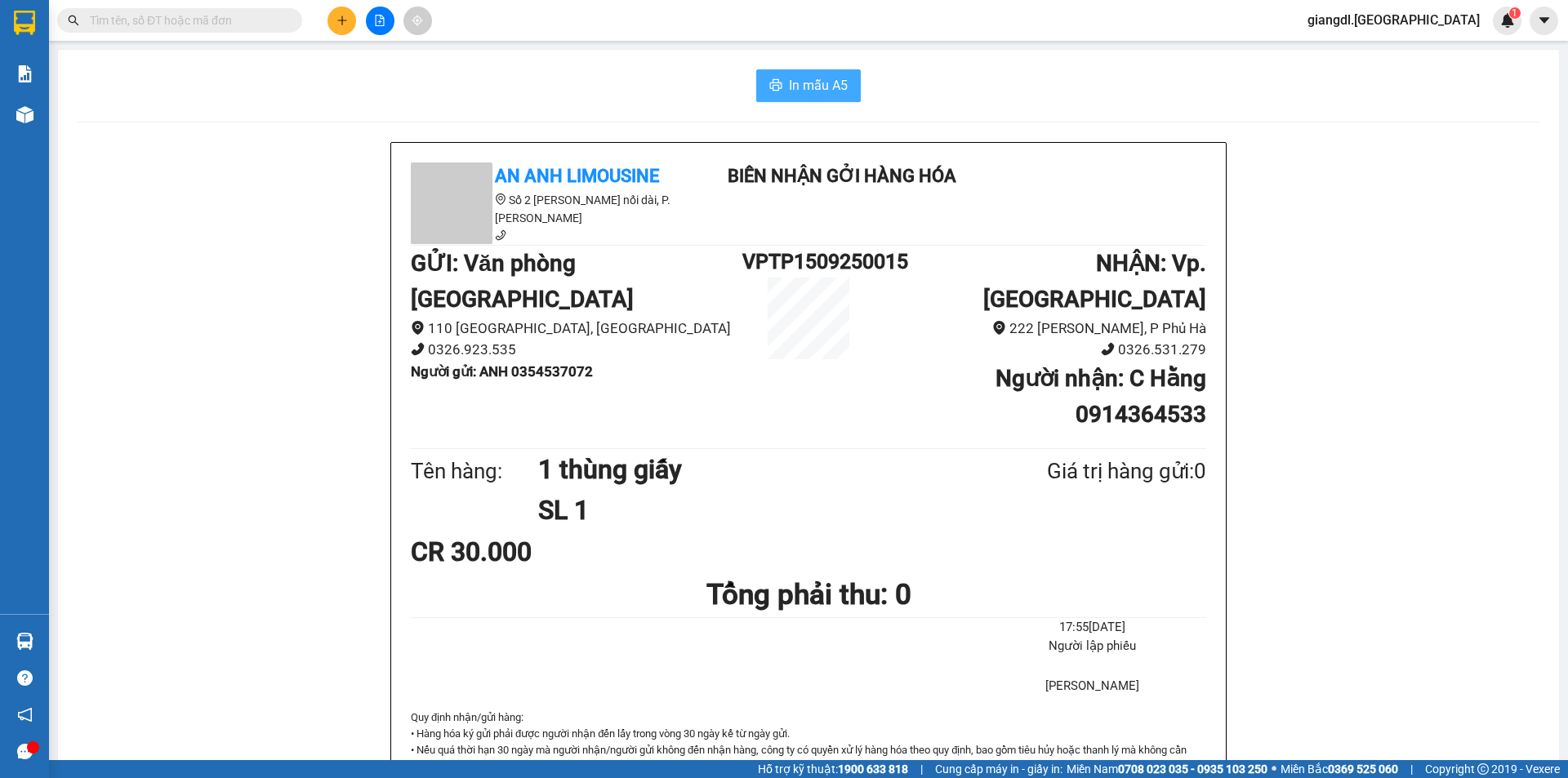
click at [817, 85] on span "In mẫu A5" at bounding box center [818, 85] width 59 height 21
click at [336, 18] on icon "plus" at bounding box center [342, 21] width 12 height 12
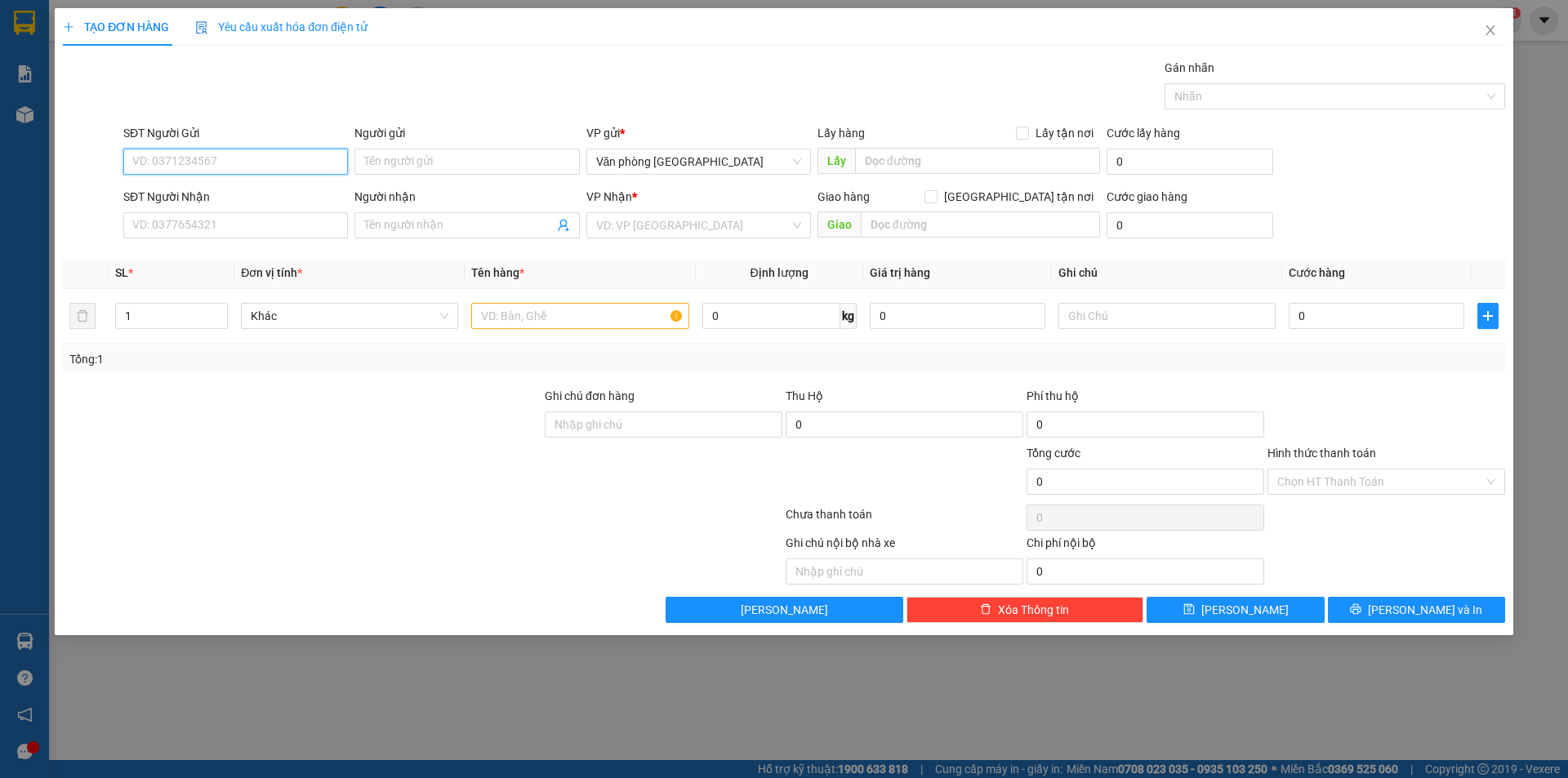
click at [208, 161] on input "SĐT Người Gửi" at bounding box center [236, 162] width 224 height 26
click at [257, 173] on input "SĐT Người Gửi" at bounding box center [236, 162] width 224 height 26
click at [411, 166] on input "Người gửi" at bounding box center [467, 162] width 224 height 26
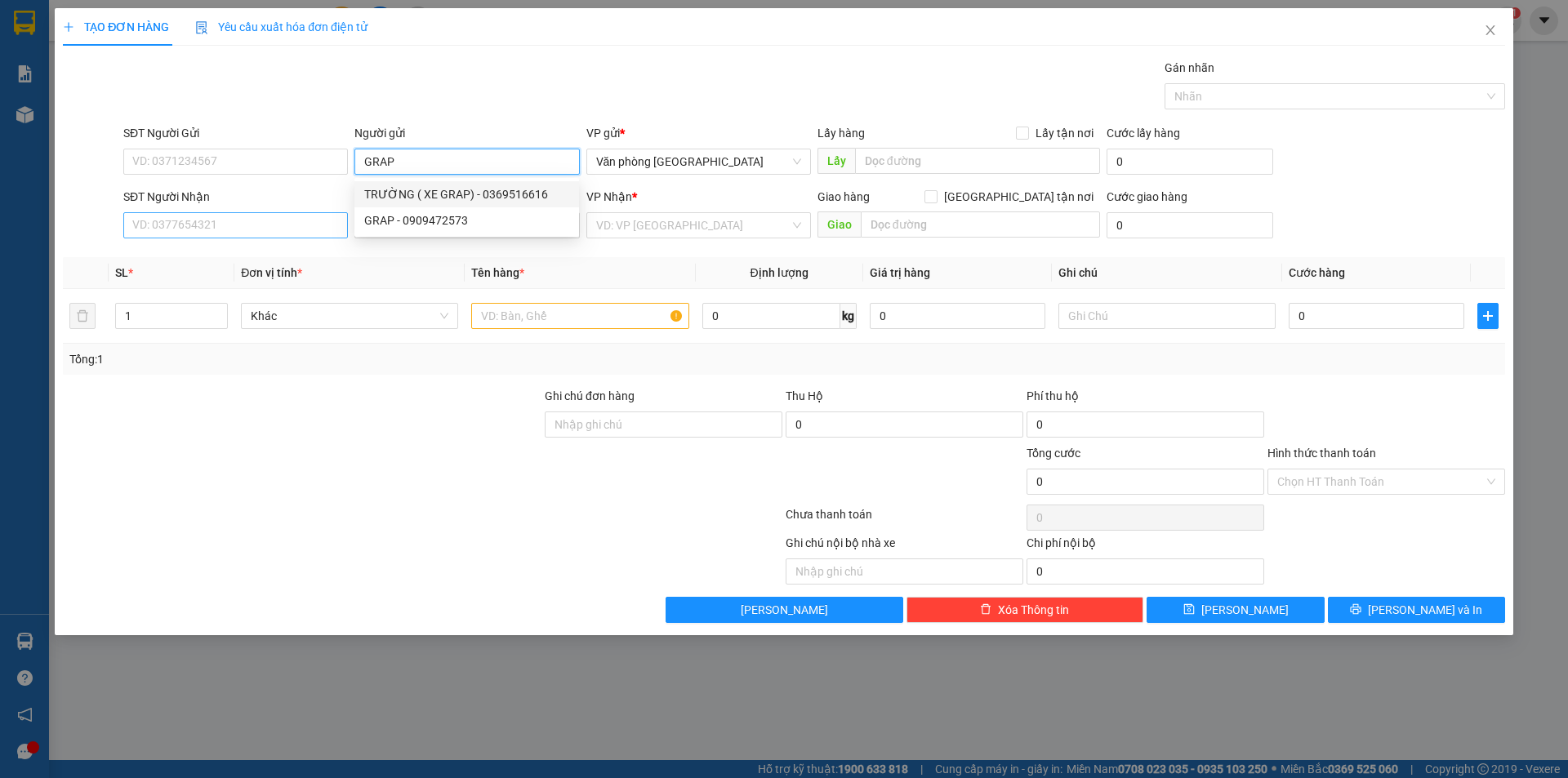
type input "GRAP"
click at [265, 223] on input "SĐT Người Nhận" at bounding box center [236, 226] width 224 height 26
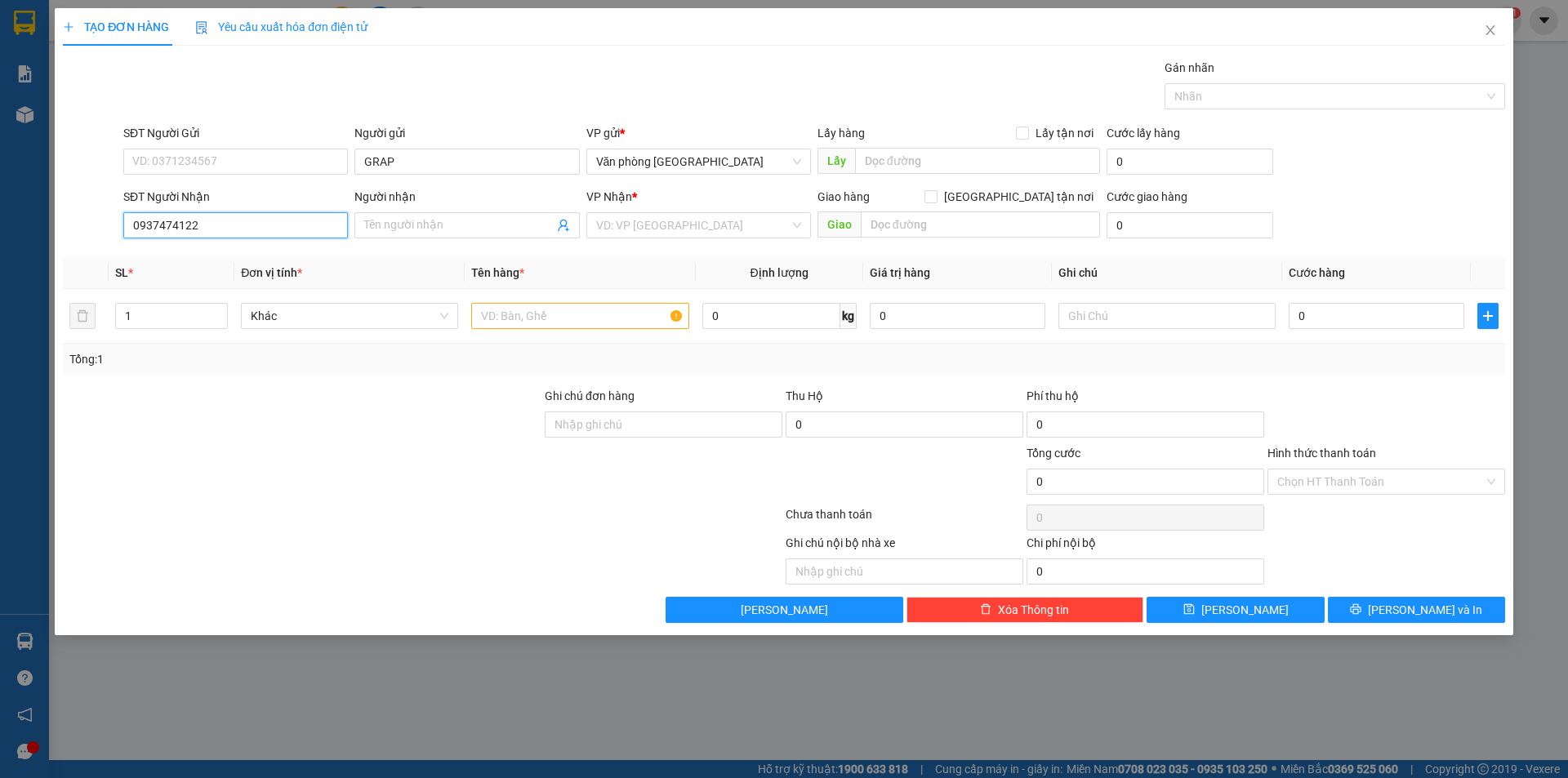
click at [170, 230] on input "0937474122" at bounding box center [236, 226] width 224 height 26
type input "0937494122"
click at [436, 218] on input "Người nhận" at bounding box center [458, 226] width 189 height 18
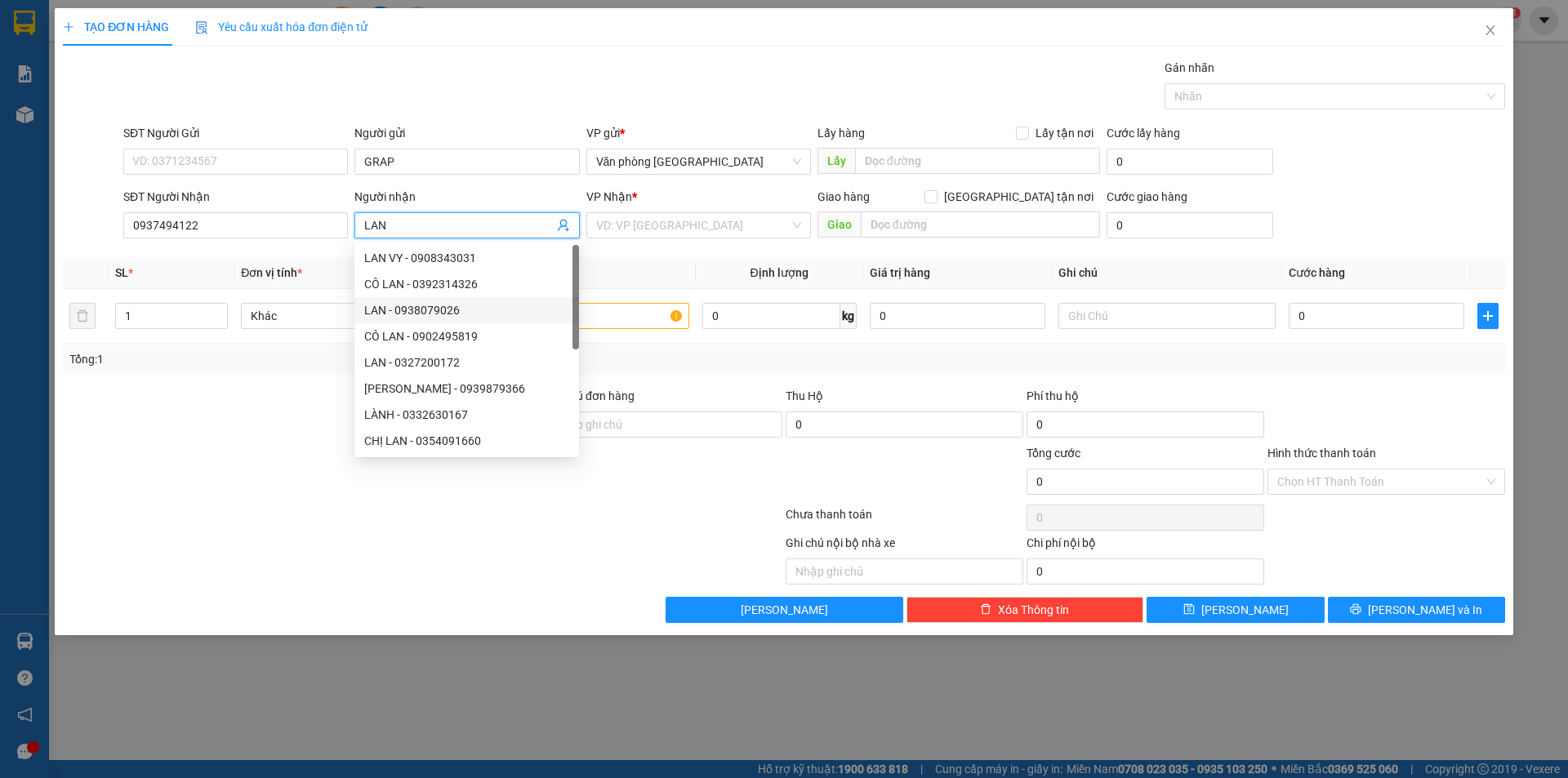
type input "LAN"
click at [190, 484] on div at bounding box center [302, 472] width 481 height 57
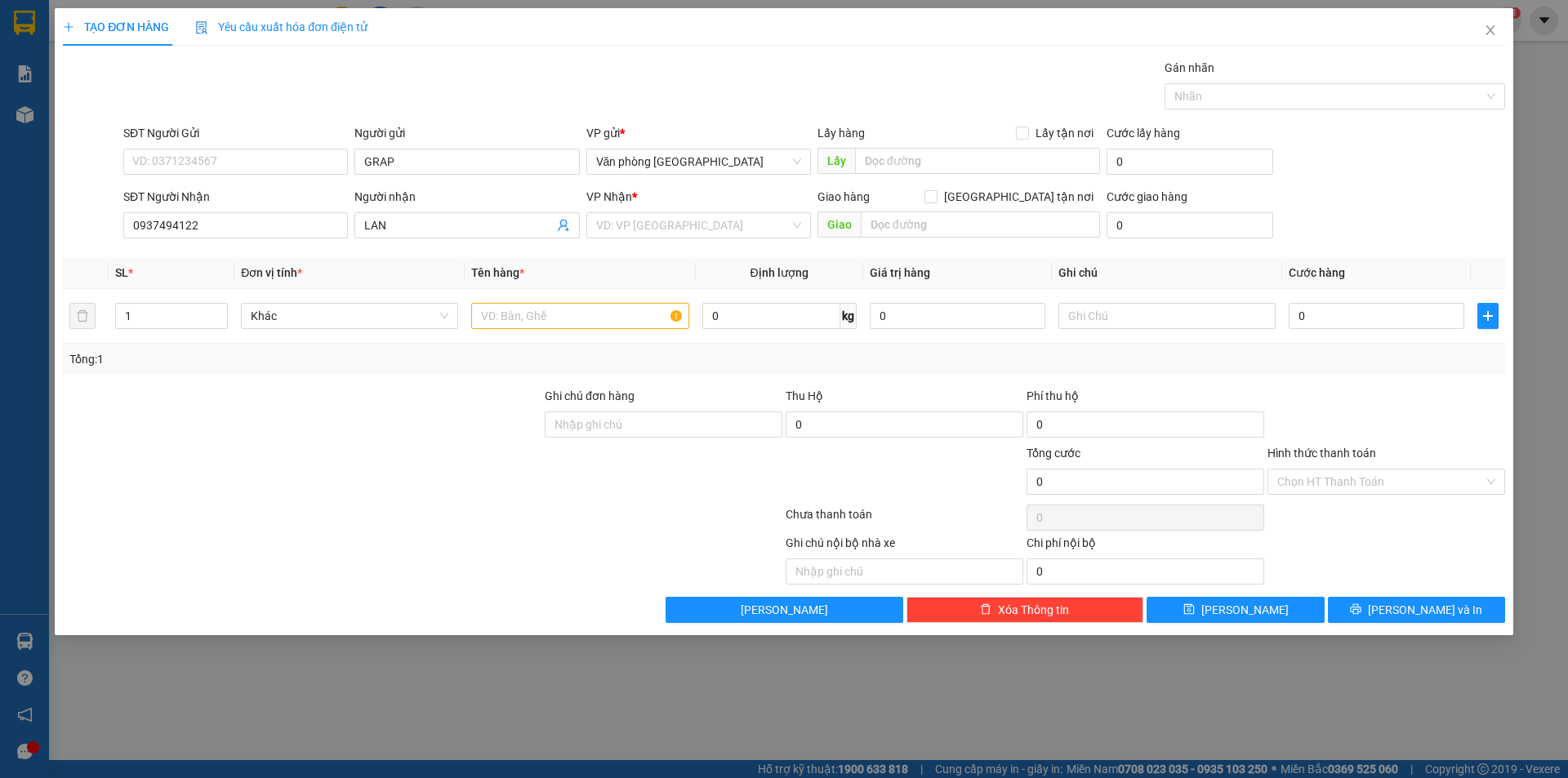
click at [212, 458] on div at bounding box center [302, 472] width 481 height 57
click at [237, 234] on input "0937494122" at bounding box center [236, 226] width 224 height 26
click at [214, 226] on input "0937494122" at bounding box center [236, 226] width 224 height 26
click at [214, 224] on input "0937494122" at bounding box center [236, 226] width 224 height 26
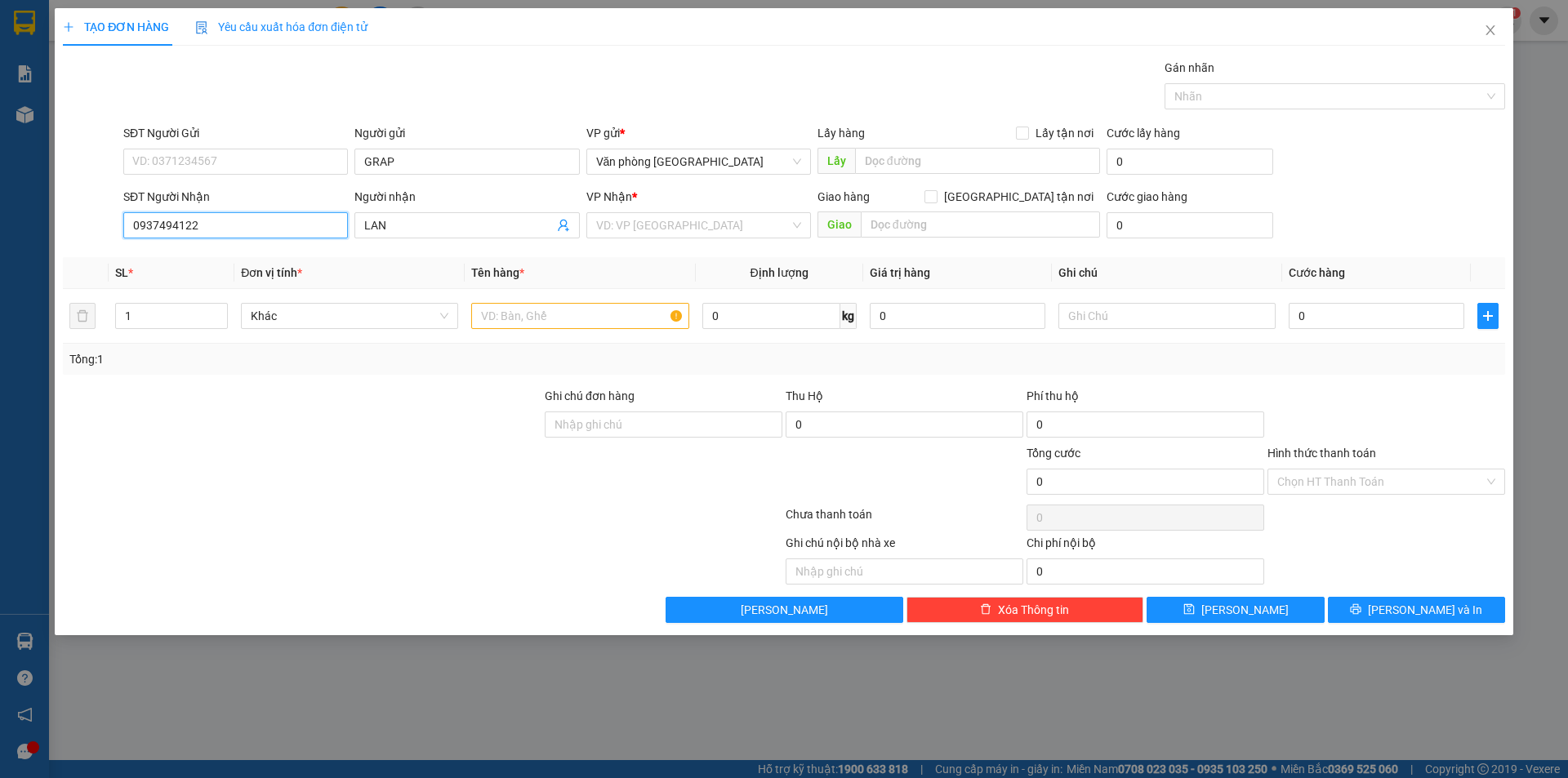
click at [214, 224] on input "0937494122" at bounding box center [236, 226] width 224 height 26
click at [203, 162] on input "SĐT Người Gửi" at bounding box center [236, 162] width 224 height 26
paste input "0937494122"
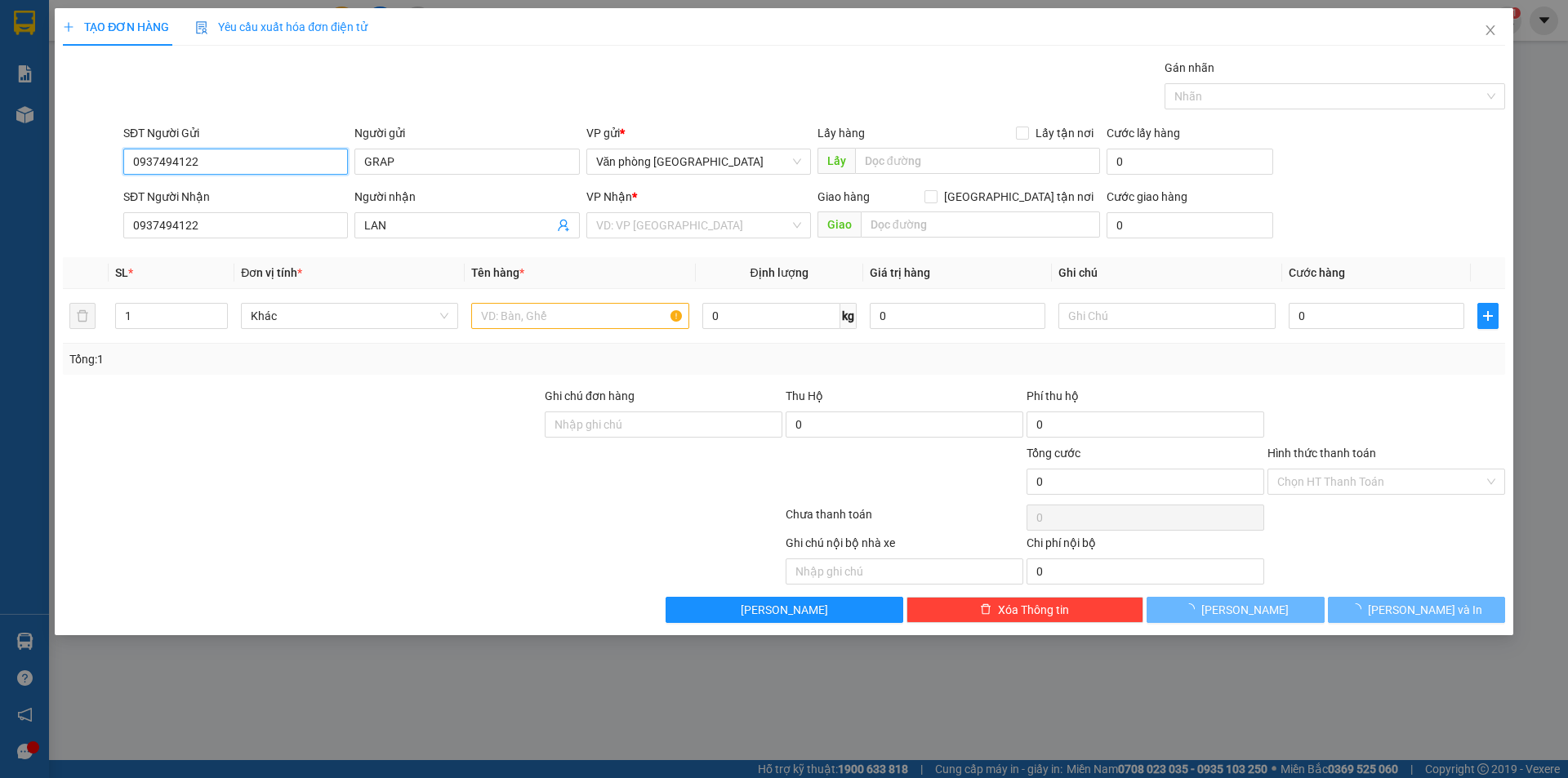
click at [203, 162] on input "0937494122" at bounding box center [236, 162] width 224 height 26
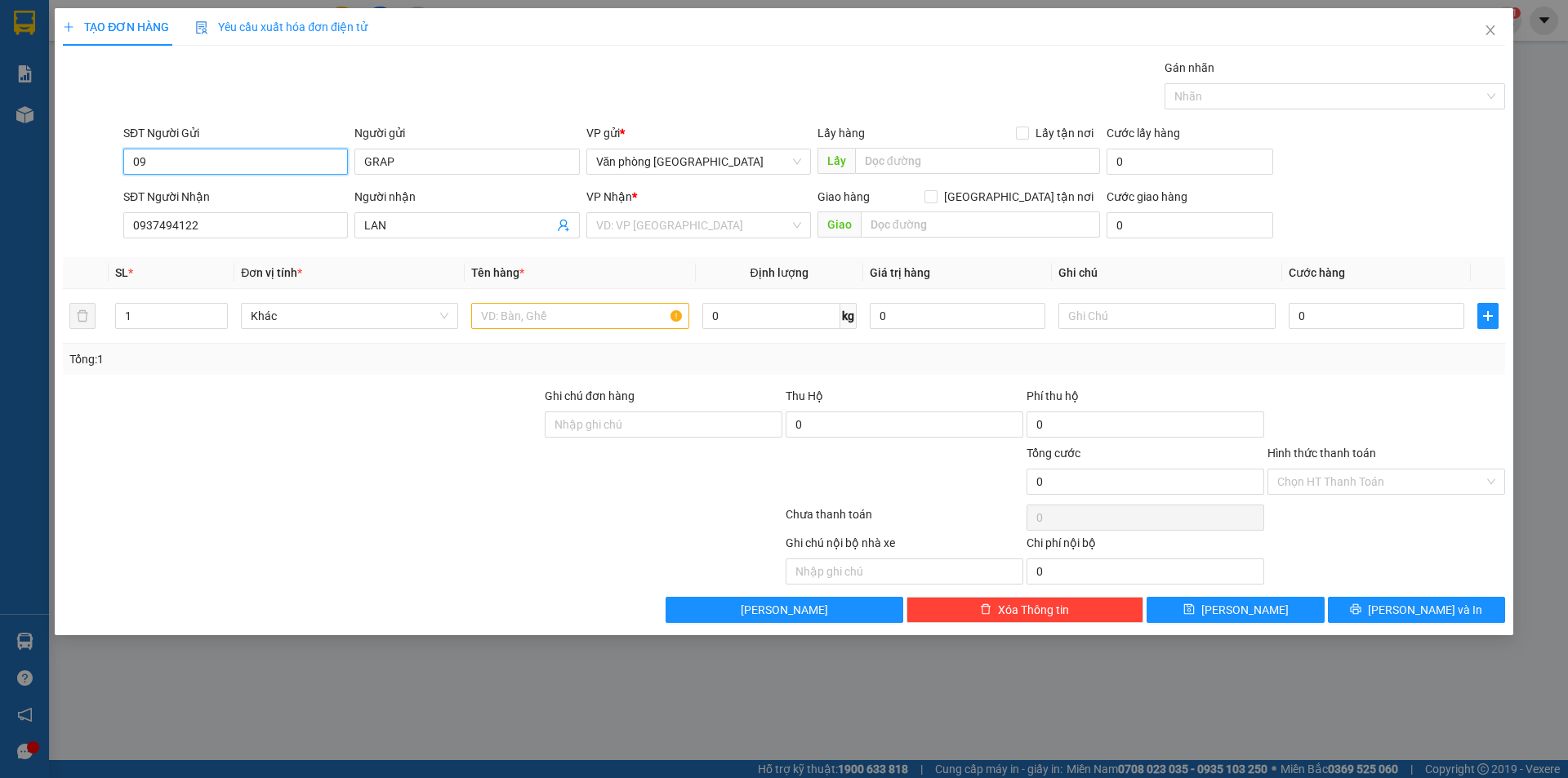
type input "0"
click at [390, 225] on input "LAN" at bounding box center [458, 226] width 189 height 18
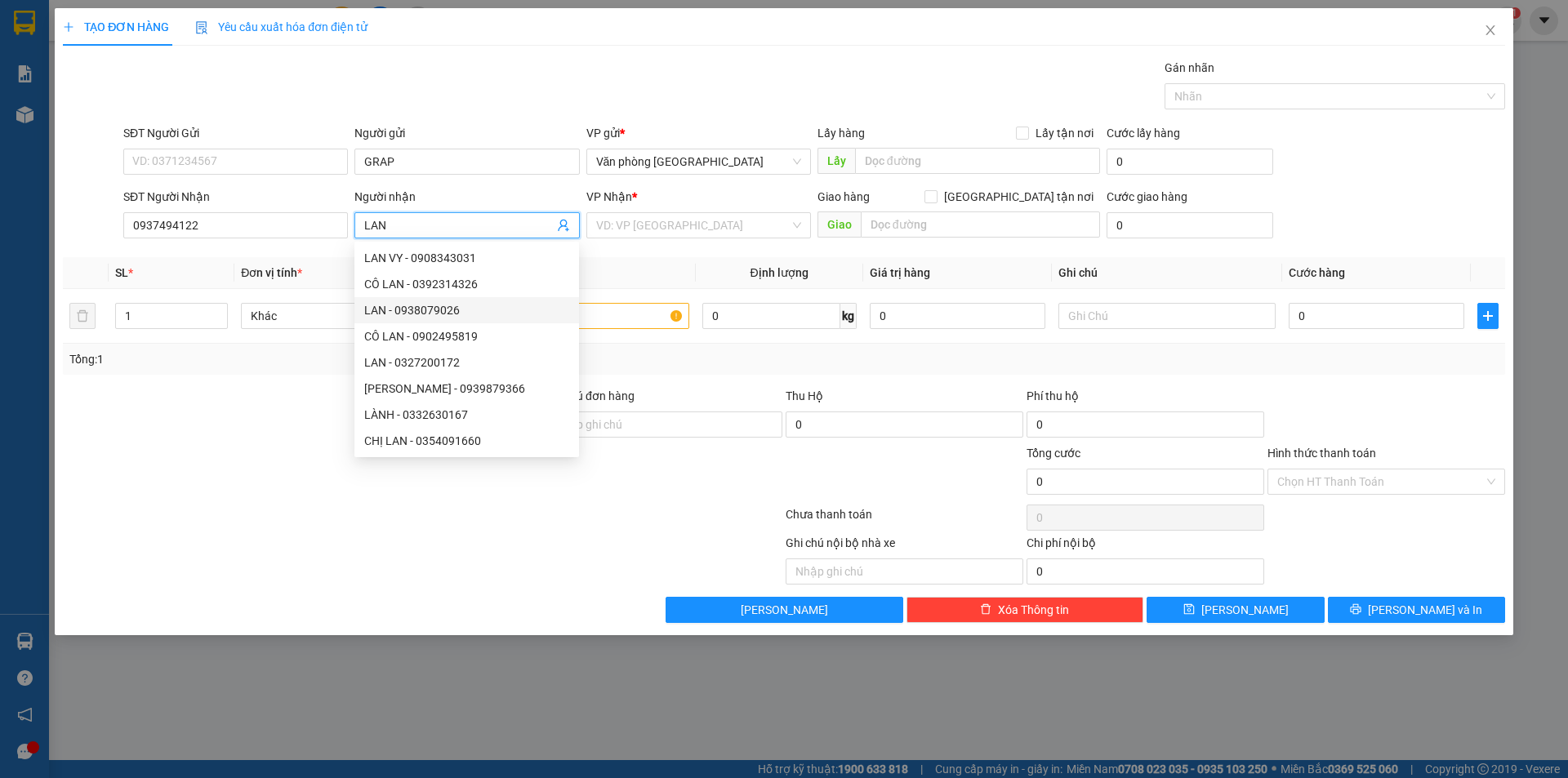
click at [424, 227] on input "LAN" at bounding box center [458, 226] width 189 height 18
click at [264, 472] on div at bounding box center [302, 472] width 481 height 57
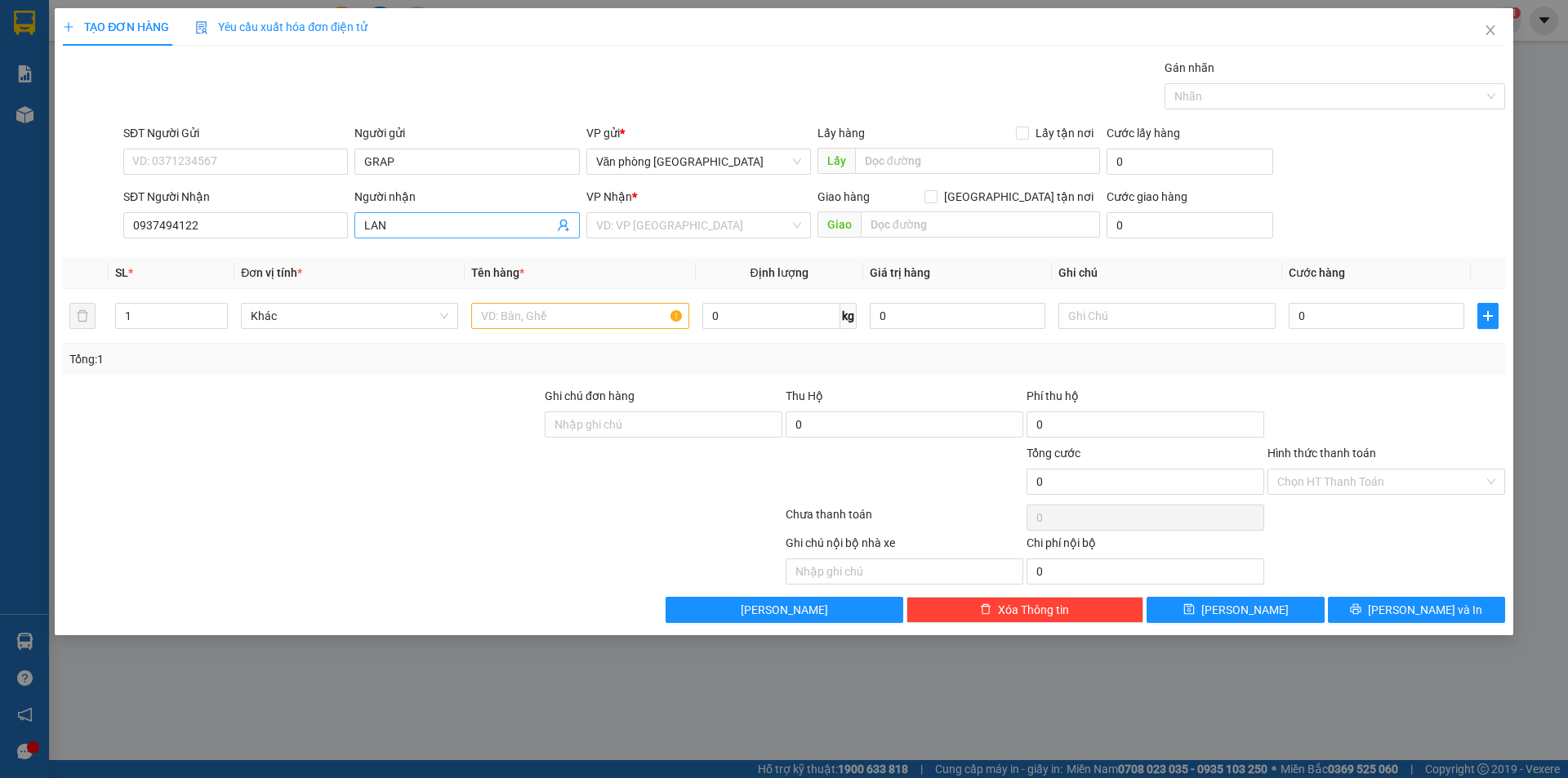
click at [436, 213] on span "LAN" at bounding box center [467, 226] width 224 height 26
click at [662, 225] on input "search" at bounding box center [692, 226] width 194 height 25
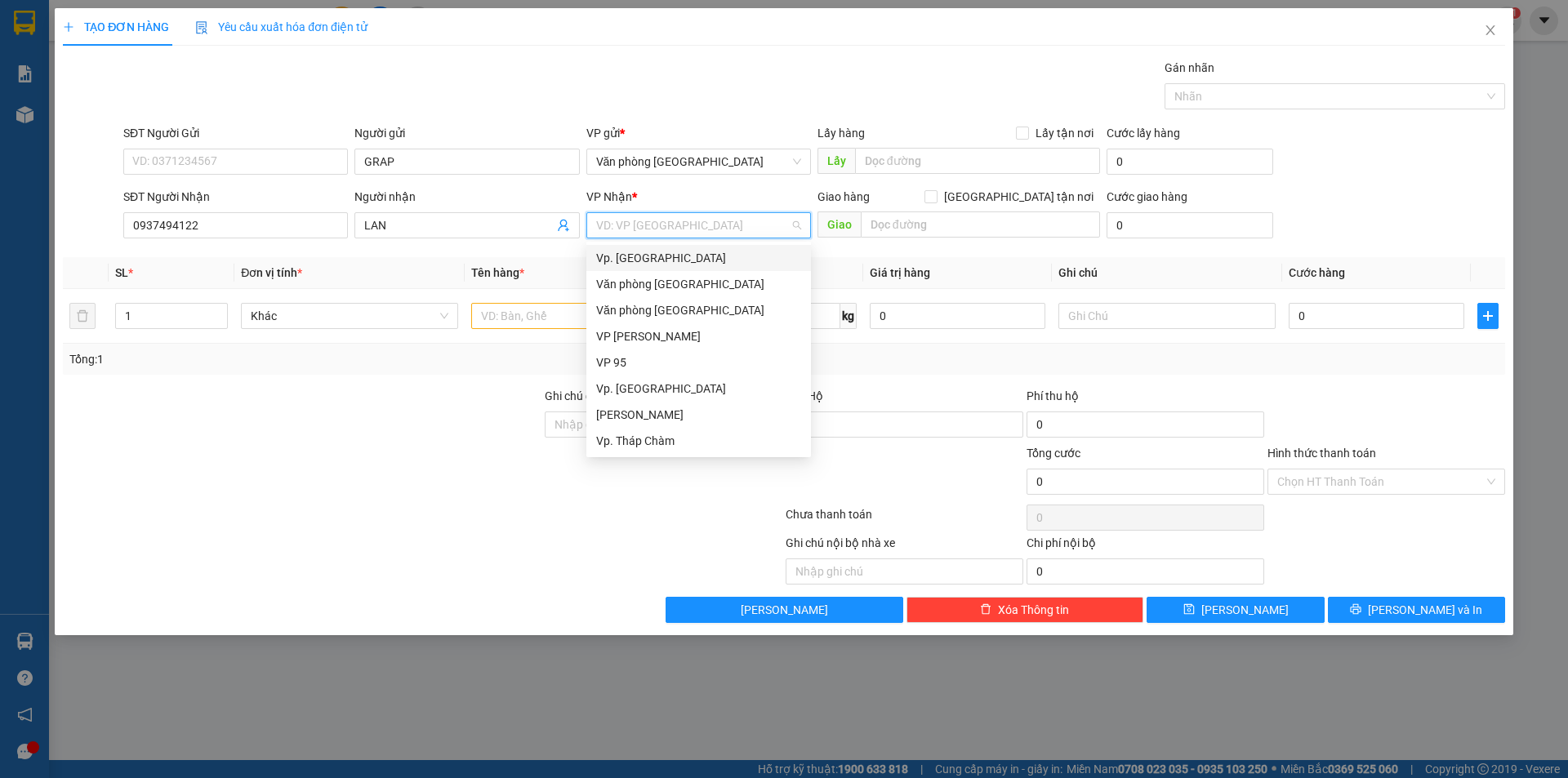
click at [667, 257] on div "Vp. [GEOGRAPHIC_DATA]" at bounding box center [698, 258] width 205 height 18
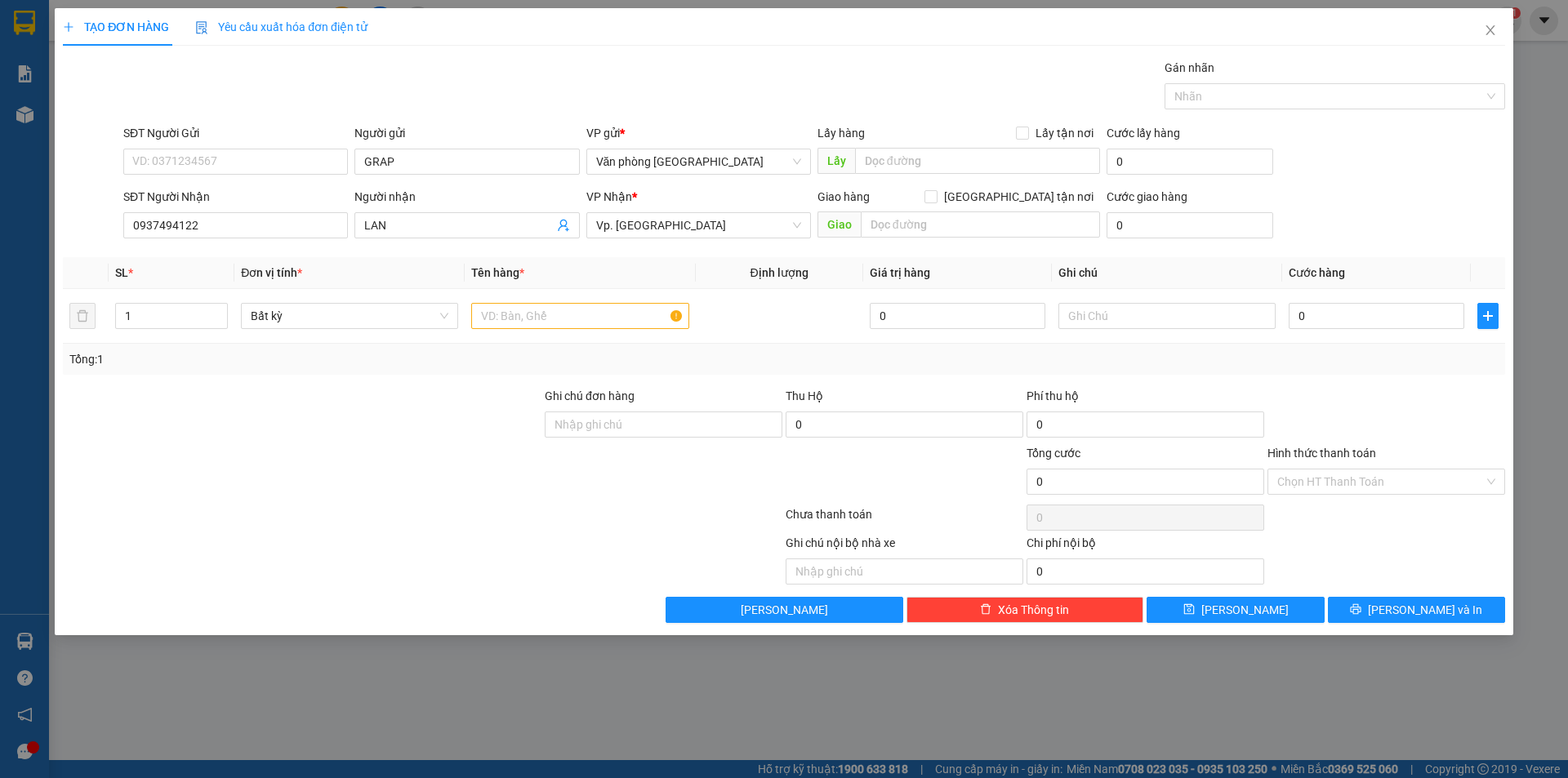
click at [494, 549] on div at bounding box center [633, 559] width 302 height 50
click at [1340, 312] on input "0" at bounding box center [1376, 316] width 176 height 26
type input "3"
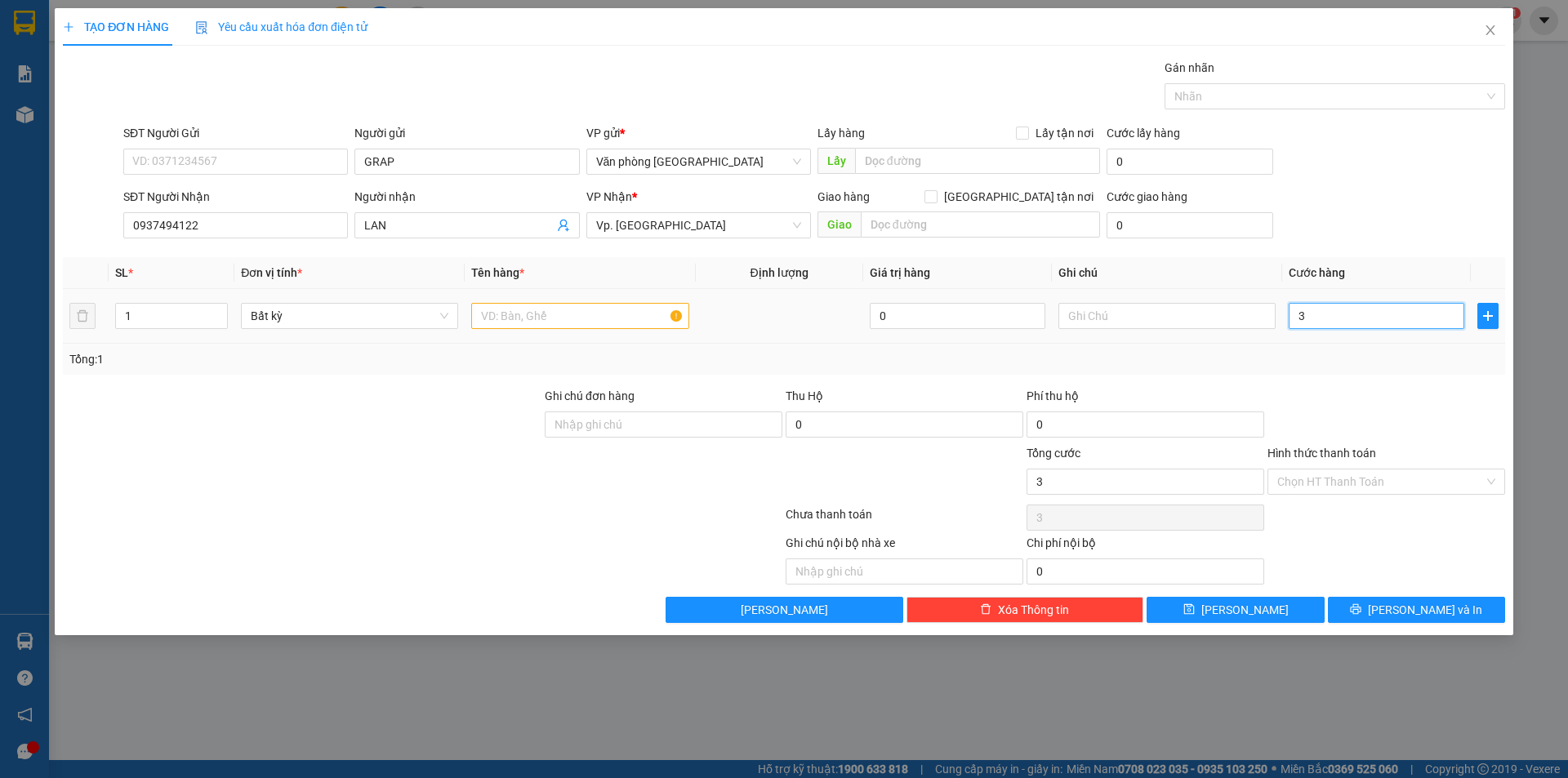
type input "30"
type input "30.000"
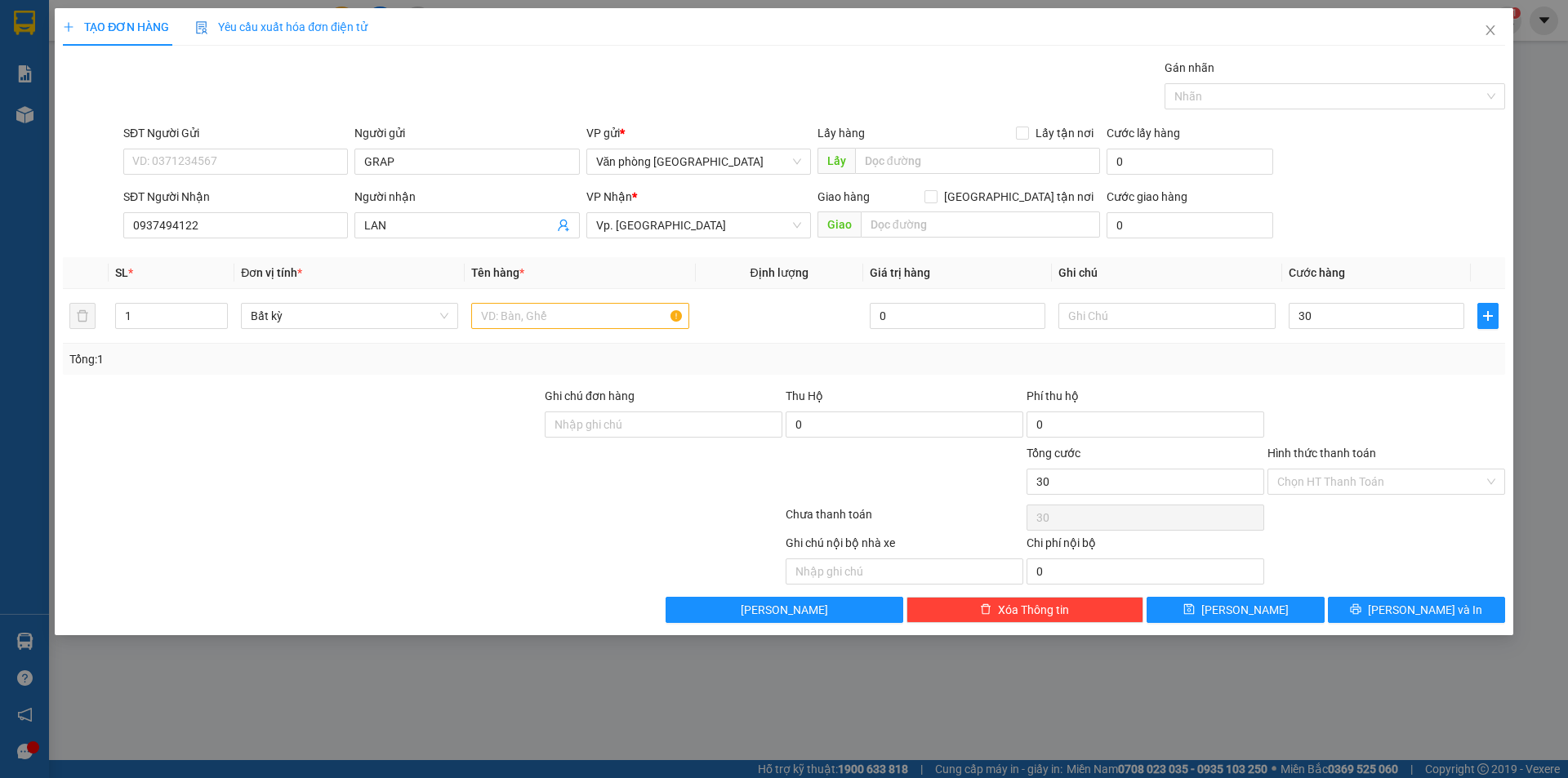
type input "30.000"
click at [1338, 396] on div at bounding box center [1386, 415] width 241 height 57
click at [1375, 610] on button "[PERSON_NAME] và In" at bounding box center [1416, 610] width 177 height 26
drag, startPoint x: 569, startPoint y: 311, endPoint x: 563, endPoint y: 318, distance: 9.2
click at [568, 312] on input "text" at bounding box center [580, 316] width 217 height 26
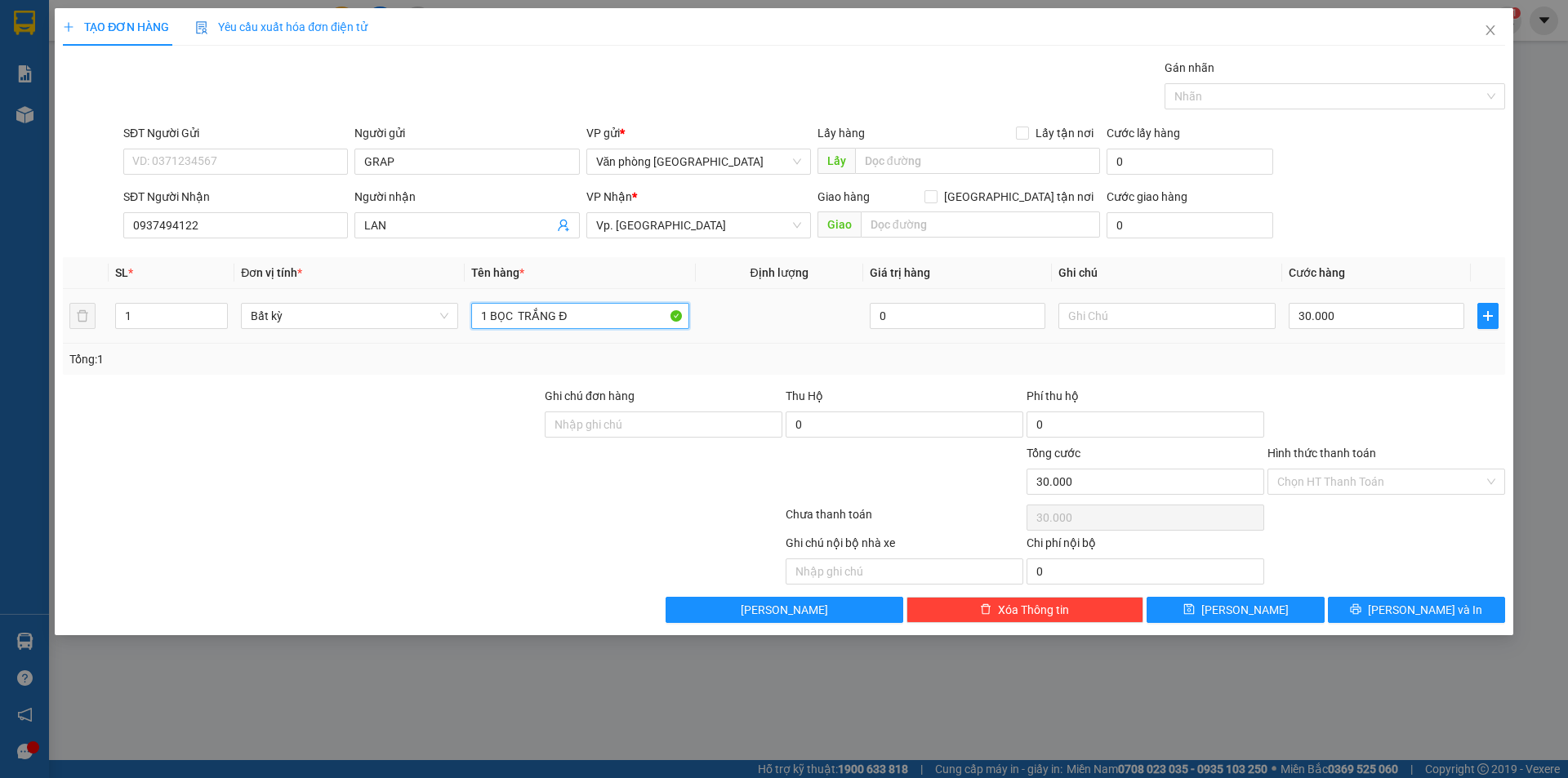
type input "1 BỌC TRẮNG ĐỒ"
click at [913, 383] on div "Transit Pickup Surcharge Ids Transit Deliver Surcharge Ids Transit Deliver Surc…" at bounding box center [783, 340] width 1442 height 564
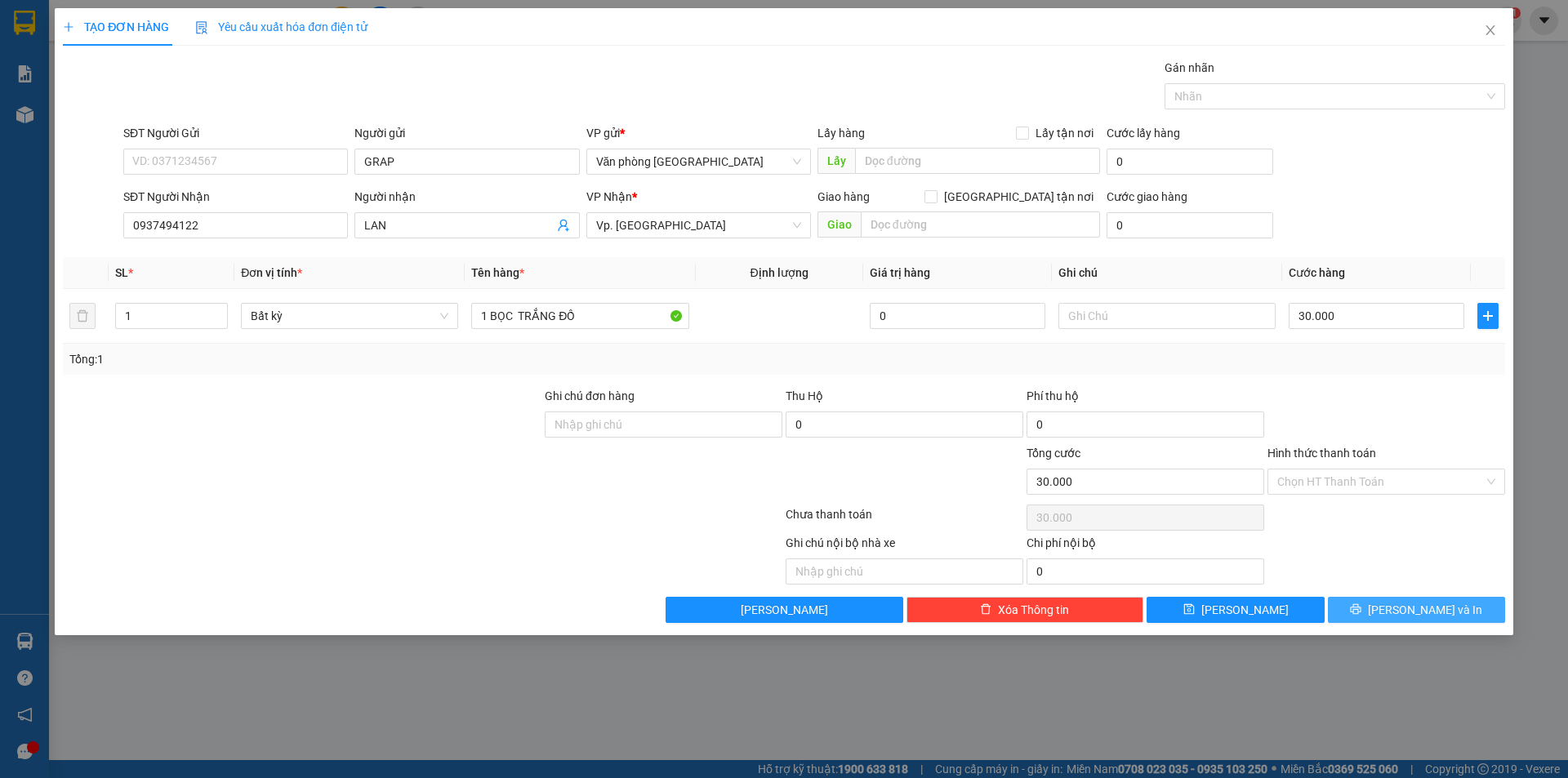
click at [1397, 612] on button "[PERSON_NAME] và In" at bounding box center [1416, 610] width 177 height 26
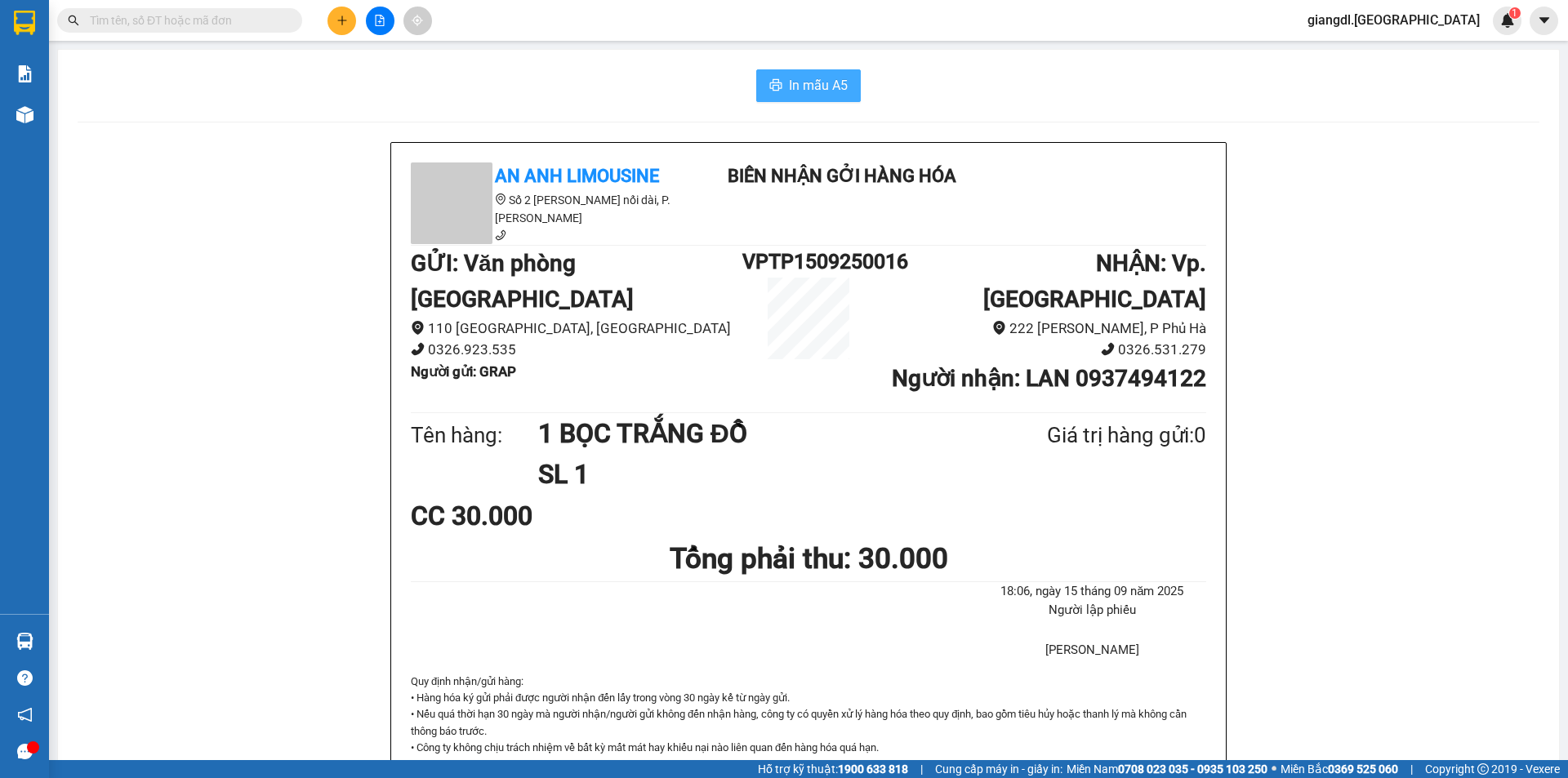
click at [815, 91] on span "In mẫu A5" at bounding box center [818, 85] width 59 height 21
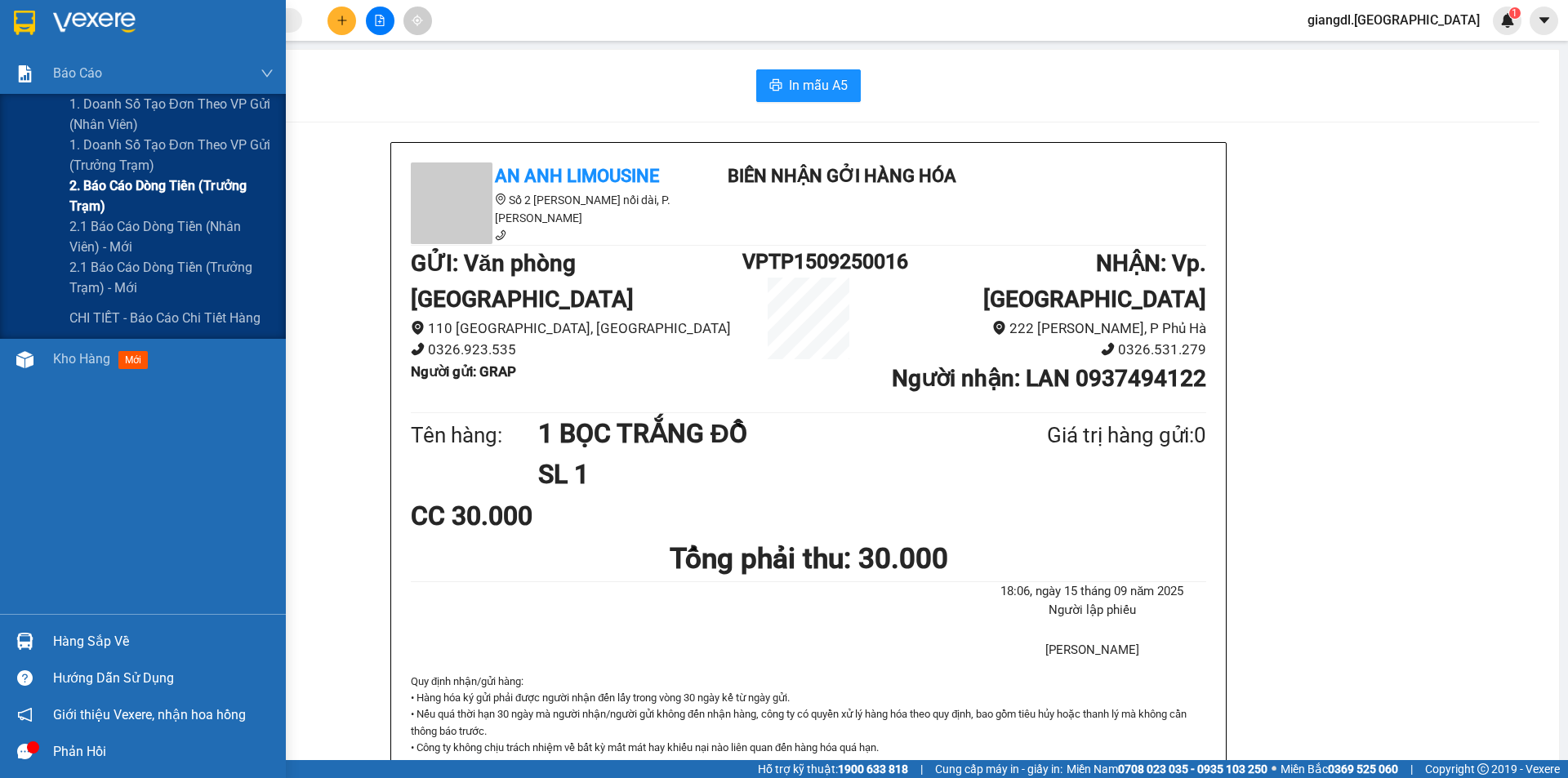
click at [165, 193] on span "2. Báo cáo dòng tiền (trưởng trạm)" at bounding box center [171, 196] width 204 height 41
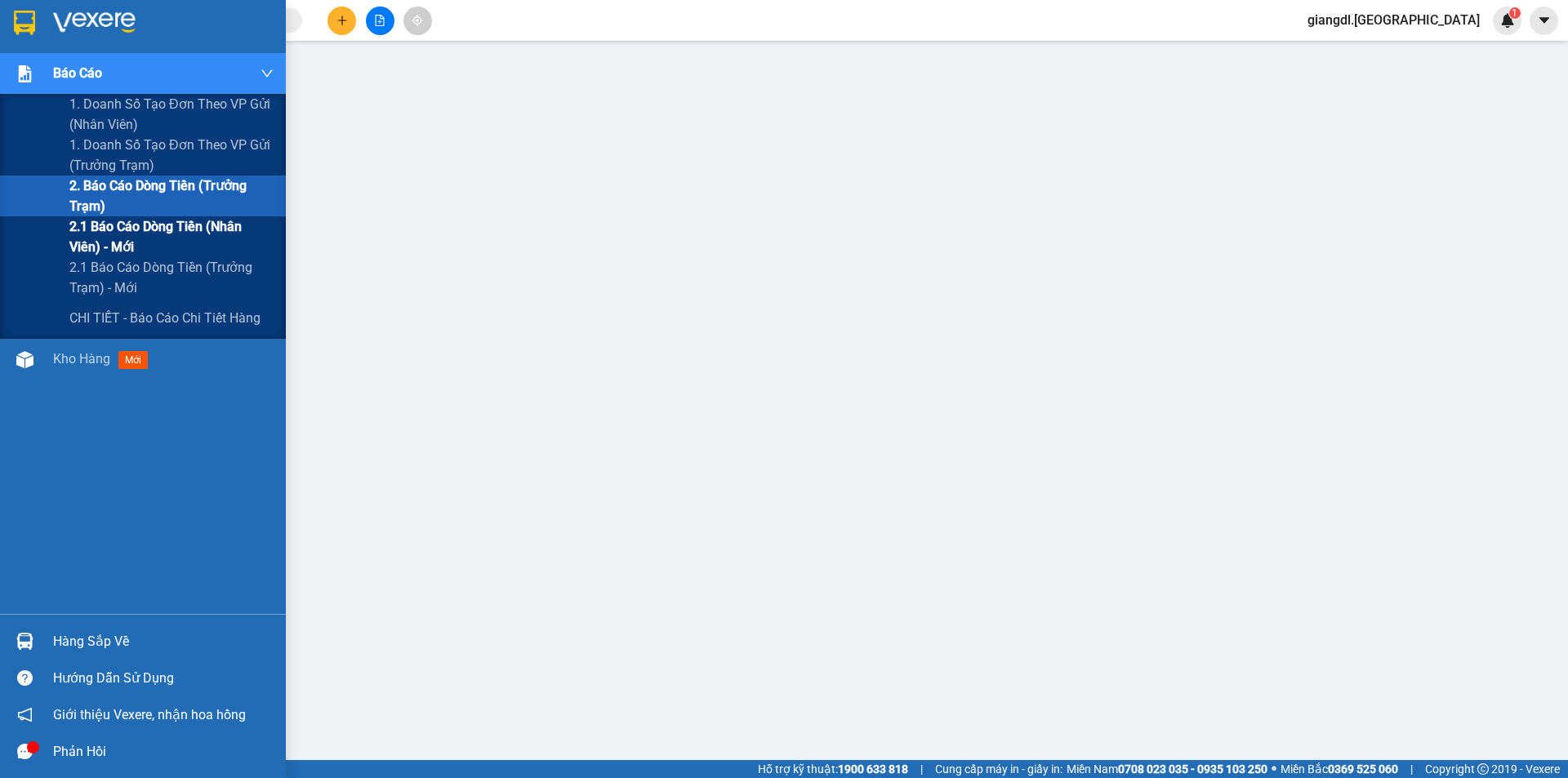
click at [149, 234] on span "2.1 Báo cáo dòng tiền (nhân viên) - mới" at bounding box center [171, 237] width 204 height 41
